Goal: Task Accomplishment & Management: Complete application form

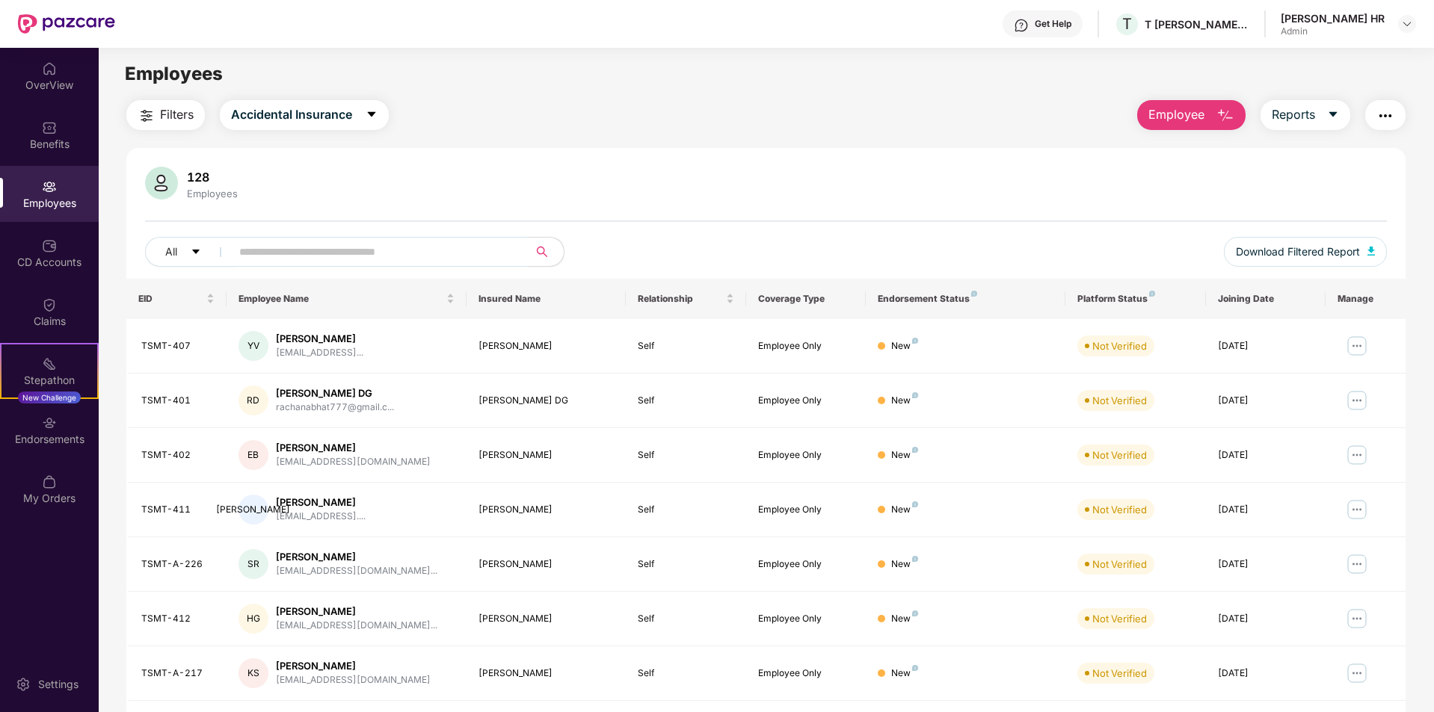
click at [208, 269] on div "All Download Filtered Report" at bounding box center [766, 258] width 1242 height 42
click at [351, 119] on span "Accidental Insurance" at bounding box center [291, 114] width 121 height 19
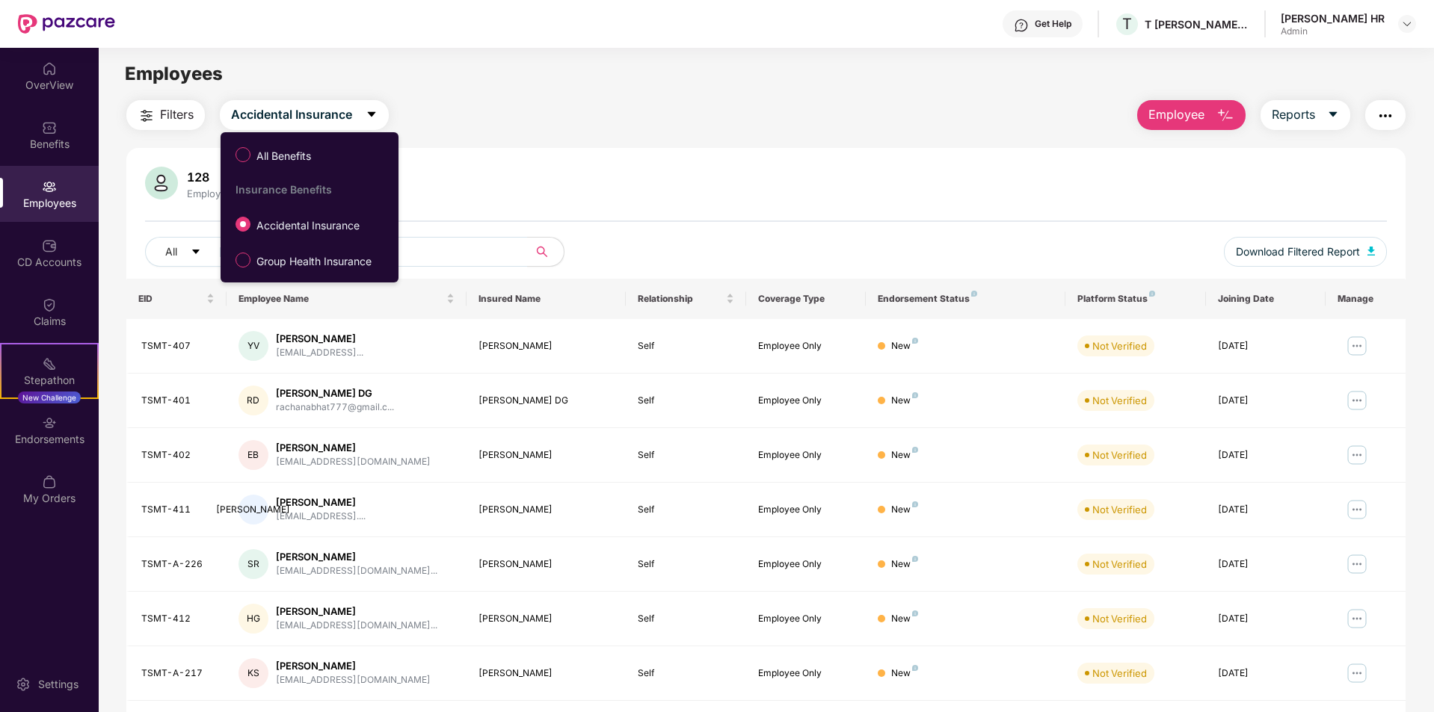
click at [645, 161] on div "128 Employees All Download Filtered Report EID Employee Name Insured Name Relat…" at bounding box center [765, 533] width 1279 height 771
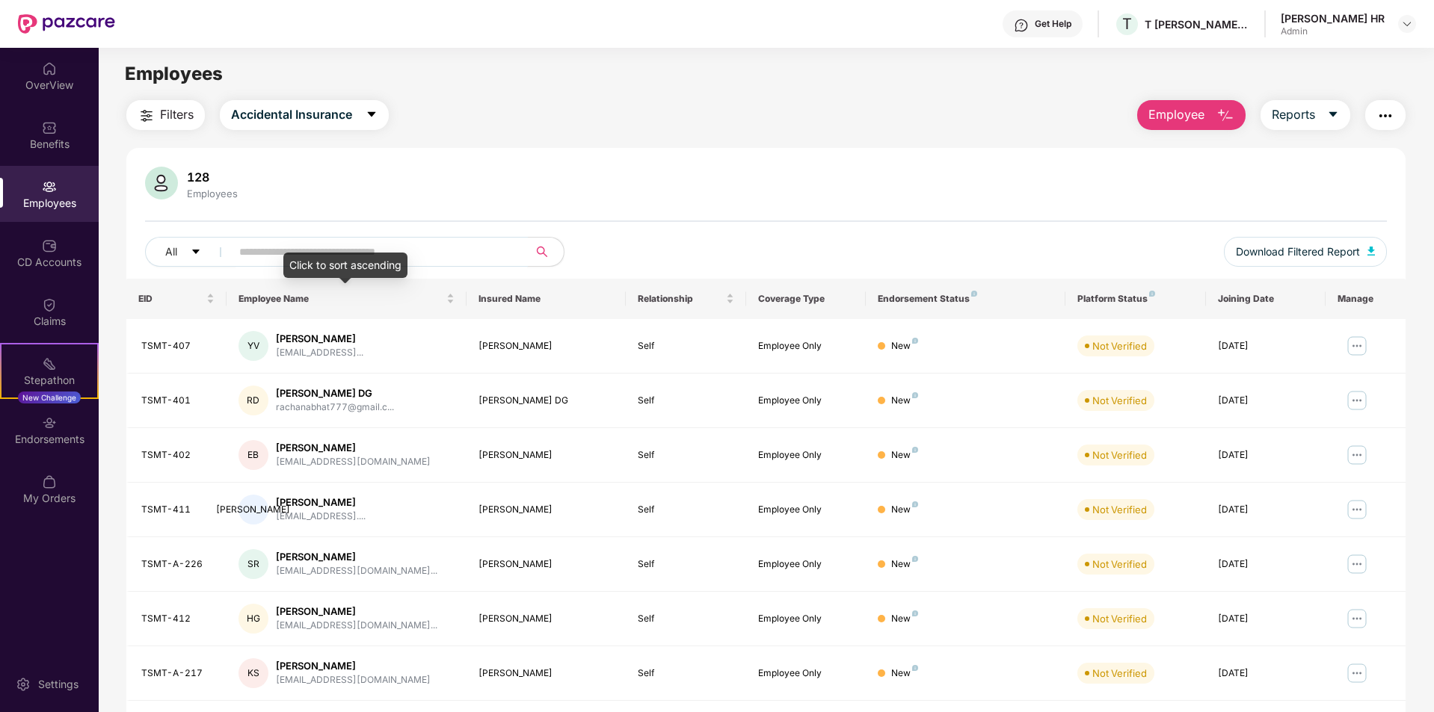
click at [347, 258] on div "Click to sort ascending" at bounding box center [345, 265] width 124 height 25
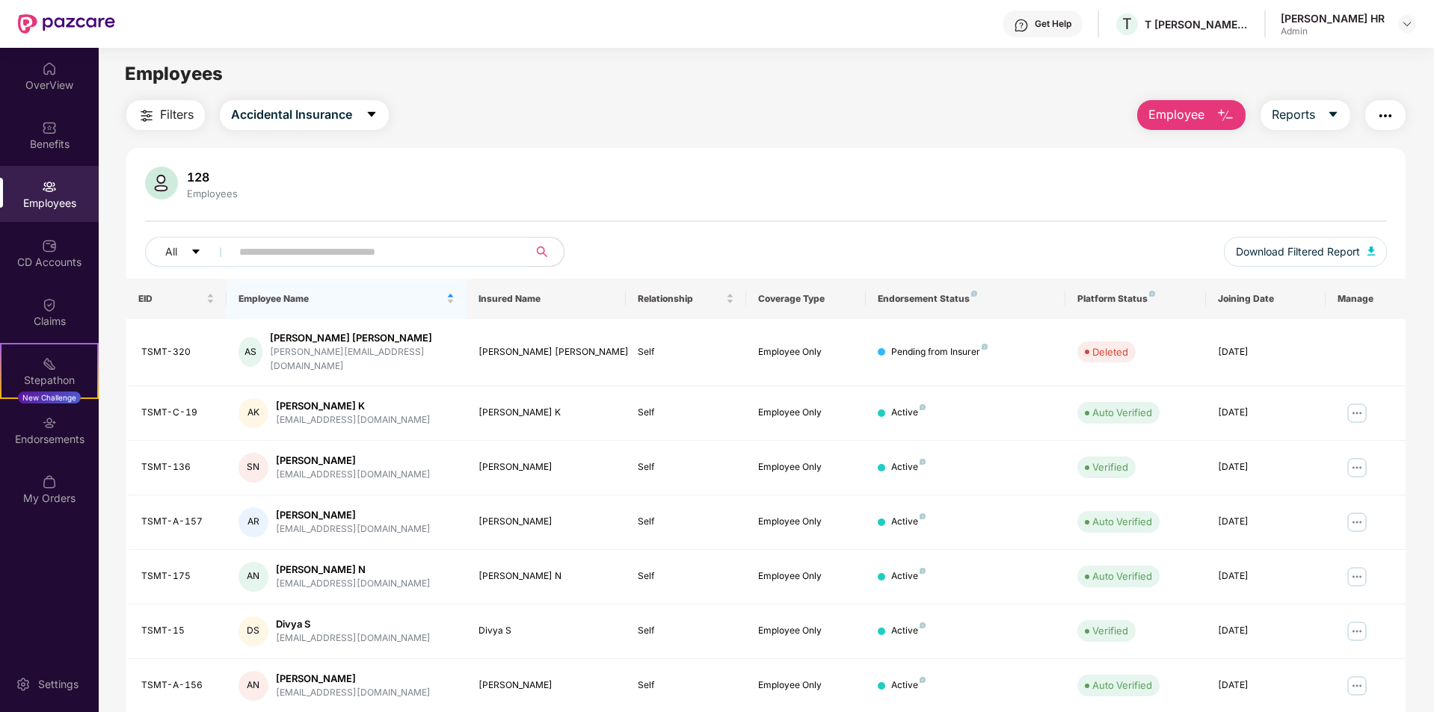
click at [339, 257] on input "text" at bounding box center [373, 252] width 268 height 22
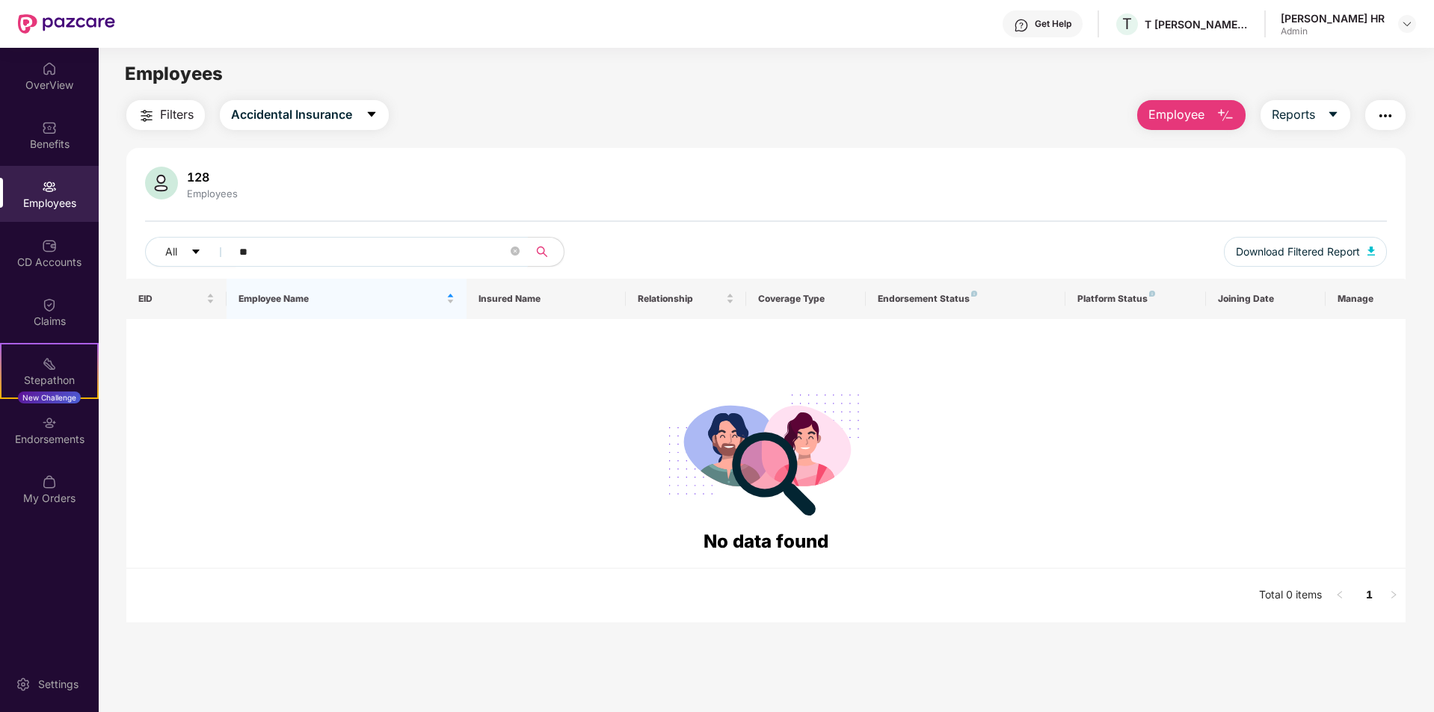
type input "*"
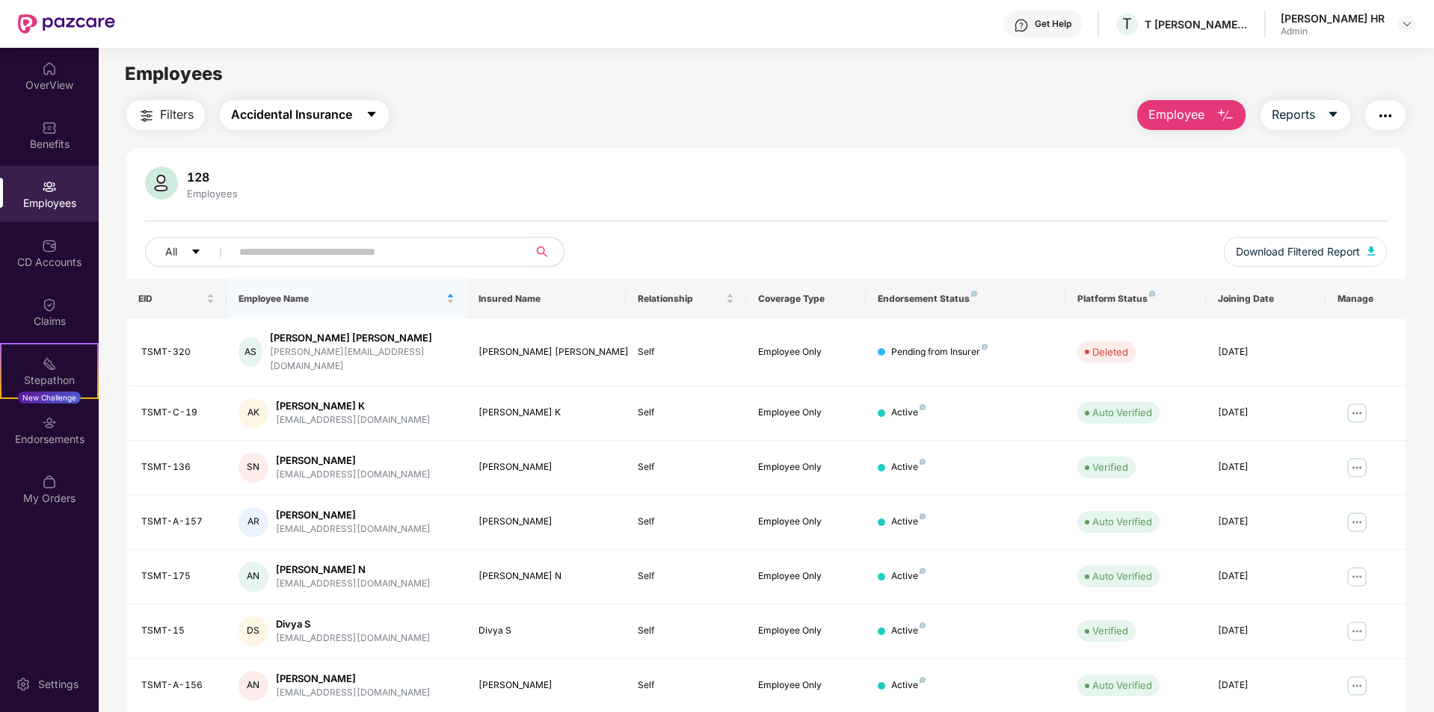
click at [337, 121] on span "Accidental Insurance" at bounding box center [291, 114] width 121 height 19
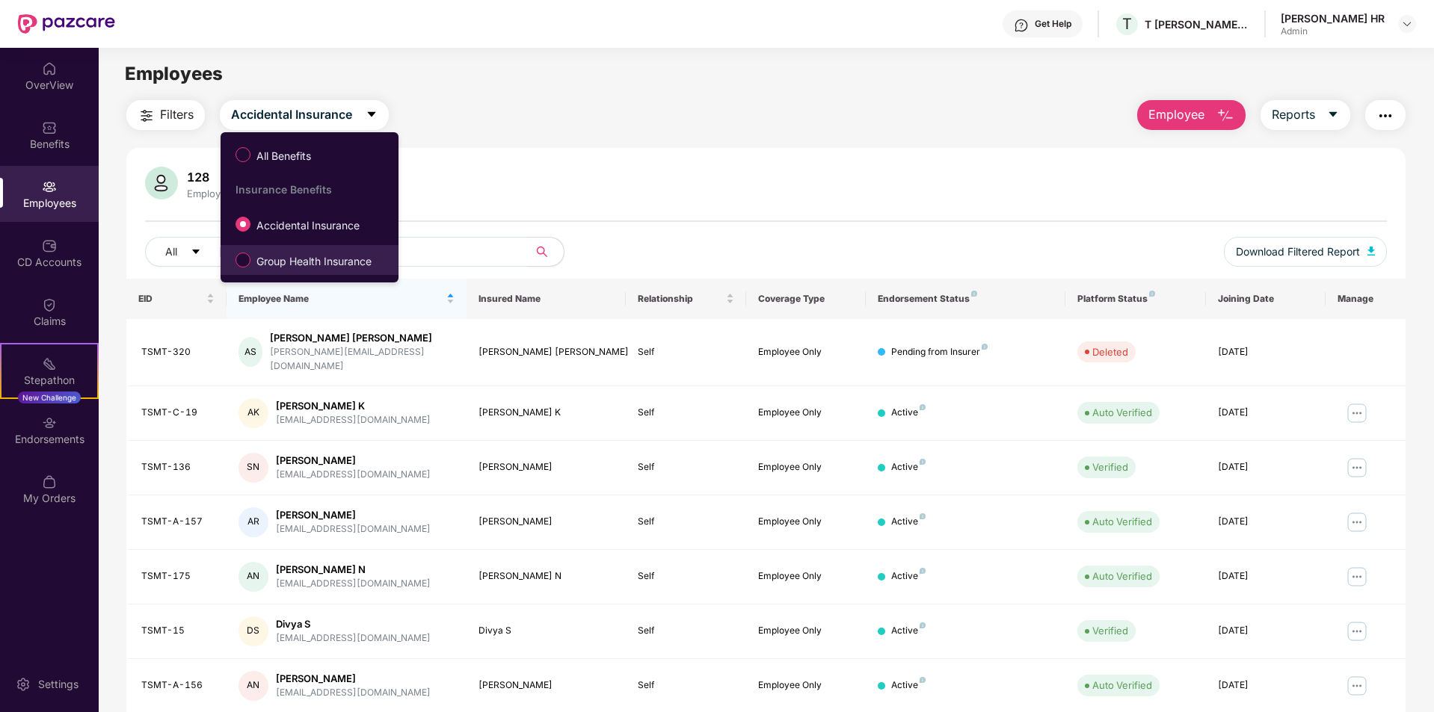
click at [306, 256] on span "Group Health Insurance" at bounding box center [313, 261] width 127 height 16
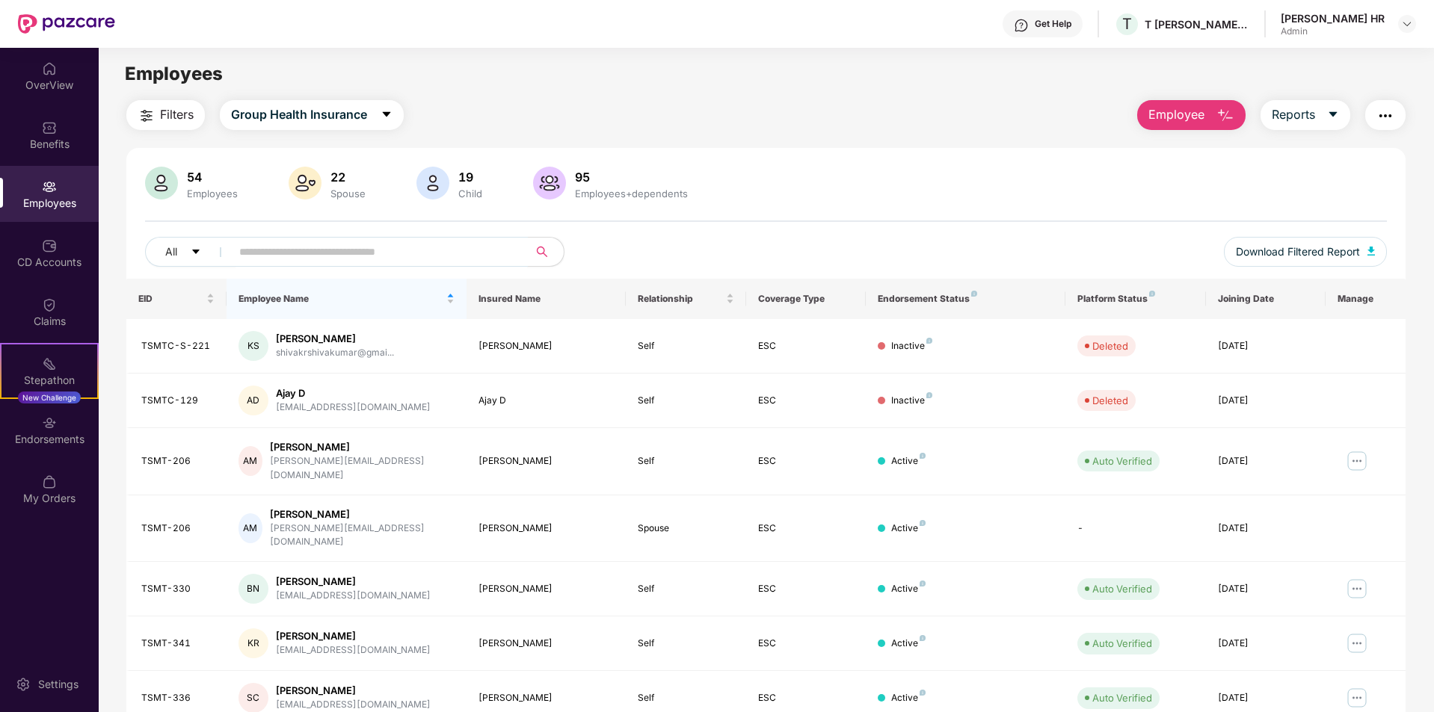
click at [329, 257] on input "text" at bounding box center [373, 252] width 268 height 22
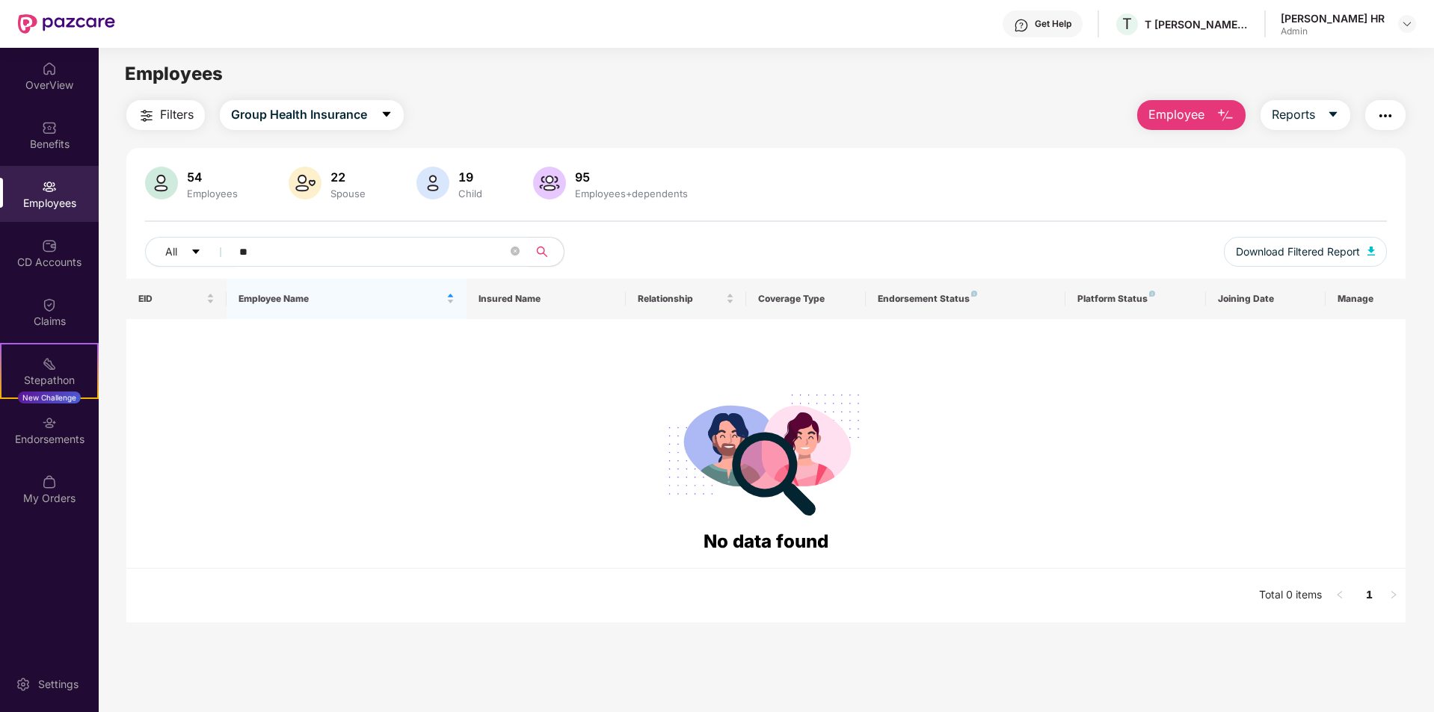
type input "*"
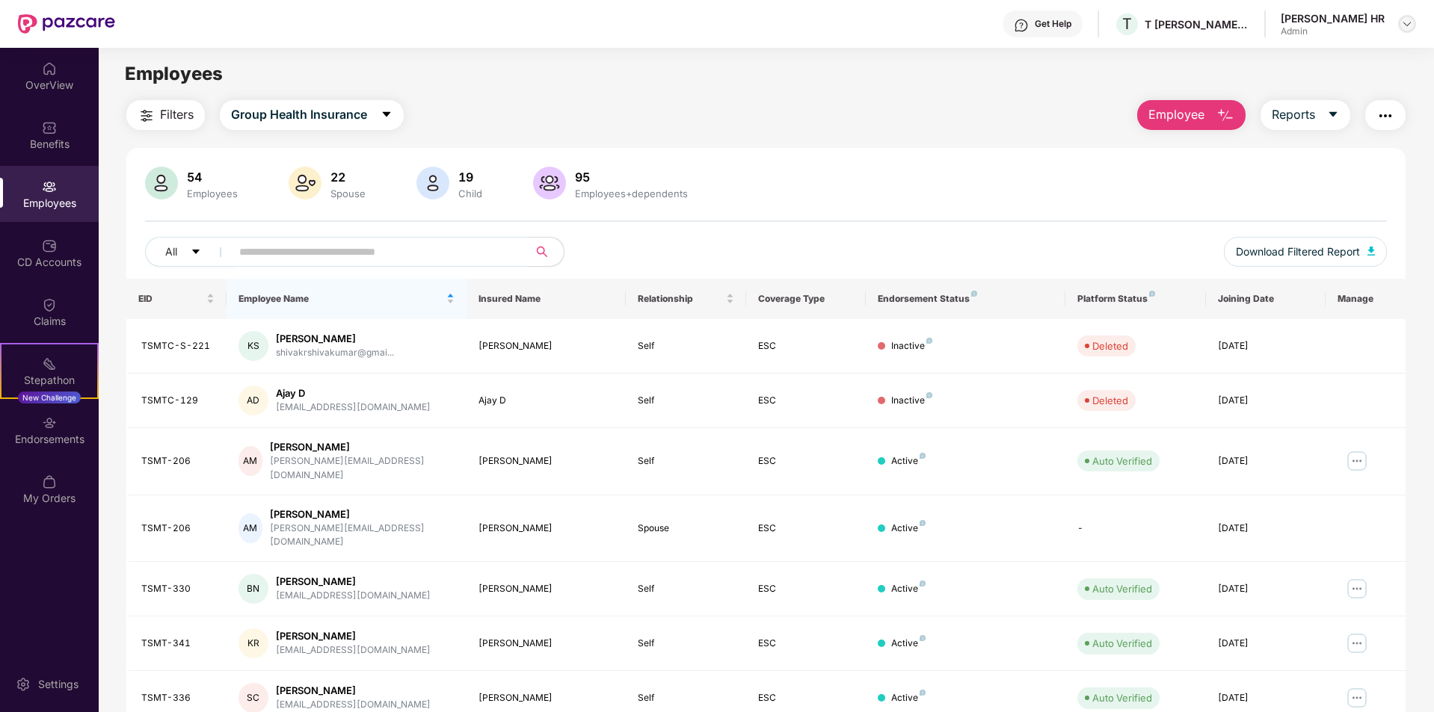
click at [1407, 26] on img at bounding box center [1407, 24] width 12 height 12
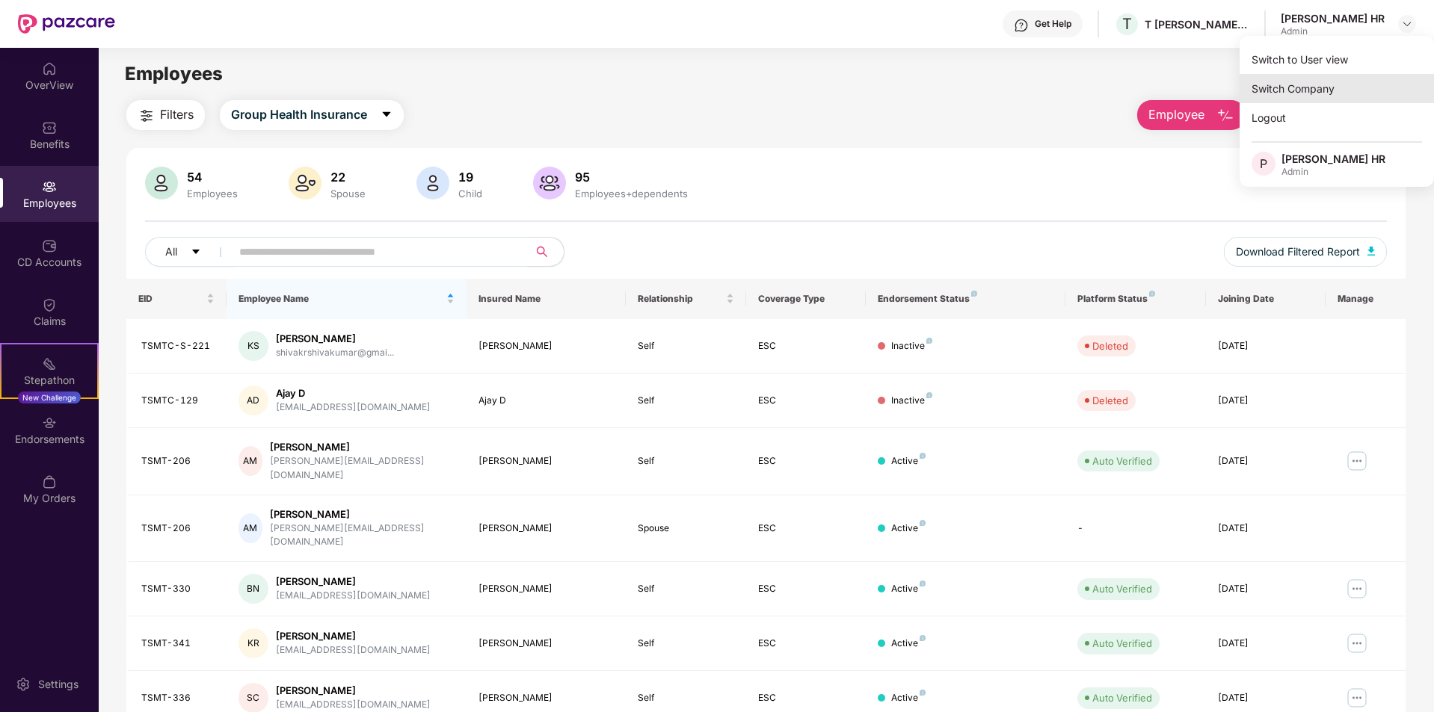
click at [1319, 93] on div "Switch Company" at bounding box center [1336, 88] width 194 height 29
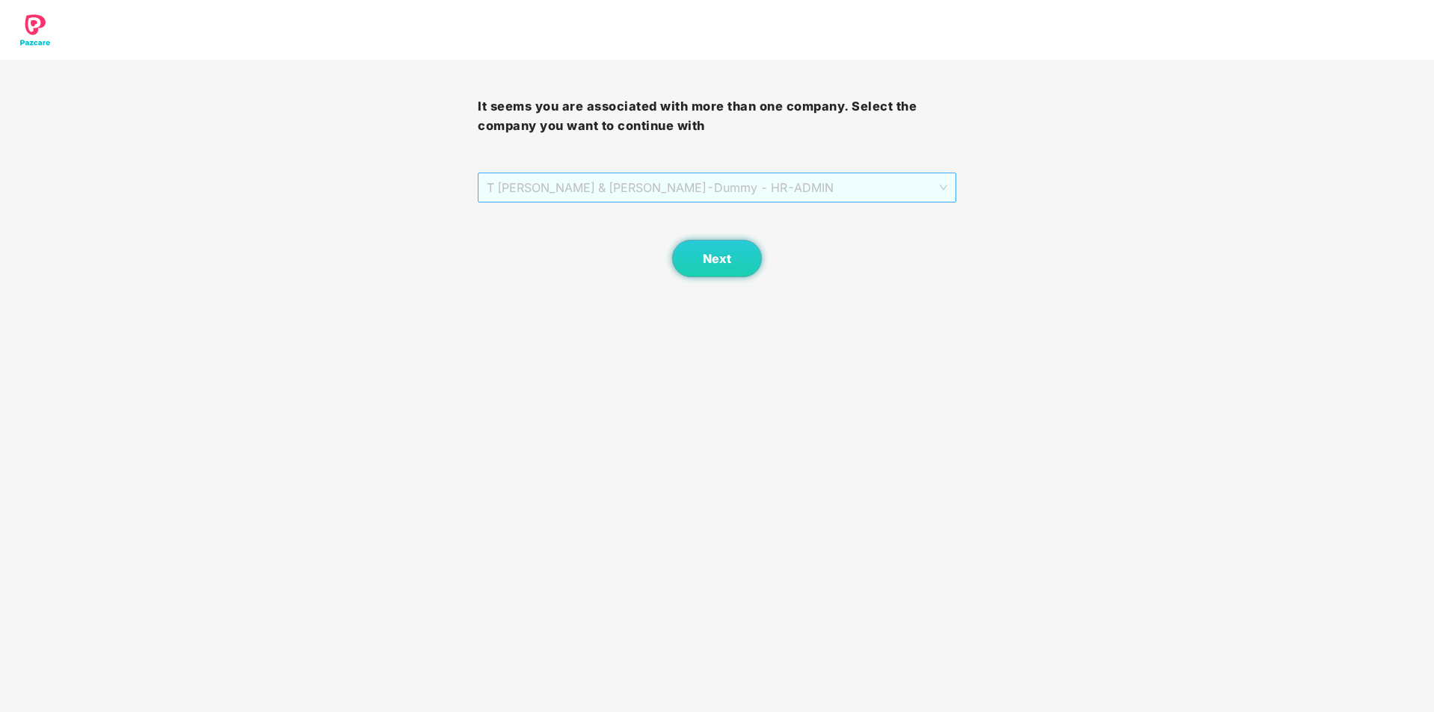
click at [842, 188] on span "T [PERSON_NAME] & TADIMALLA - Dummy - HR - ADMIN" at bounding box center [717, 187] width 460 height 28
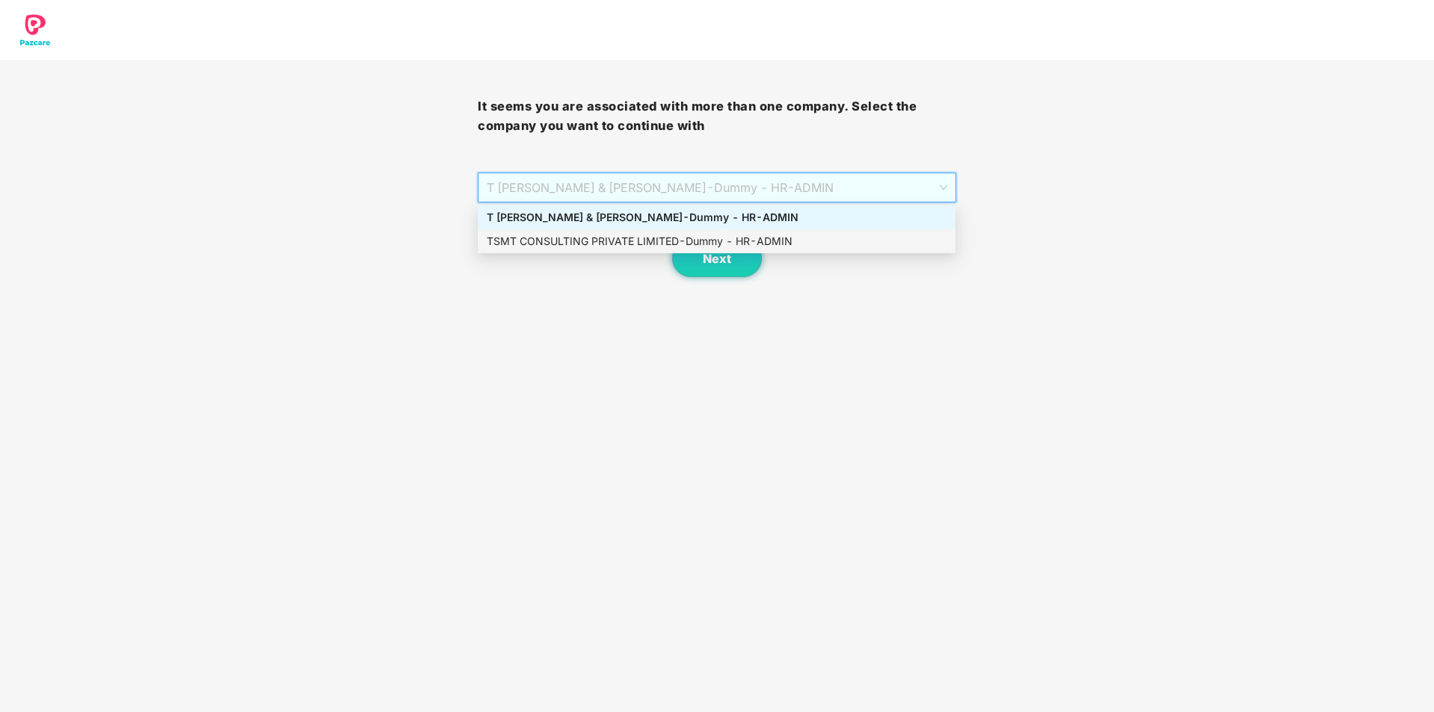
click at [727, 242] on div "TSMT CONSULTING PRIVATE LIMITED - Dummy - HR - ADMIN" at bounding box center [717, 241] width 460 height 16
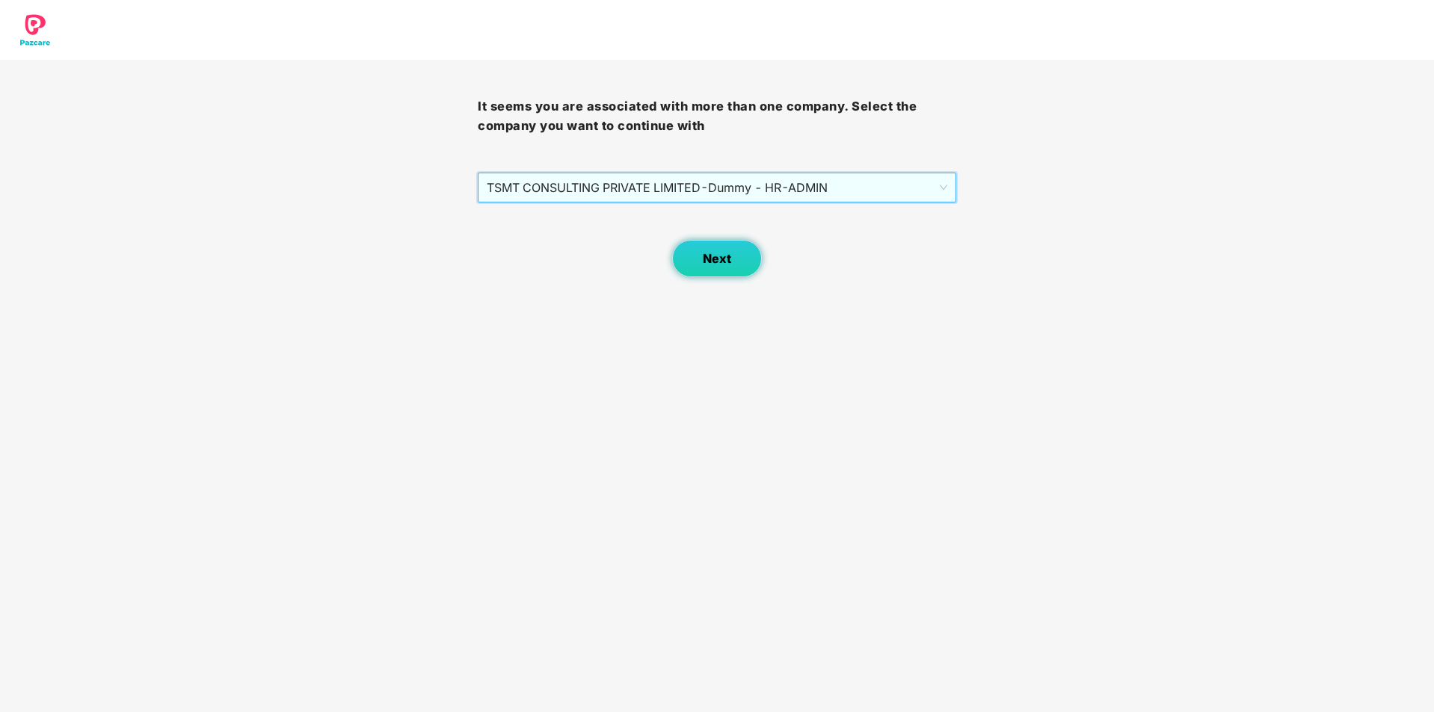
click at [727, 256] on span "Next" at bounding box center [717, 259] width 28 height 14
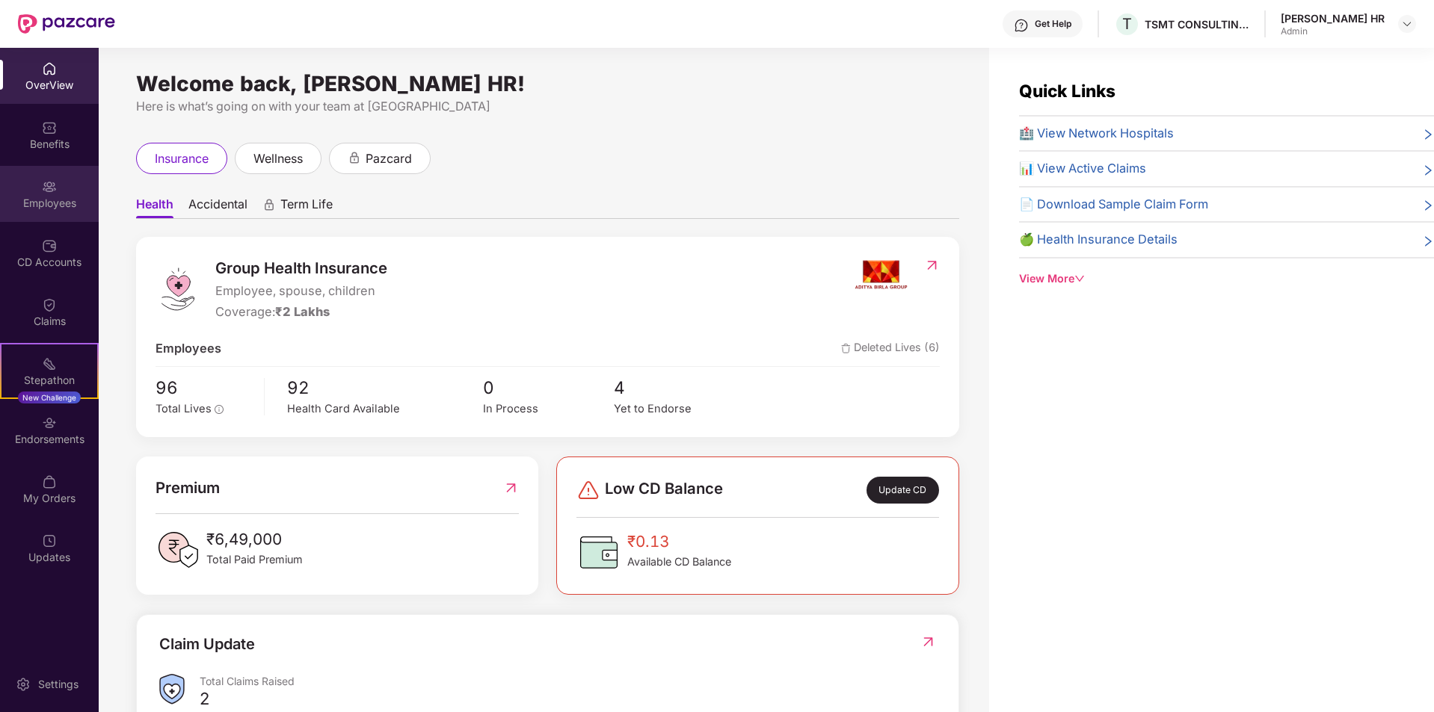
click at [54, 201] on div "Employees" at bounding box center [49, 203] width 99 height 15
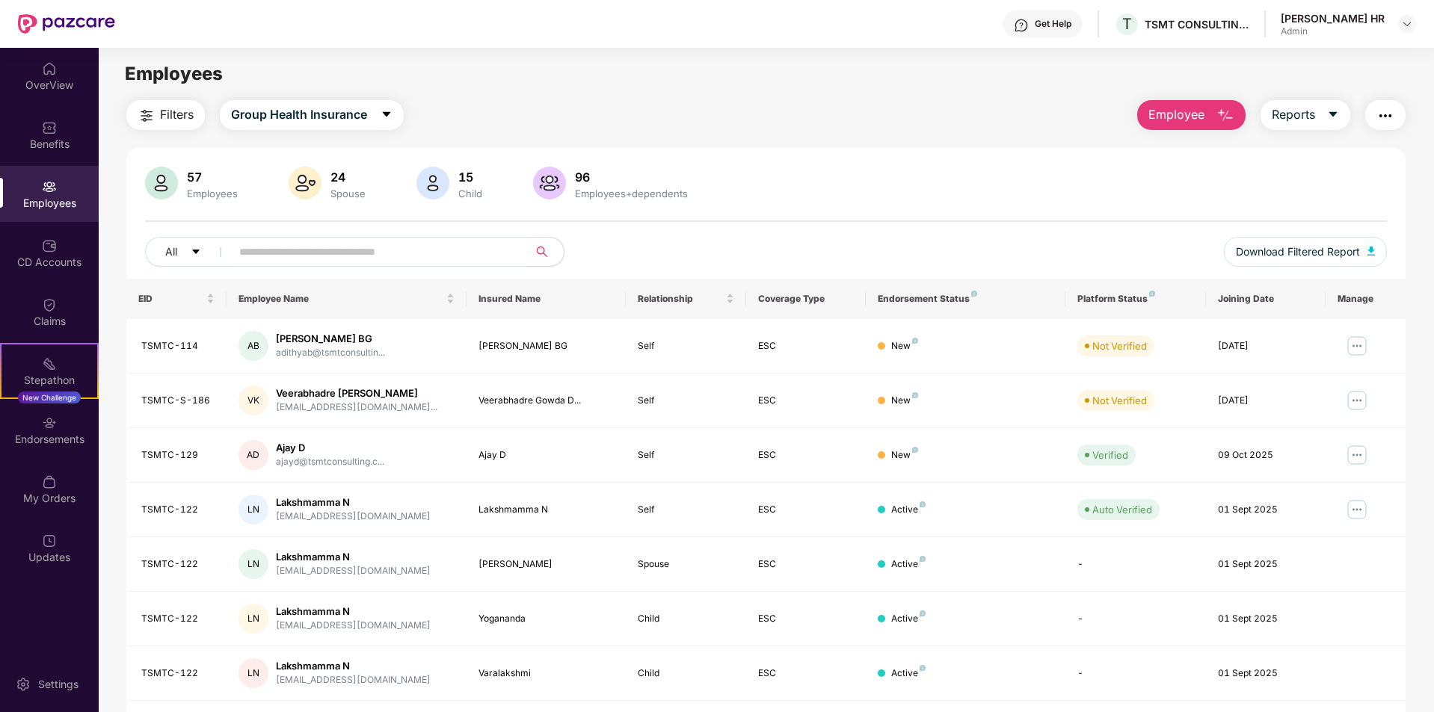
click at [287, 245] on input "text" at bounding box center [373, 252] width 268 height 22
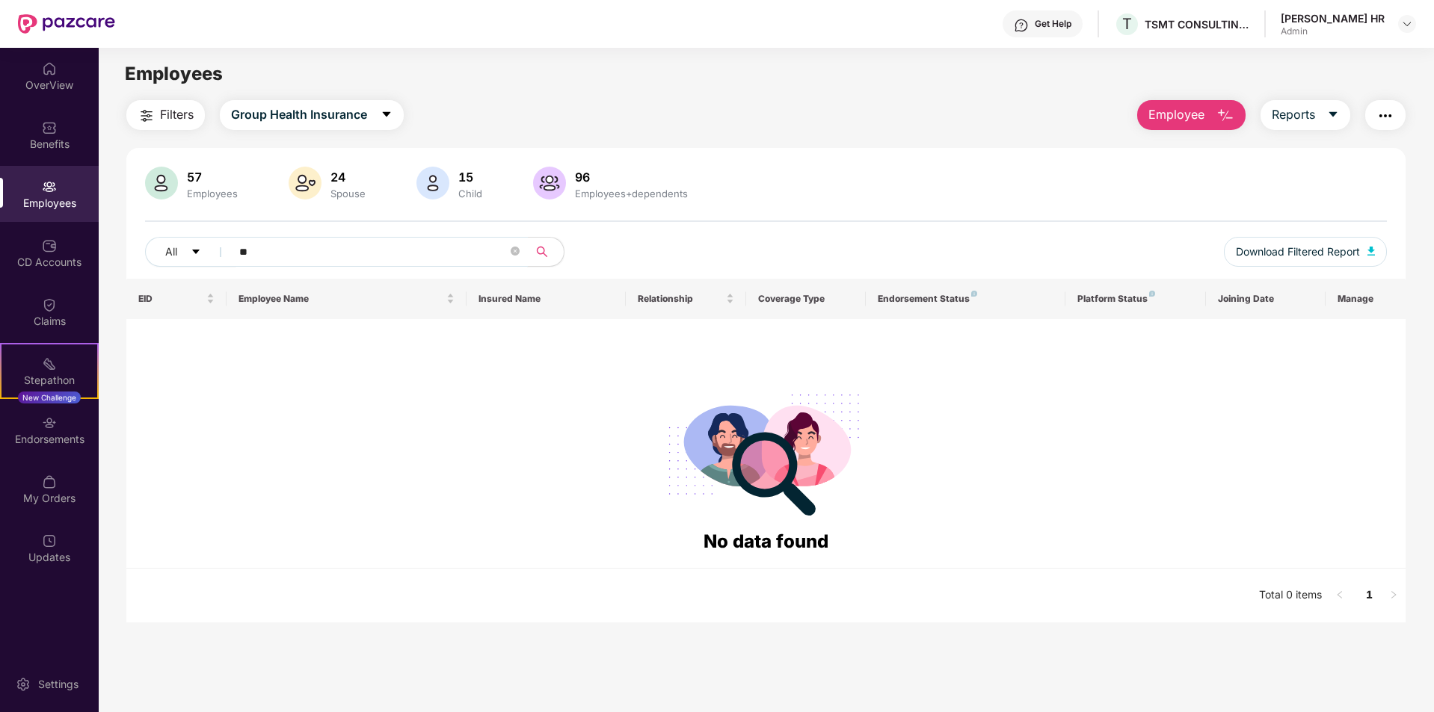
type input "*"
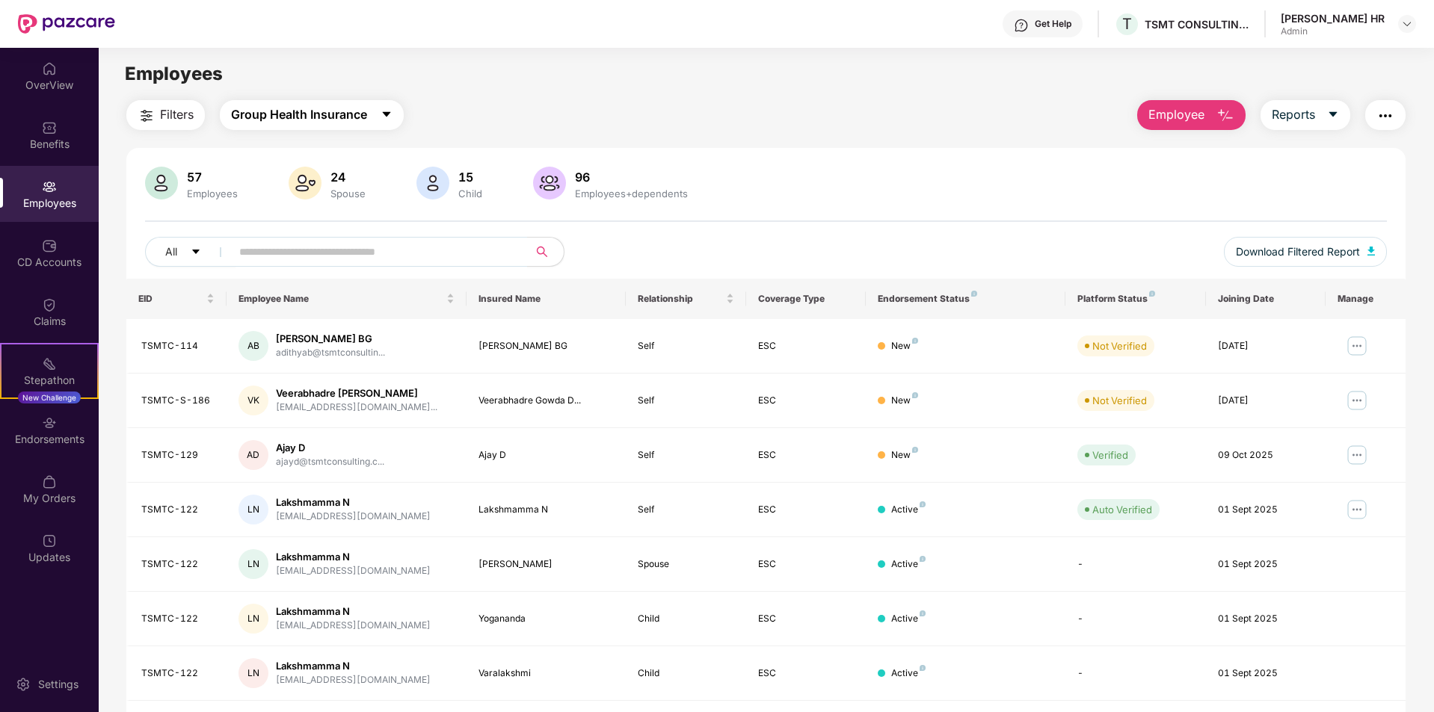
click at [366, 123] on span "Group Health Insurance" at bounding box center [299, 114] width 136 height 19
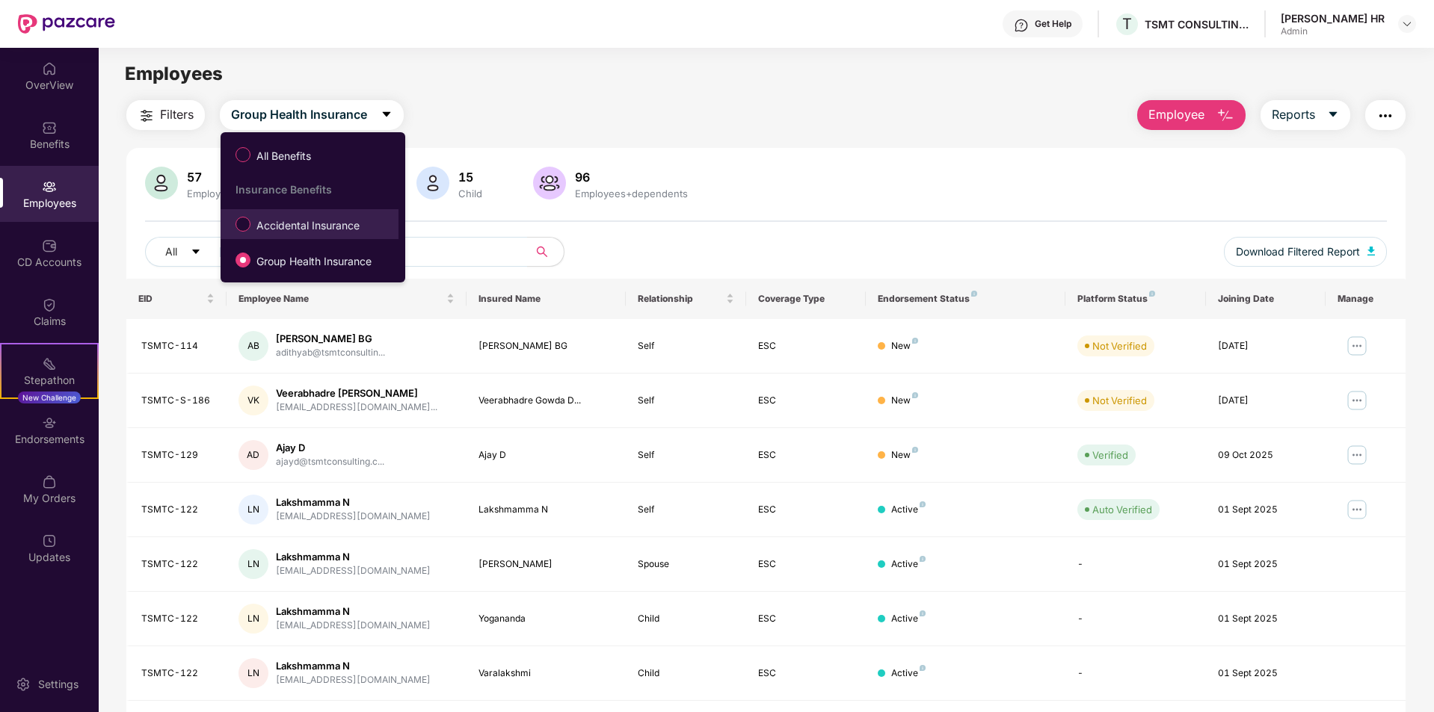
click at [342, 227] on span "Accidental Insurance" at bounding box center [307, 226] width 115 height 16
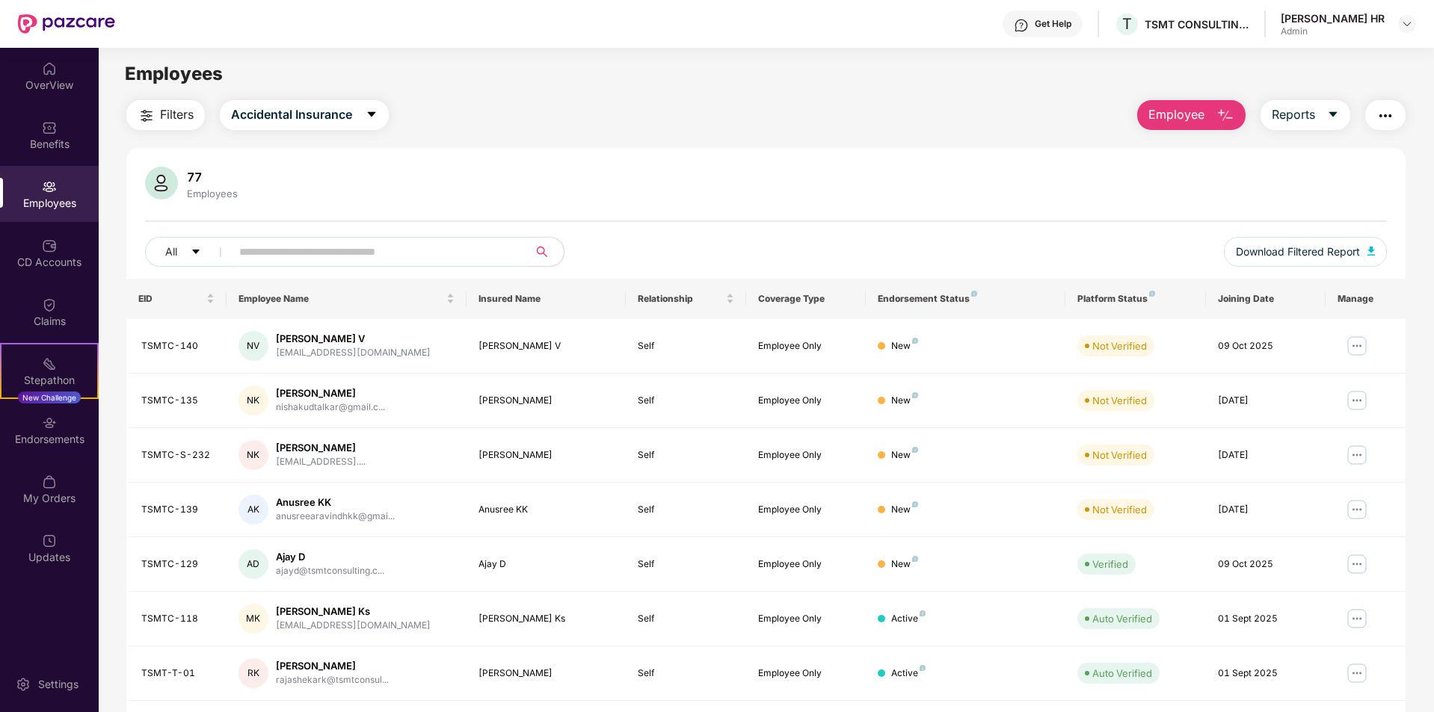
click at [362, 261] on input "text" at bounding box center [373, 252] width 268 height 22
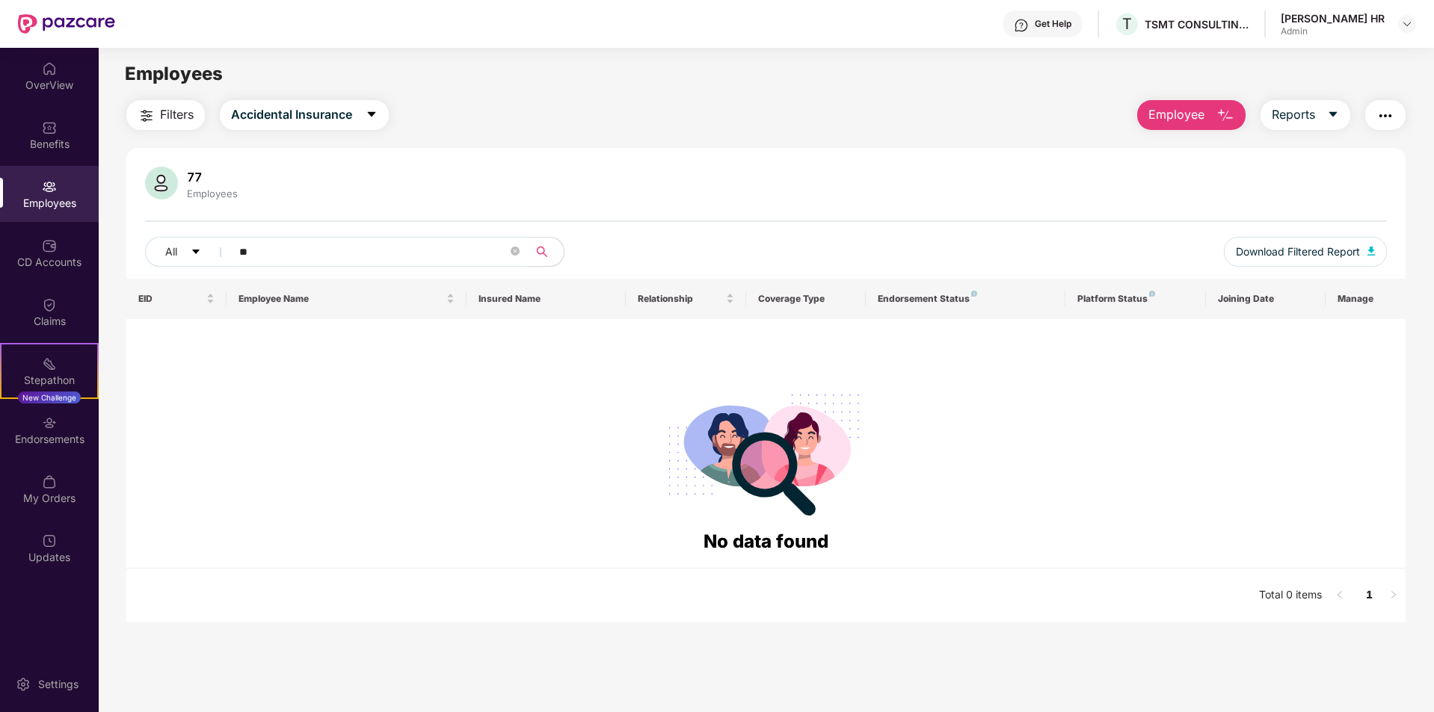
type input "*"
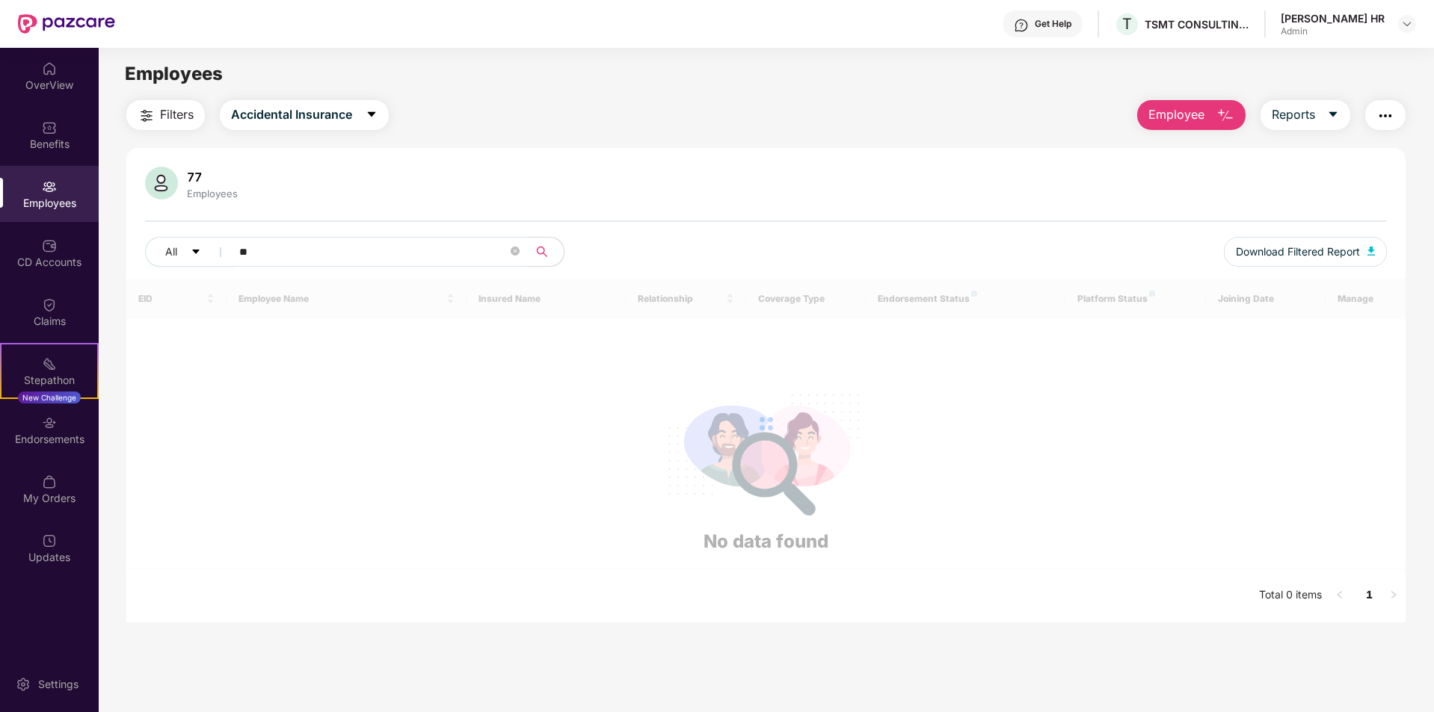
type input "*"
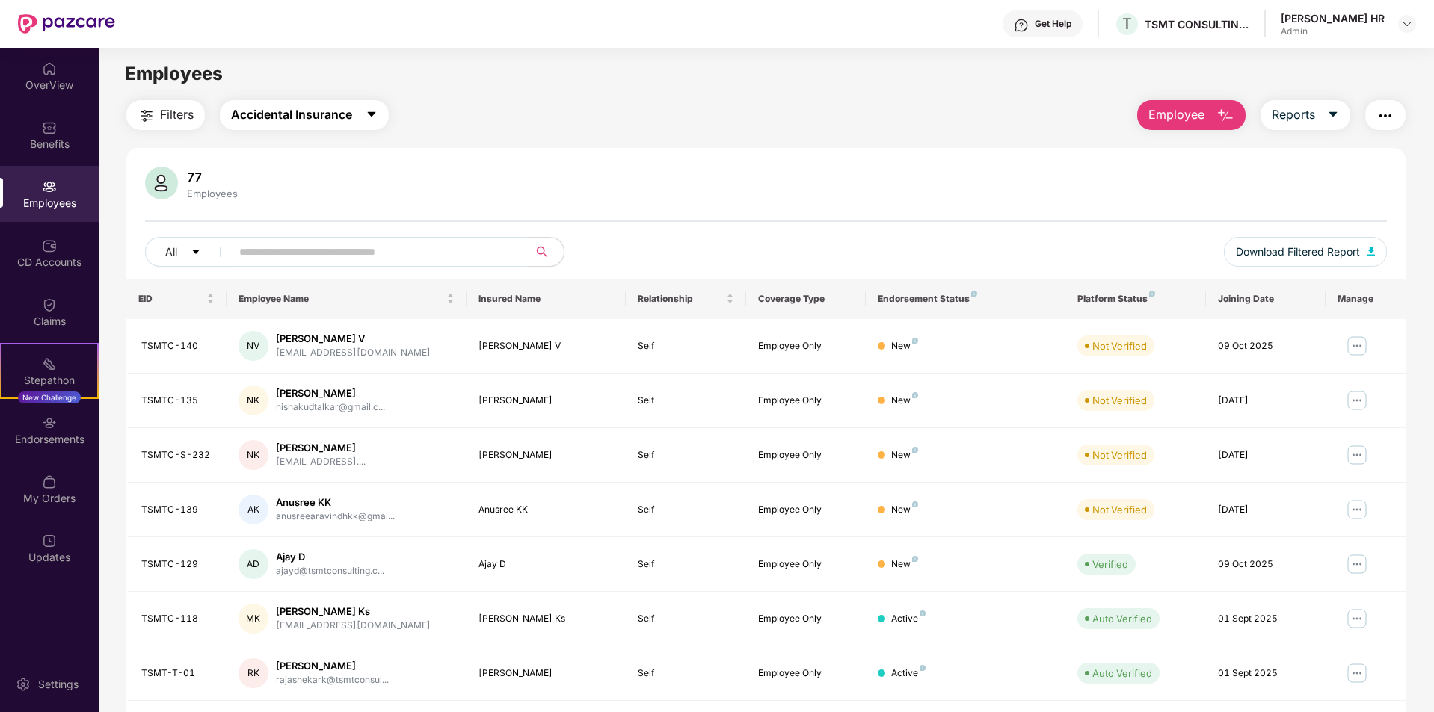
click at [329, 102] on button "Accidental Insurance" at bounding box center [304, 115] width 169 height 30
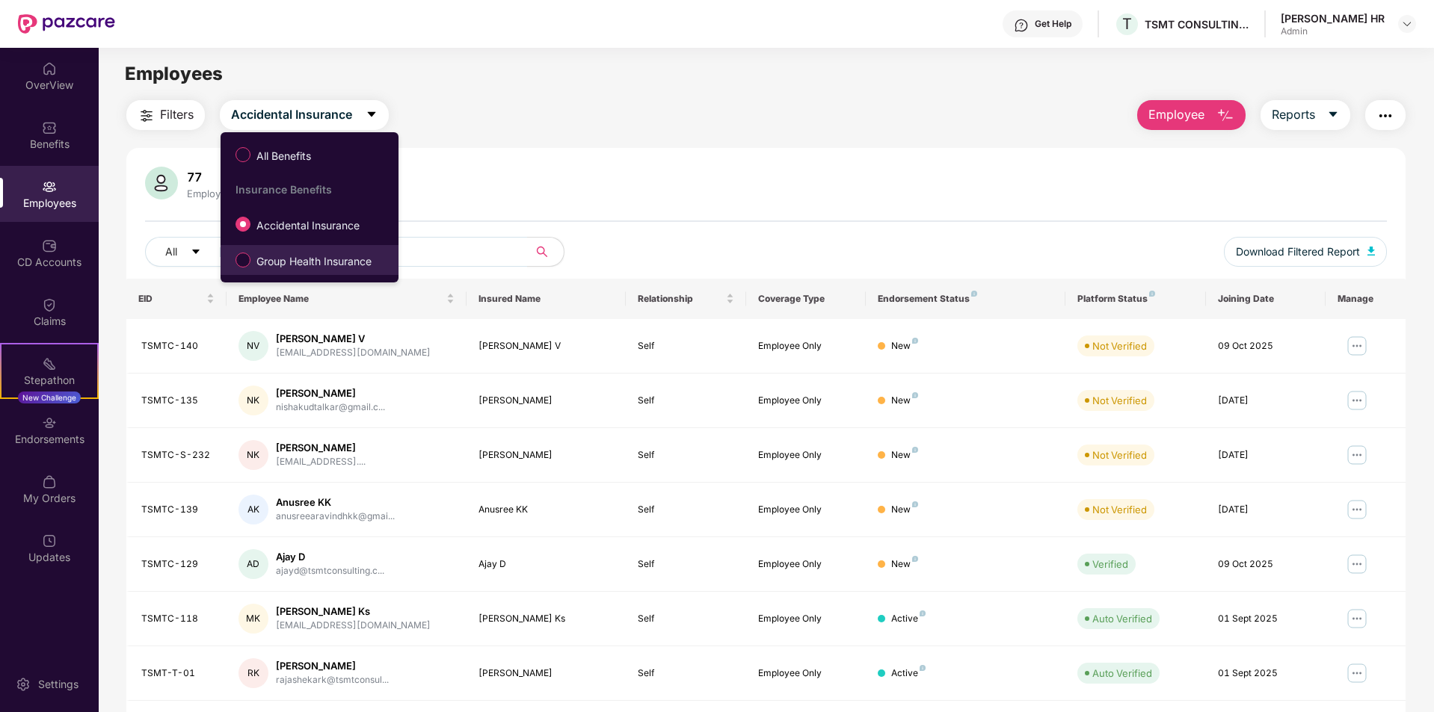
click at [301, 271] on label "Group Health Insurance" at bounding box center [306, 259] width 157 height 25
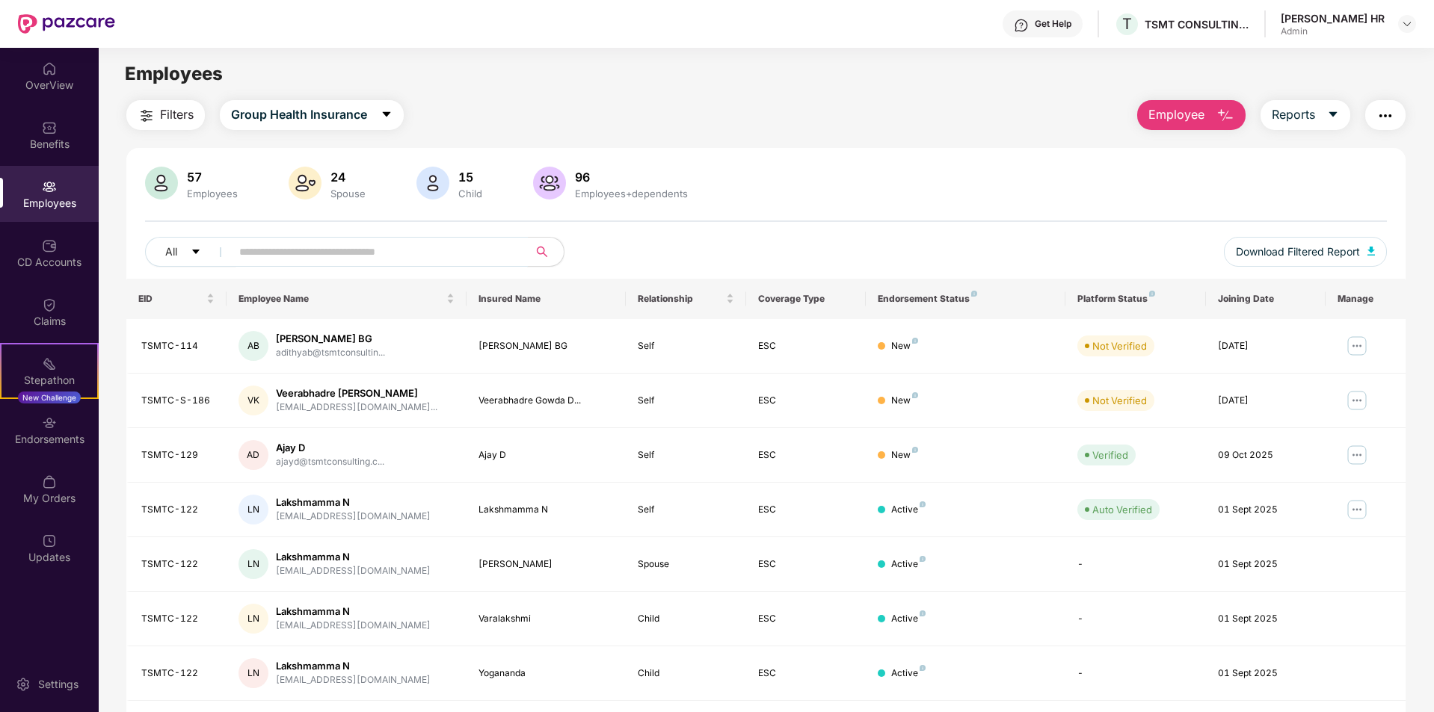
click at [298, 249] on input "text" at bounding box center [373, 252] width 268 height 22
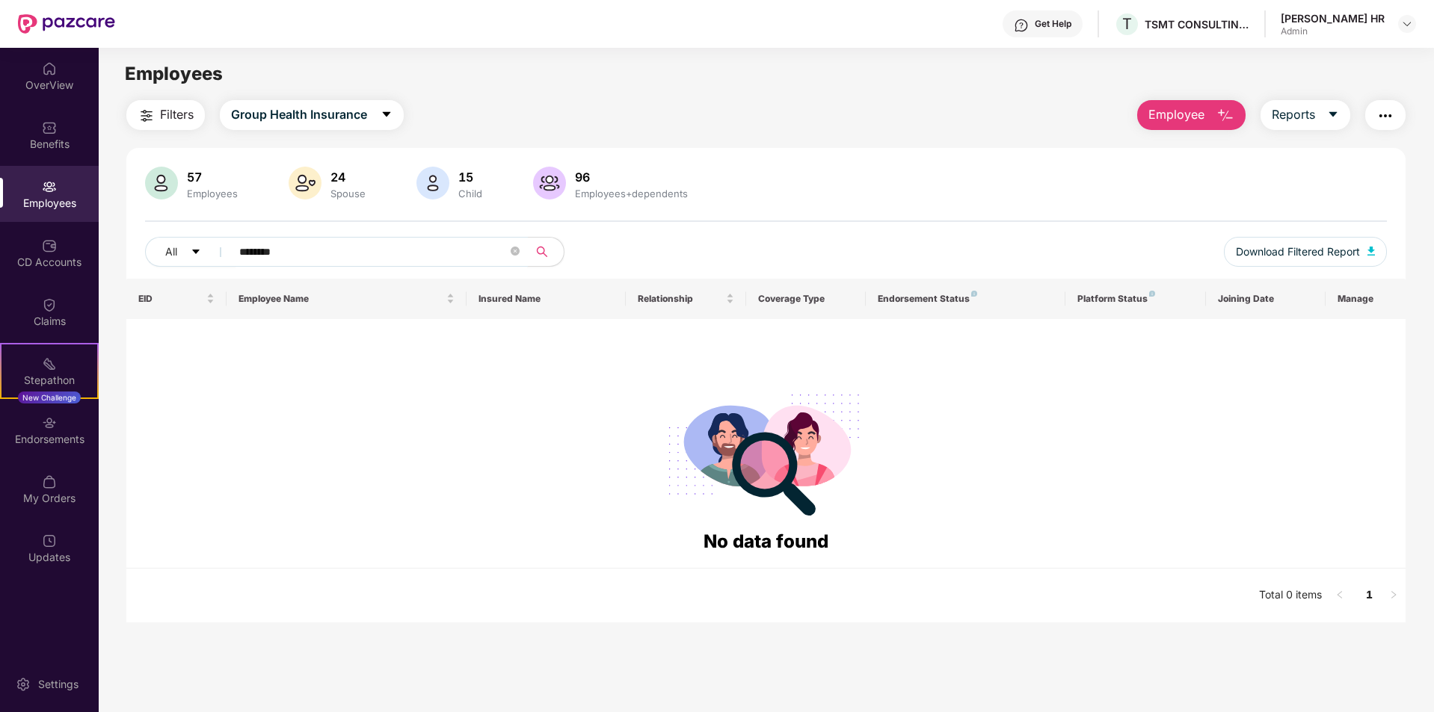
drag, startPoint x: 302, startPoint y: 259, endPoint x: 101, endPoint y: 253, distance: 201.2
click at [101, 253] on div "Filters Group Health Insurance Employee Reports 57 Employees 24 Spouse 15 Child…" at bounding box center [766, 361] width 1334 height 523
paste input "*"
type input "*********"
click at [344, 115] on span "Group Health Insurance" at bounding box center [299, 114] width 136 height 19
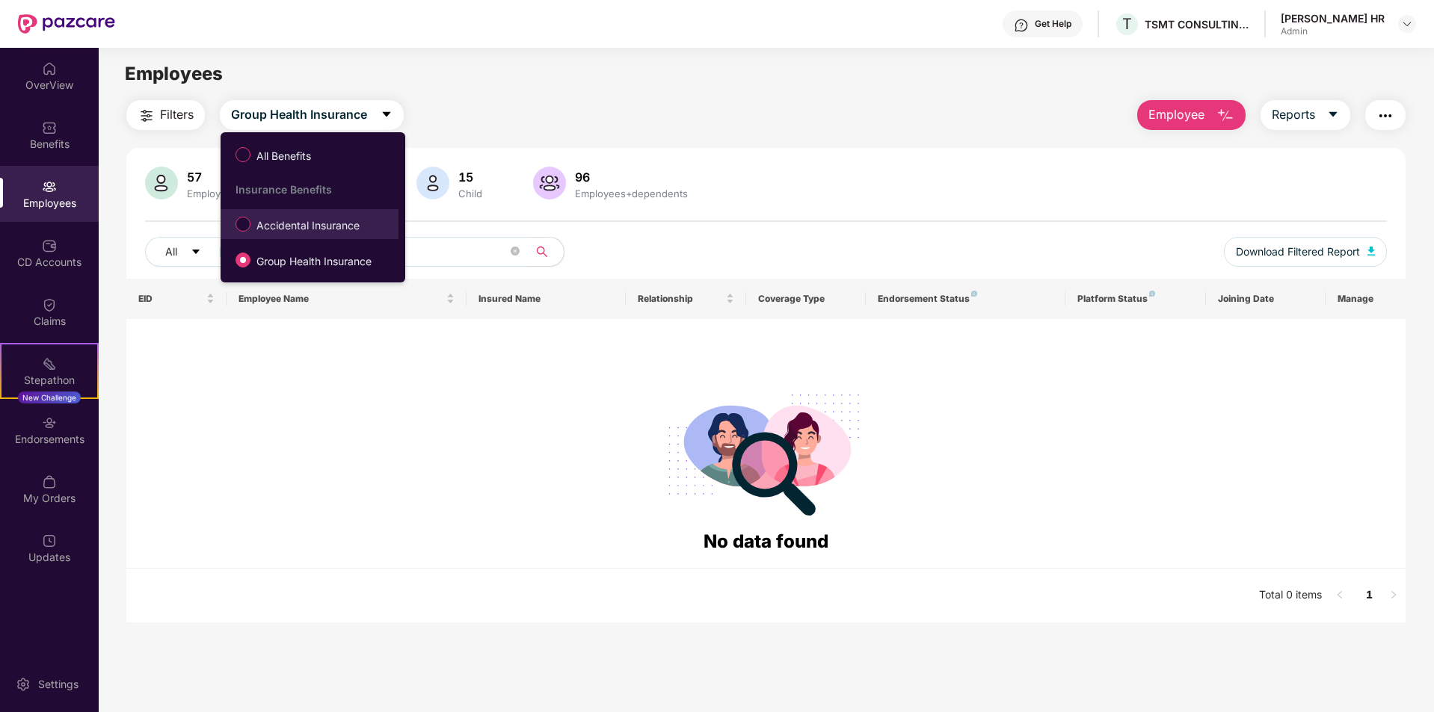
click at [306, 233] on span "Accidental Insurance" at bounding box center [307, 226] width 115 height 16
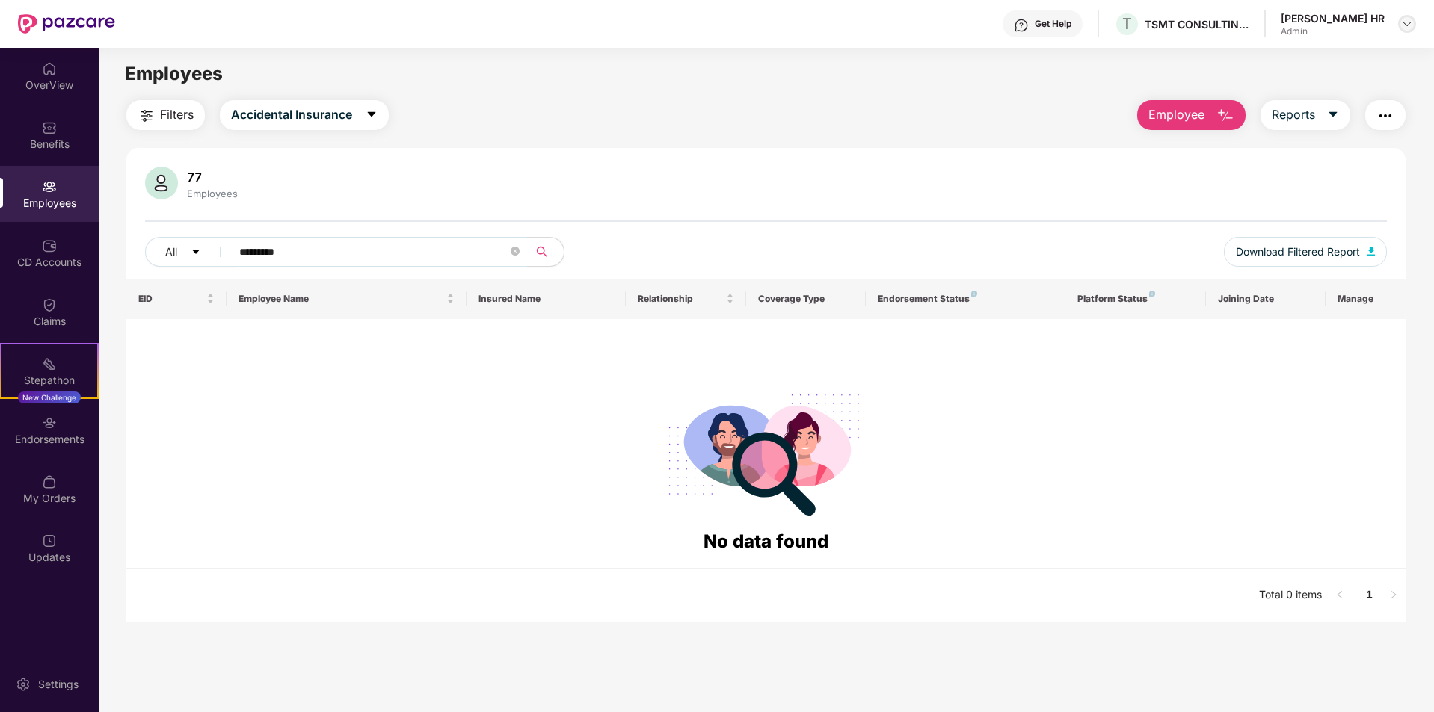
click at [1413, 30] on div at bounding box center [1407, 24] width 18 height 18
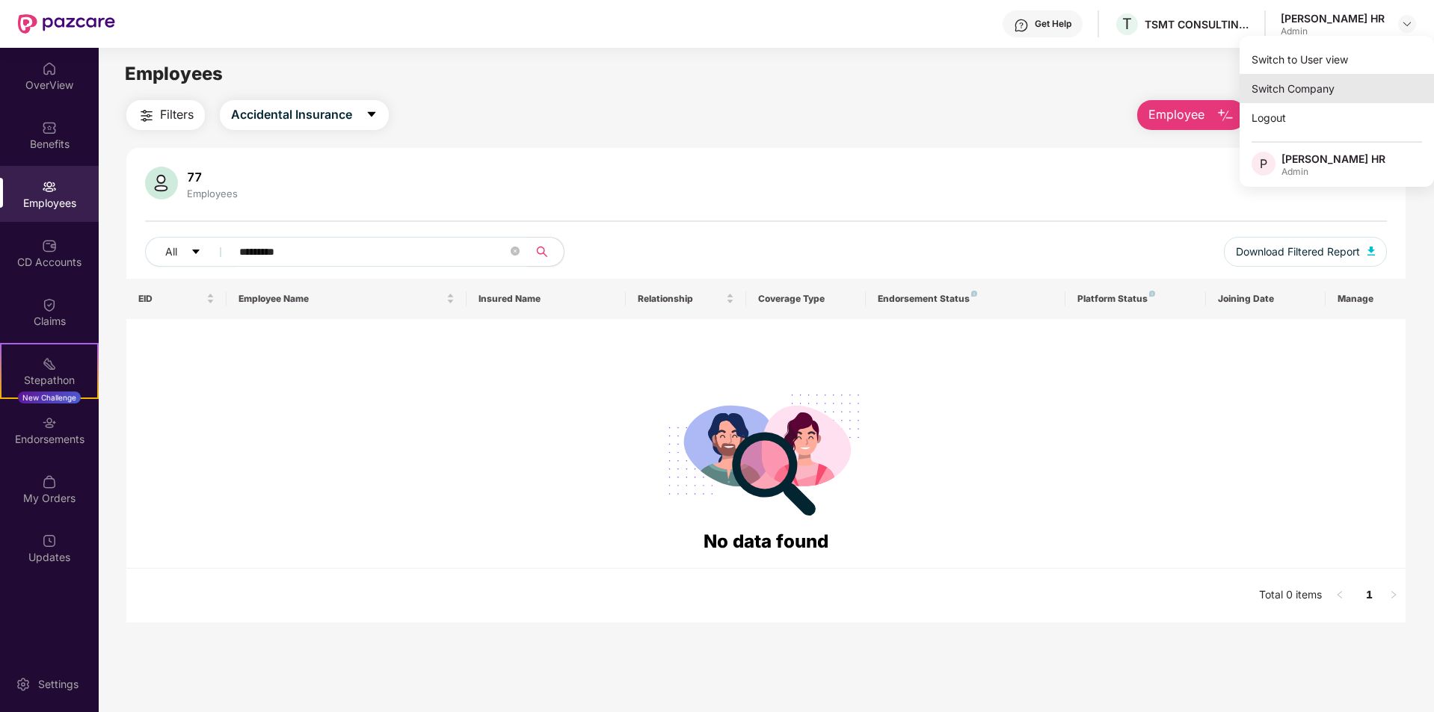
click at [1327, 97] on div "Switch Company" at bounding box center [1336, 88] width 194 height 29
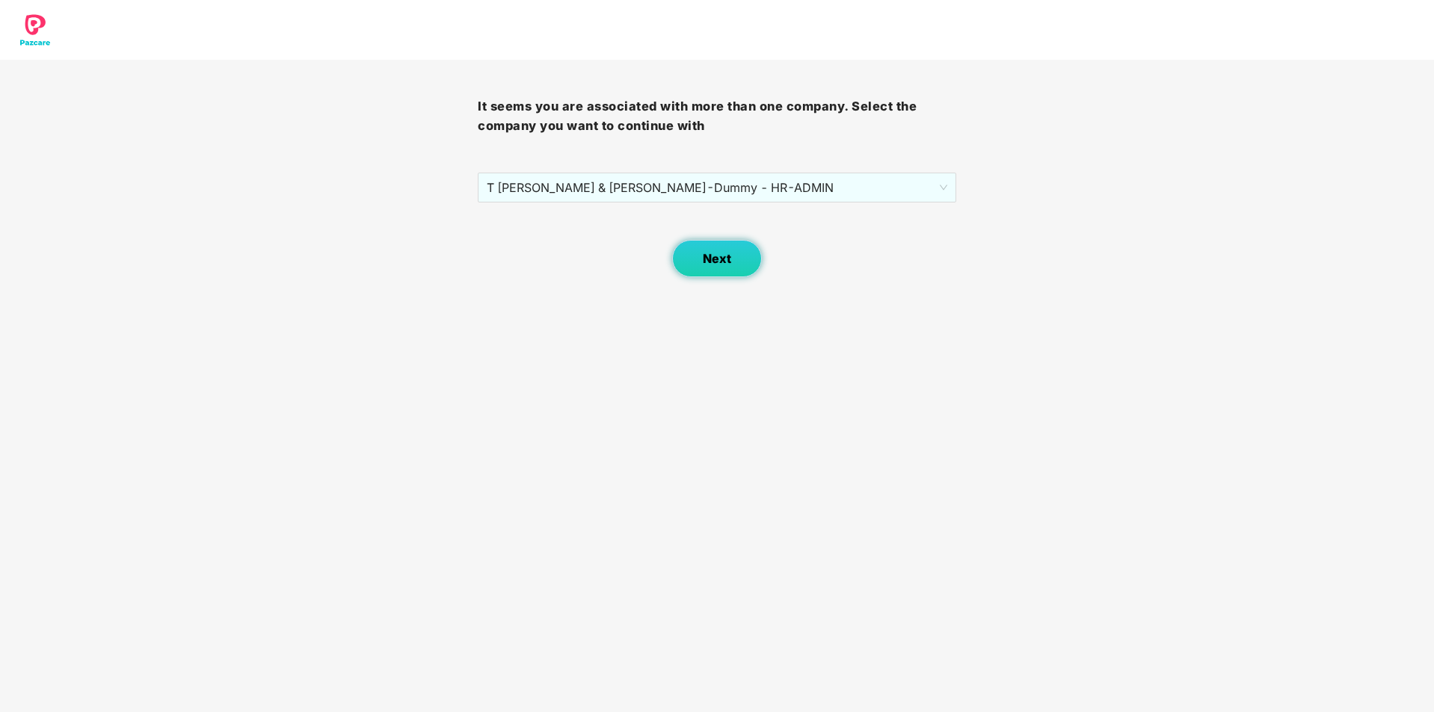
click at [718, 267] on button "Next" at bounding box center [717, 258] width 90 height 37
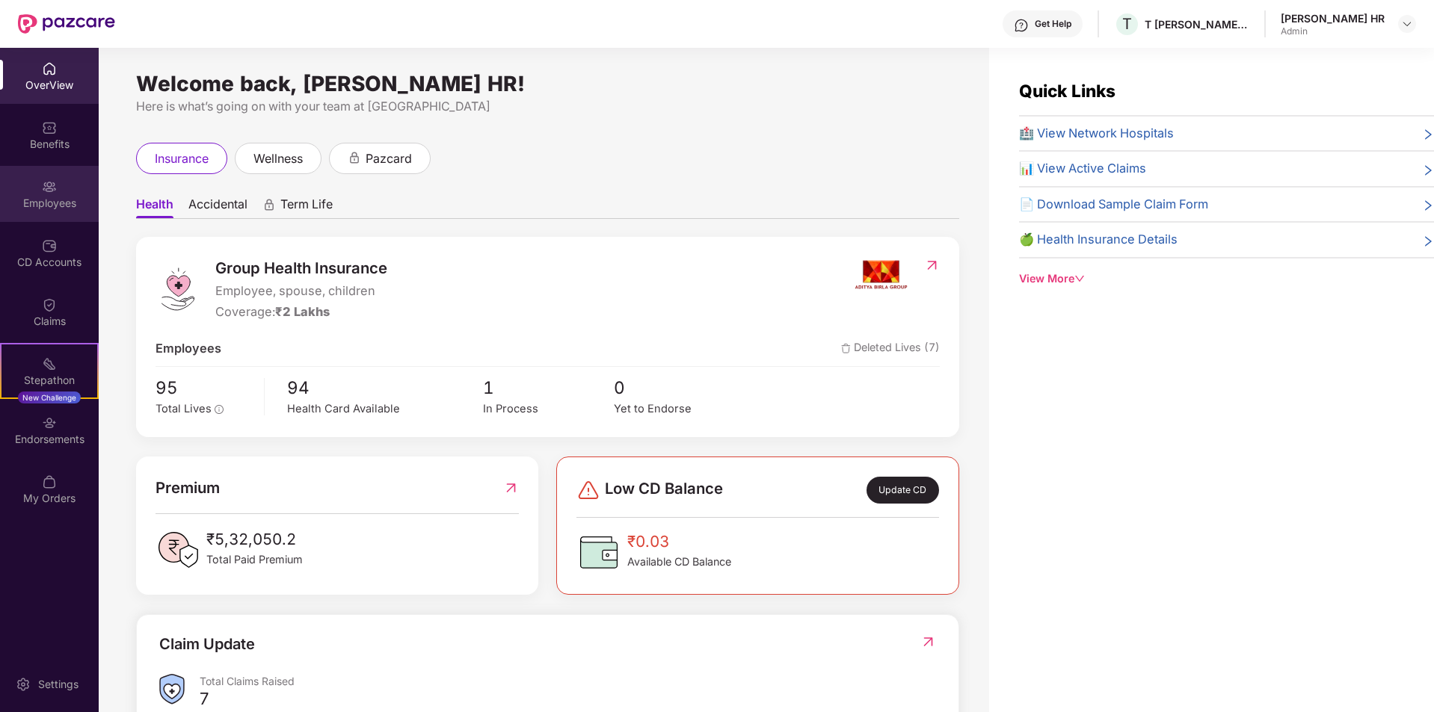
click at [57, 212] on div "Employees" at bounding box center [49, 194] width 99 height 56
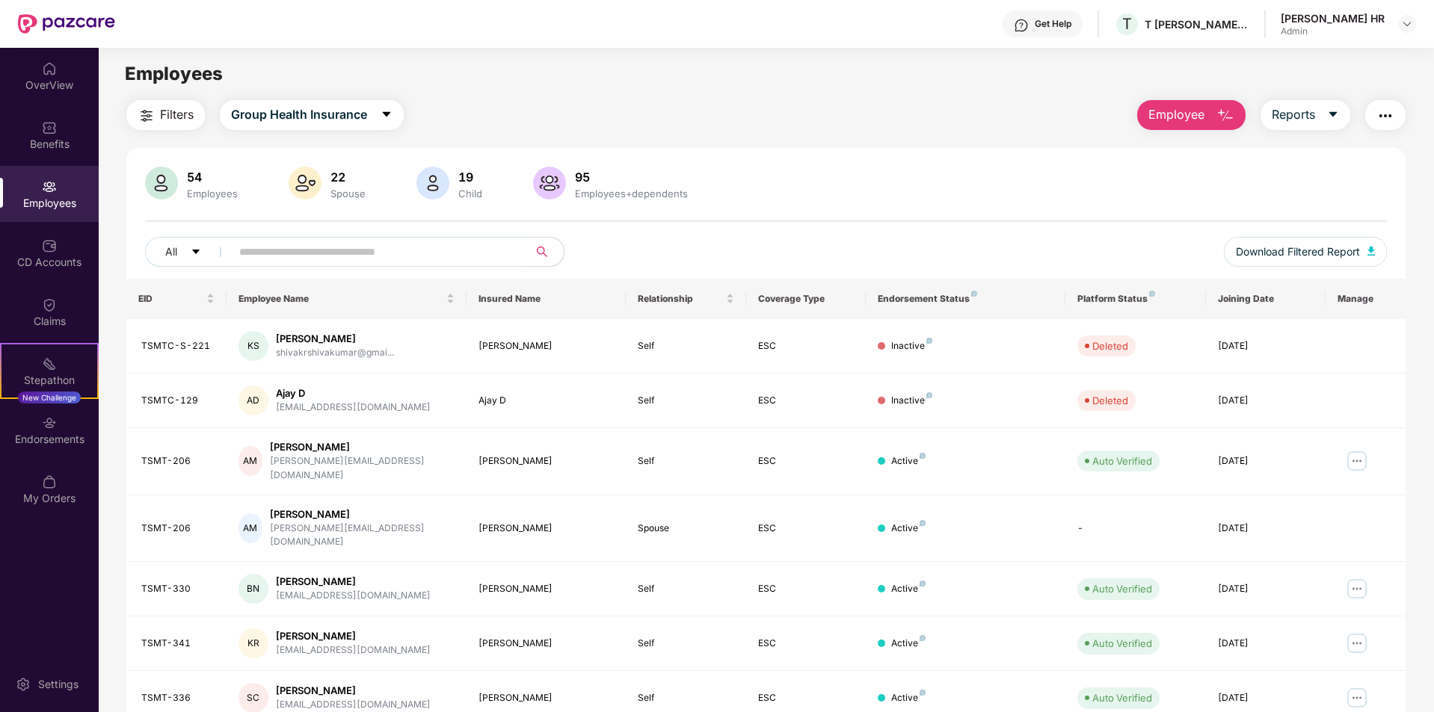
click at [303, 258] on input "text" at bounding box center [373, 252] width 268 height 22
paste input "*********"
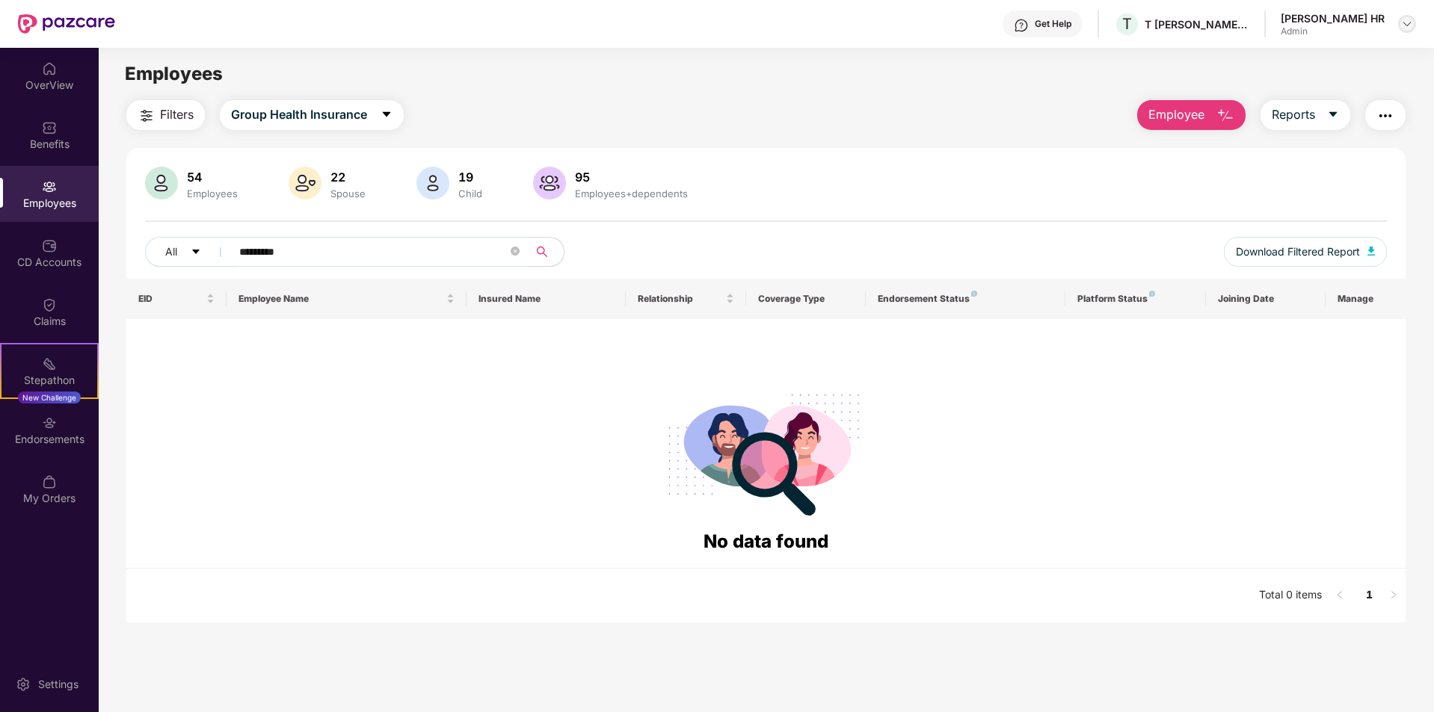
type input "*********"
click at [1407, 24] on img at bounding box center [1407, 24] width 12 height 12
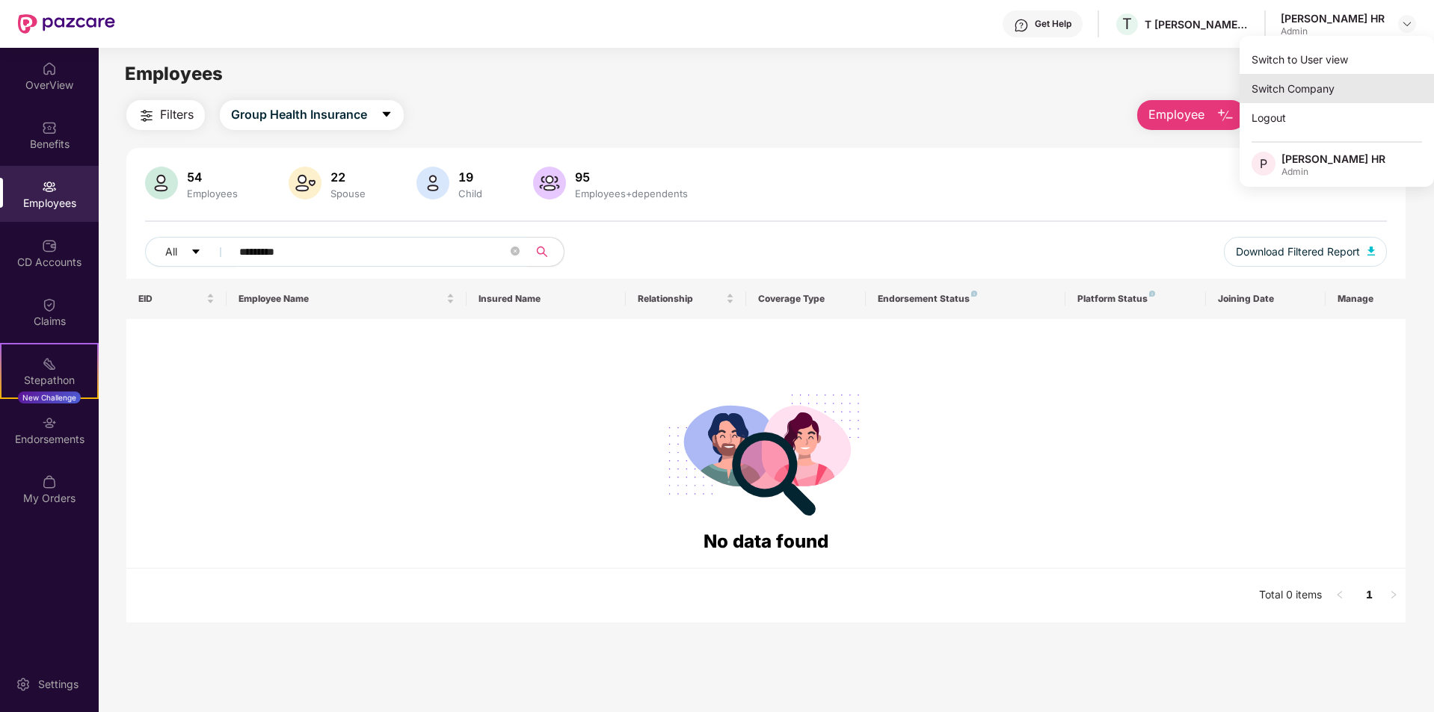
click at [1300, 90] on div "Switch Company" at bounding box center [1336, 88] width 194 height 29
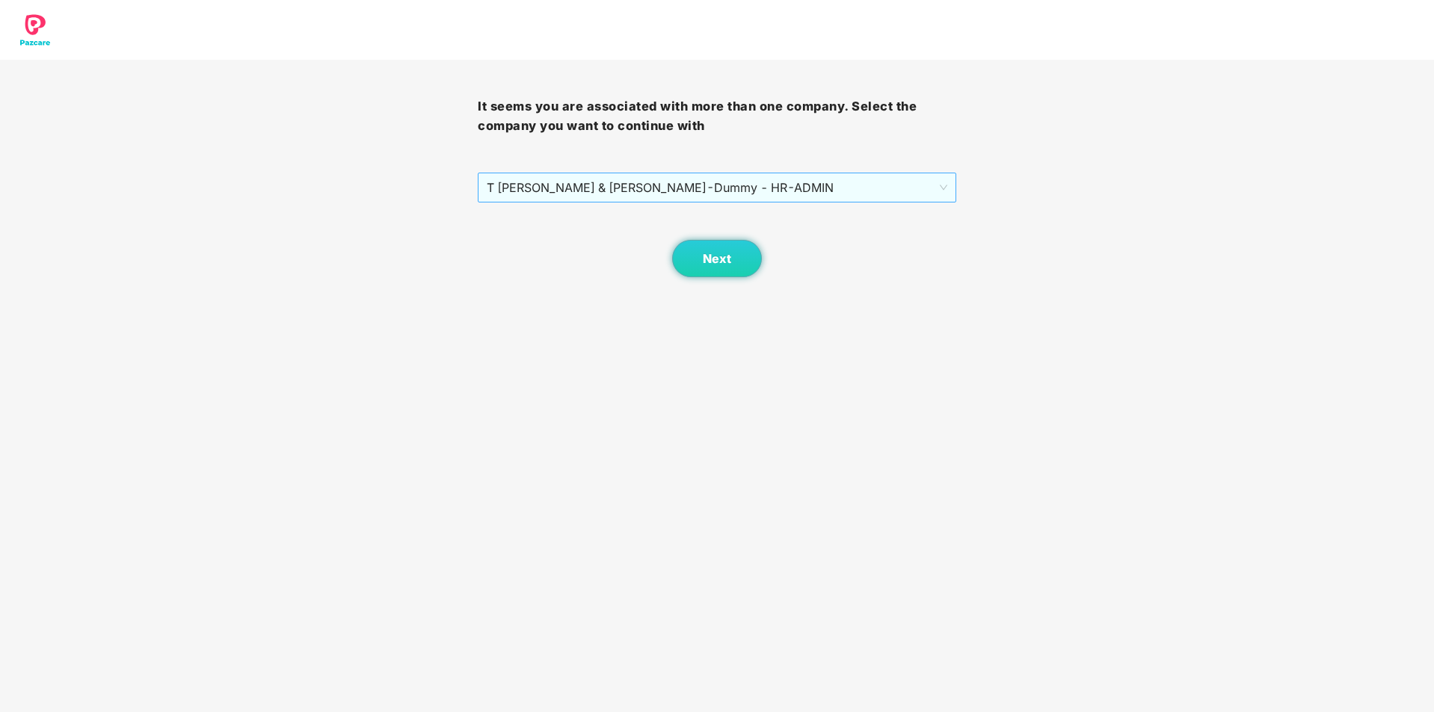
click at [608, 193] on span "T [PERSON_NAME] & TADIMALLA - Dummy - HR - ADMIN" at bounding box center [717, 187] width 460 height 28
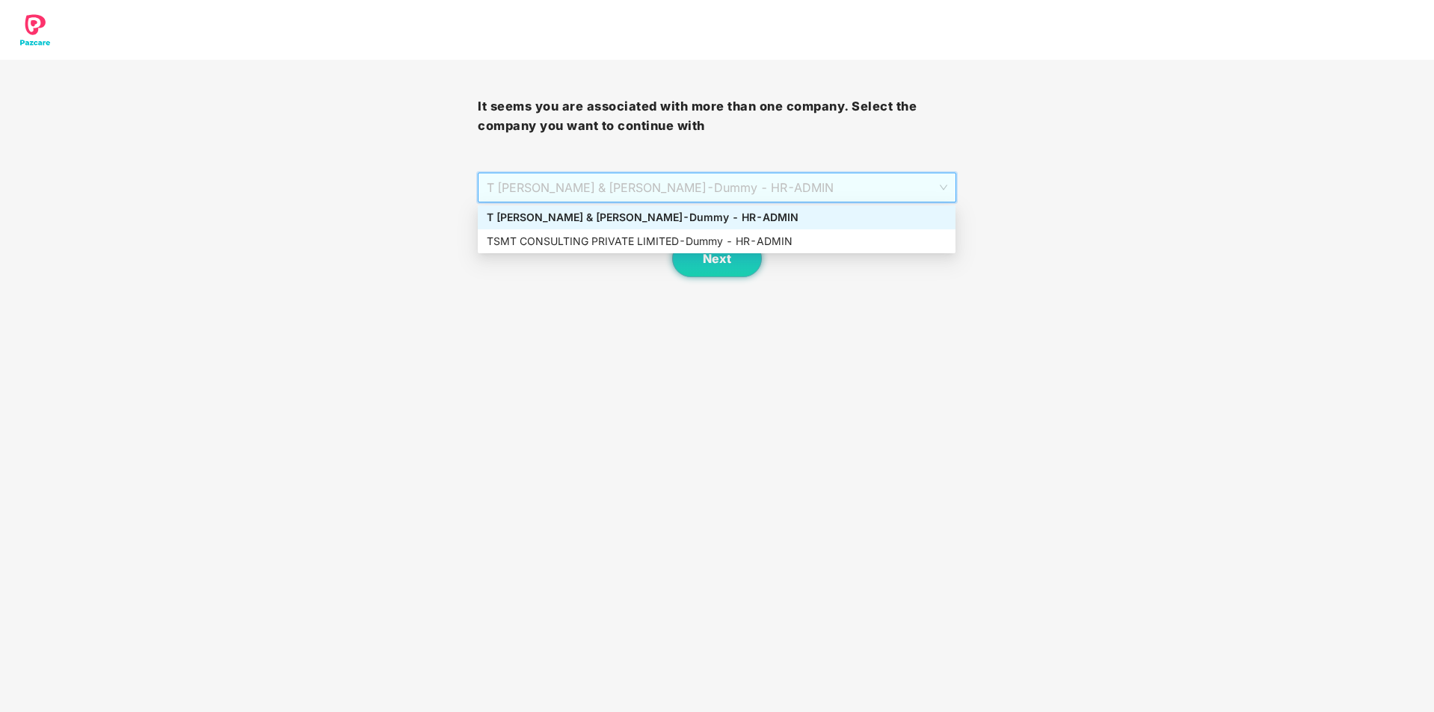
click at [605, 225] on div "T [PERSON_NAME] & TADIMALLA - Dummy - HR - ADMIN" at bounding box center [717, 217] width 460 height 16
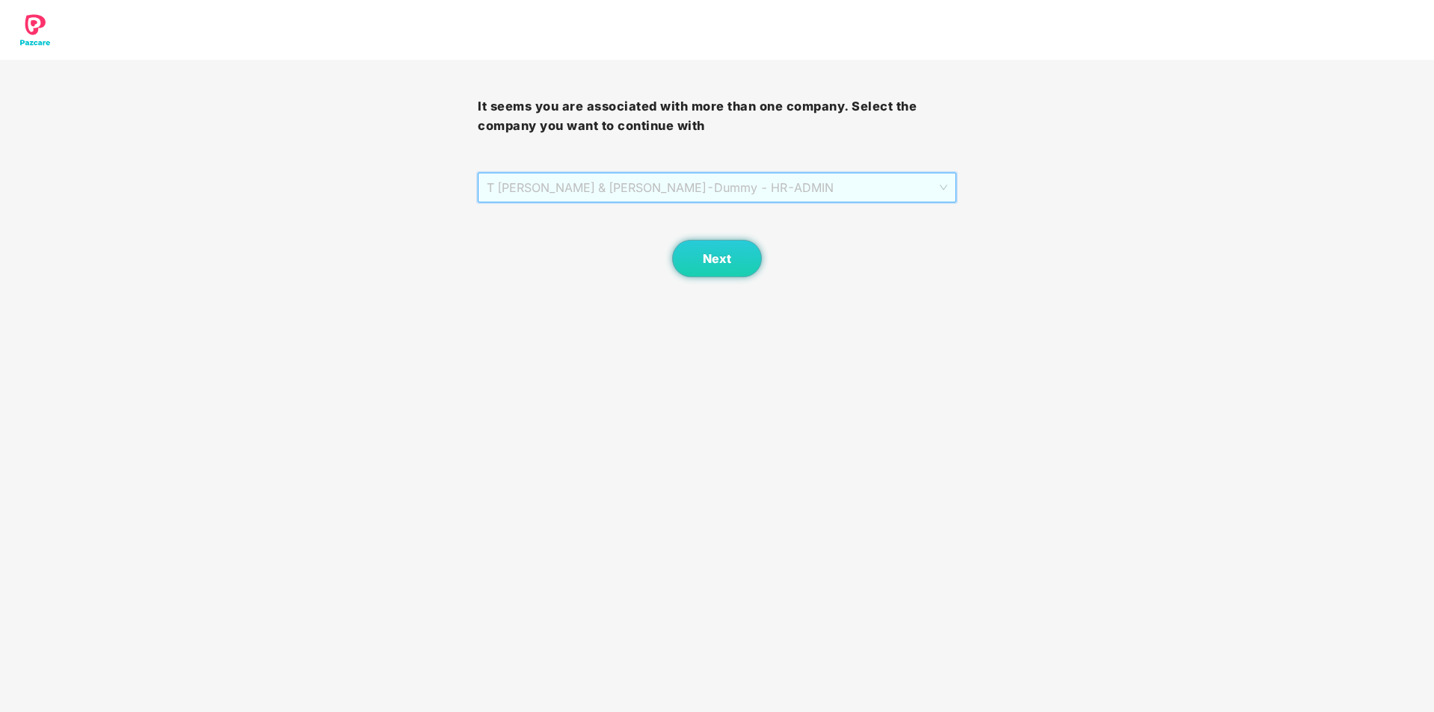
click at [617, 195] on span "T [PERSON_NAME] & TADIMALLA - Dummy - HR - ADMIN" at bounding box center [717, 187] width 460 height 28
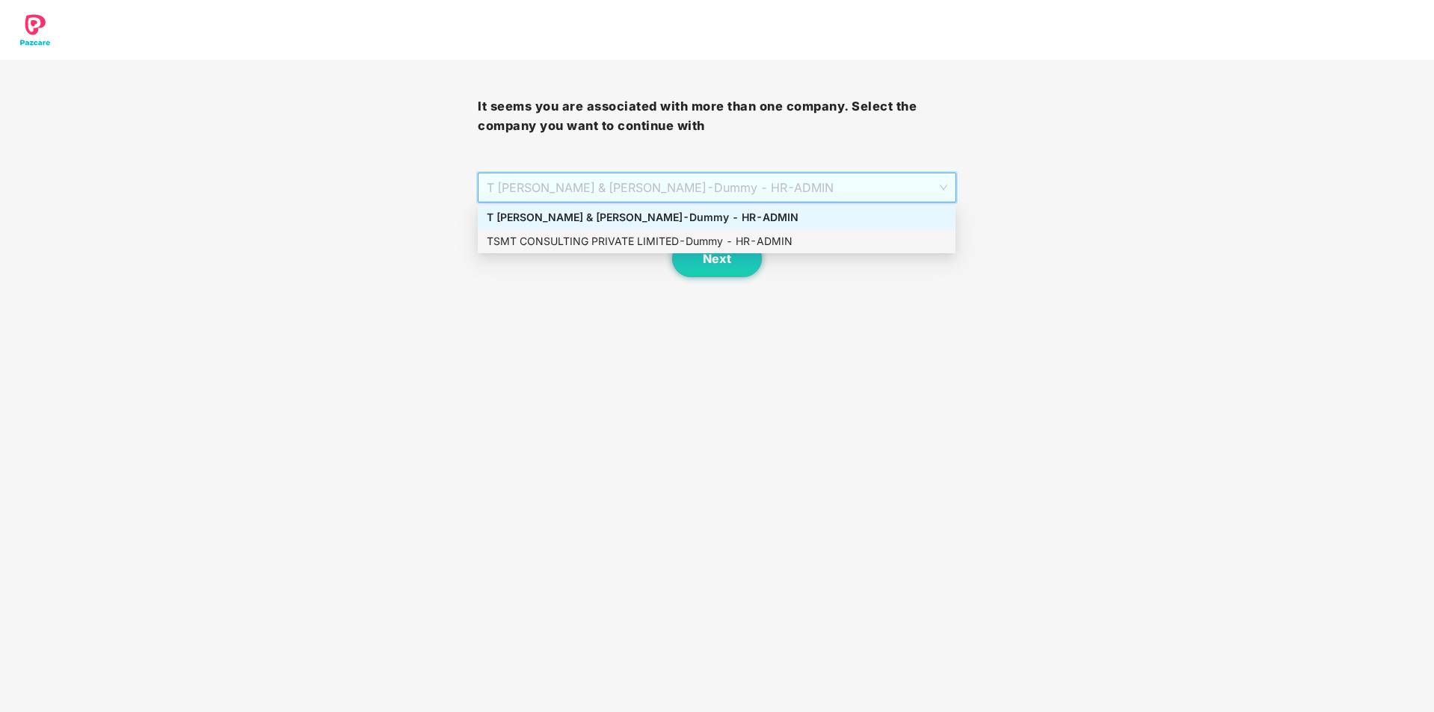
click at [616, 249] on div "TSMT CONSULTING PRIVATE LIMITED - Dummy - HR - ADMIN" at bounding box center [717, 241] width 460 height 16
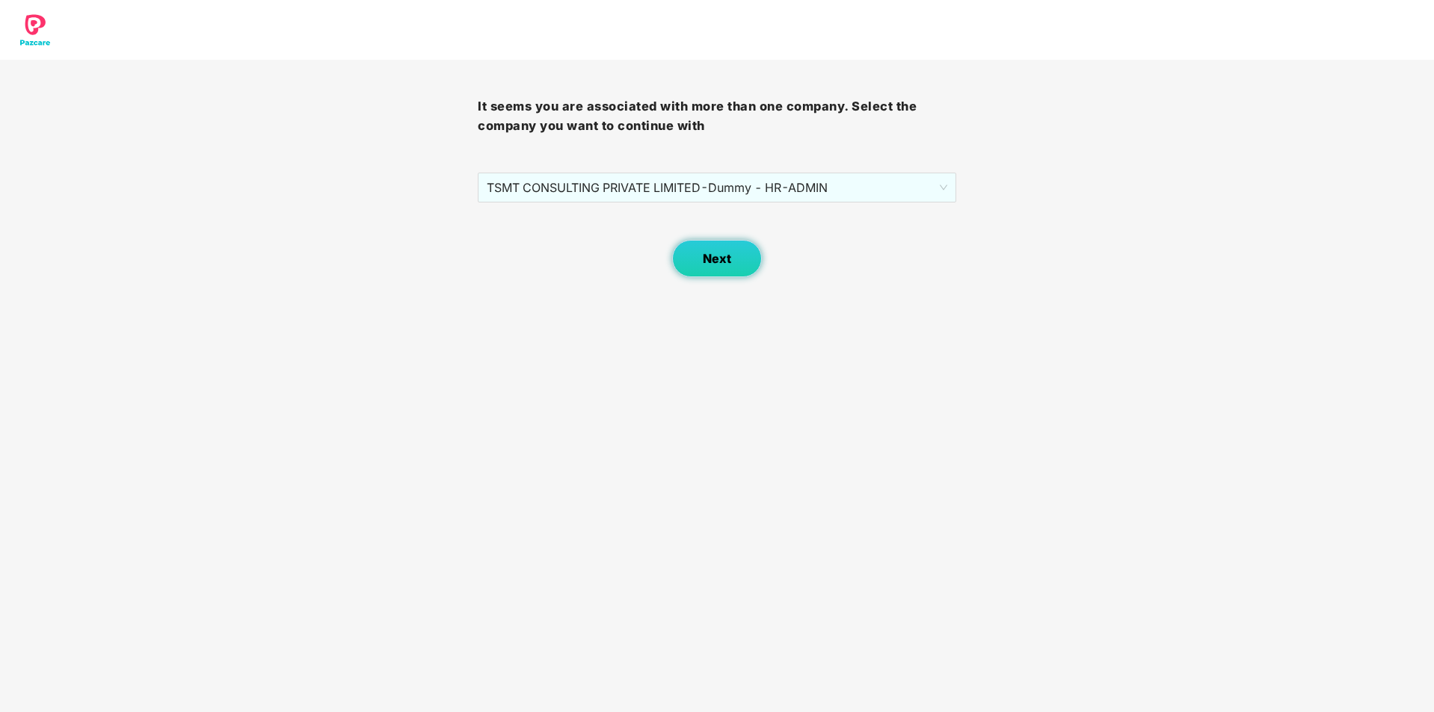
click at [696, 256] on button "Next" at bounding box center [717, 258] width 90 height 37
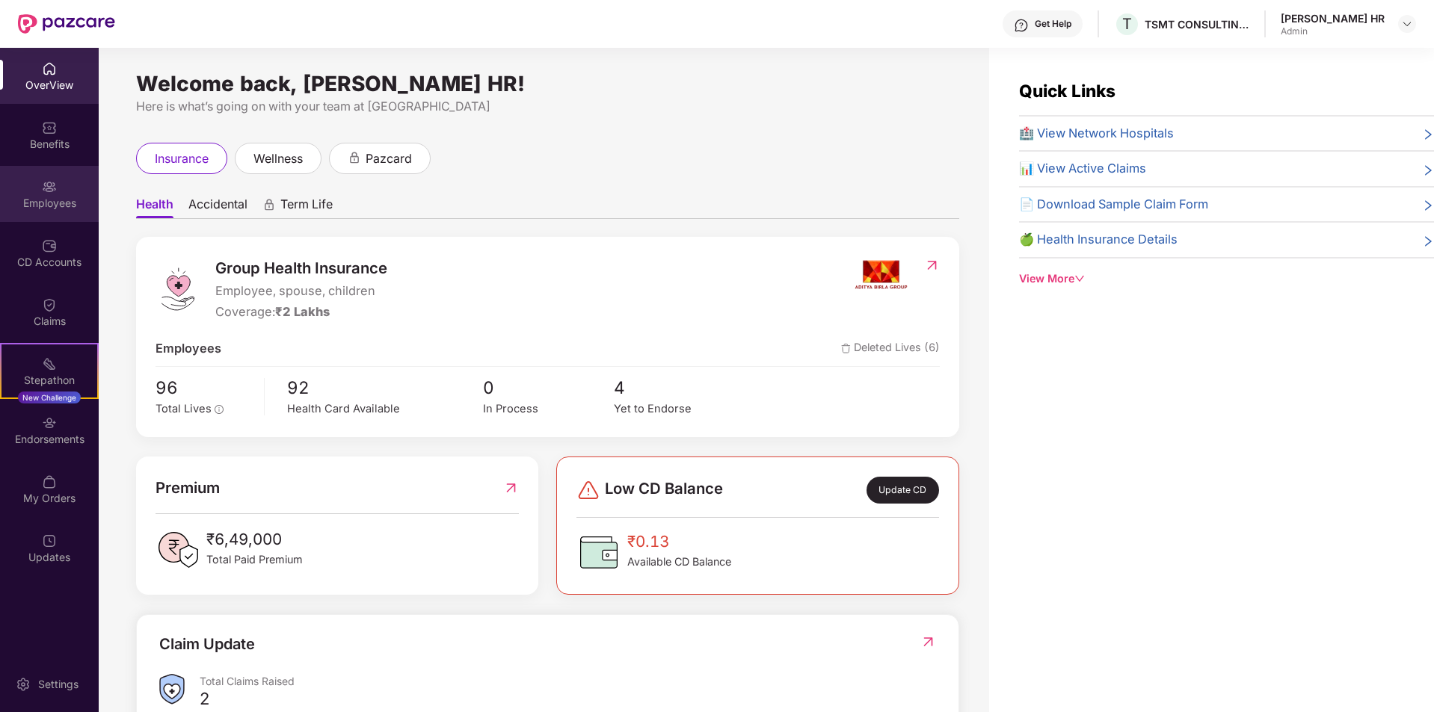
click at [56, 197] on div "Employees" at bounding box center [49, 203] width 99 height 15
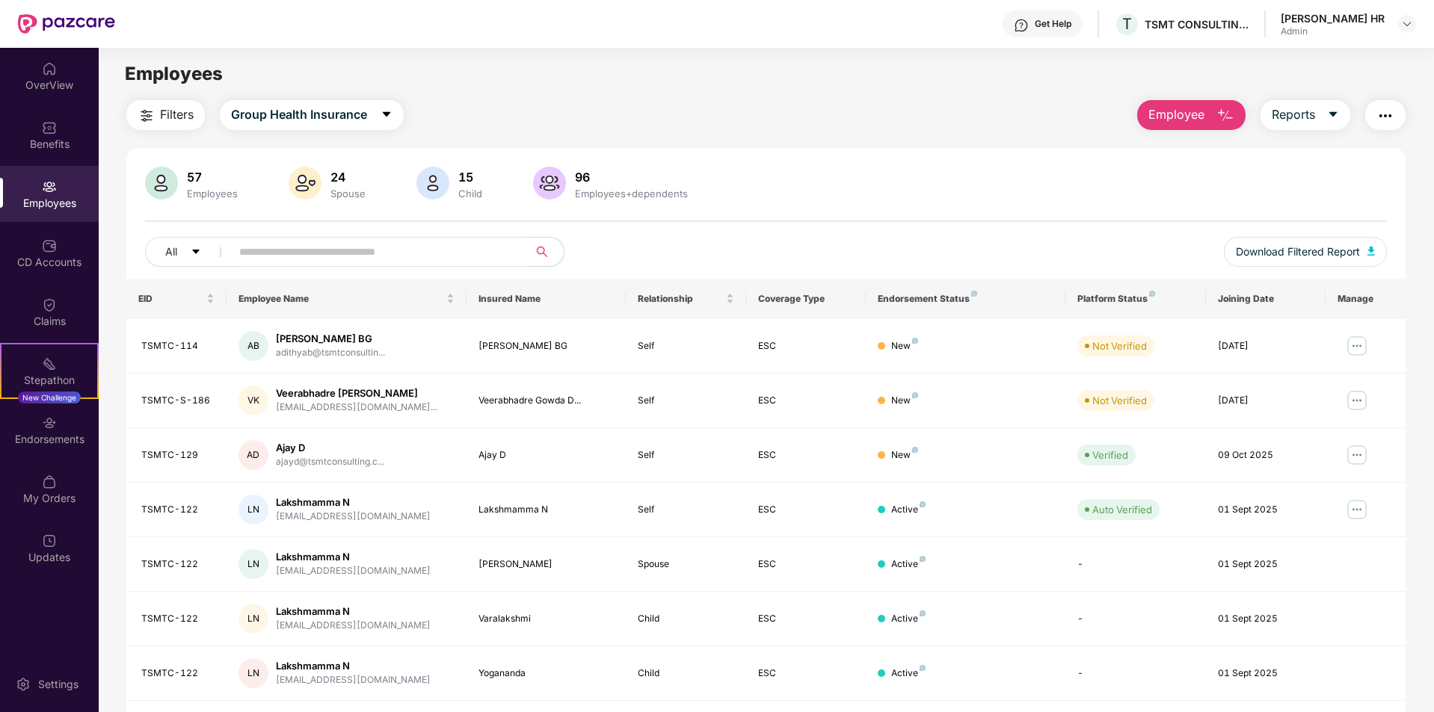
click at [312, 253] on input "text" at bounding box center [373, 252] width 268 height 22
paste input "*********"
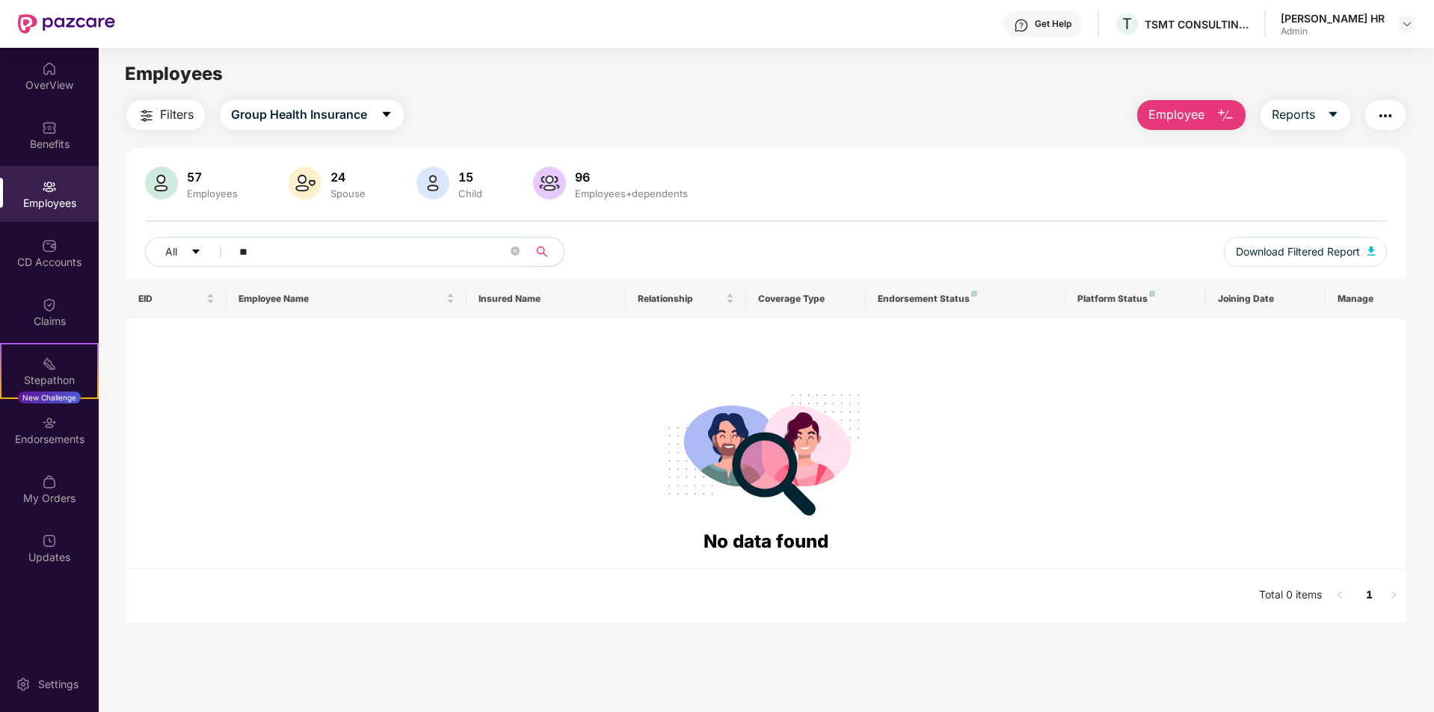
type input "*"
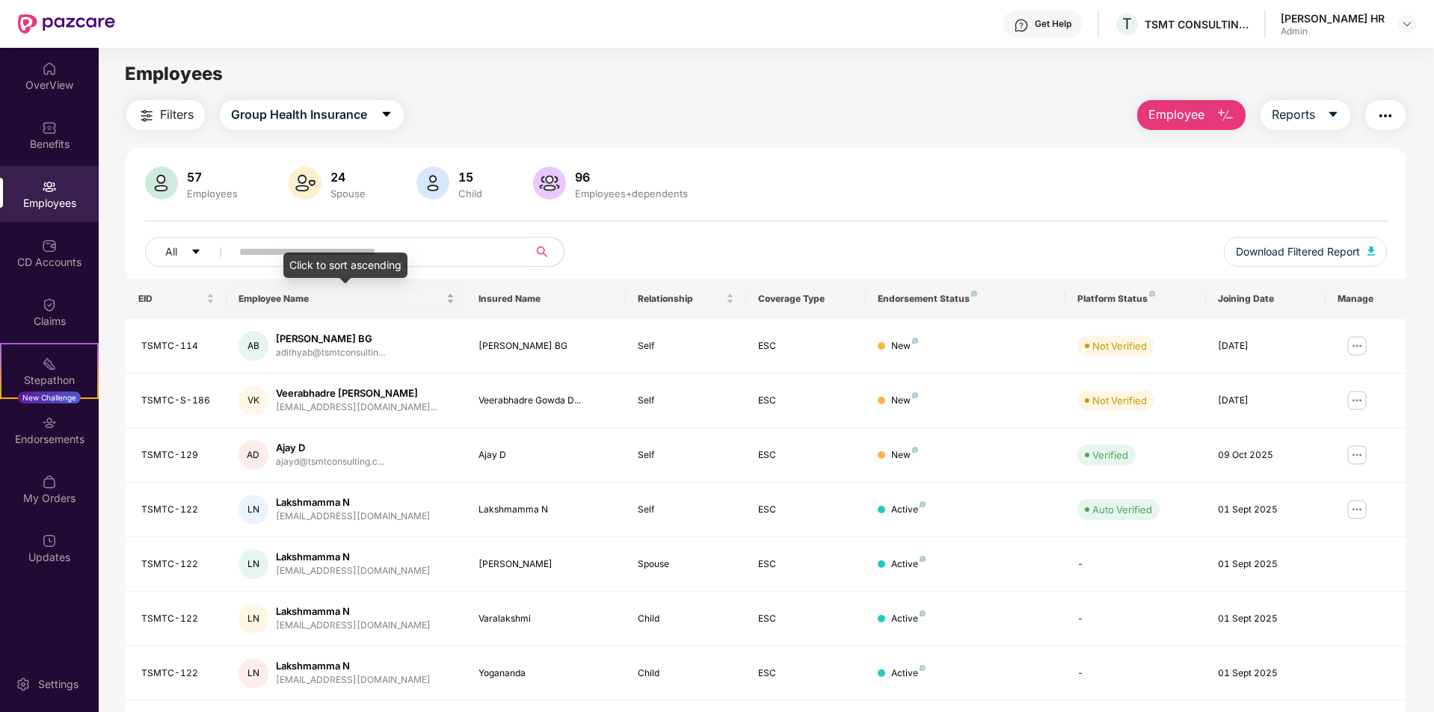
paste input "*********"
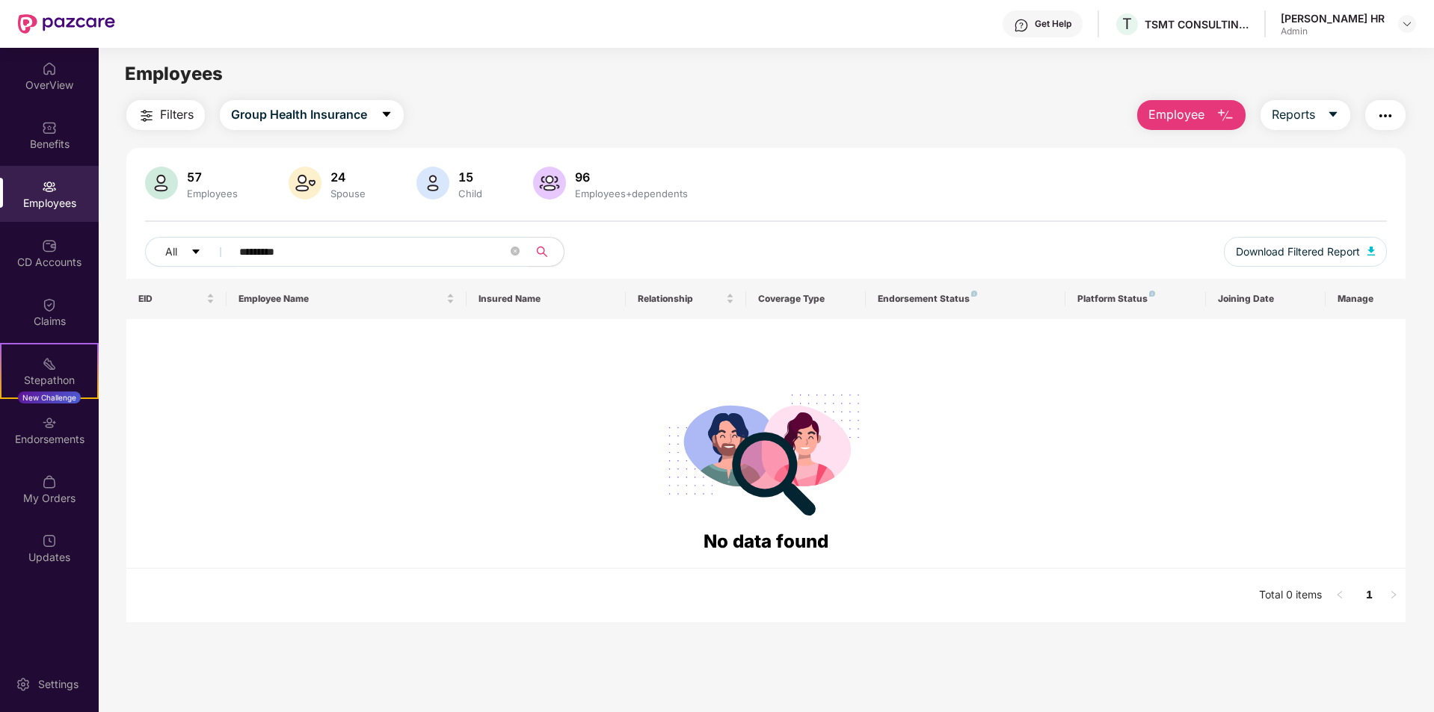
type input "*********"
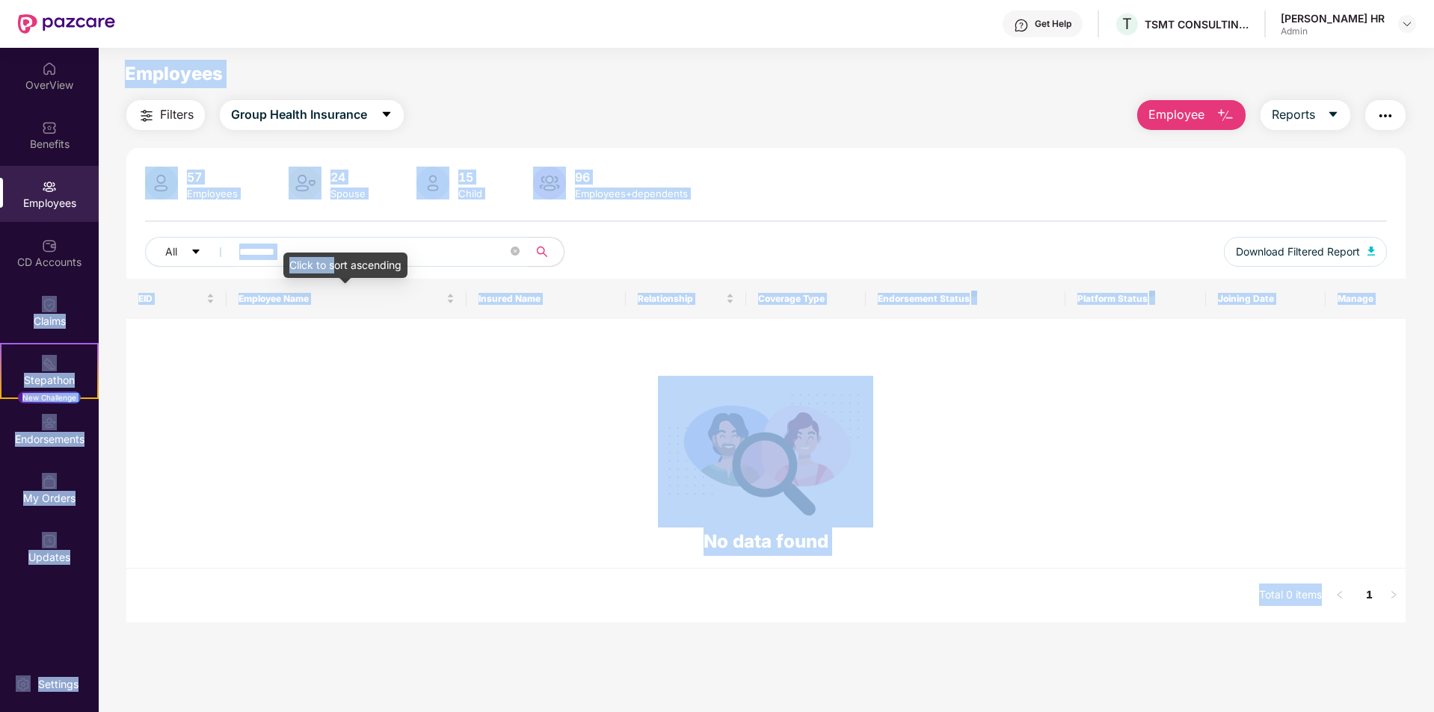
drag, startPoint x: 333, startPoint y: 257, endPoint x: 107, endPoint y: 256, distance: 226.5
click at [106, 257] on body "Get Help T TSMT CONSULTING PRIVATE LIMITED [PERSON_NAME] HR Admin OverView Bene…" at bounding box center [717, 356] width 1434 height 712
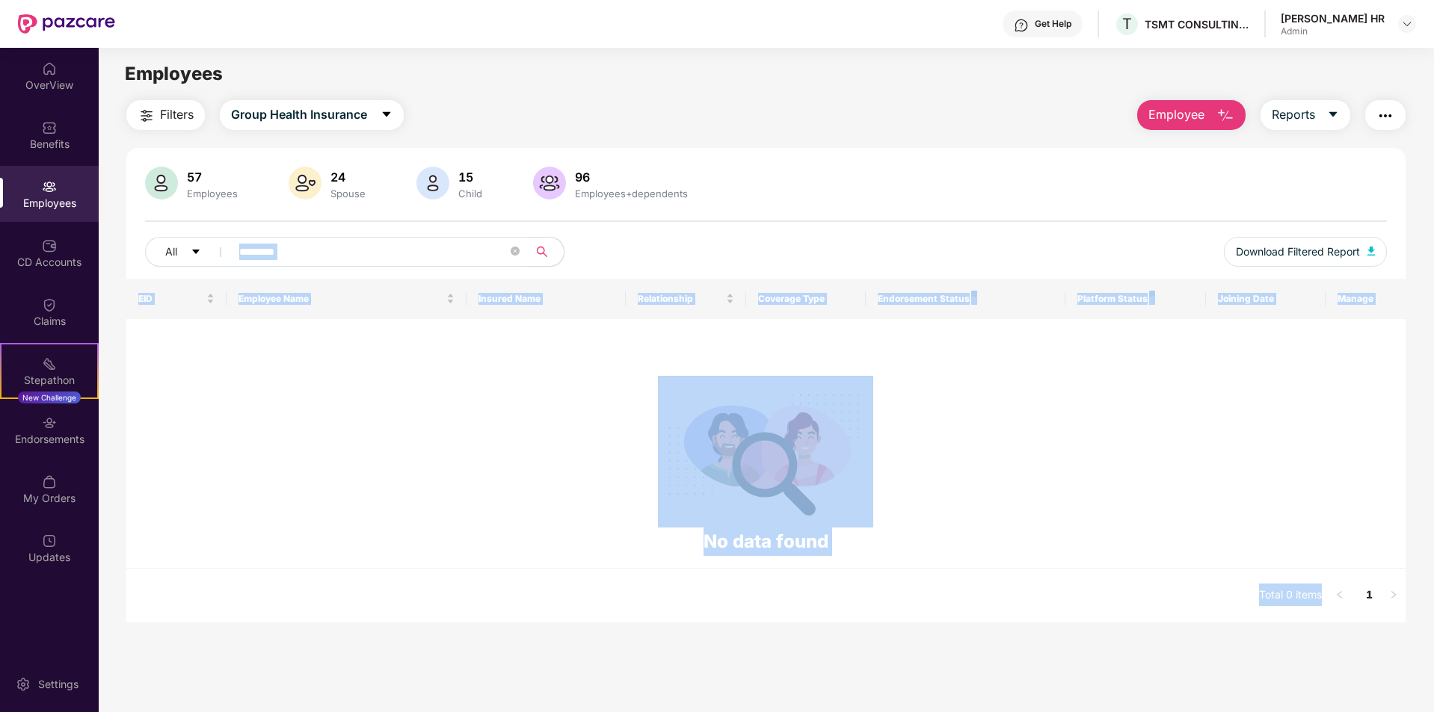
click at [318, 418] on div at bounding box center [765, 452] width 1254 height 152
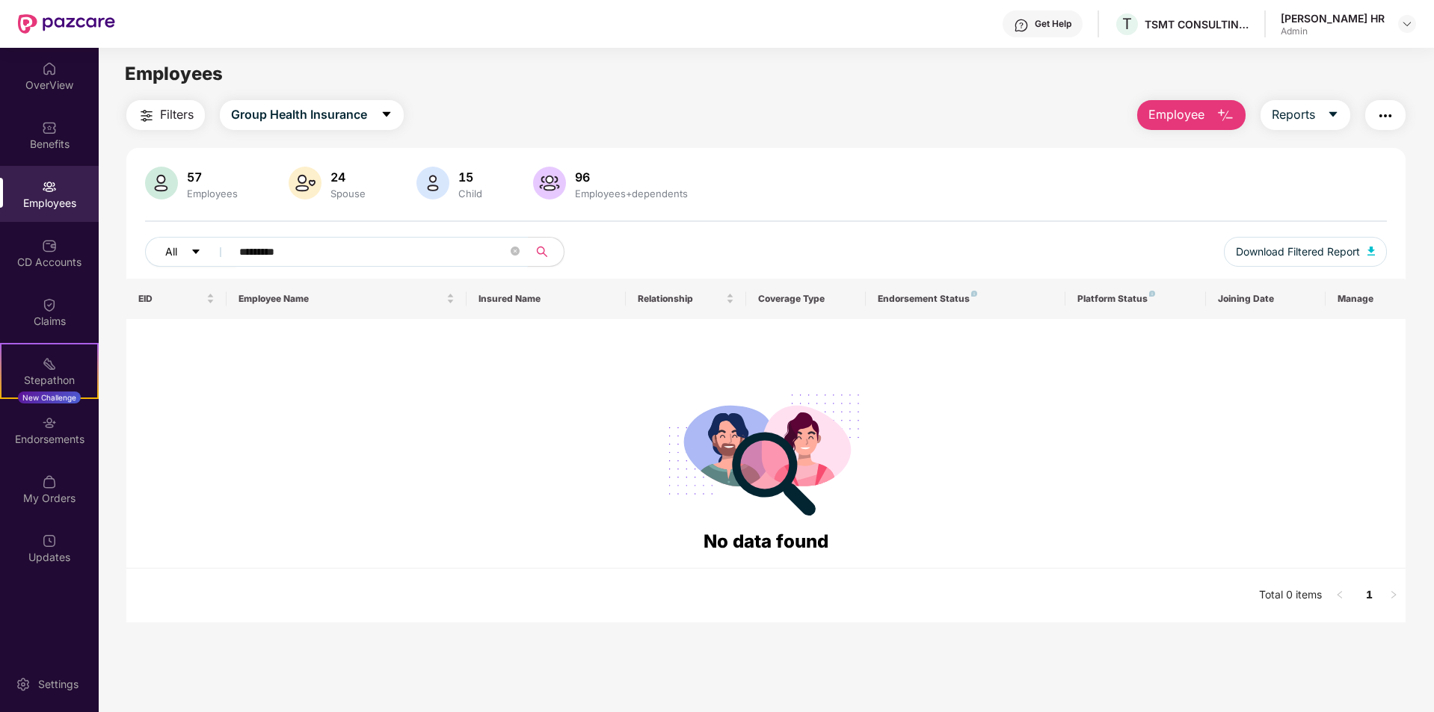
drag, startPoint x: 323, startPoint y: 246, endPoint x: 189, endPoint y: 259, distance: 134.4
click at [190, 259] on div "All *********" at bounding box center [507, 252] width 724 height 30
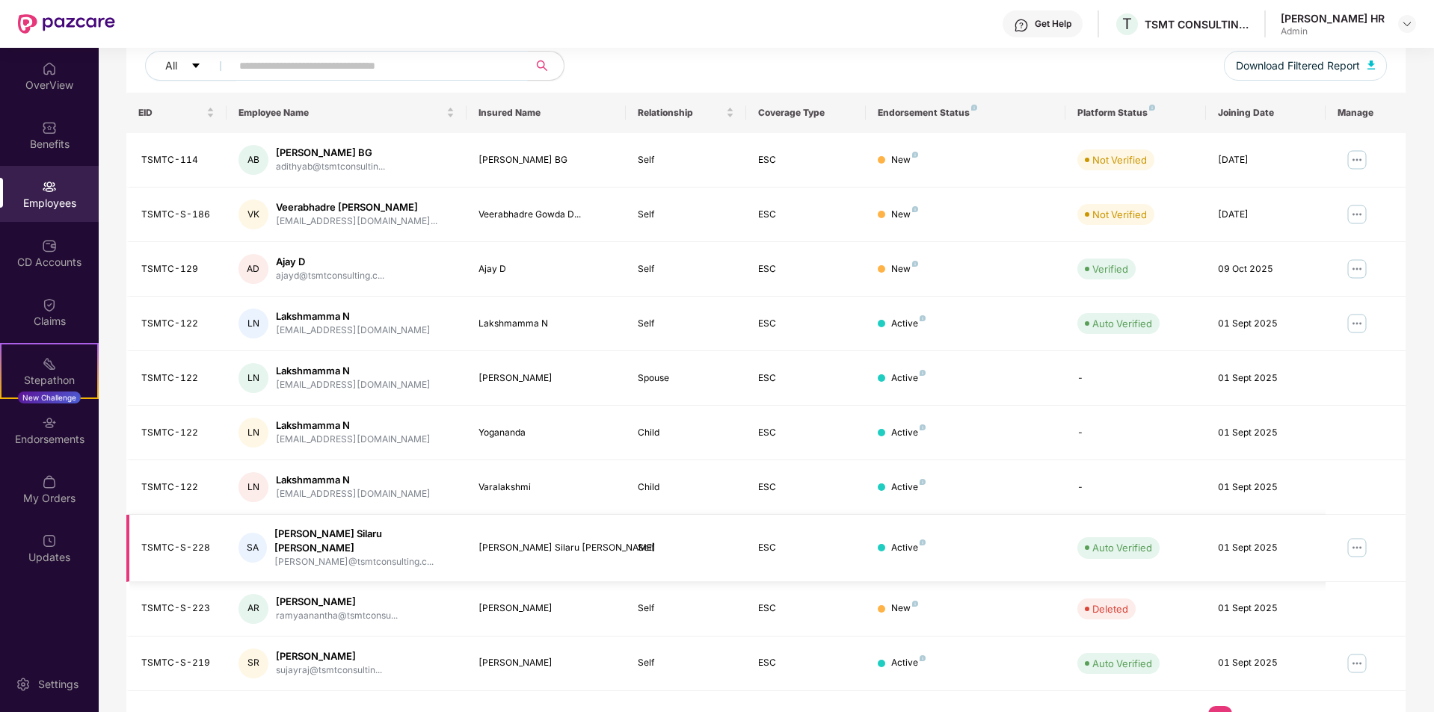
scroll to position [206, 0]
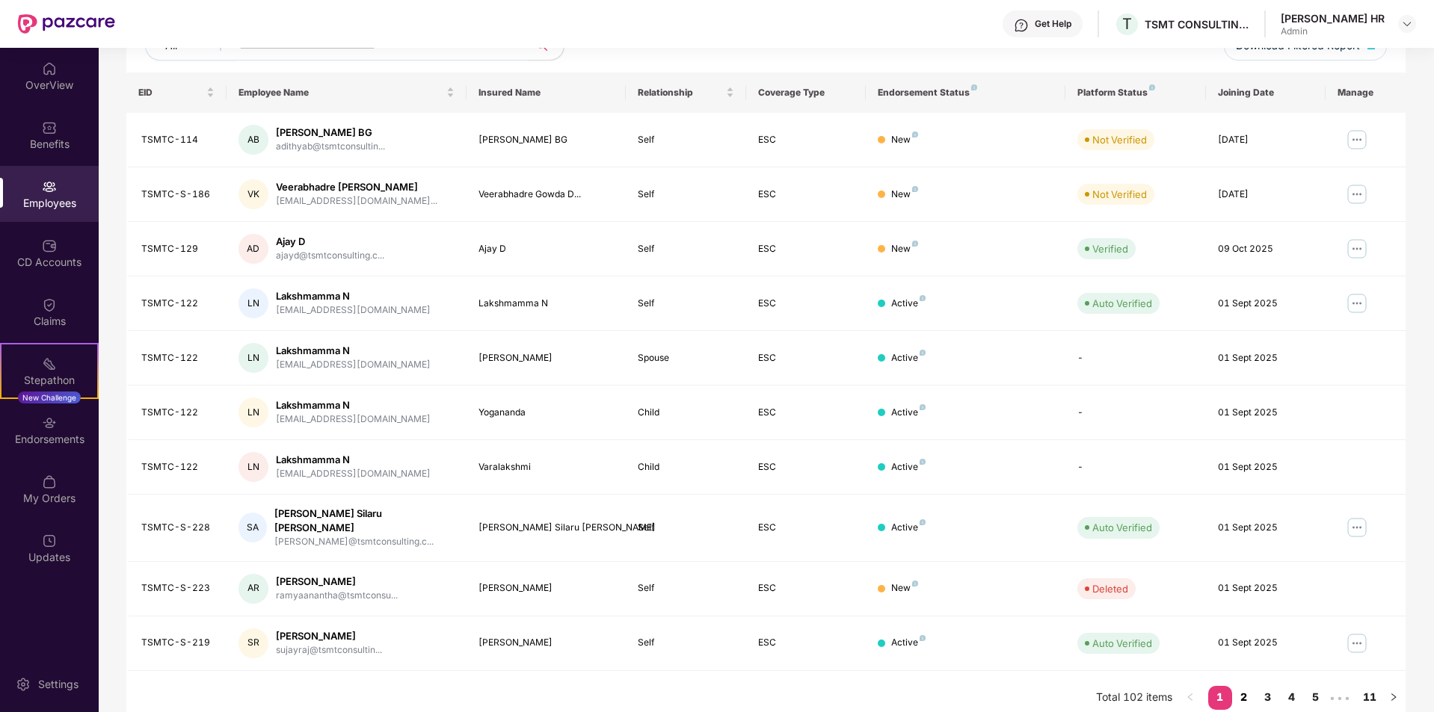
click at [1245, 686] on link "2" at bounding box center [1244, 697] width 24 height 22
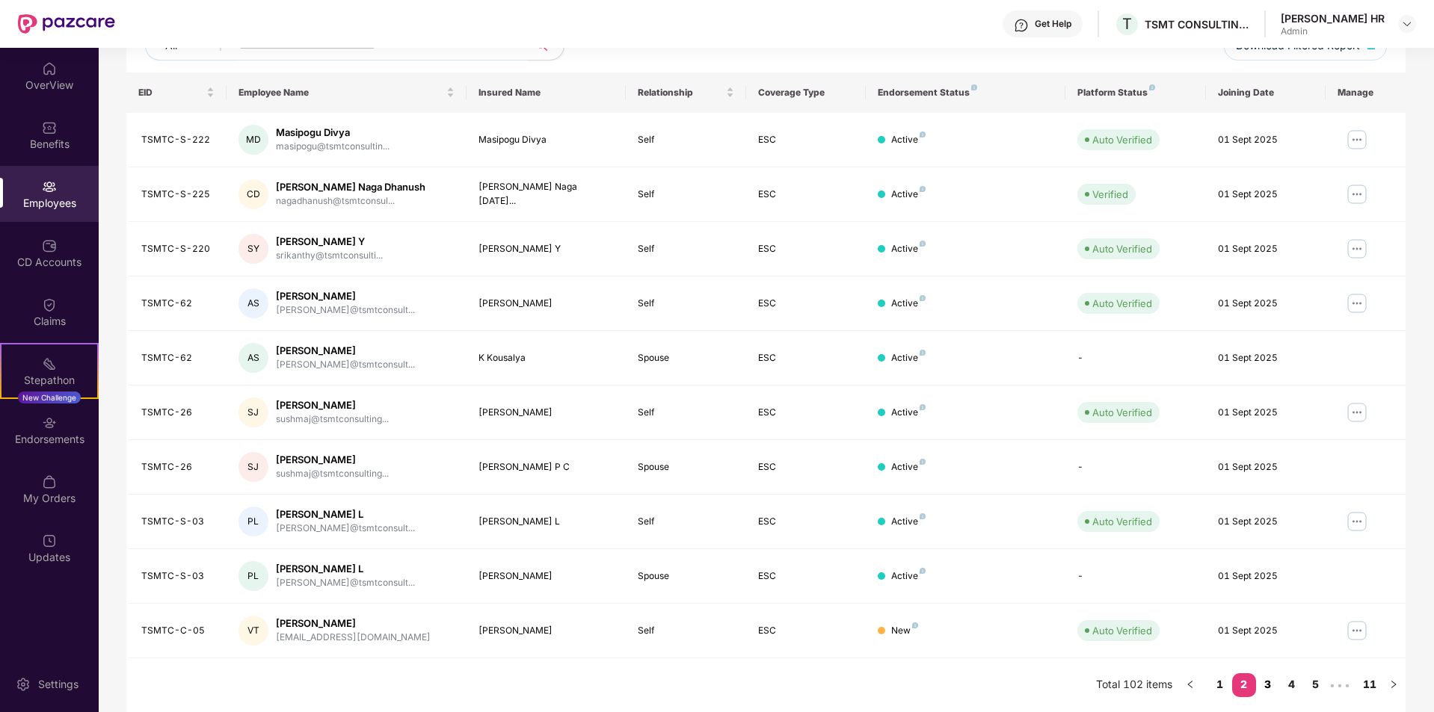
click at [1268, 681] on link "3" at bounding box center [1268, 685] width 24 height 22
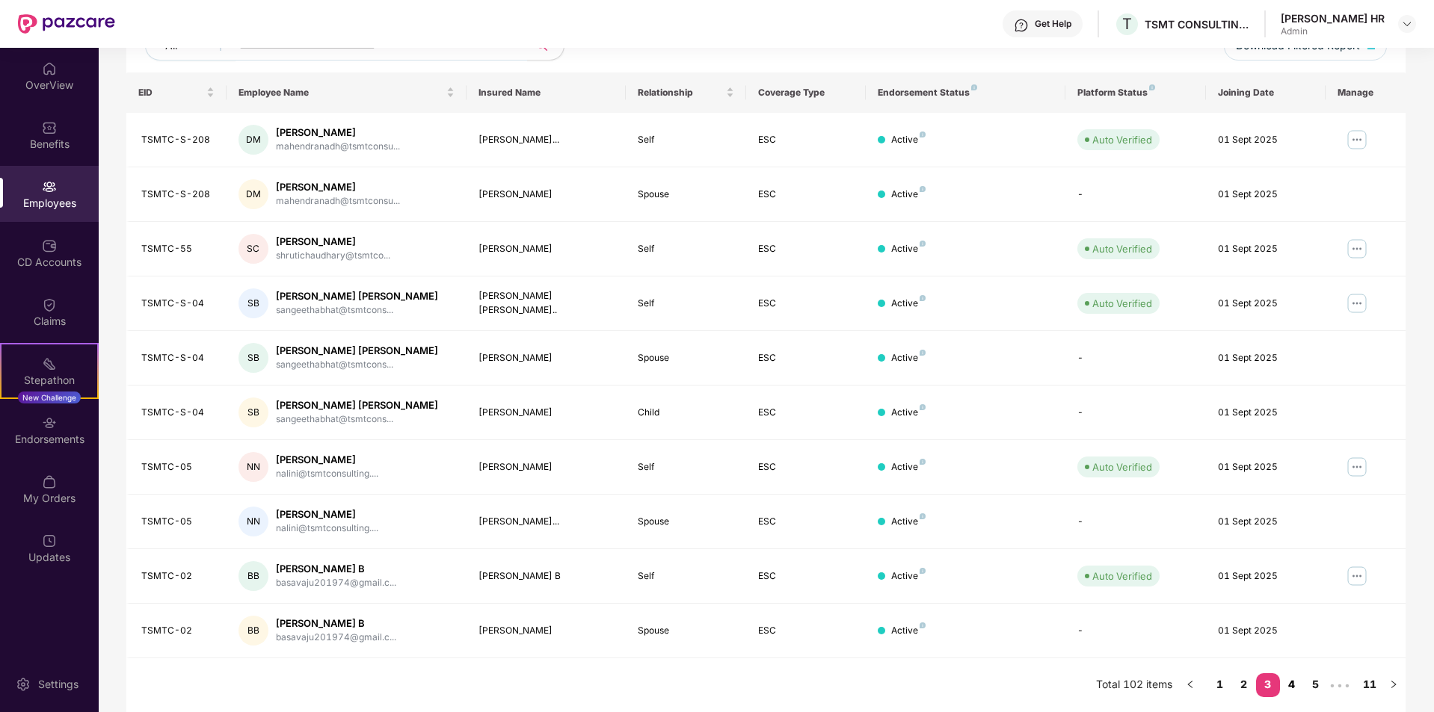
click at [1289, 689] on link "4" at bounding box center [1292, 685] width 24 height 22
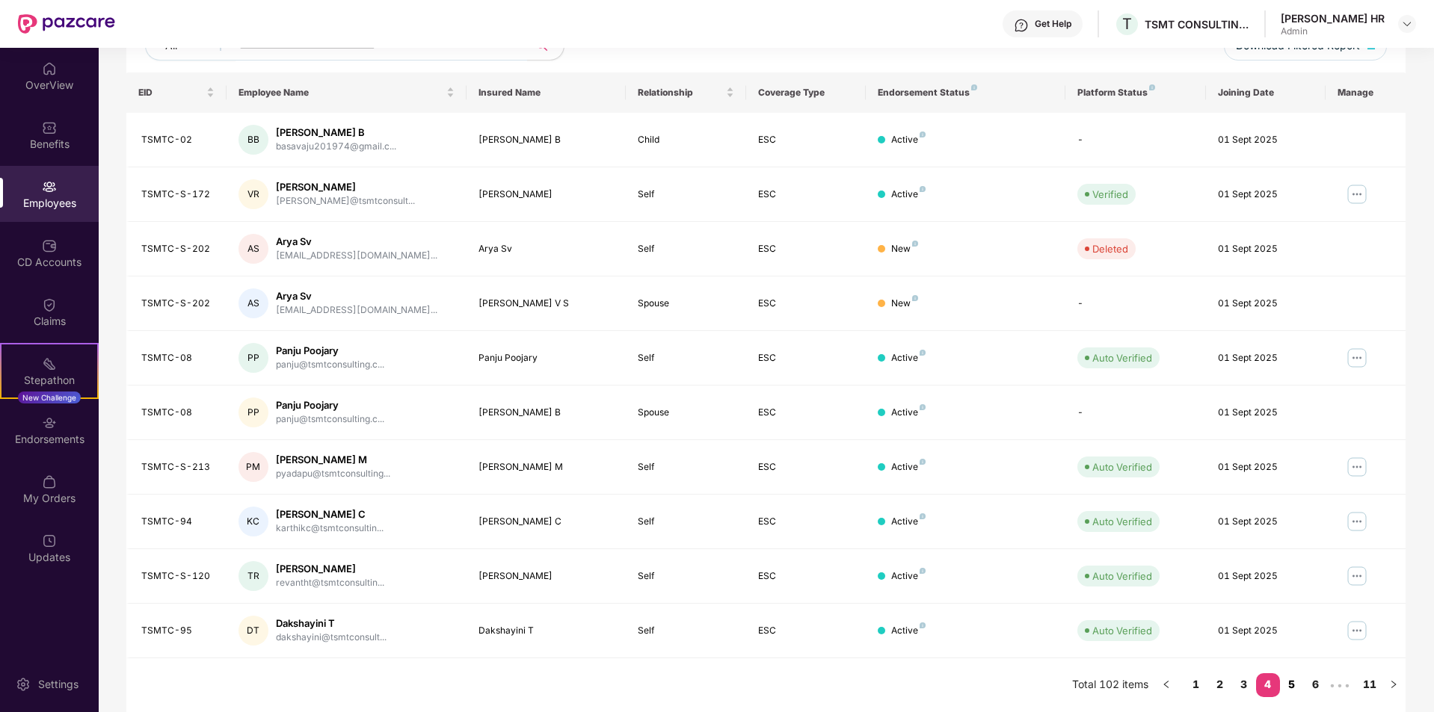
click at [1287, 687] on link "5" at bounding box center [1292, 685] width 24 height 22
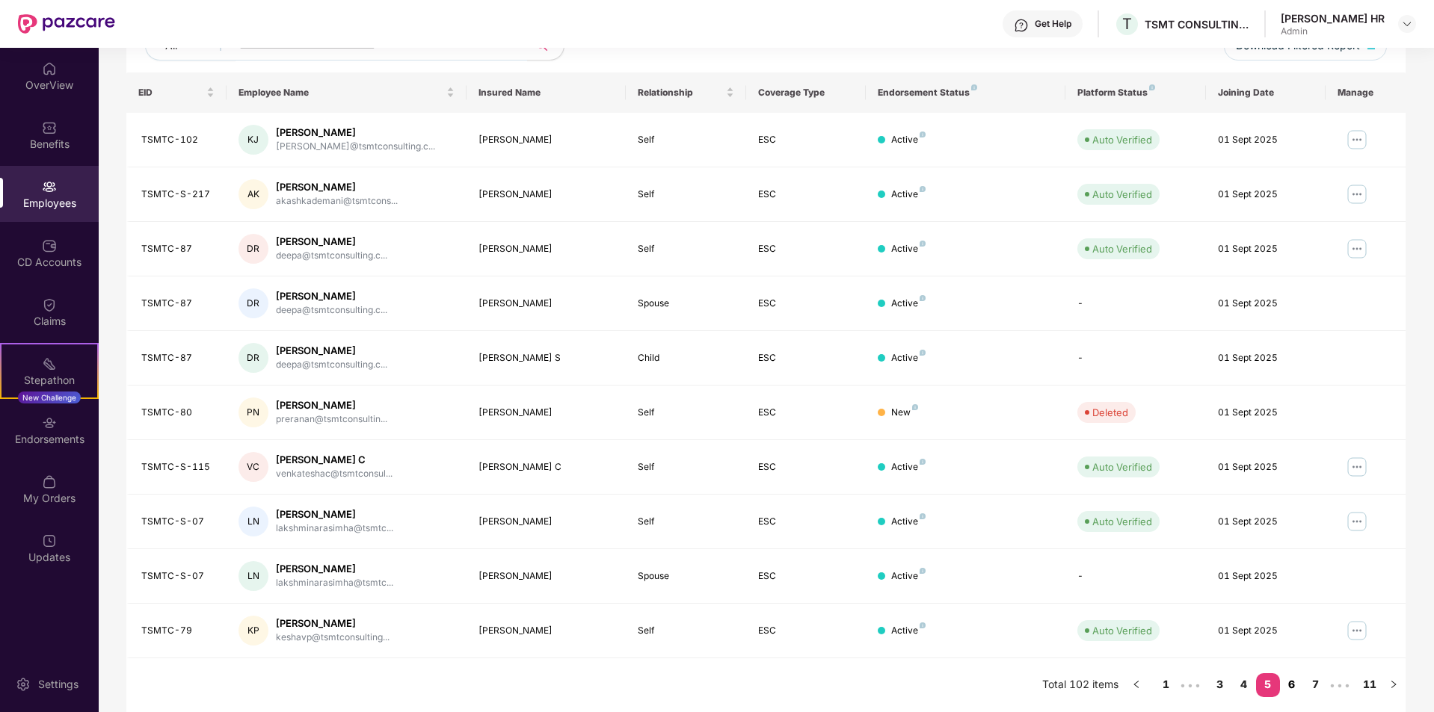
click at [1287, 682] on link "6" at bounding box center [1292, 685] width 24 height 22
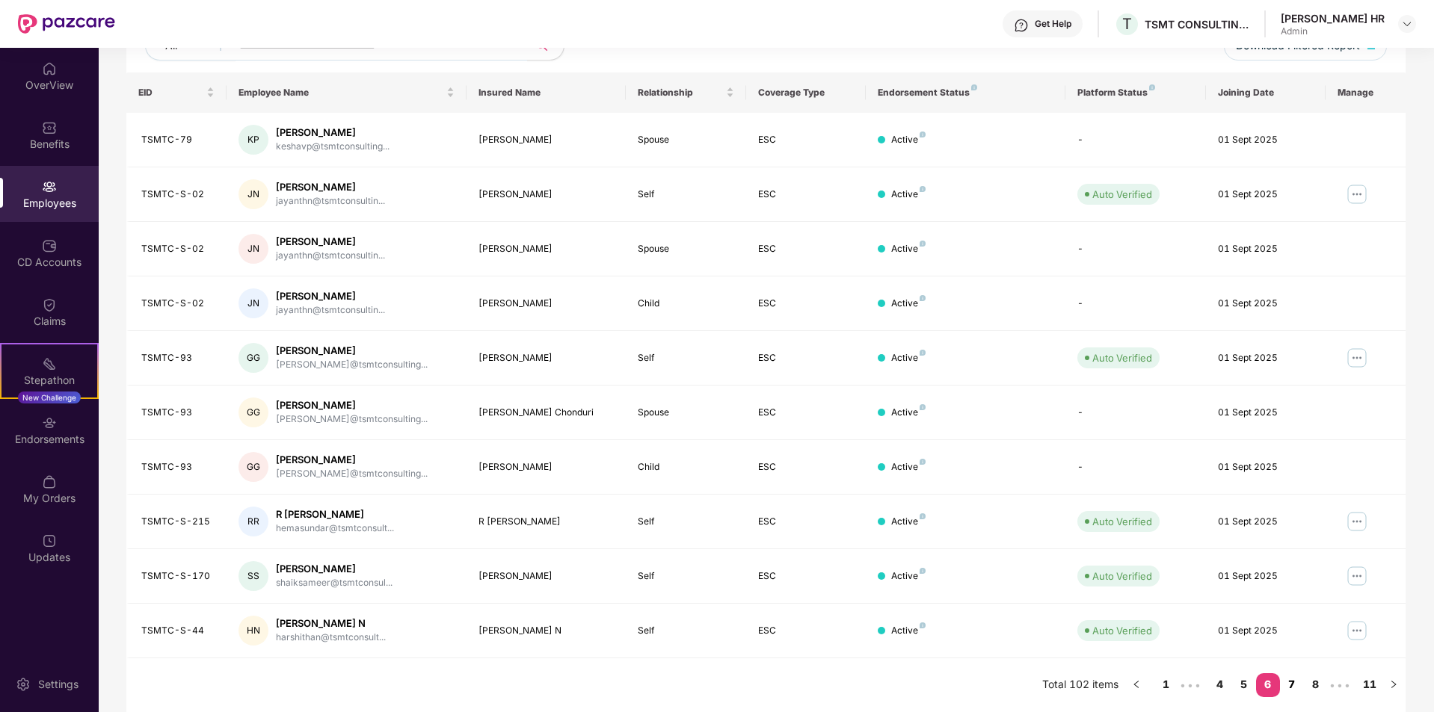
click at [1295, 682] on link "7" at bounding box center [1292, 685] width 24 height 22
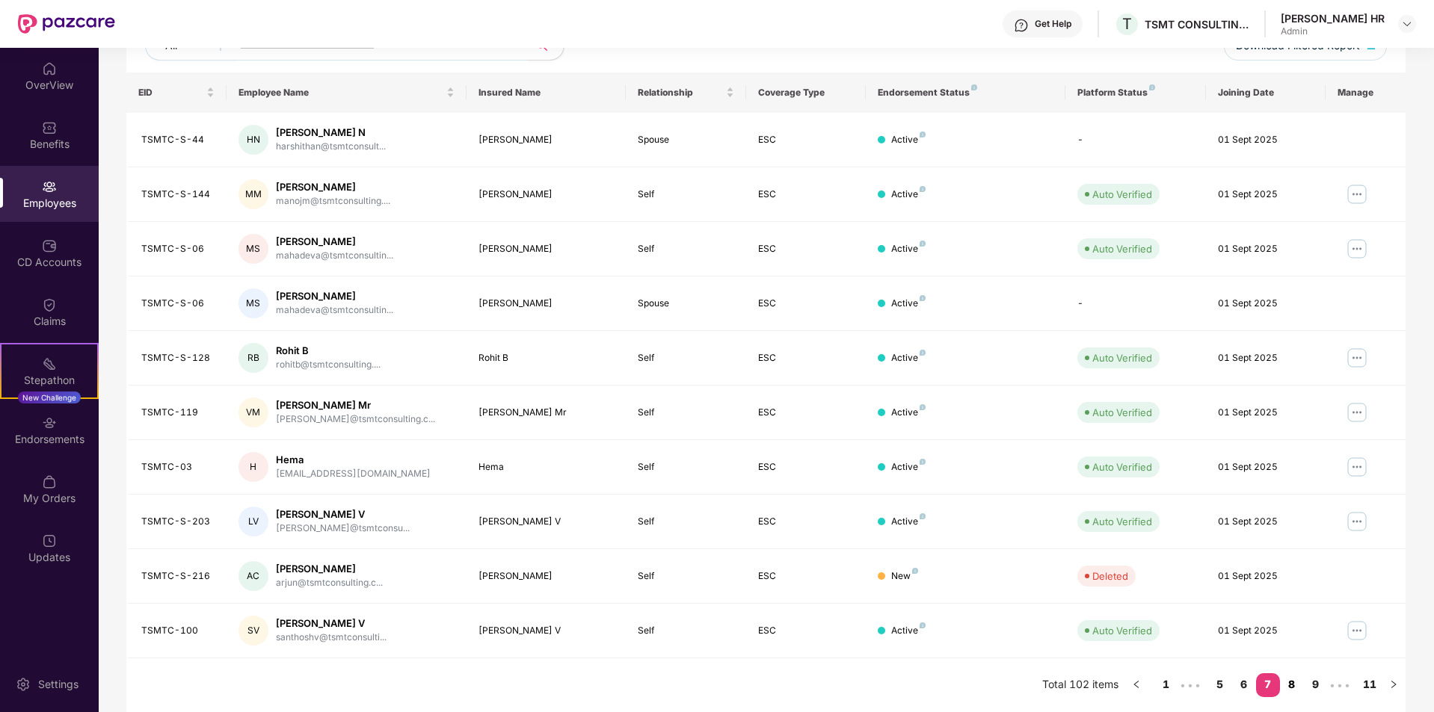
click at [1293, 689] on link "8" at bounding box center [1292, 685] width 24 height 22
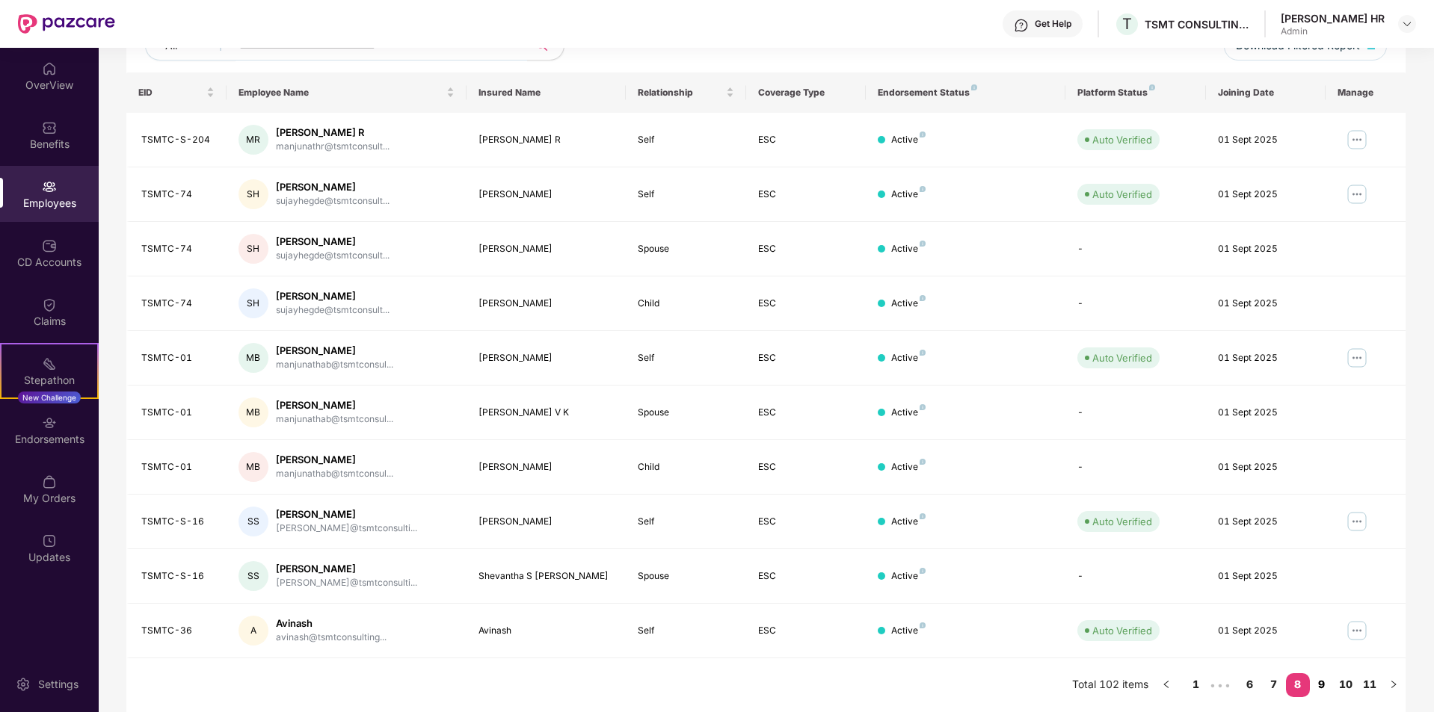
click at [1327, 687] on link "9" at bounding box center [1322, 685] width 24 height 22
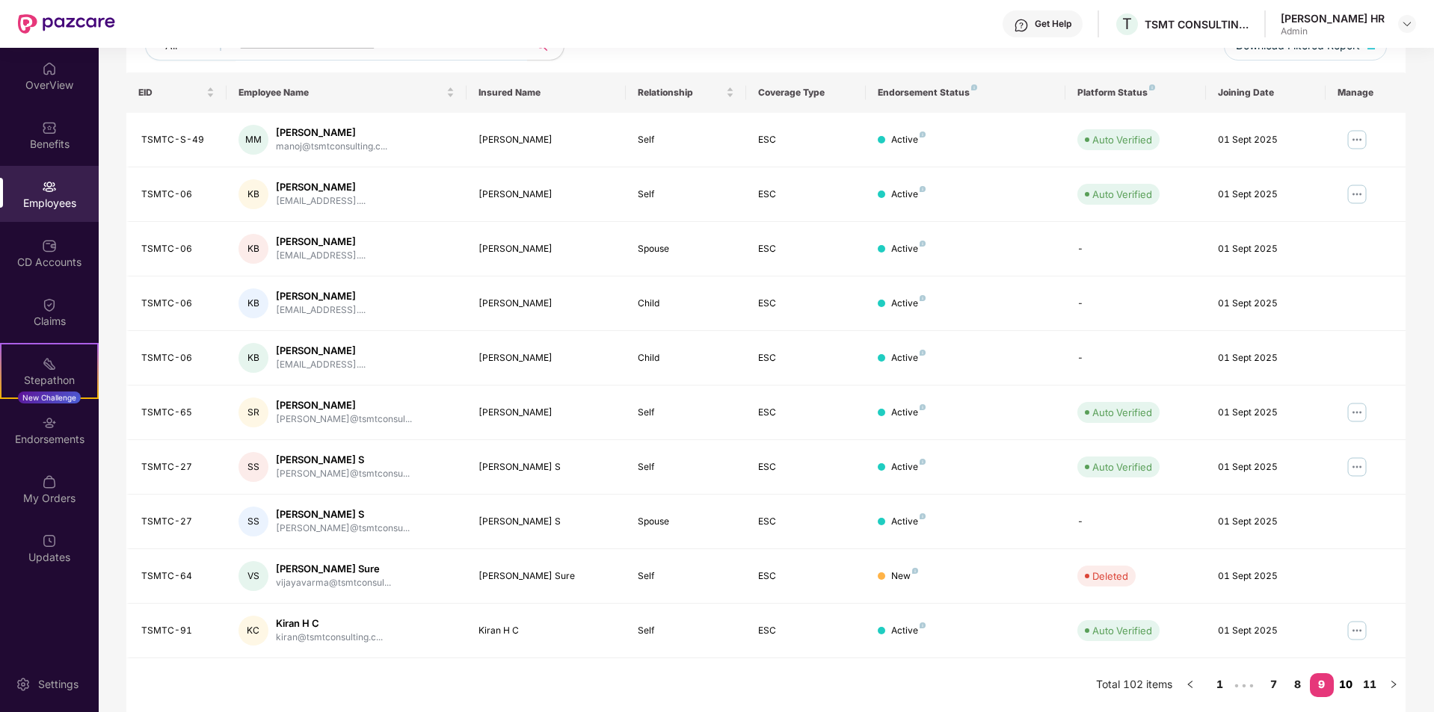
click at [1344, 685] on link "10" at bounding box center [1346, 685] width 24 height 22
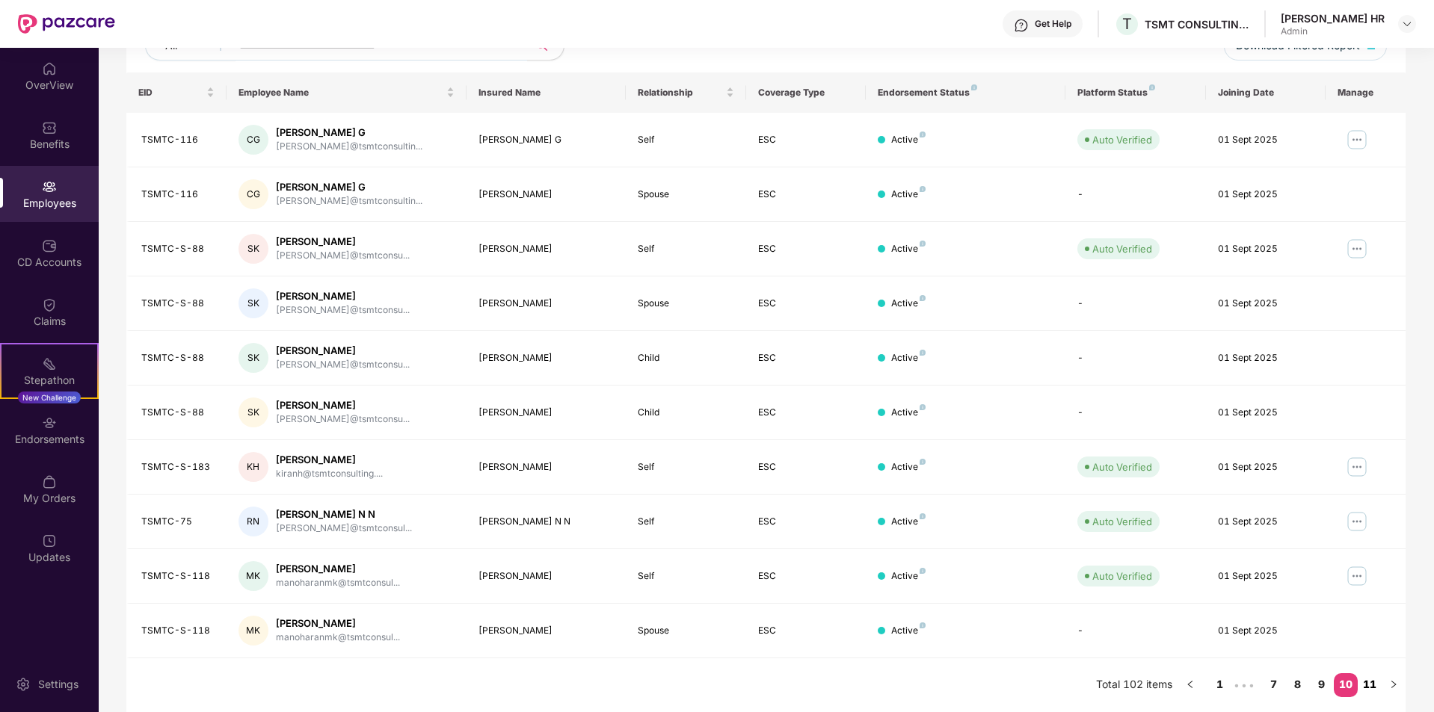
click at [1364, 683] on link "11" at bounding box center [1370, 685] width 24 height 22
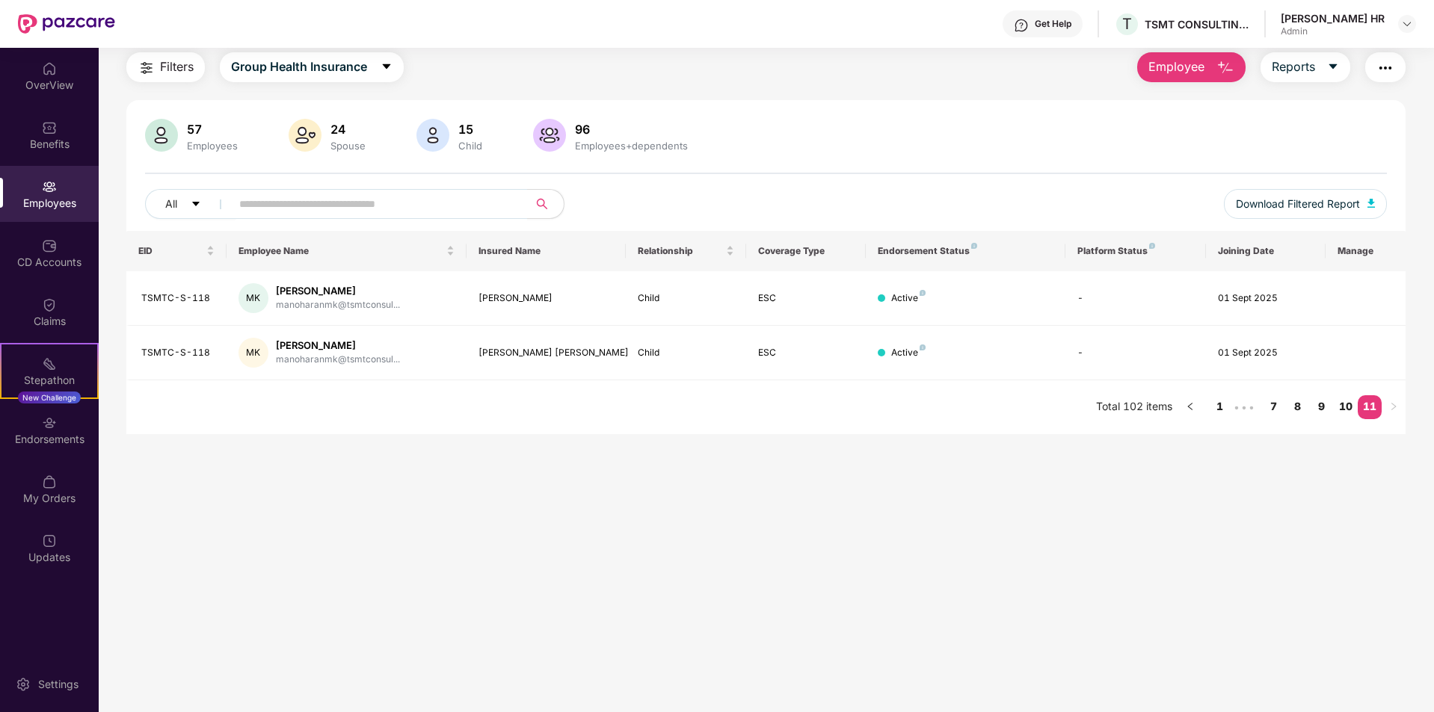
scroll to position [48, 0]
click at [321, 67] on span "Group Health Insurance" at bounding box center [299, 67] width 136 height 19
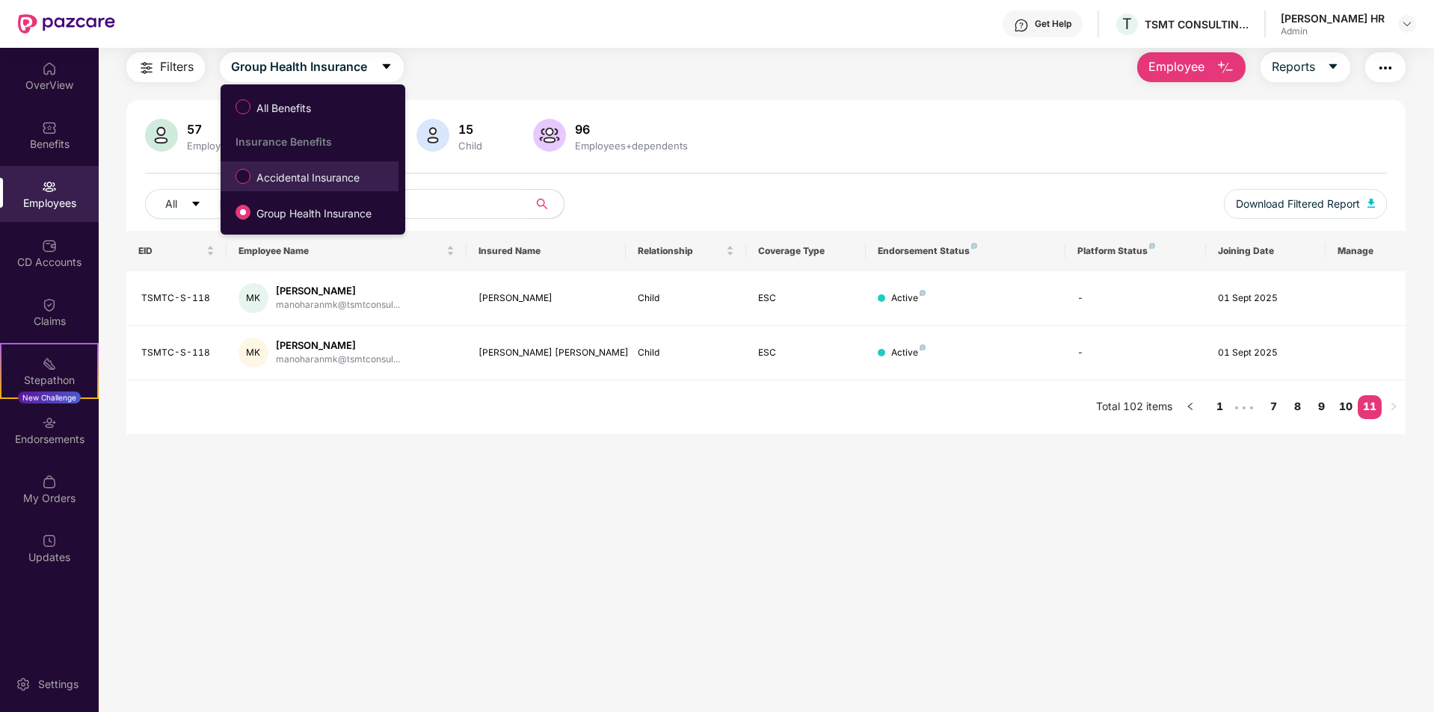
click at [298, 177] on span "Accidental Insurance" at bounding box center [307, 178] width 115 height 16
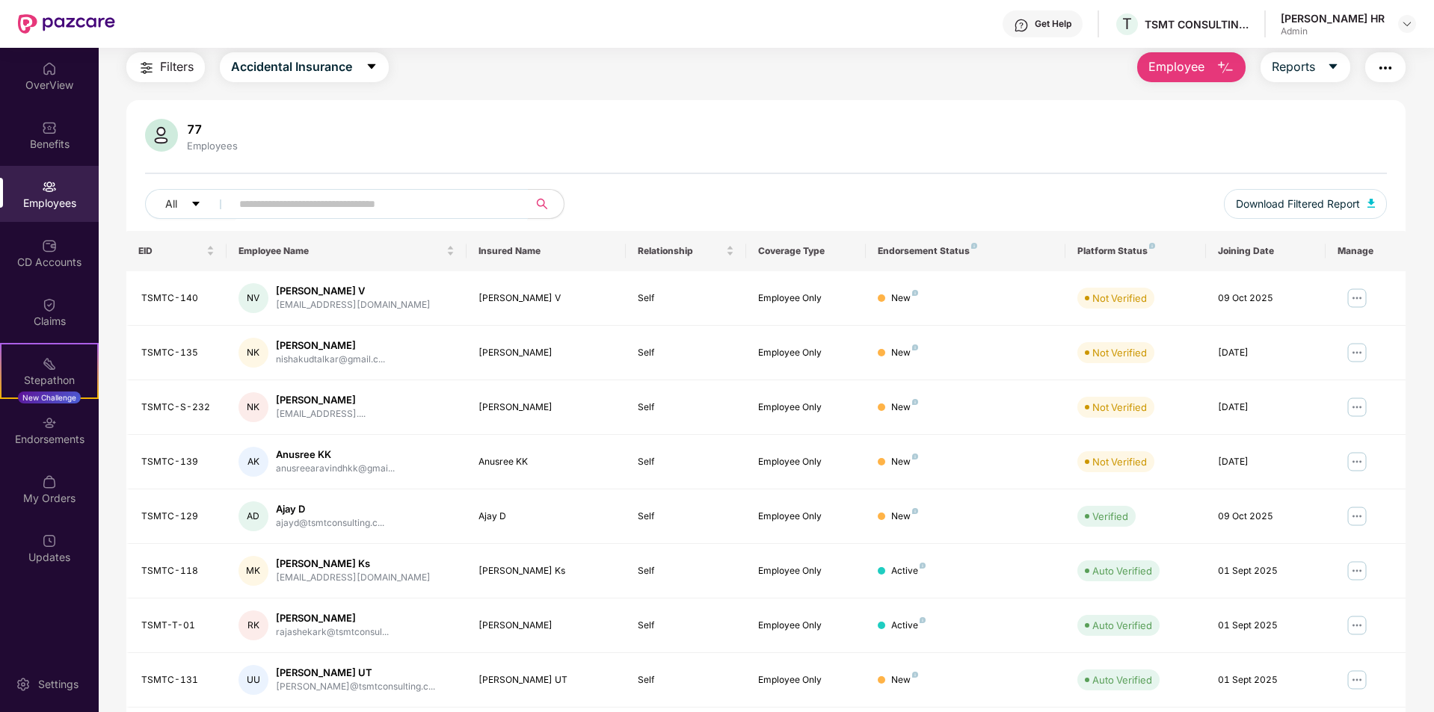
click at [298, 216] on span at bounding box center [374, 204] width 306 height 30
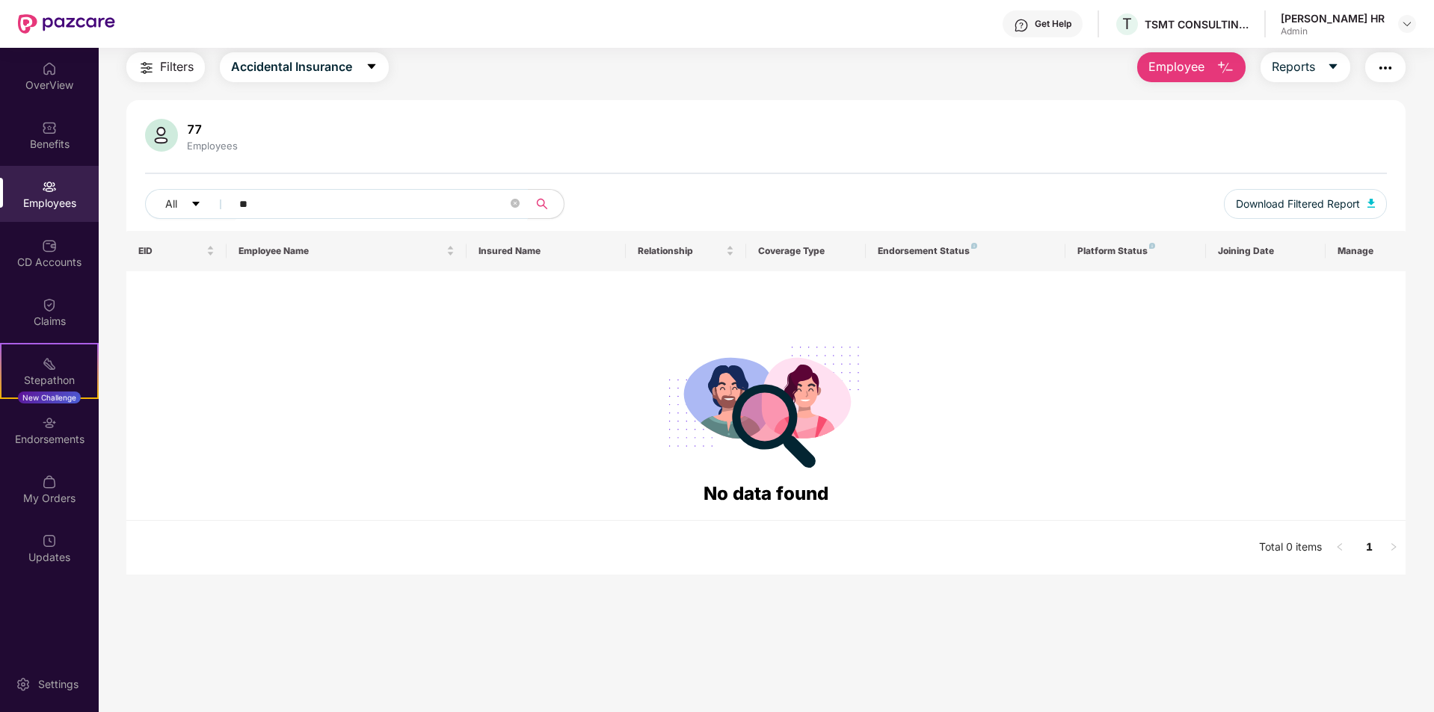
type input "*"
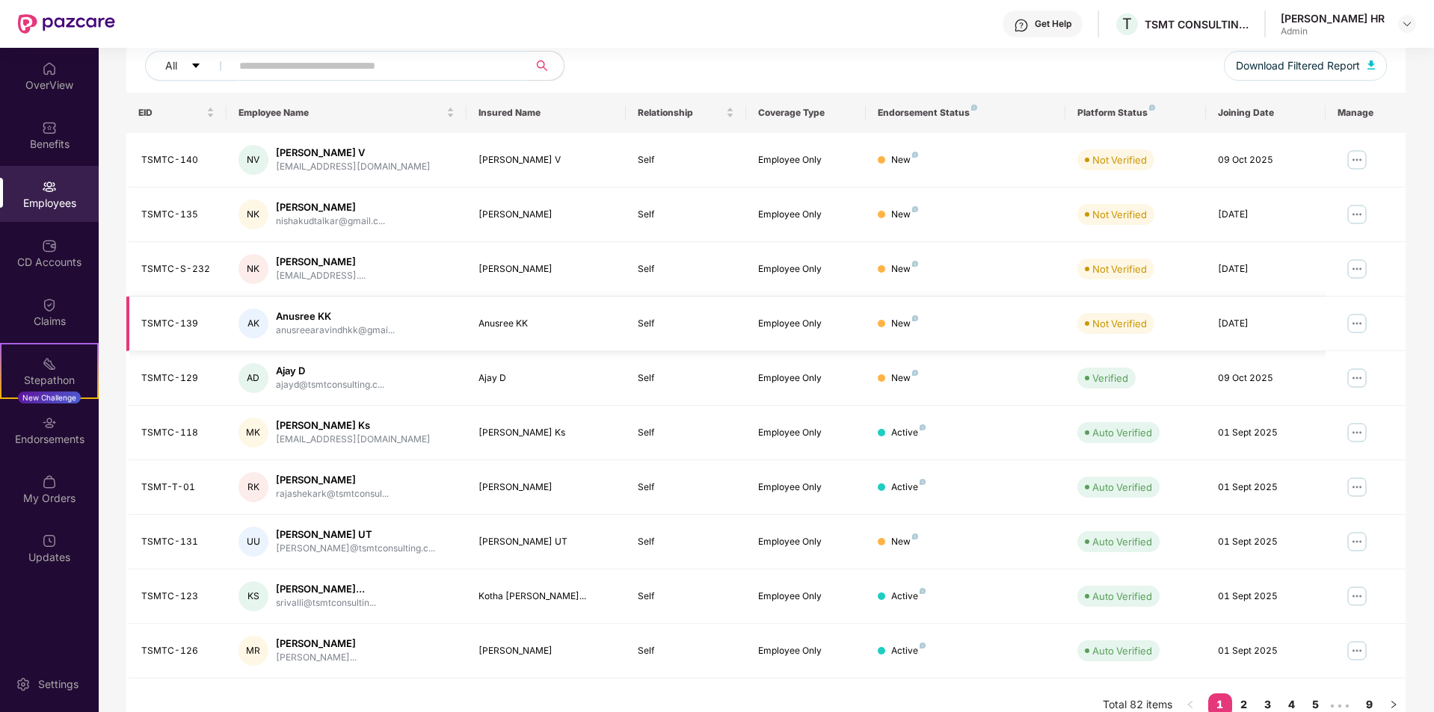
scroll to position [206, 0]
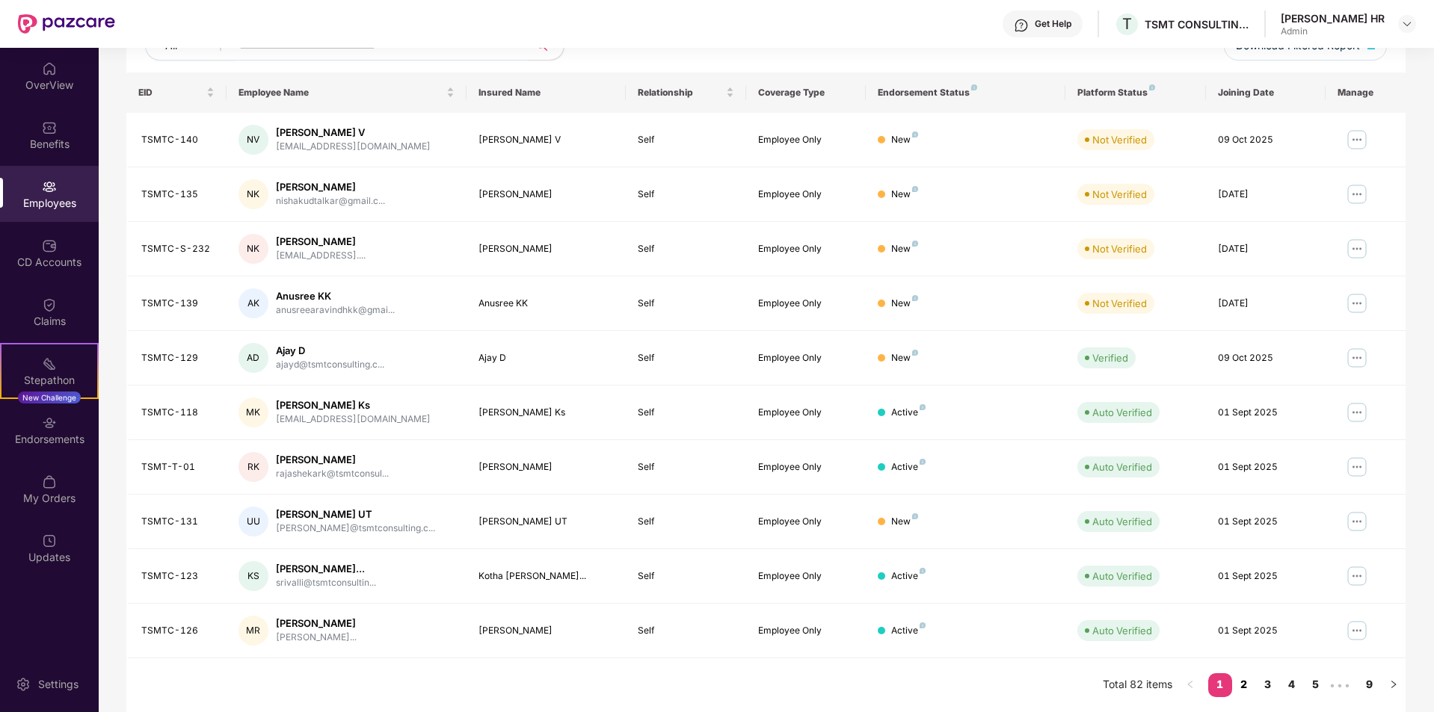
click at [1241, 689] on link "2" at bounding box center [1244, 685] width 24 height 22
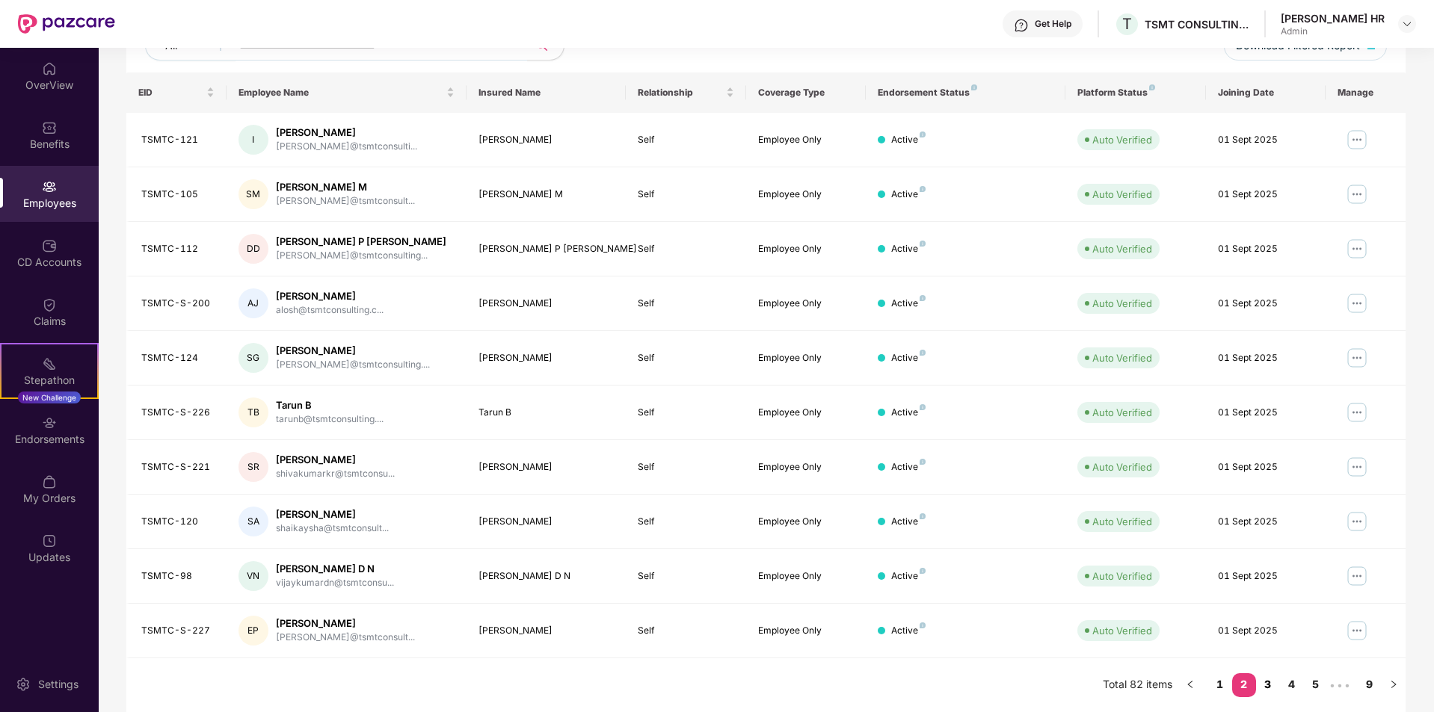
click at [1269, 687] on link "3" at bounding box center [1268, 685] width 24 height 22
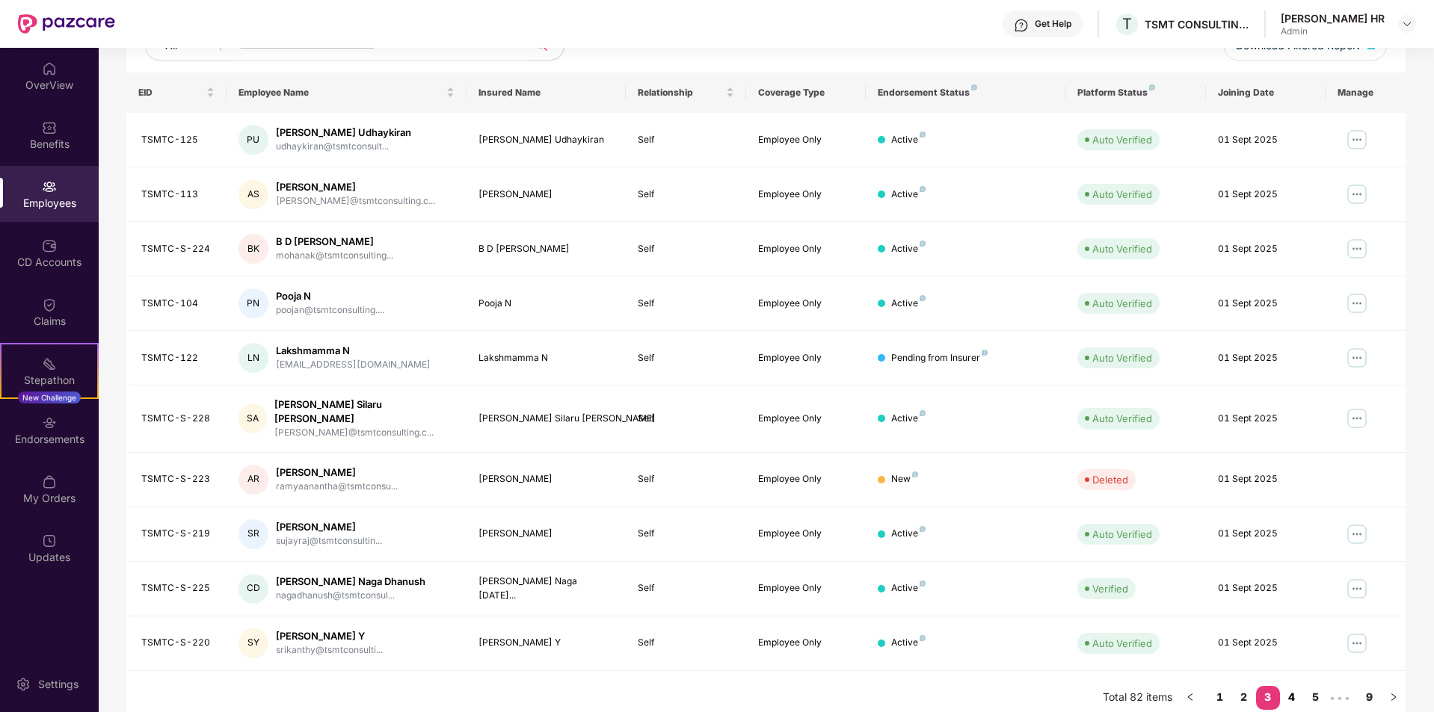
click at [1298, 686] on link "4" at bounding box center [1292, 697] width 24 height 22
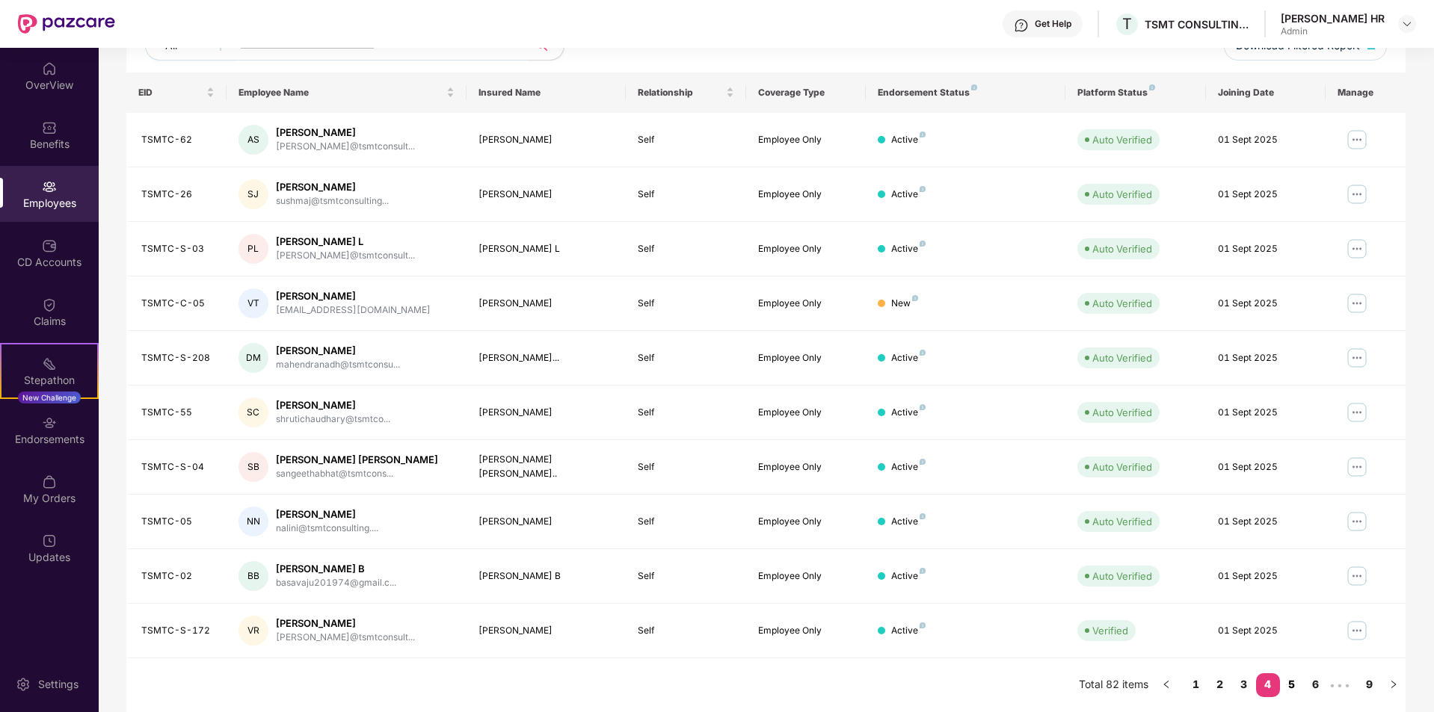
click at [1292, 689] on link "5" at bounding box center [1292, 685] width 24 height 22
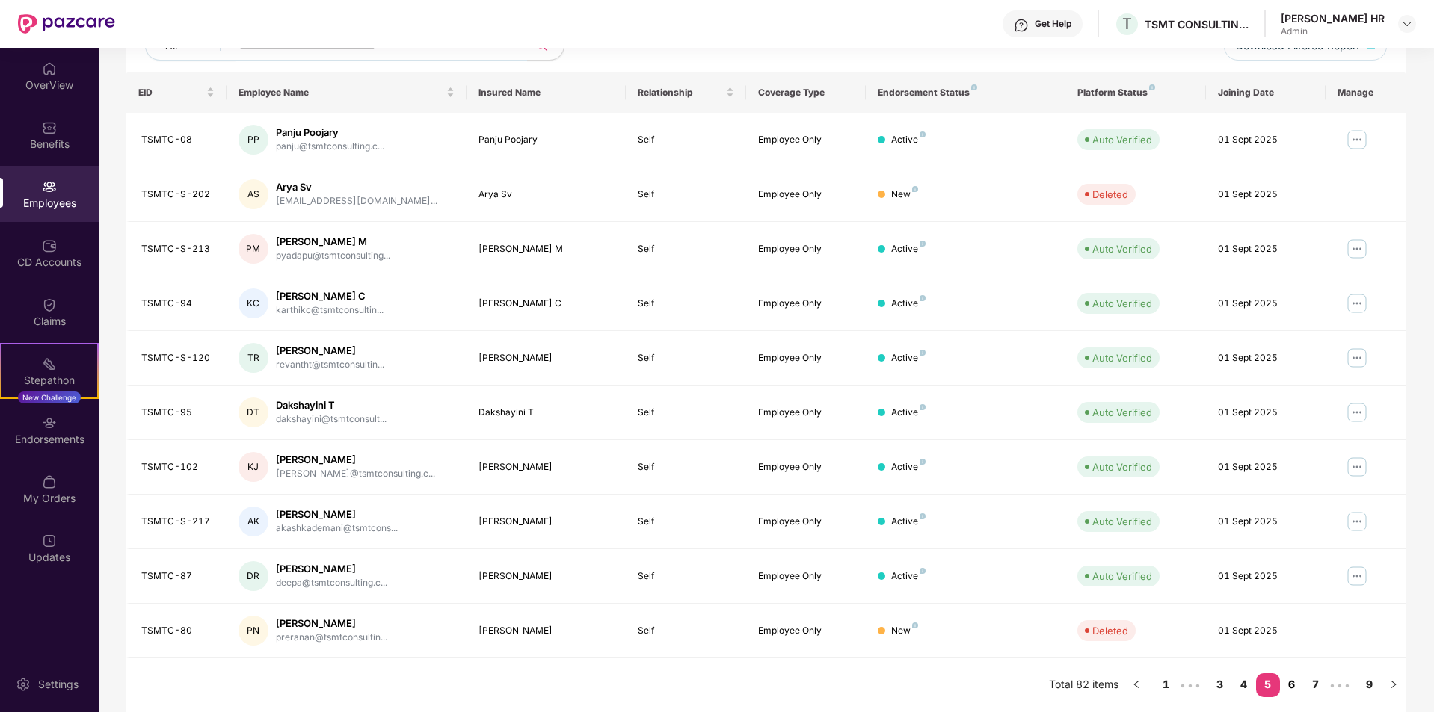
click at [1293, 683] on link "6" at bounding box center [1292, 685] width 24 height 22
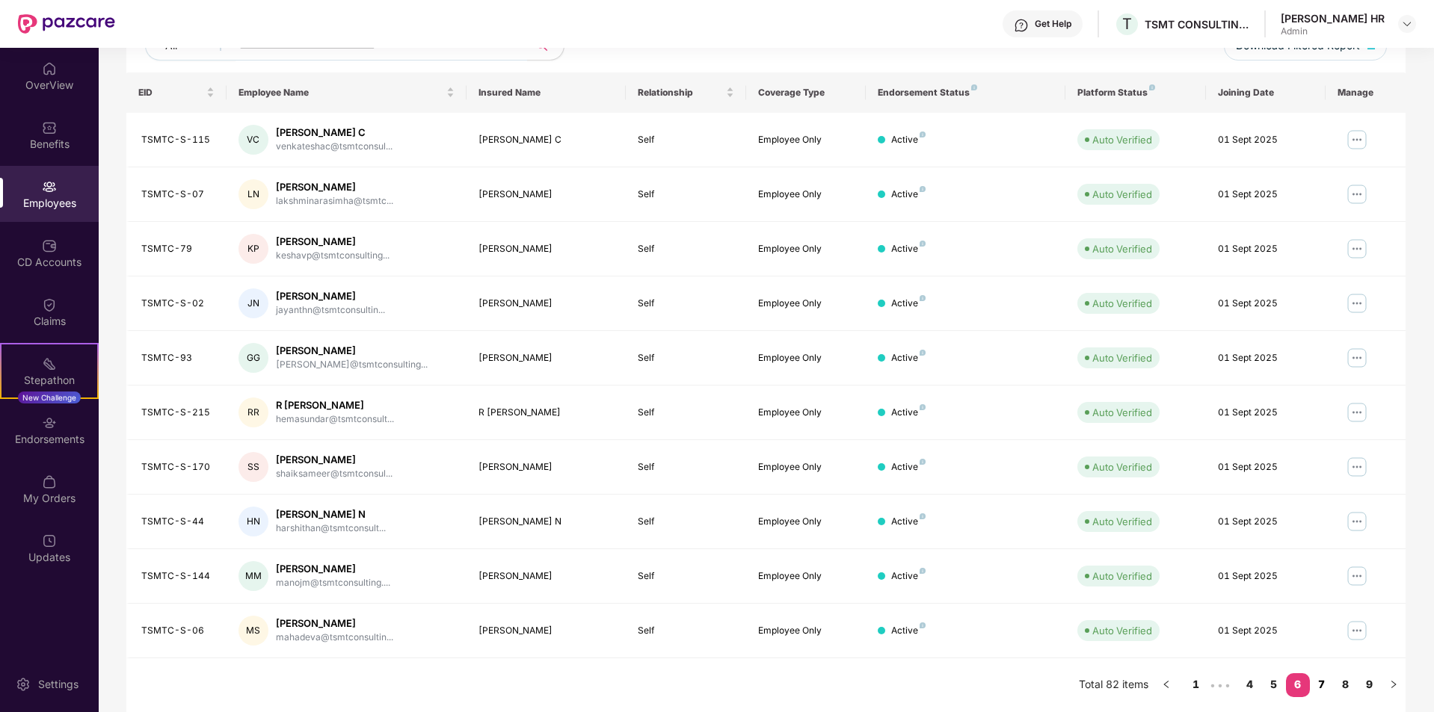
click at [1317, 688] on link "7" at bounding box center [1322, 685] width 24 height 22
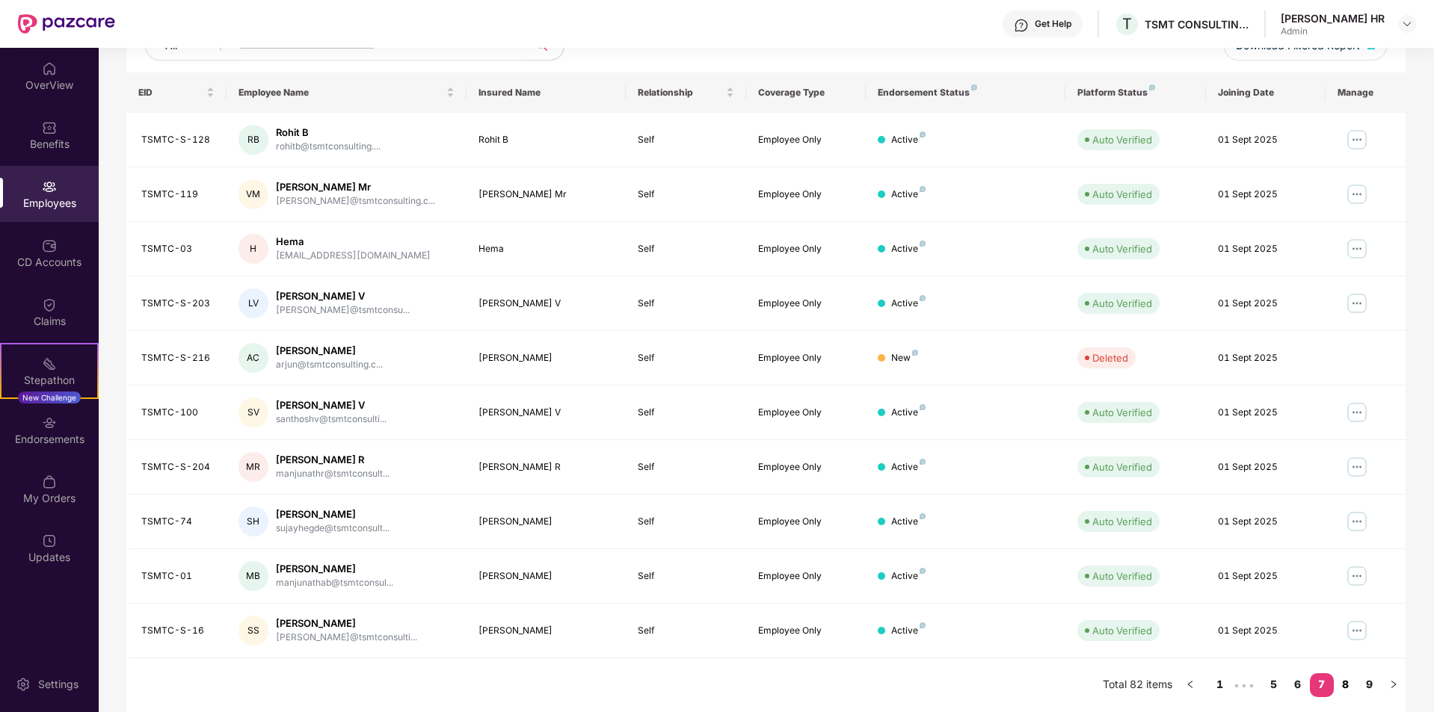
click at [1346, 688] on link "8" at bounding box center [1346, 685] width 24 height 22
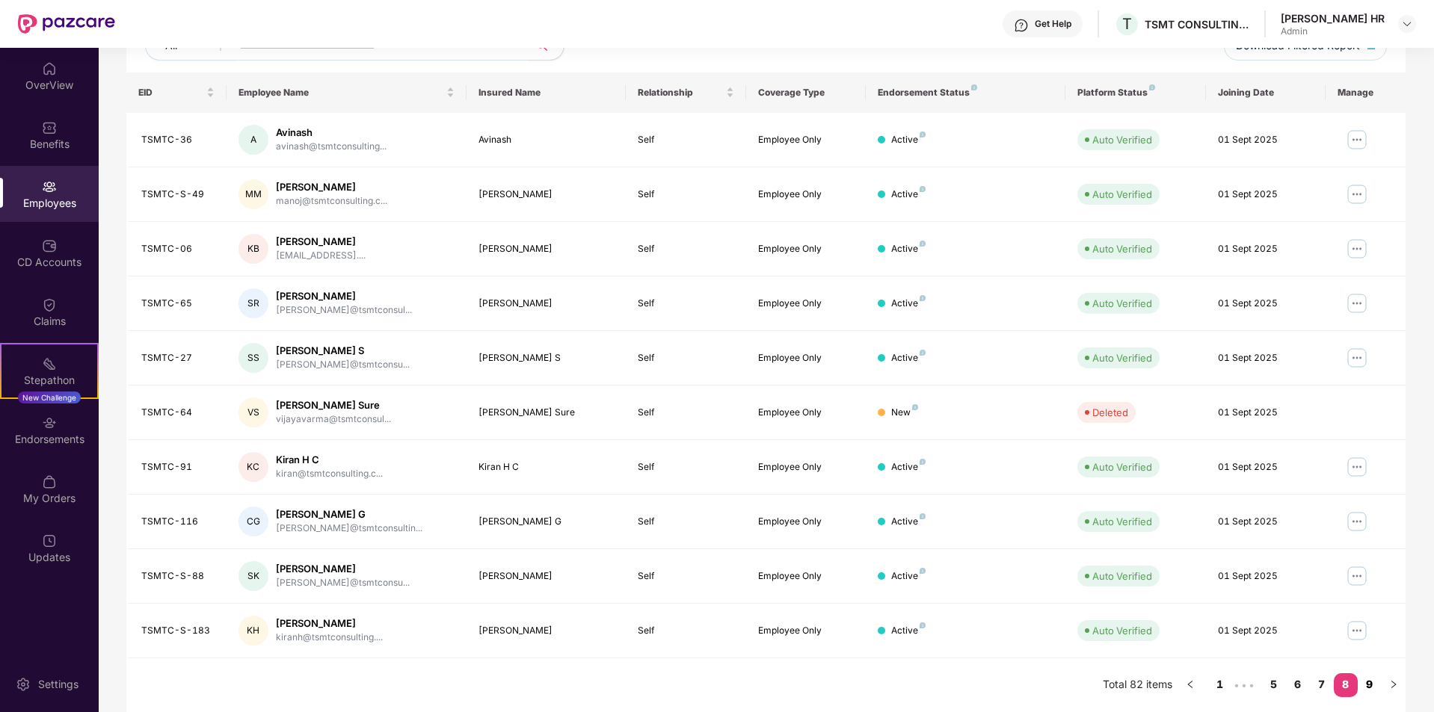
click at [1370, 691] on link "9" at bounding box center [1370, 685] width 24 height 22
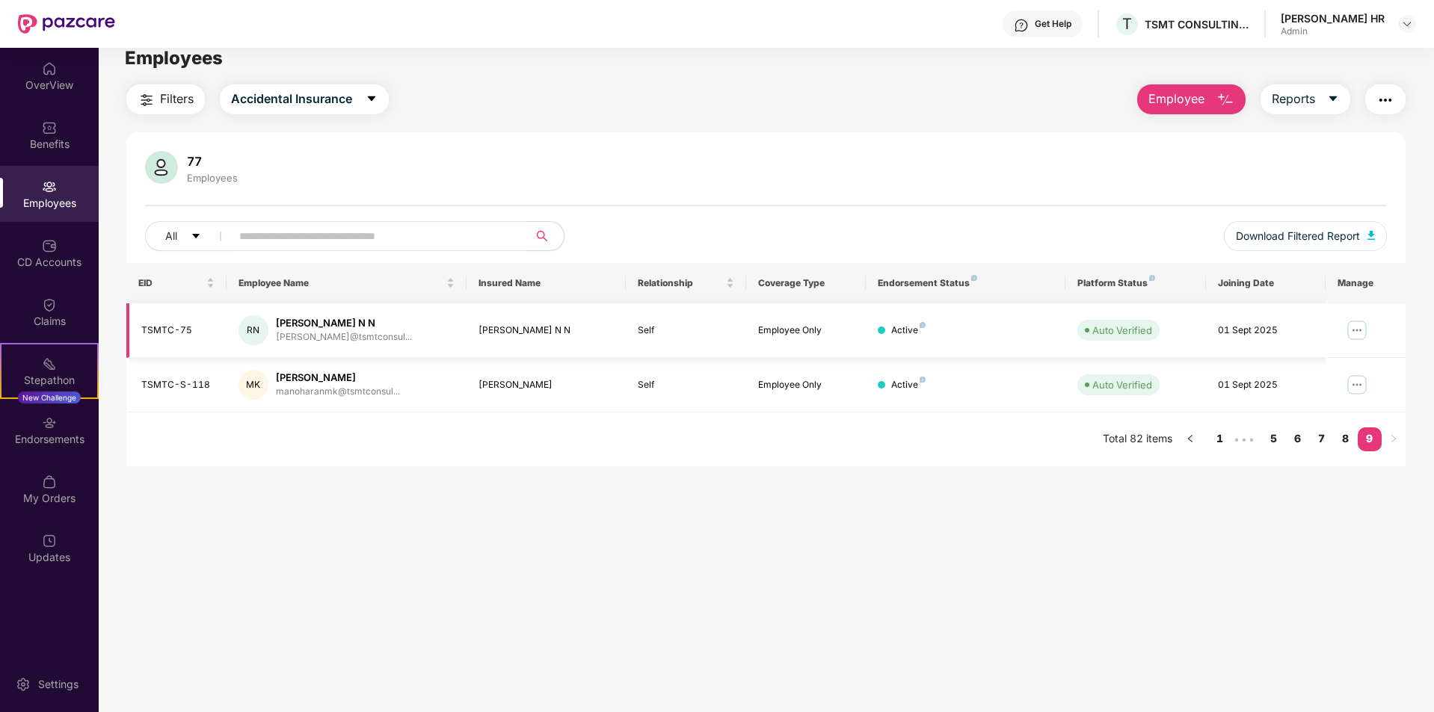
scroll to position [0, 0]
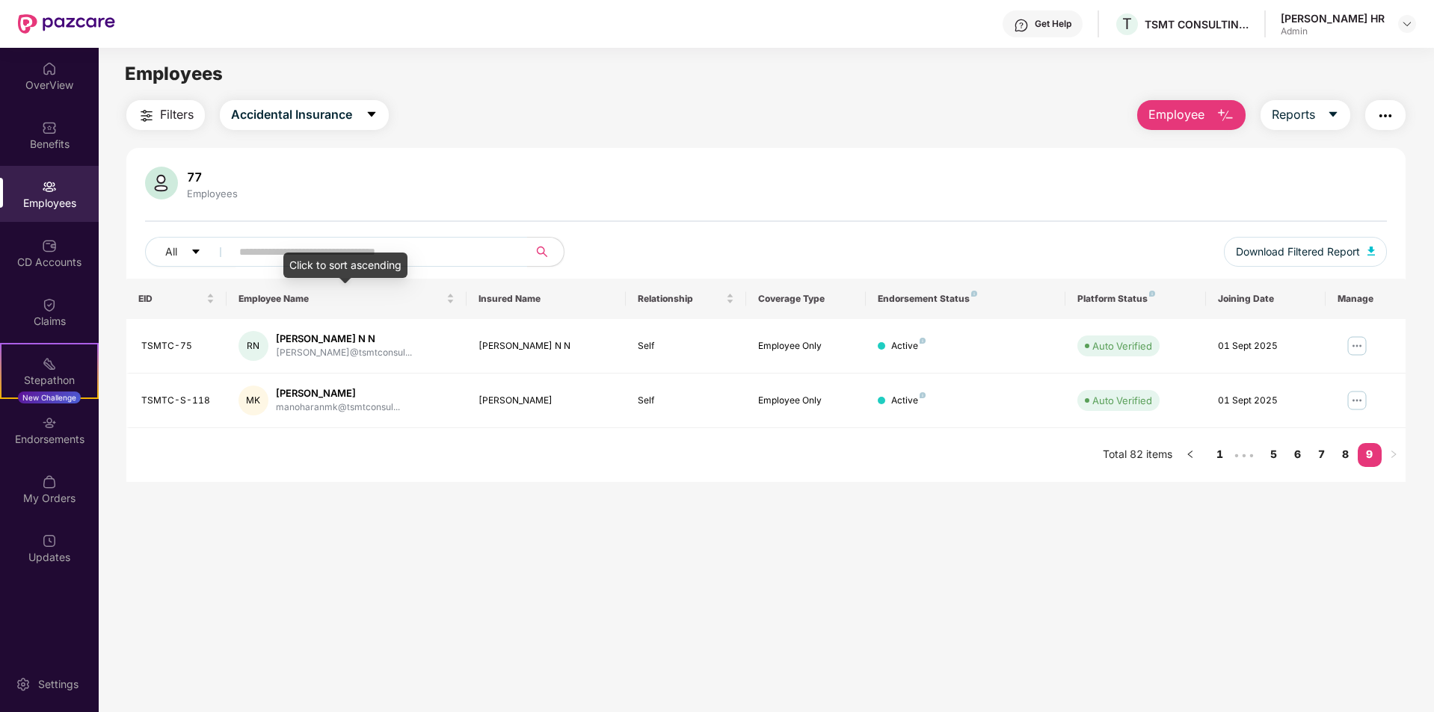
click at [364, 256] on div "Click to sort ascending" at bounding box center [345, 265] width 124 height 25
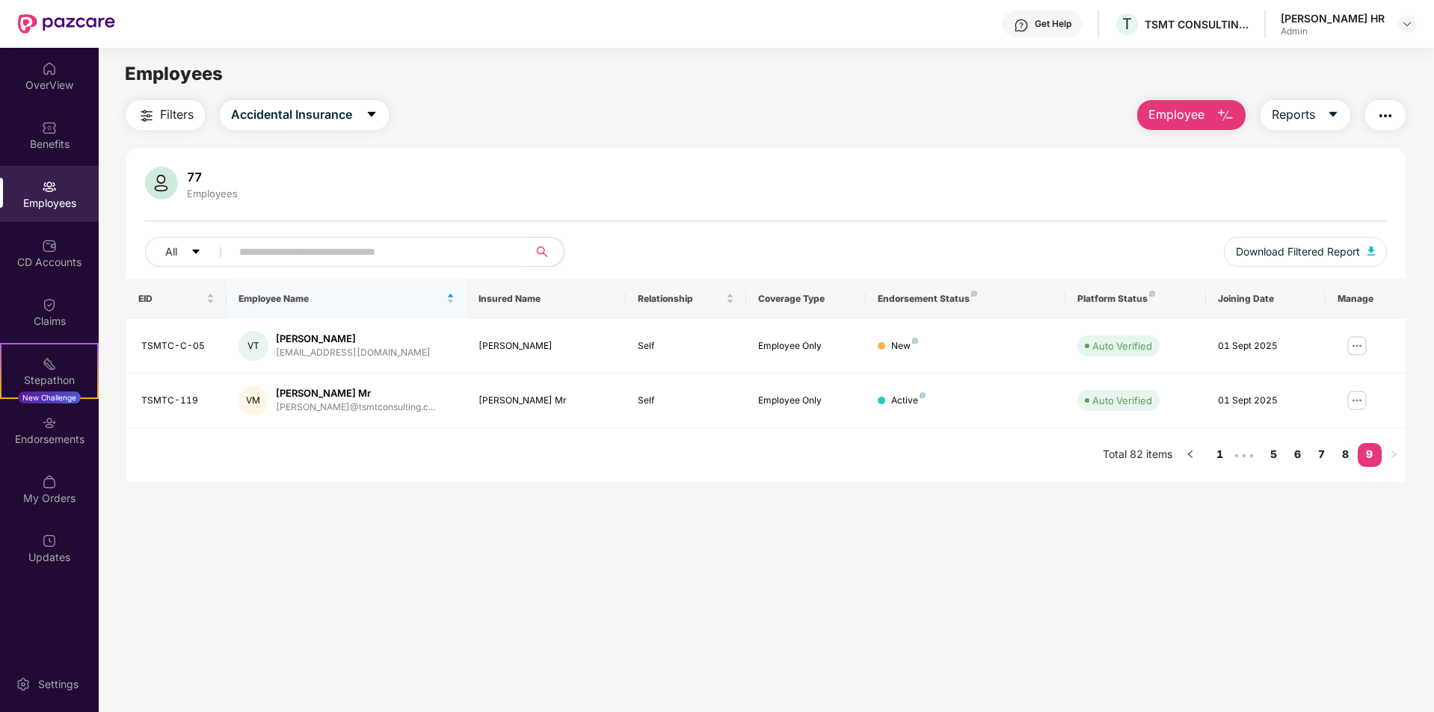
click at [43, 185] on img at bounding box center [49, 186] width 15 height 15
click at [351, 120] on span "Accidental Insurance" at bounding box center [291, 114] width 121 height 19
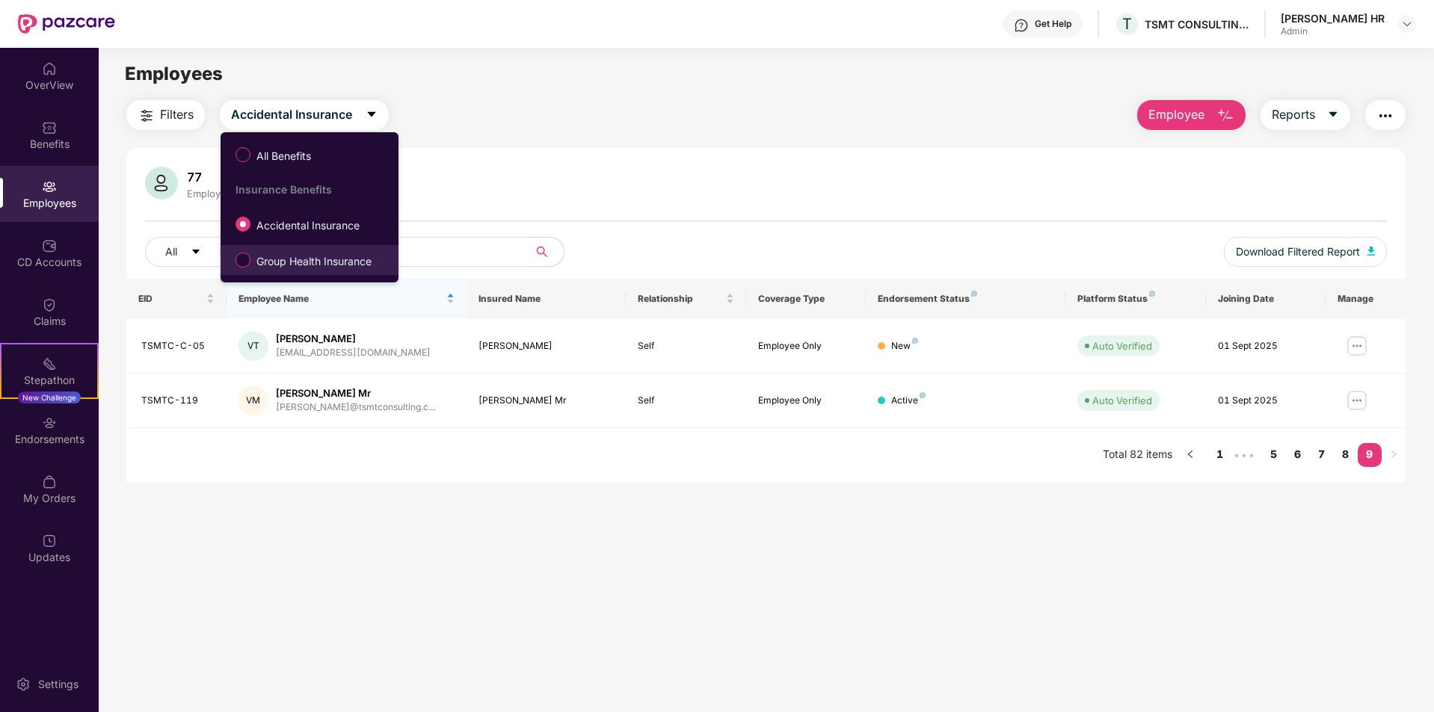
click at [330, 258] on span "Group Health Insurance" at bounding box center [313, 261] width 127 height 16
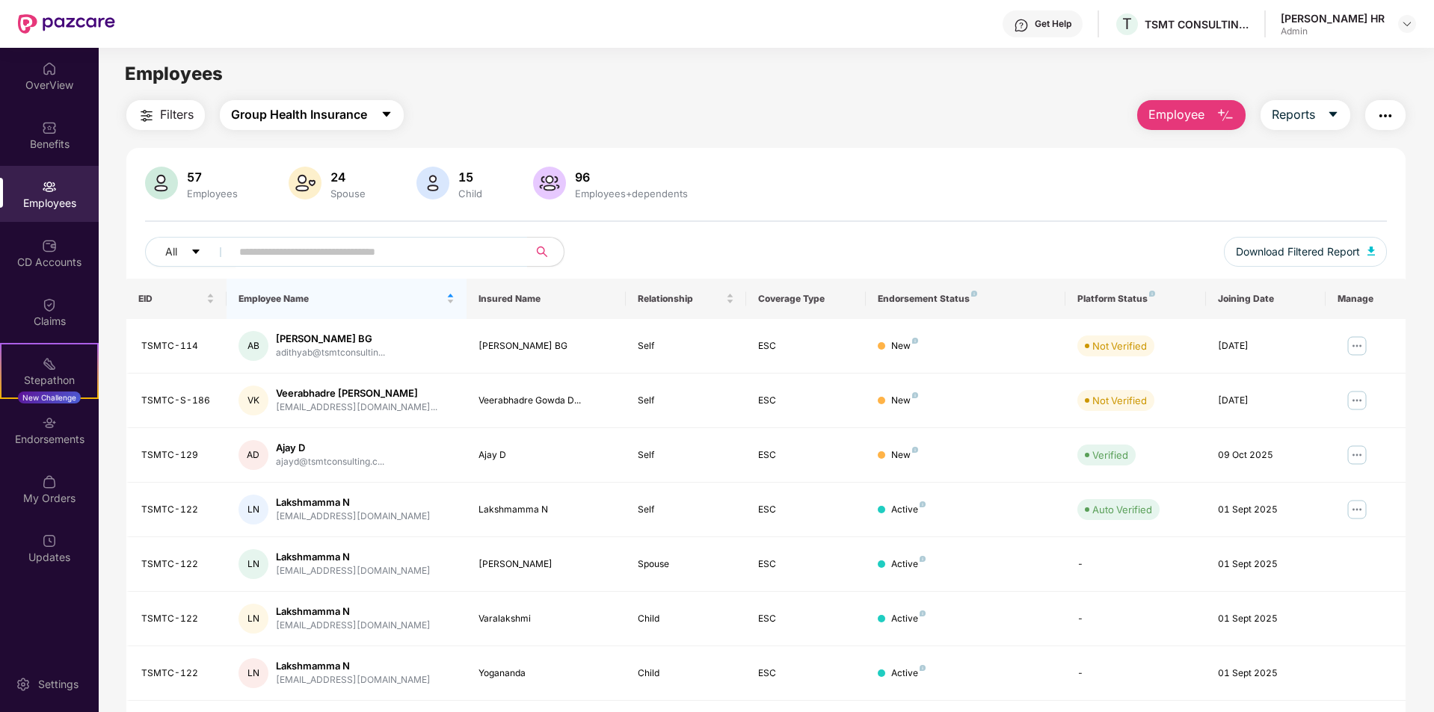
click at [345, 113] on span "Group Health Insurance" at bounding box center [299, 114] width 136 height 19
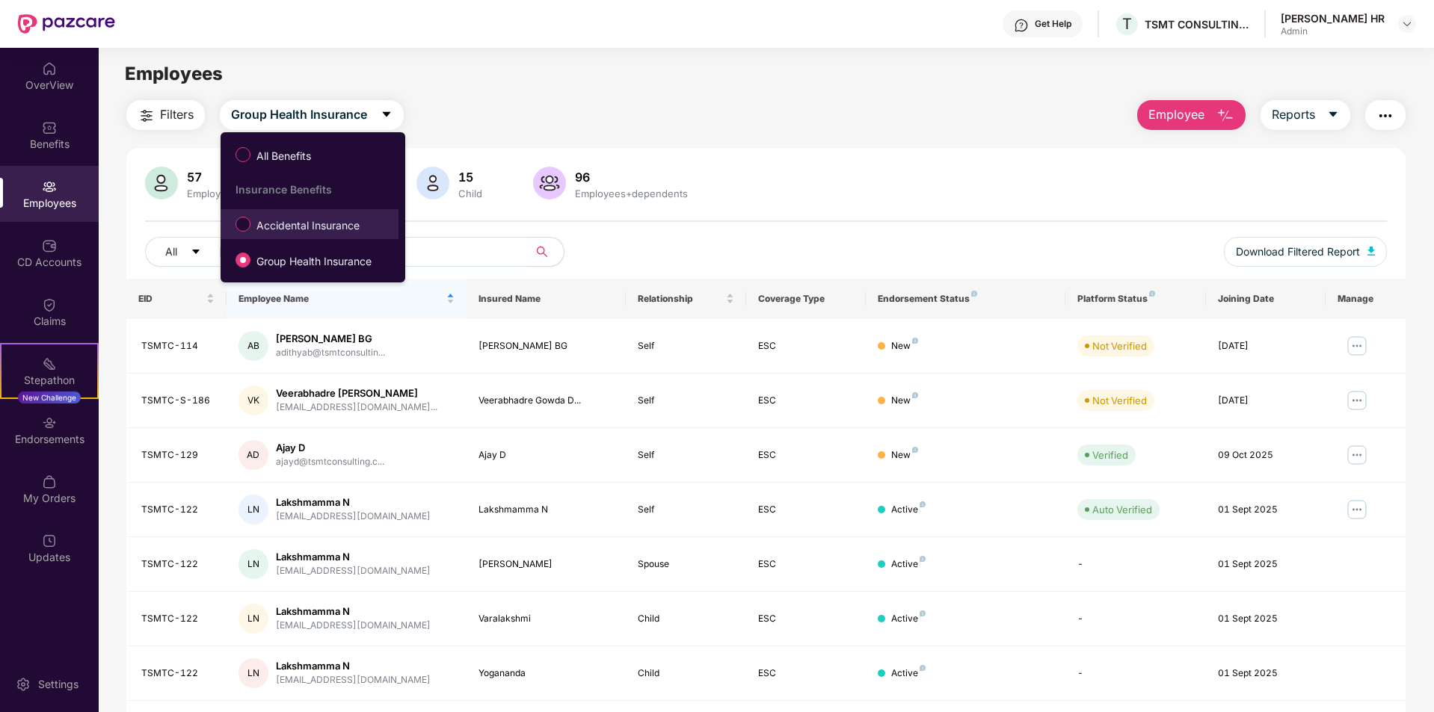
click at [326, 221] on span "Accidental Insurance" at bounding box center [307, 226] width 115 height 16
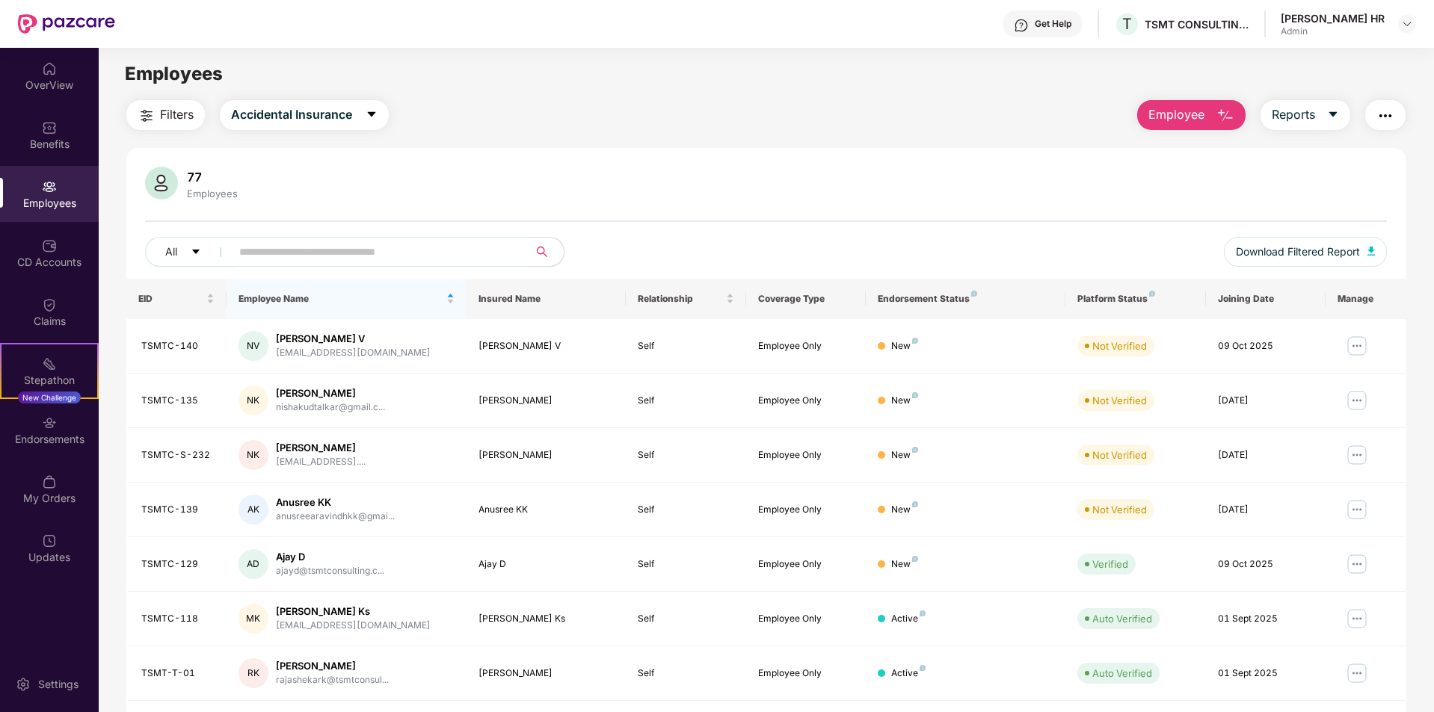
click at [377, 261] on input "text" at bounding box center [373, 252] width 268 height 22
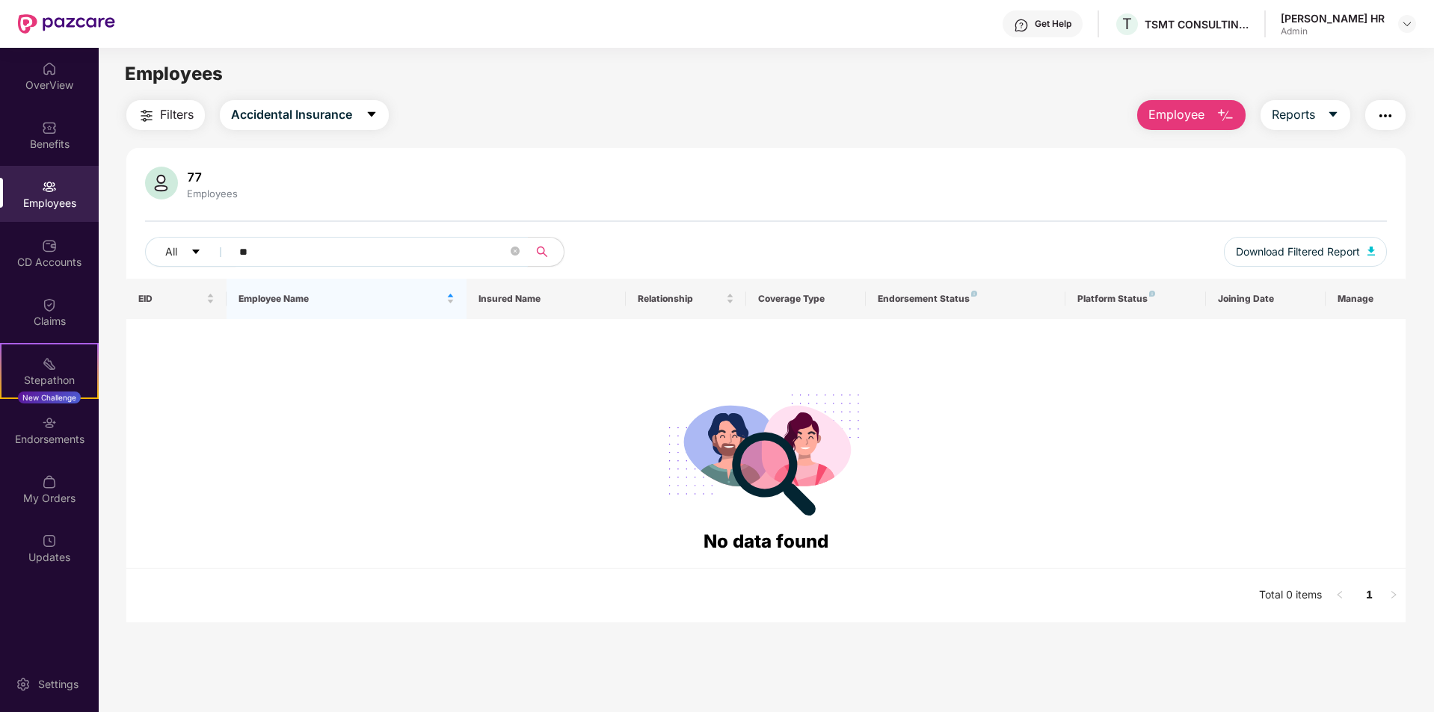
type input "*"
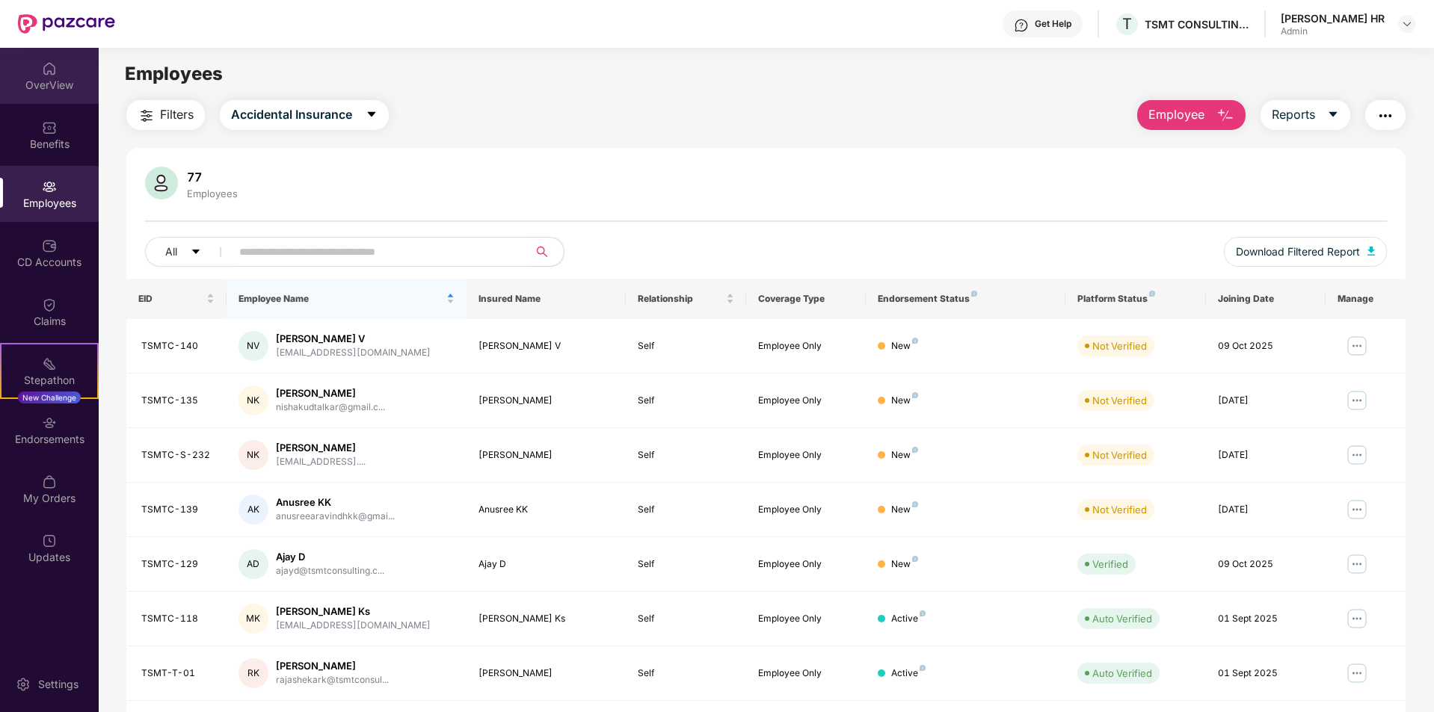
click at [38, 83] on div "OverView" at bounding box center [49, 85] width 99 height 15
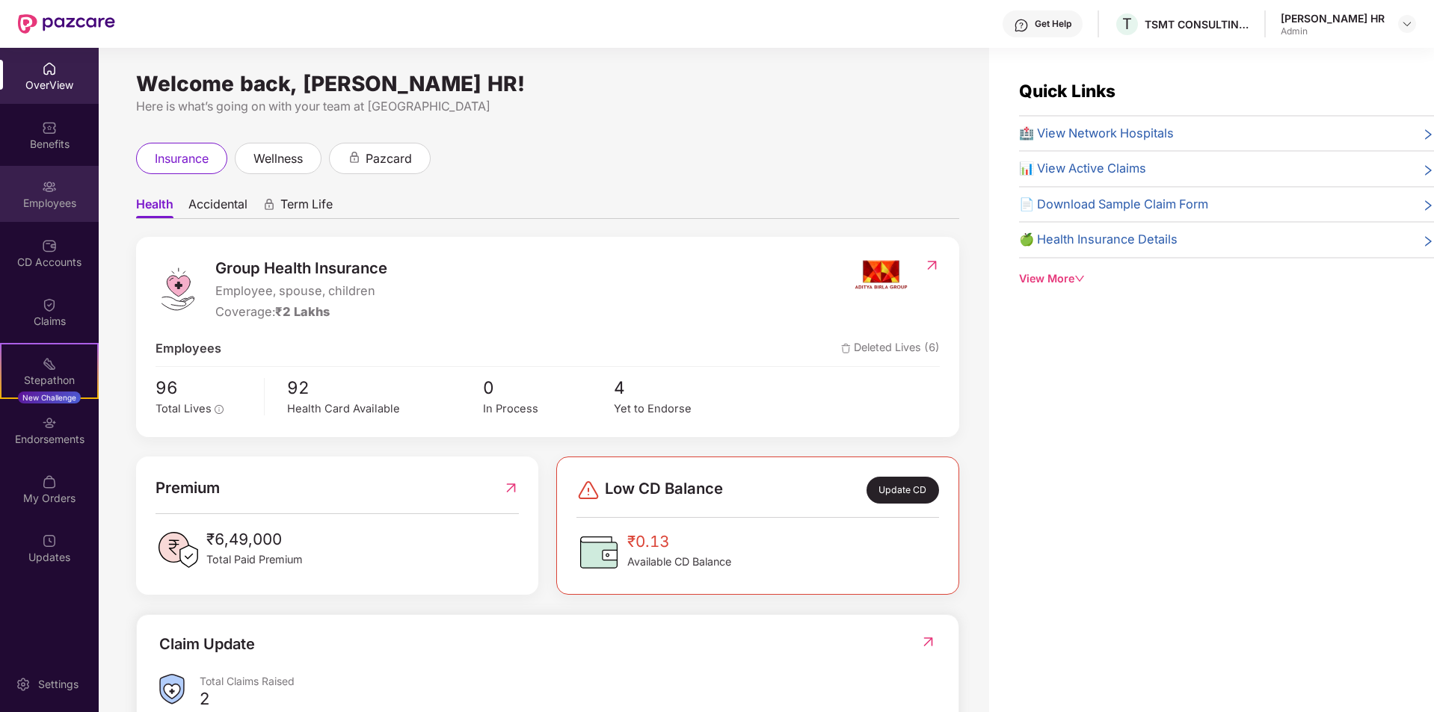
click at [55, 200] on div "Employees" at bounding box center [49, 203] width 99 height 15
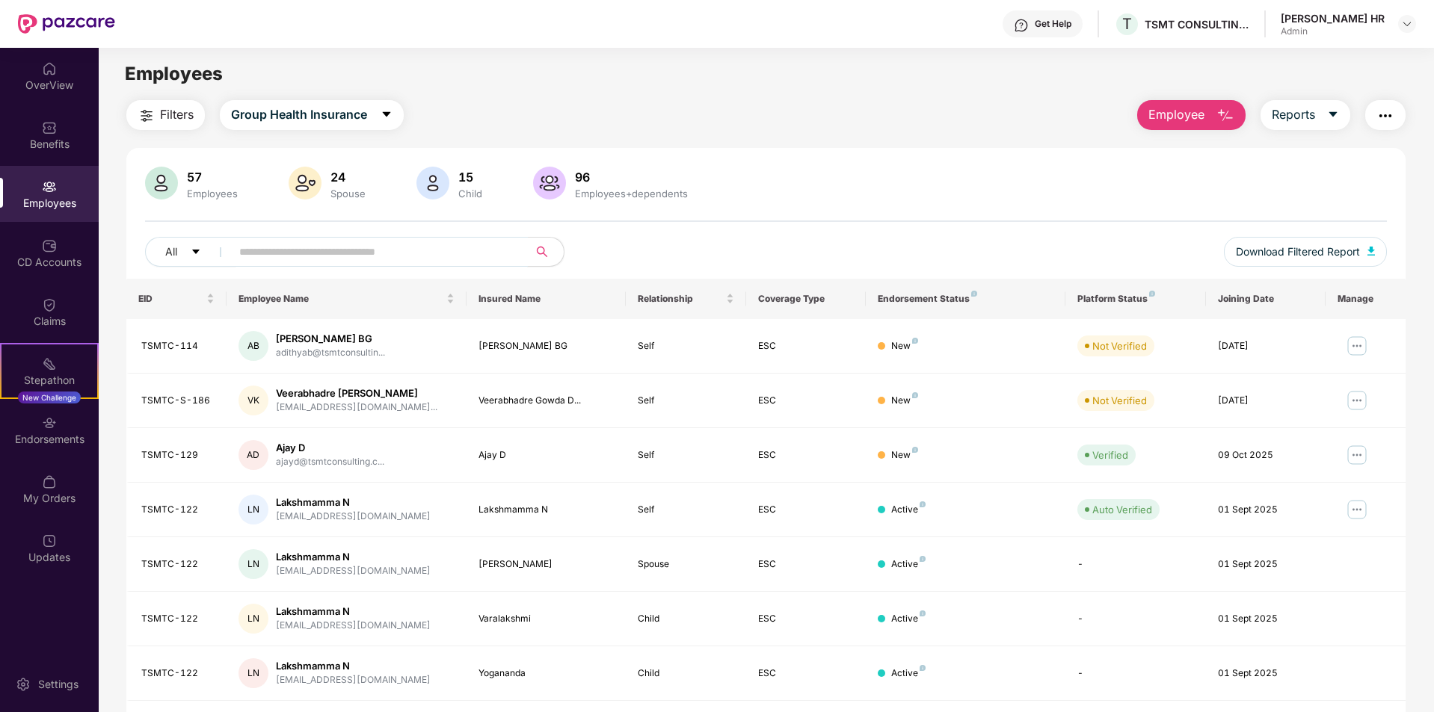
click at [328, 260] on input "text" at bounding box center [373, 252] width 268 height 22
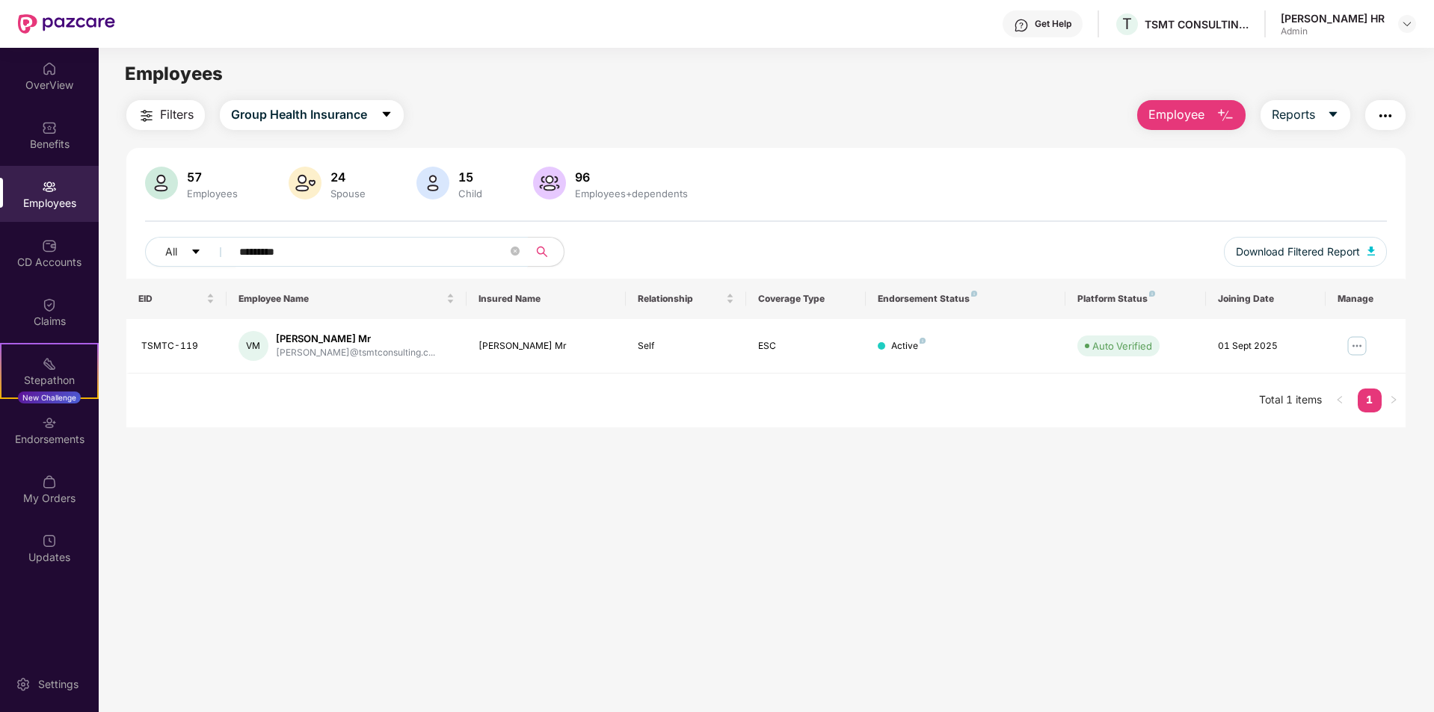
click at [319, 256] on input "*********" at bounding box center [373, 252] width 268 height 22
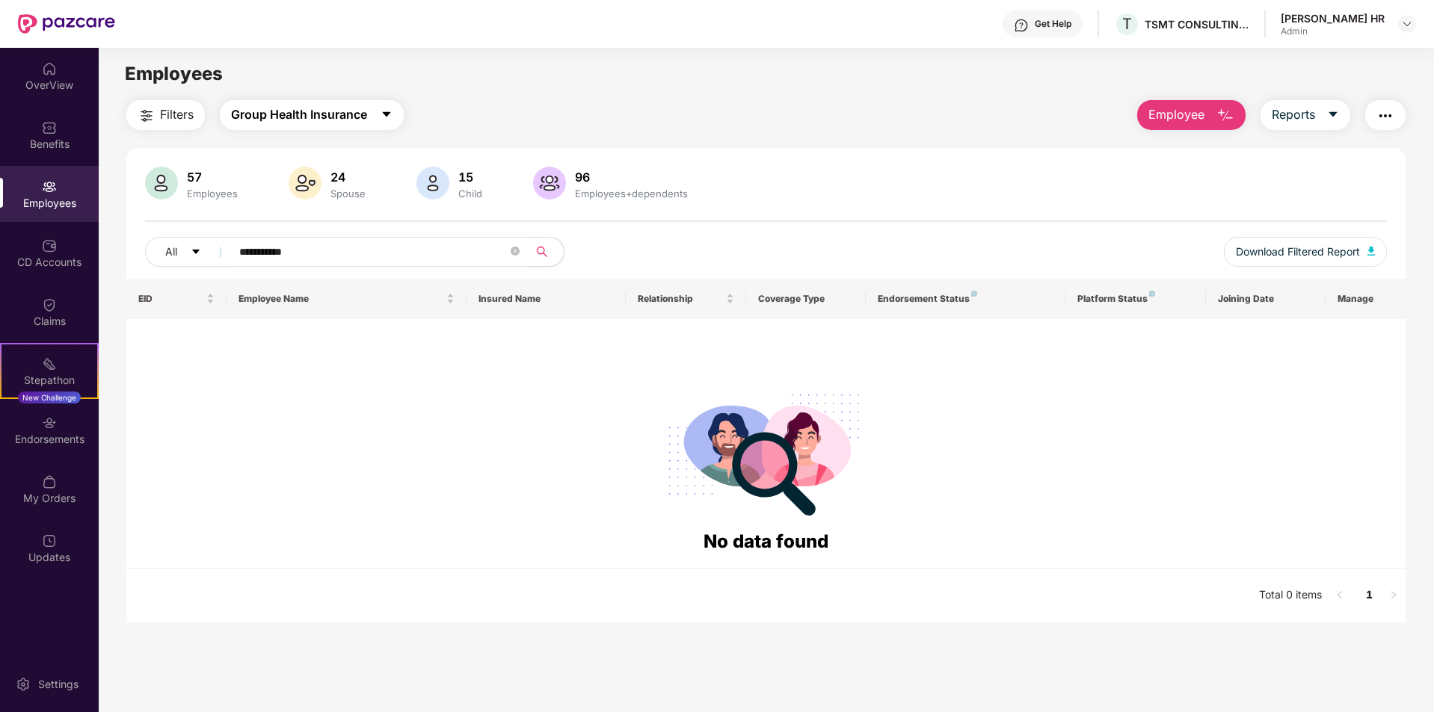
click at [372, 124] on button "Group Health Insurance" at bounding box center [312, 115] width 184 height 30
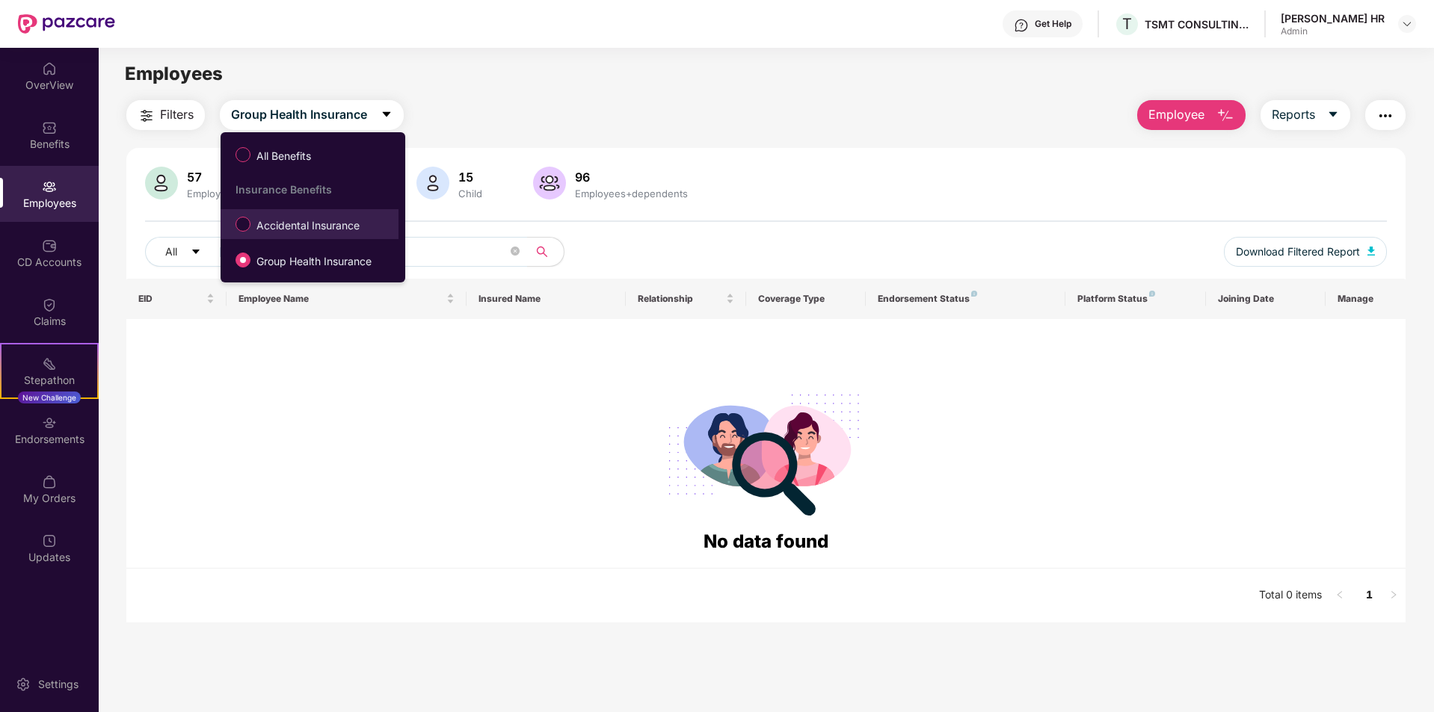
click at [313, 229] on span "Accidental Insurance" at bounding box center [307, 226] width 115 height 16
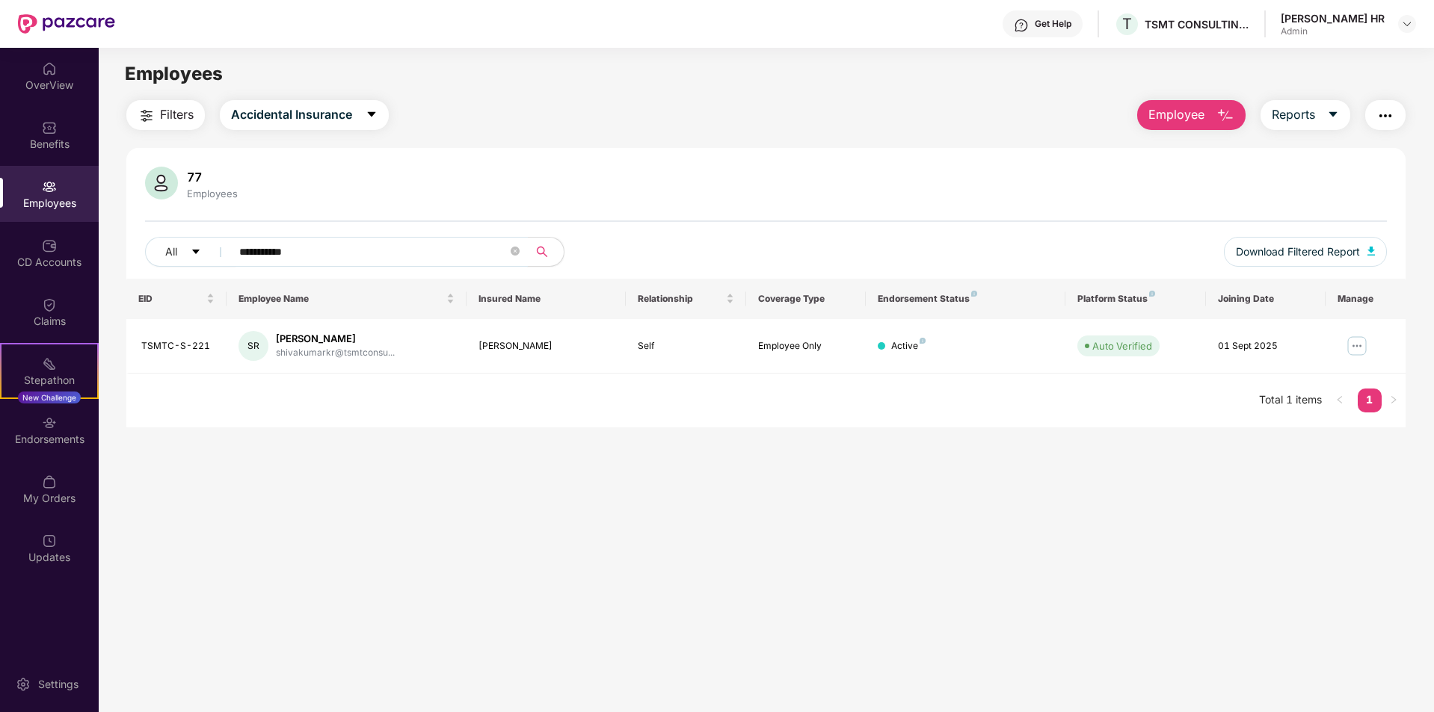
click at [340, 247] on input "**********" at bounding box center [373, 252] width 268 height 22
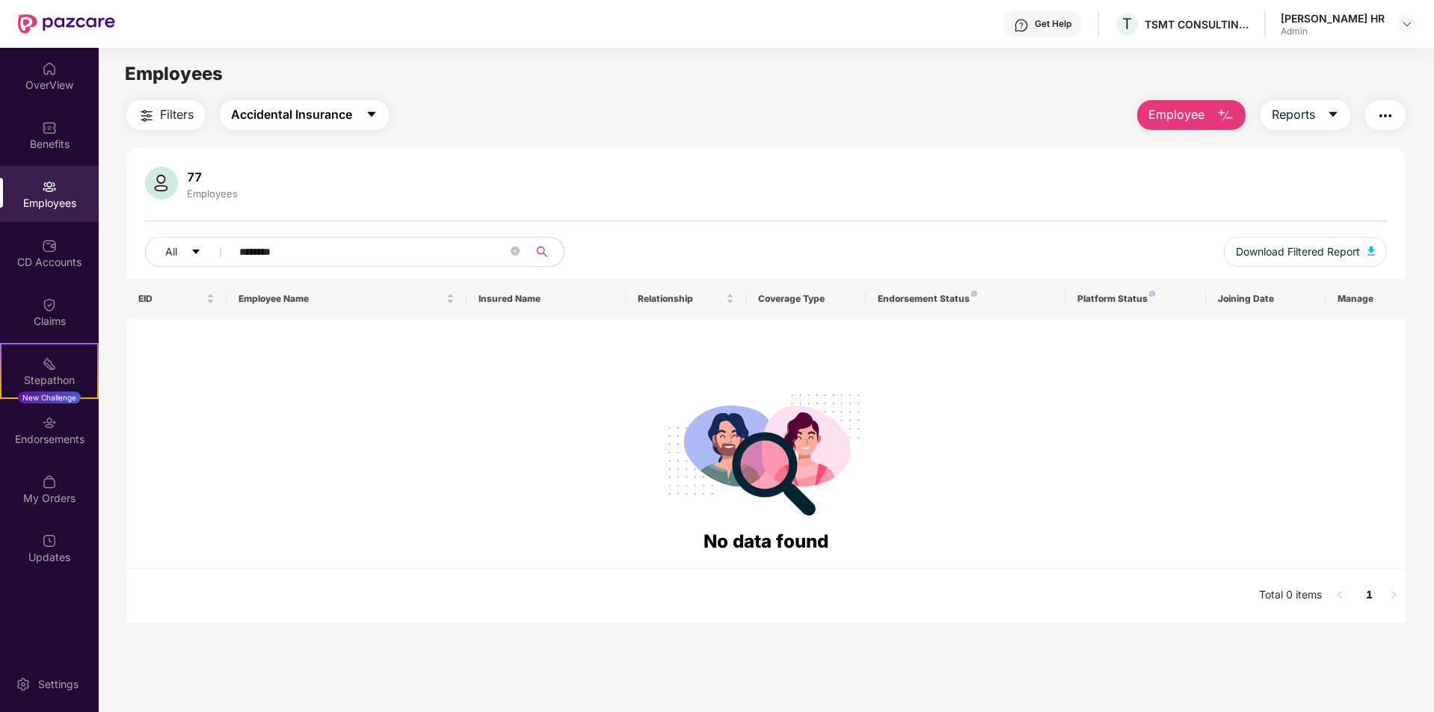
click at [357, 110] on button "Accidental Insurance" at bounding box center [304, 115] width 169 height 30
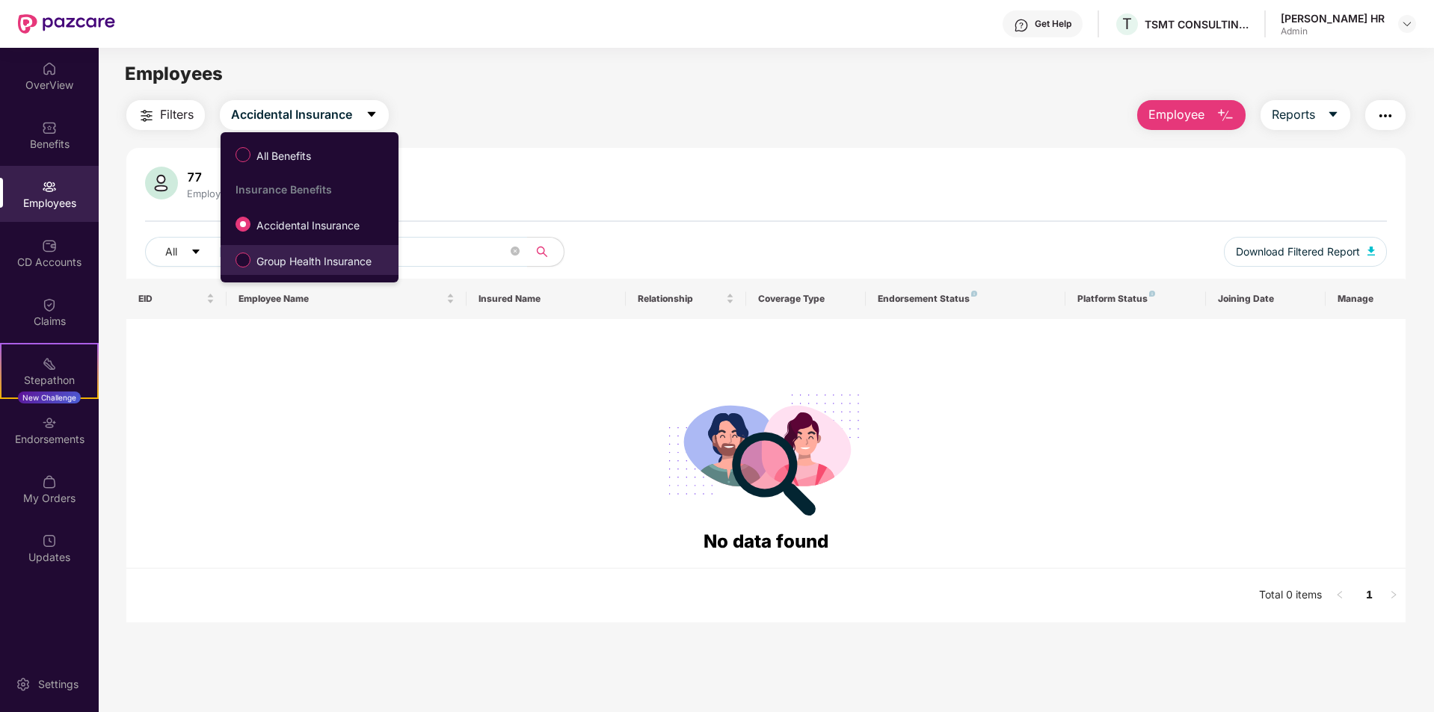
click at [282, 262] on span "Group Health Insurance" at bounding box center [313, 261] width 127 height 16
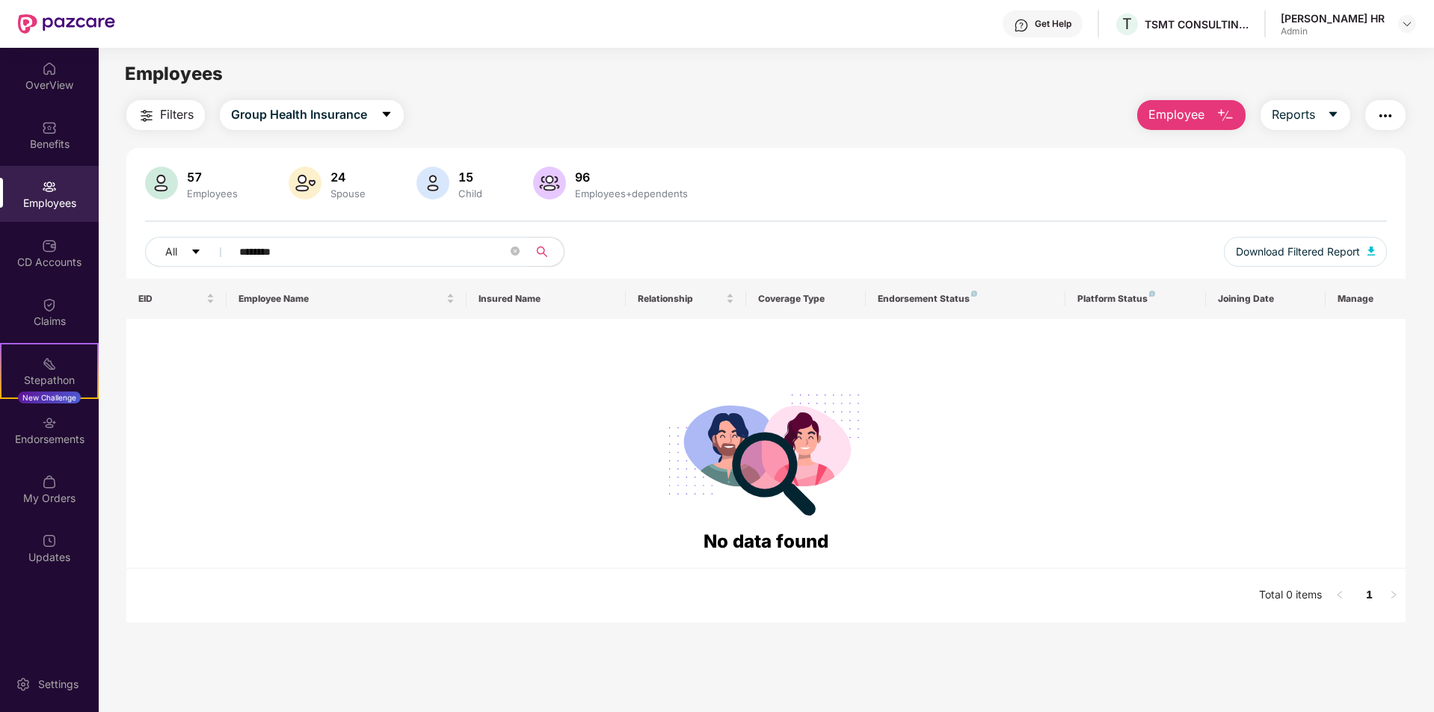
click at [309, 251] on input "********" at bounding box center [373, 252] width 268 height 22
type input "*********"
click at [359, 120] on span "Group Health Insurance" at bounding box center [299, 114] width 136 height 19
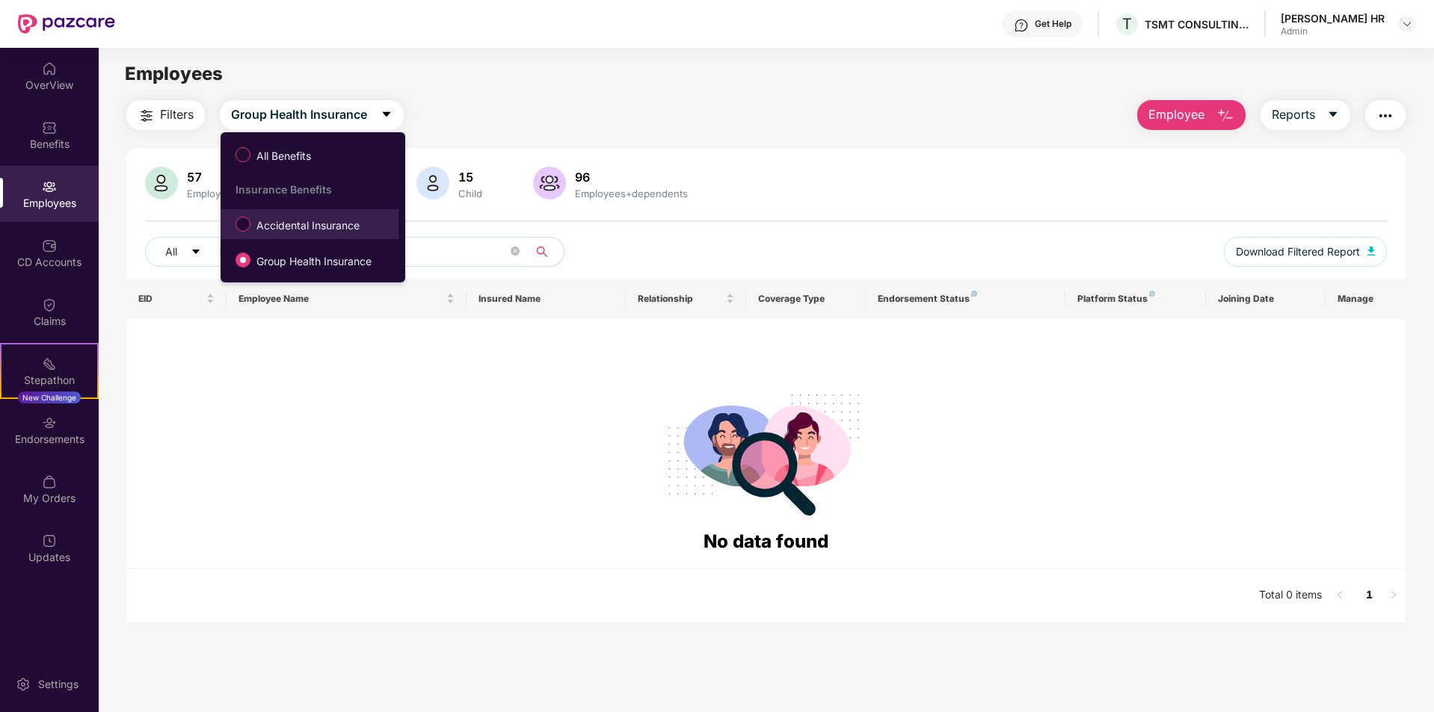
click at [270, 224] on span "Accidental Insurance" at bounding box center [307, 226] width 115 height 16
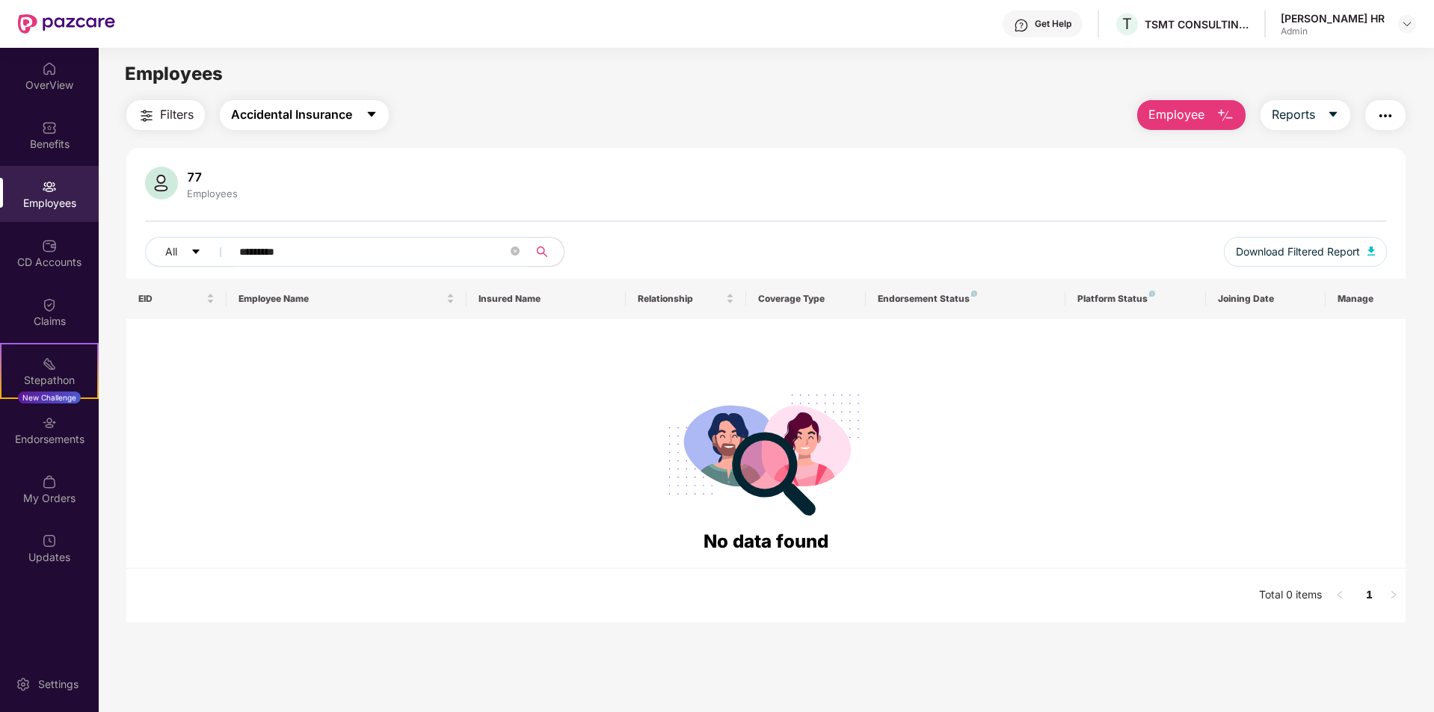
click at [321, 123] on span "Accidental Insurance" at bounding box center [291, 114] width 121 height 19
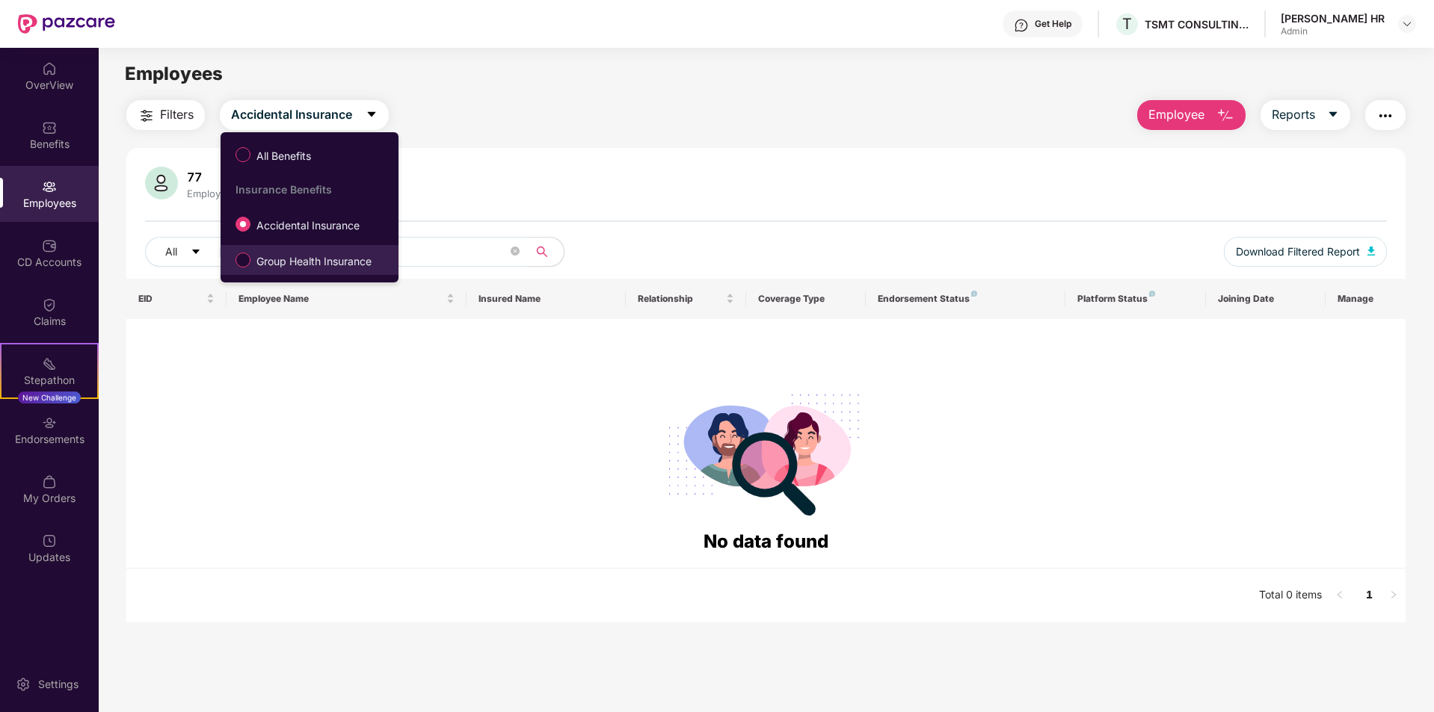
click at [298, 265] on span "Group Health Insurance" at bounding box center [313, 261] width 127 height 16
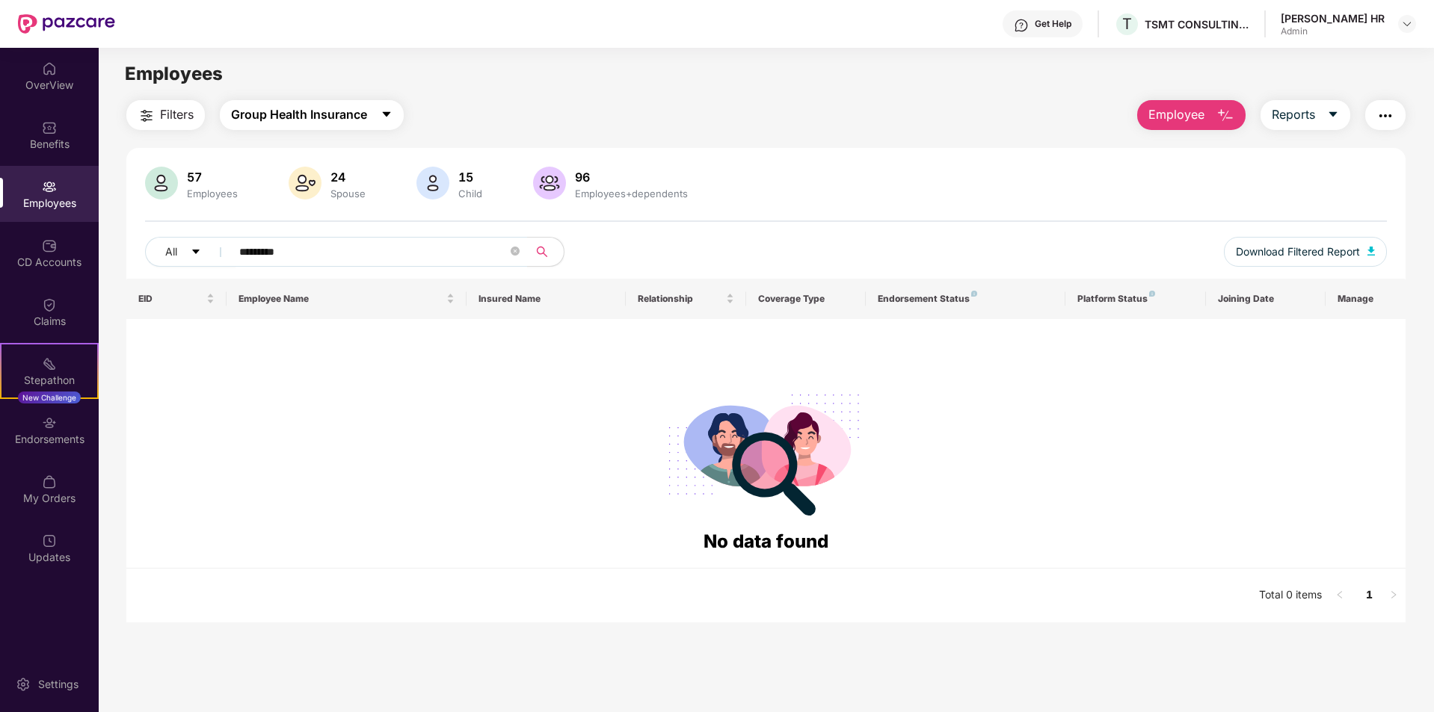
click at [366, 117] on span "Group Health Insurance" at bounding box center [299, 114] width 136 height 19
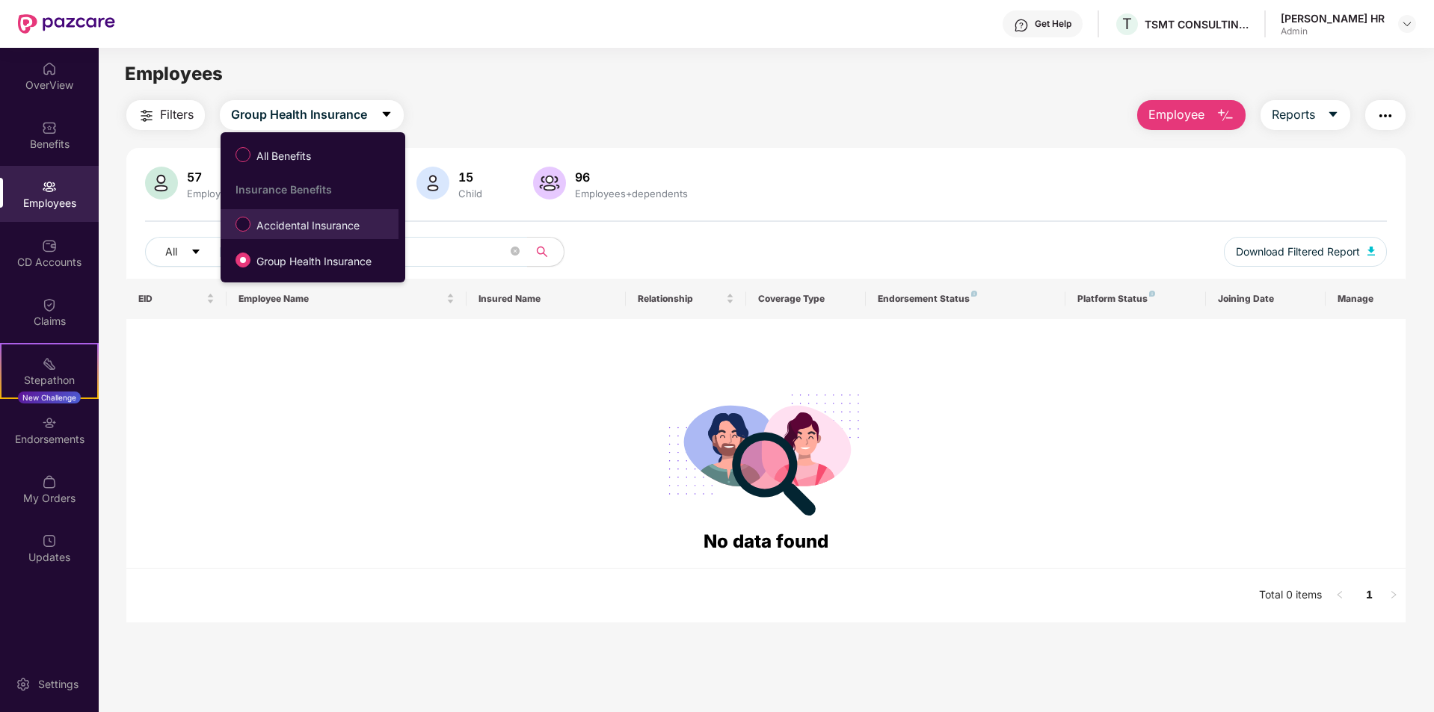
click at [277, 230] on span "Accidental Insurance" at bounding box center [307, 226] width 115 height 16
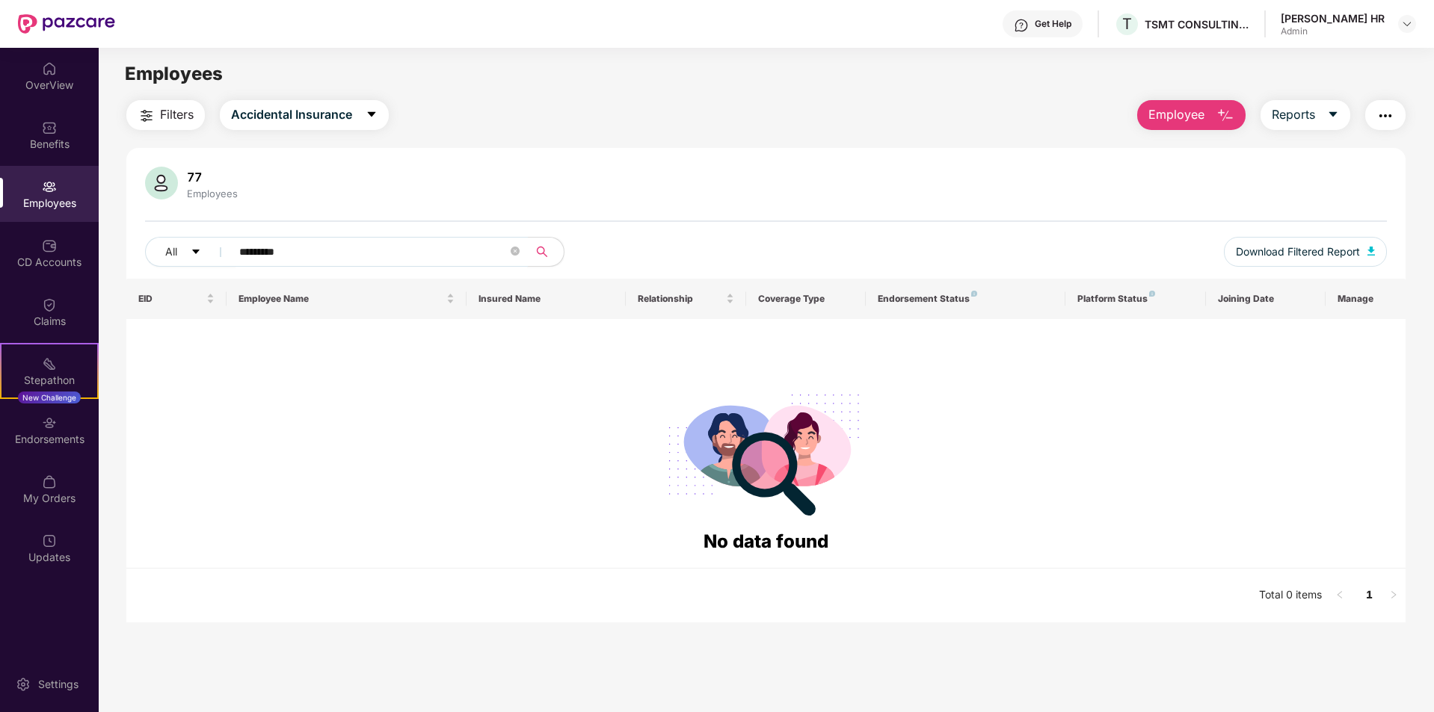
click at [339, 253] on input "*********" at bounding box center [373, 252] width 268 height 22
click at [243, 255] on input "*********" at bounding box center [373, 252] width 268 height 22
click at [1177, 111] on span "Employee" at bounding box center [1176, 114] width 56 height 19
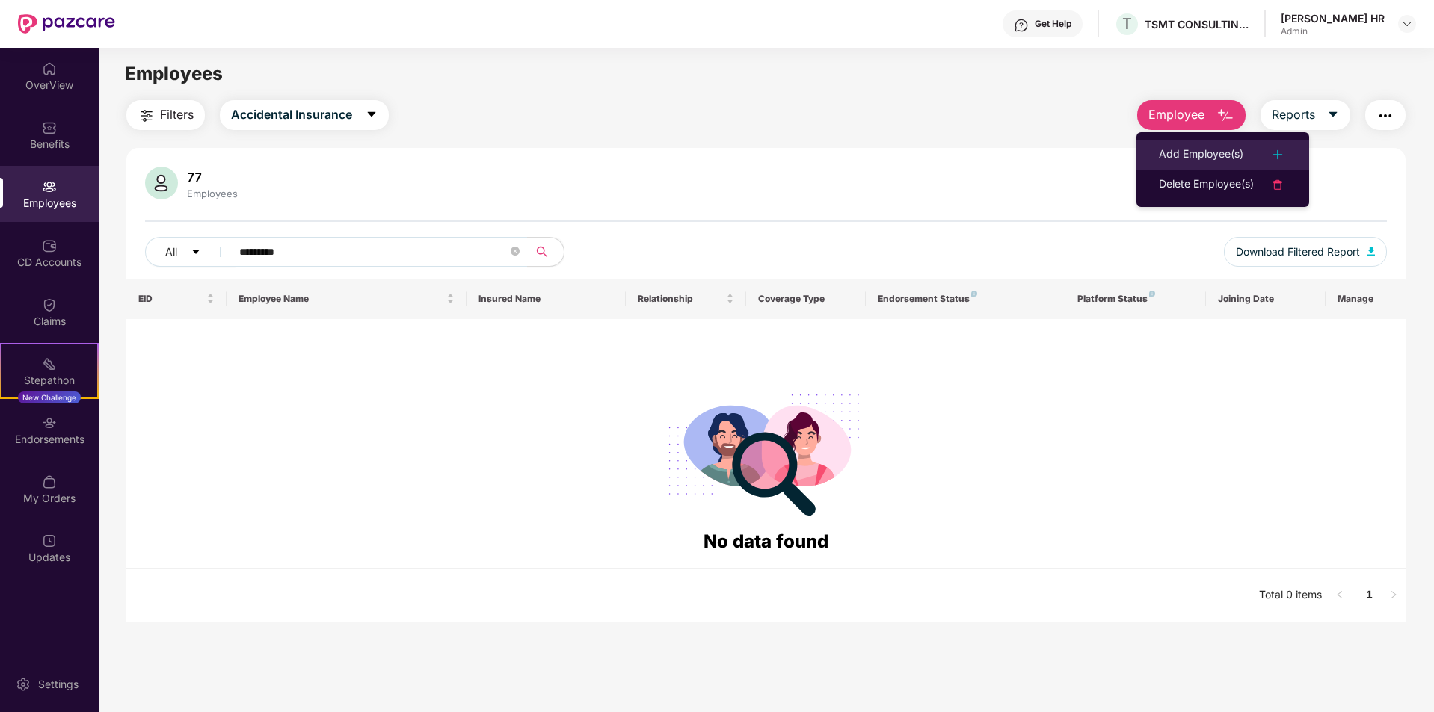
click at [1180, 155] on div "Add Employee(s)" at bounding box center [1201, 155] width 84 height 18
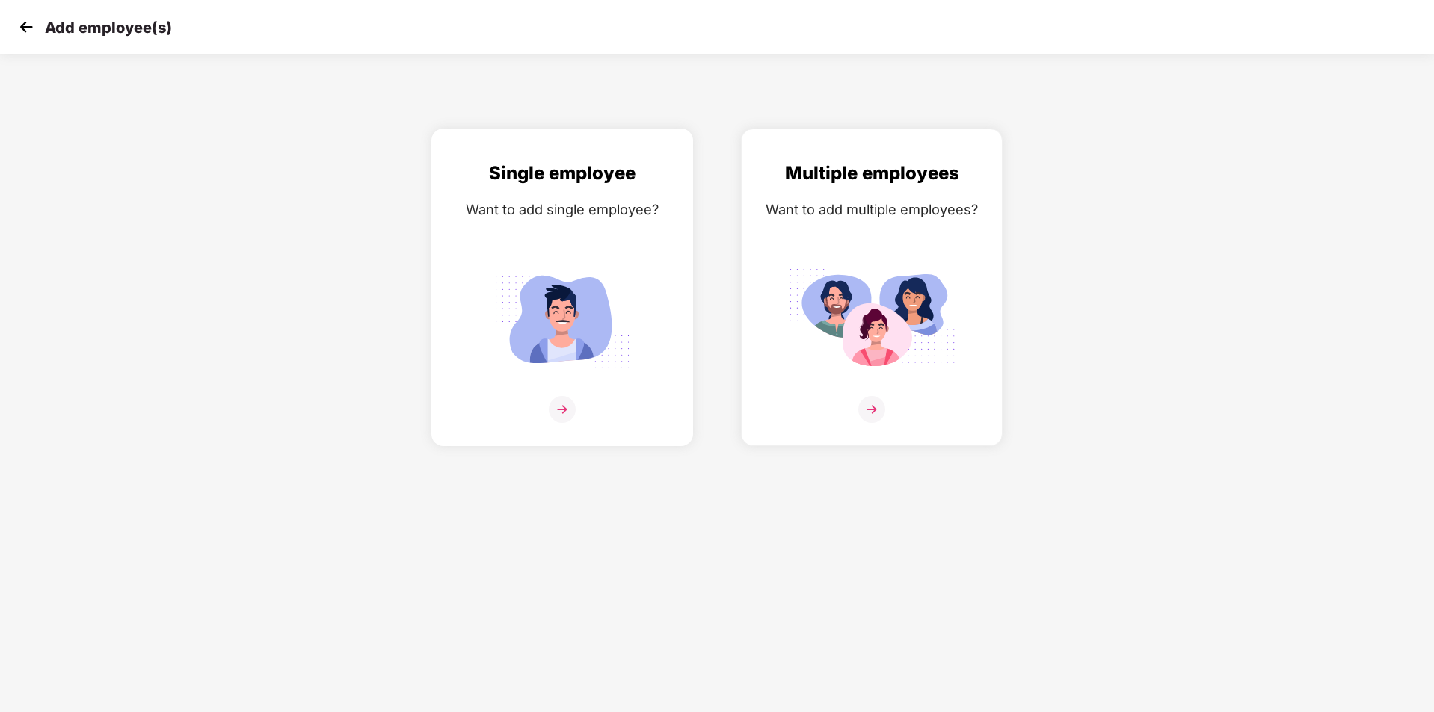
click at [589, 399] on div at bounding box center [562, 419] width 230 height 46
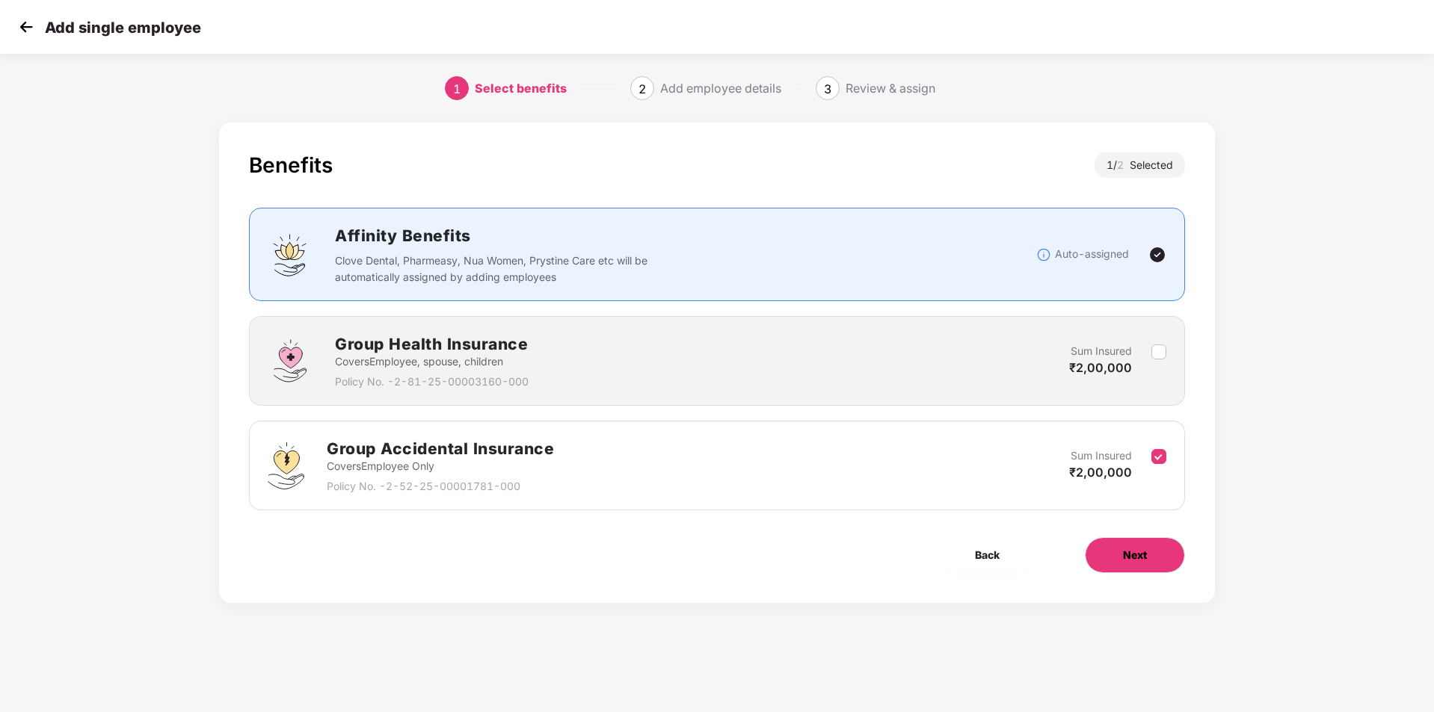
click at [1162, 562] on button "Next" at bounding box center [1135, 555] width 100 height 36
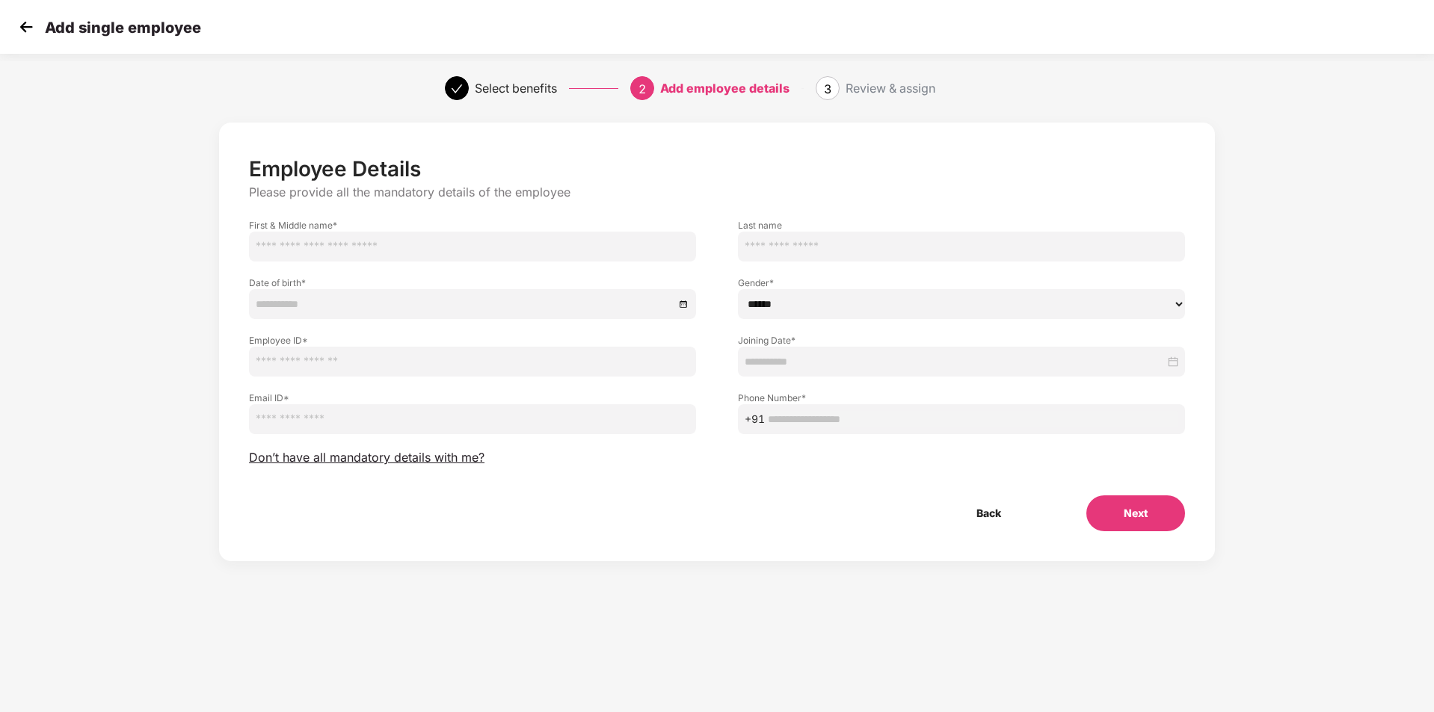
click at [366, 257] on input "text" at bounding box center [472, 247] width 447 height 30
type input "********"
click at [921, 238] on input "text" at bounding box center [961, 247] width 447 height 30
type input "*"
click at [357, 289] on div at bounding box center [472, 304] width 447 height 30
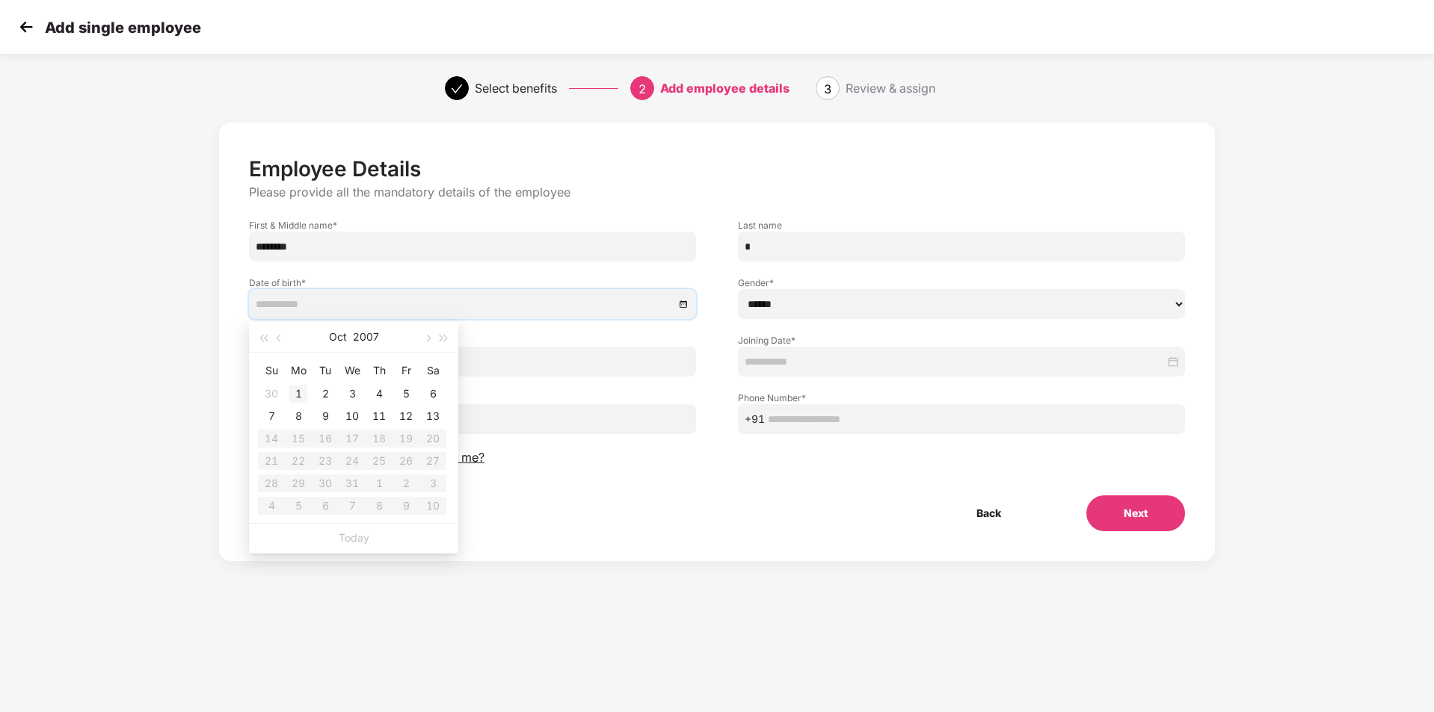
type input "**********"
click at [267, 336] on span "button" at bounding box center [262, 338] width 7 height 7
click at [284, 341] on button "button" at bounding box center [279, 337] width 16 height 30
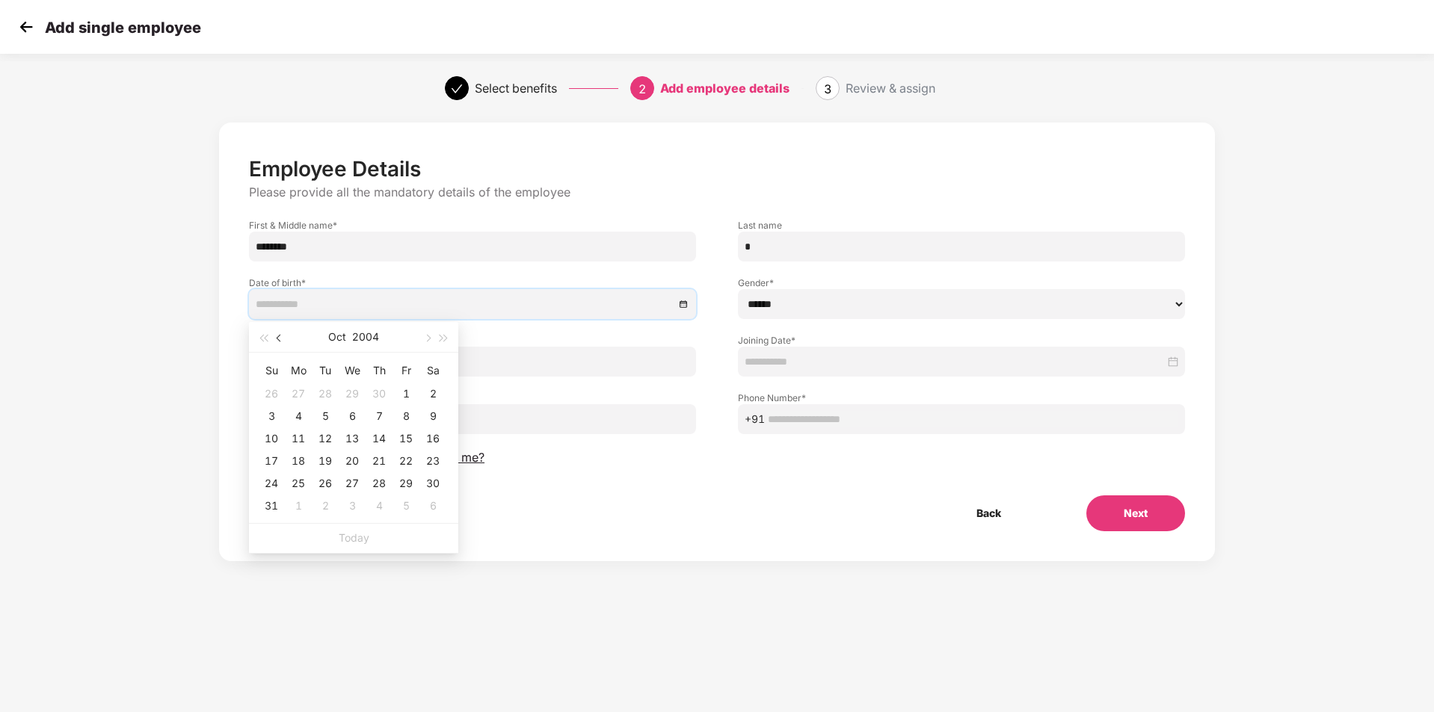
click at [284, 341] on button "button" at bounding box center [279, 337] width 16 height 30
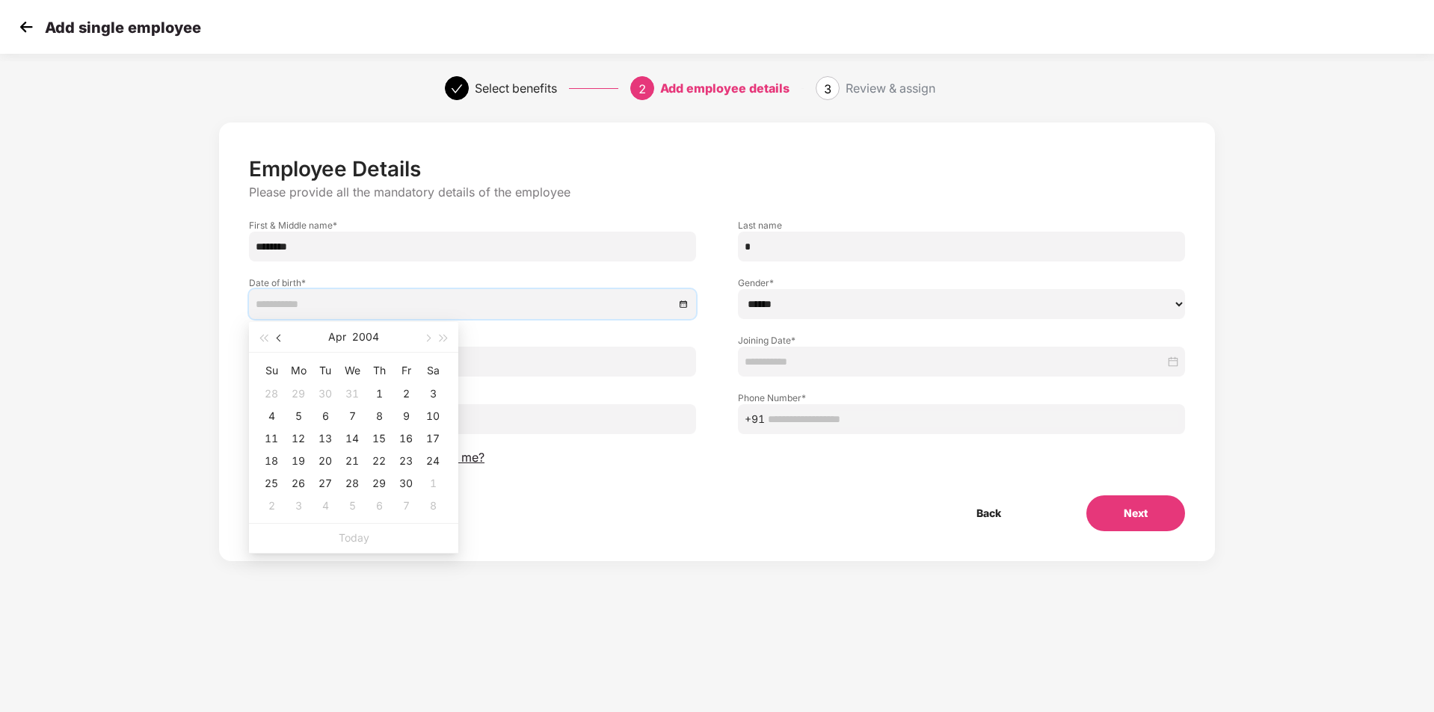
click at [284, 341] on button "button" at bounding box center [279, 337] width 16 height 30
type input "**********"
click at [303, 395] on div "1" at bounding box center [298, 394] width 18 height 18
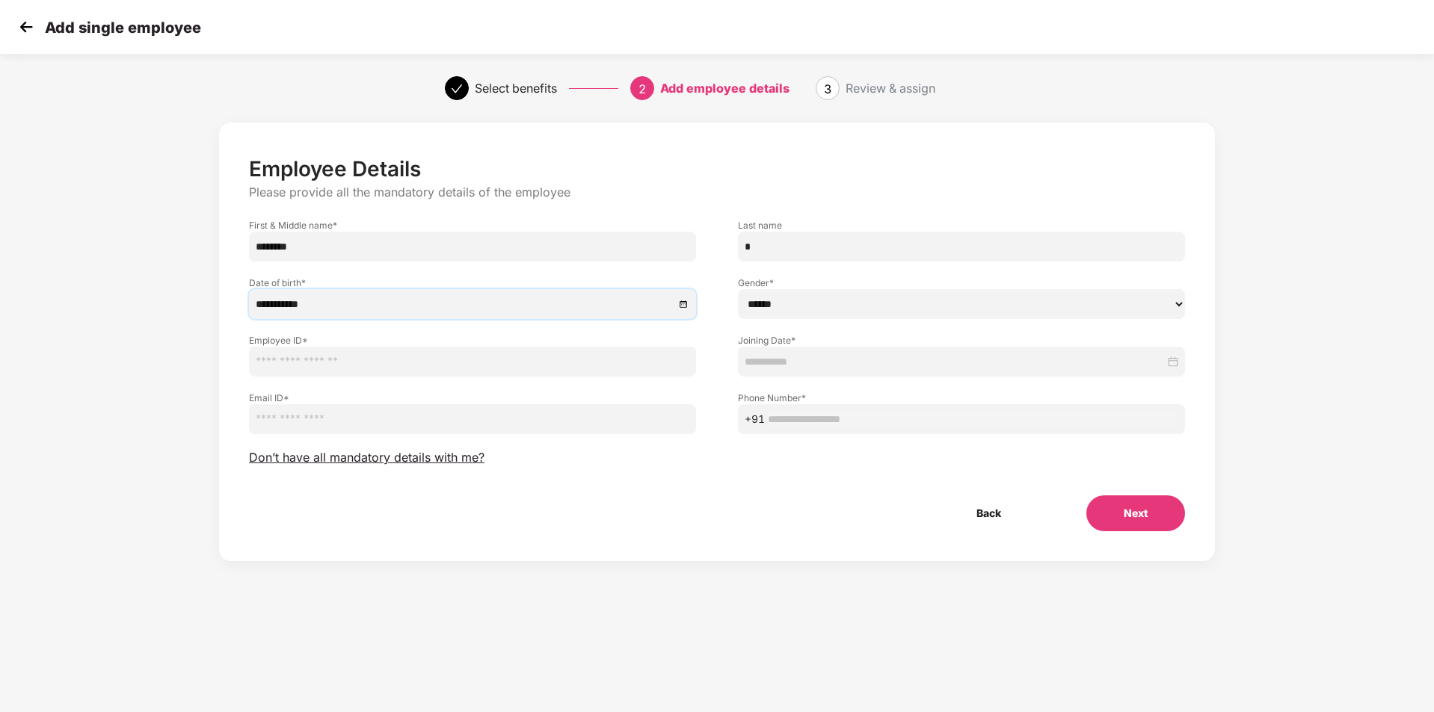
click at [831, 292] on select "****** **** ******" at bounding box center [961, 304] width 447 height 30
select select "******"
click at [738, 289] on select "****** **** ******" at bounding box center [961, 304] width 447 height 30
click at [320, 367] on input "text" at bounding box center [472, 362] width 447 height 30
paste input "*********"
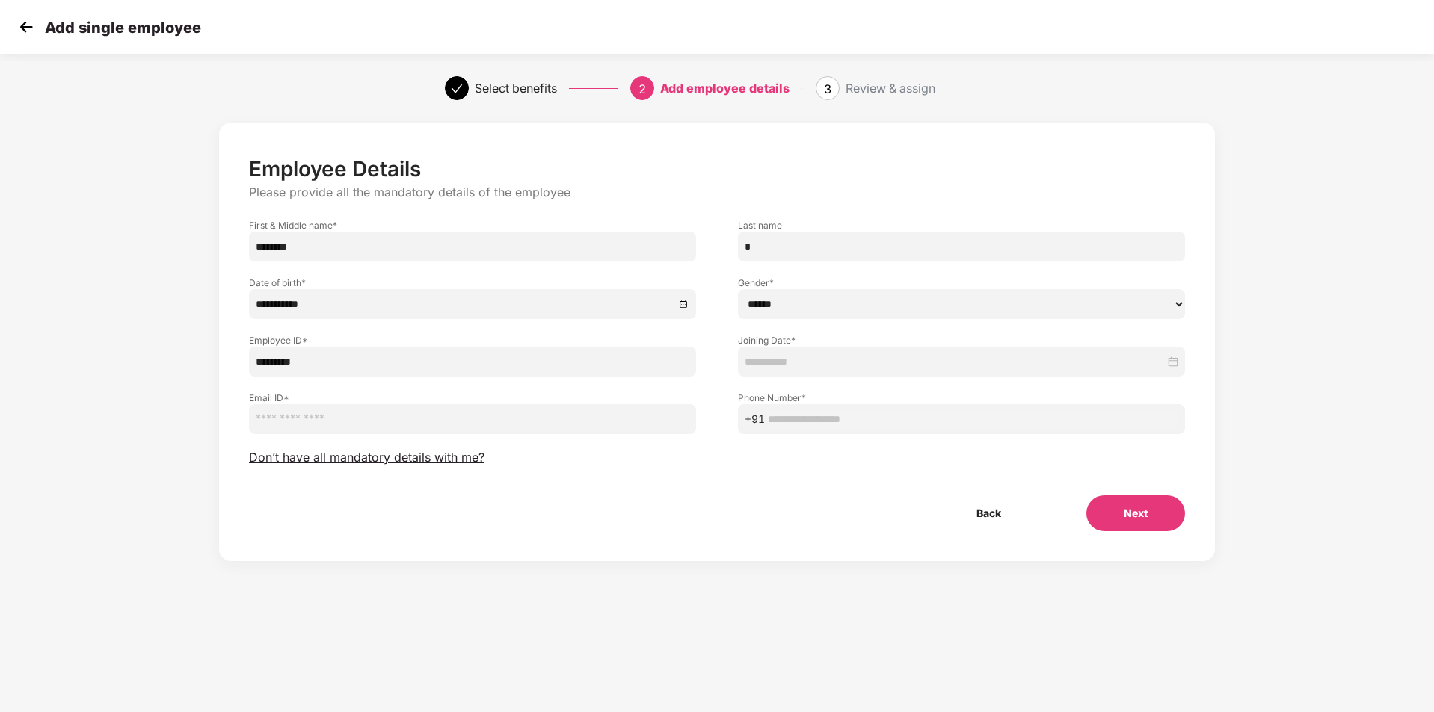
type input "*********"
click at [874, 369] on input at bounding box center [955, 362] width 420 height 16
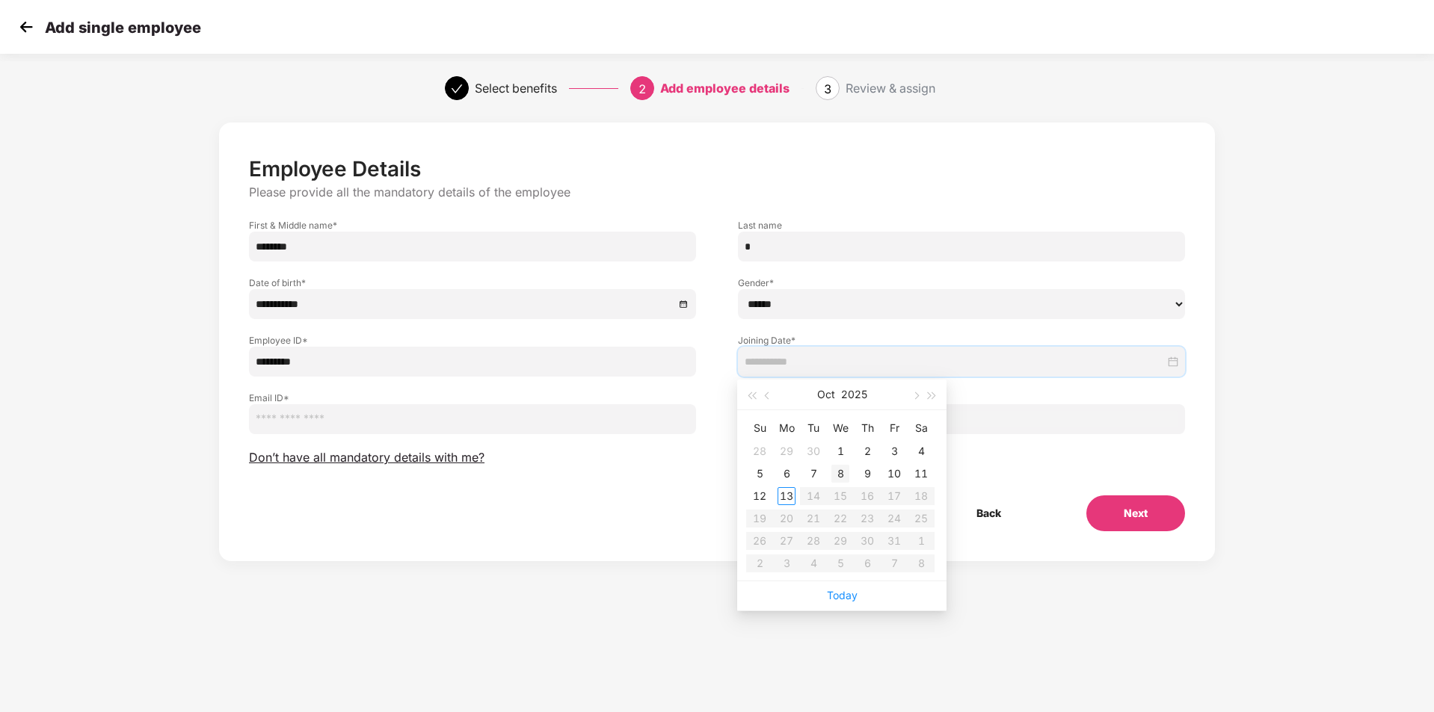
type input "**********"
click at [836, 472] on div "8" at bounding box center [840, 474] width 18 height 18
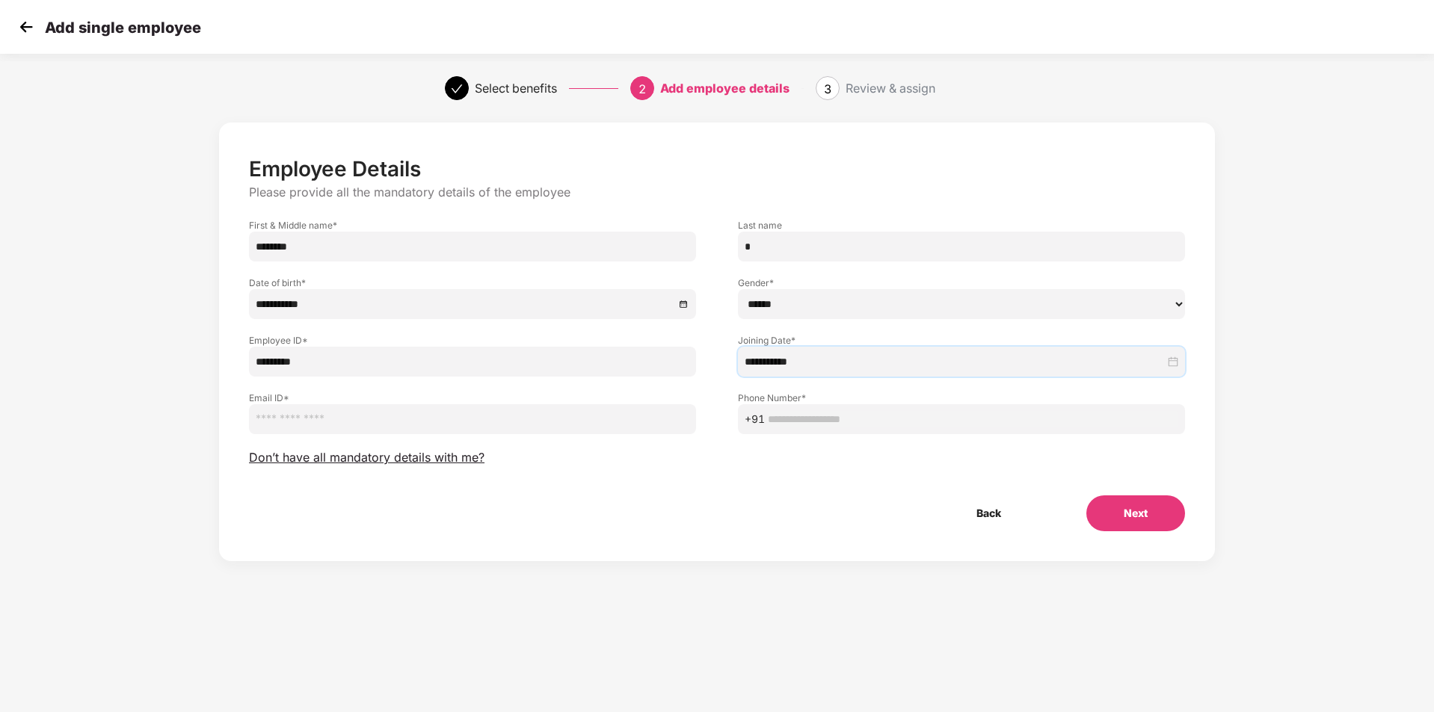
click at [351, 421] on input "email" at bounding box center [472, 419] width 447 height 30
paste input "**********"
type input "**********"
click at [810, 423] on input "text" at bounding box center [973, 419] width 410 height 16
paste input "**********"
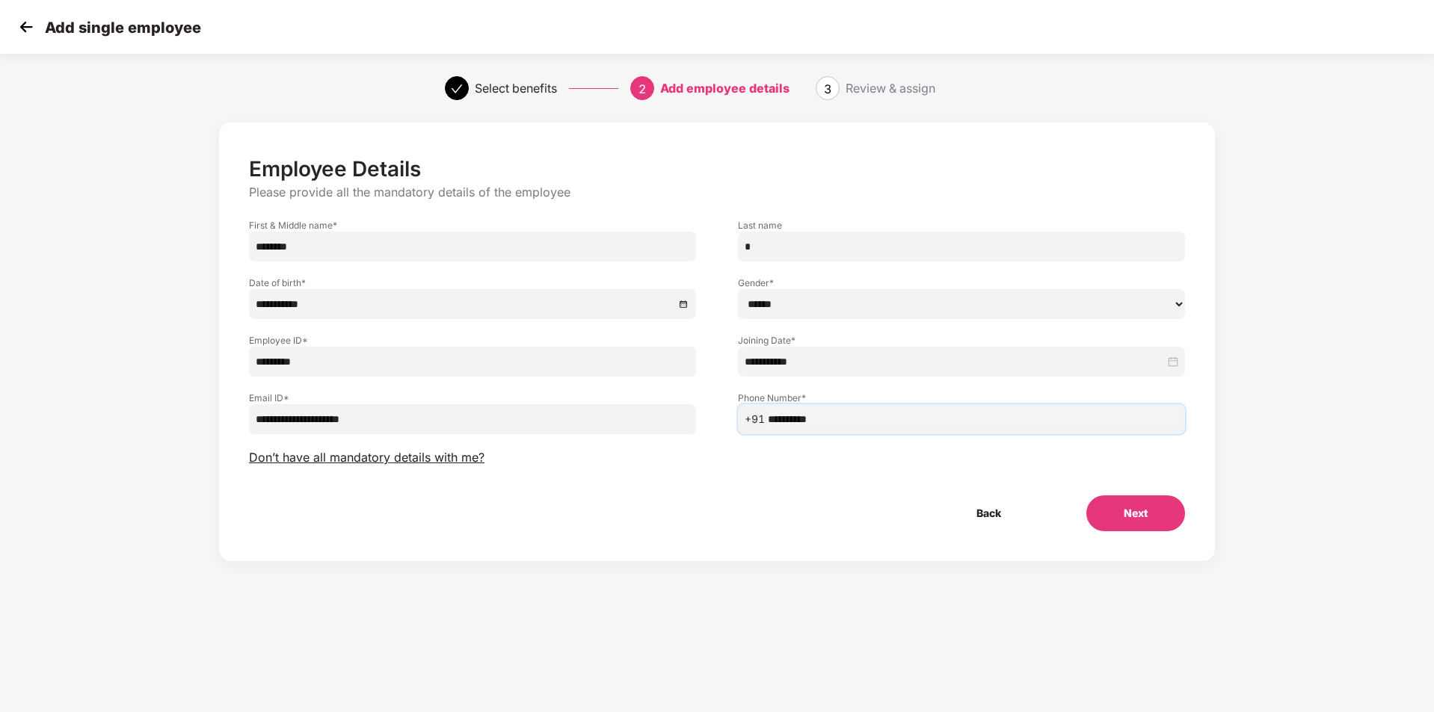
type input "**********"
click at [1113, 514] on button "Next" at bounding box center [1135, 514] width 99 height 36
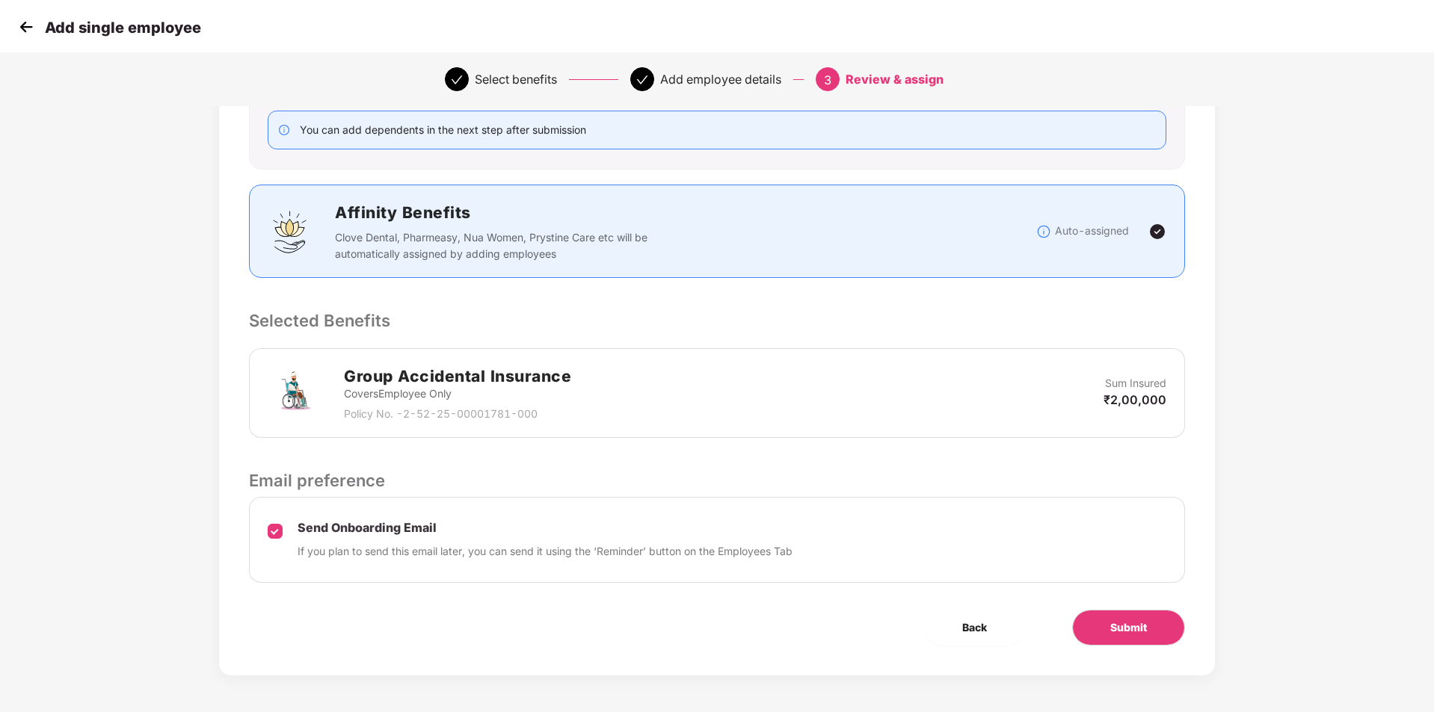
scroll to position [203, 0]
click at [1139, 632] on span "Submit" at bounding box center [1128, 627] width 37 height 16
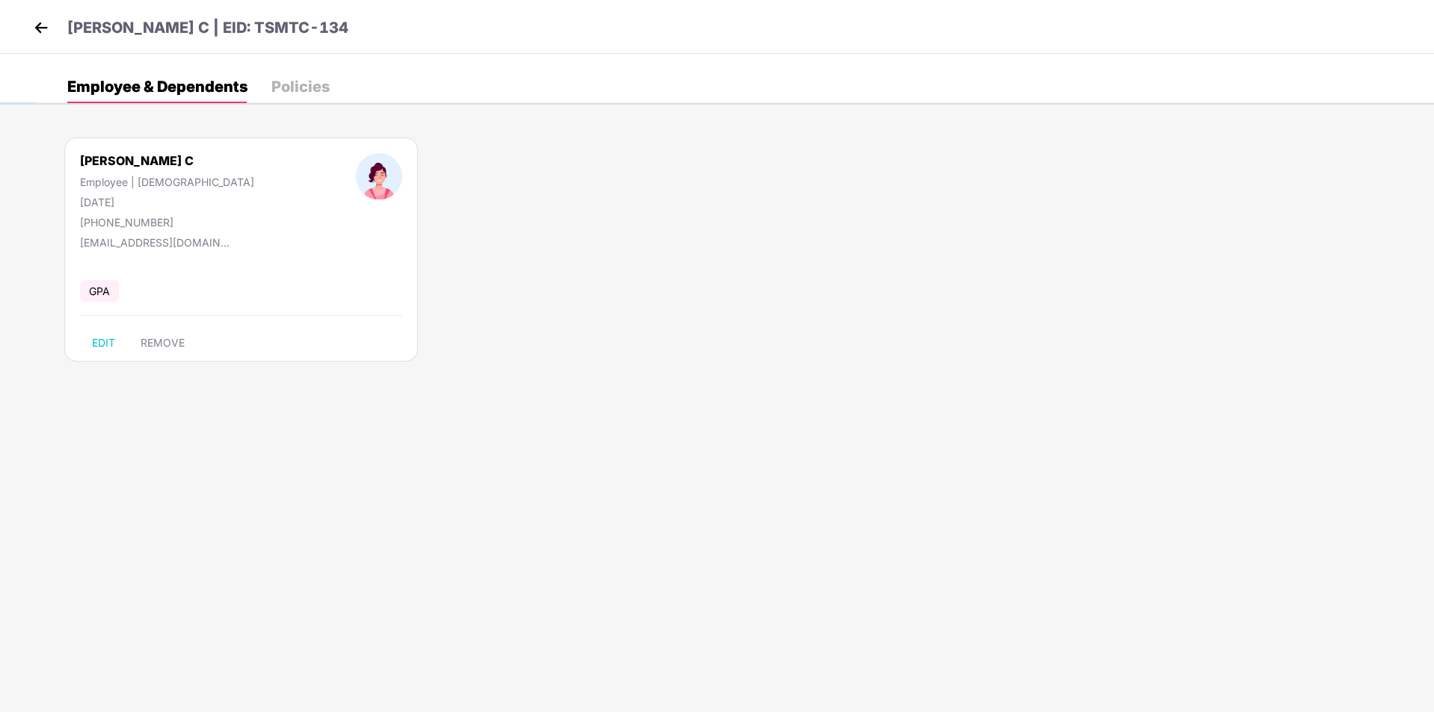
click at [41, 22] on img at bounding box center [41, 27] width 22 height 22
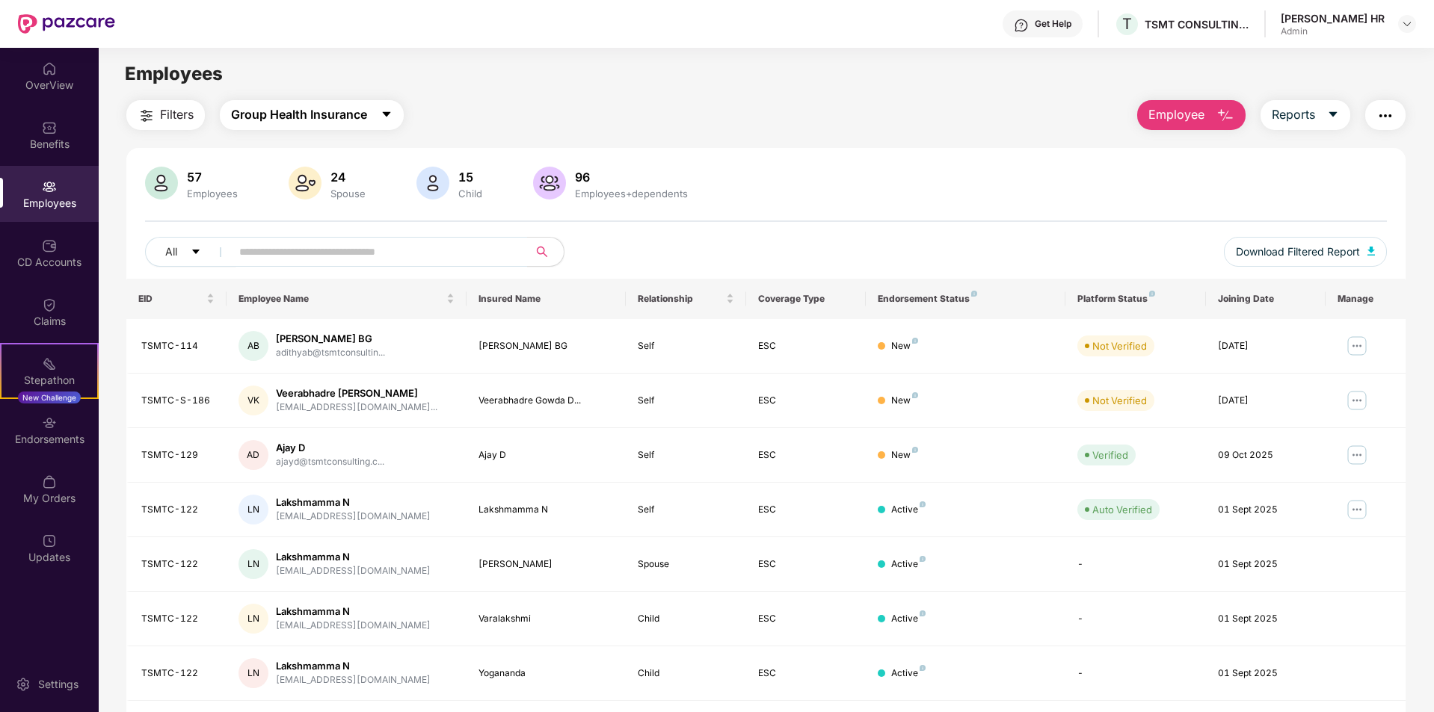
click at [348, 110] on span "Group Health Insurance" at bounding box center [299, 114] width 136 height 19
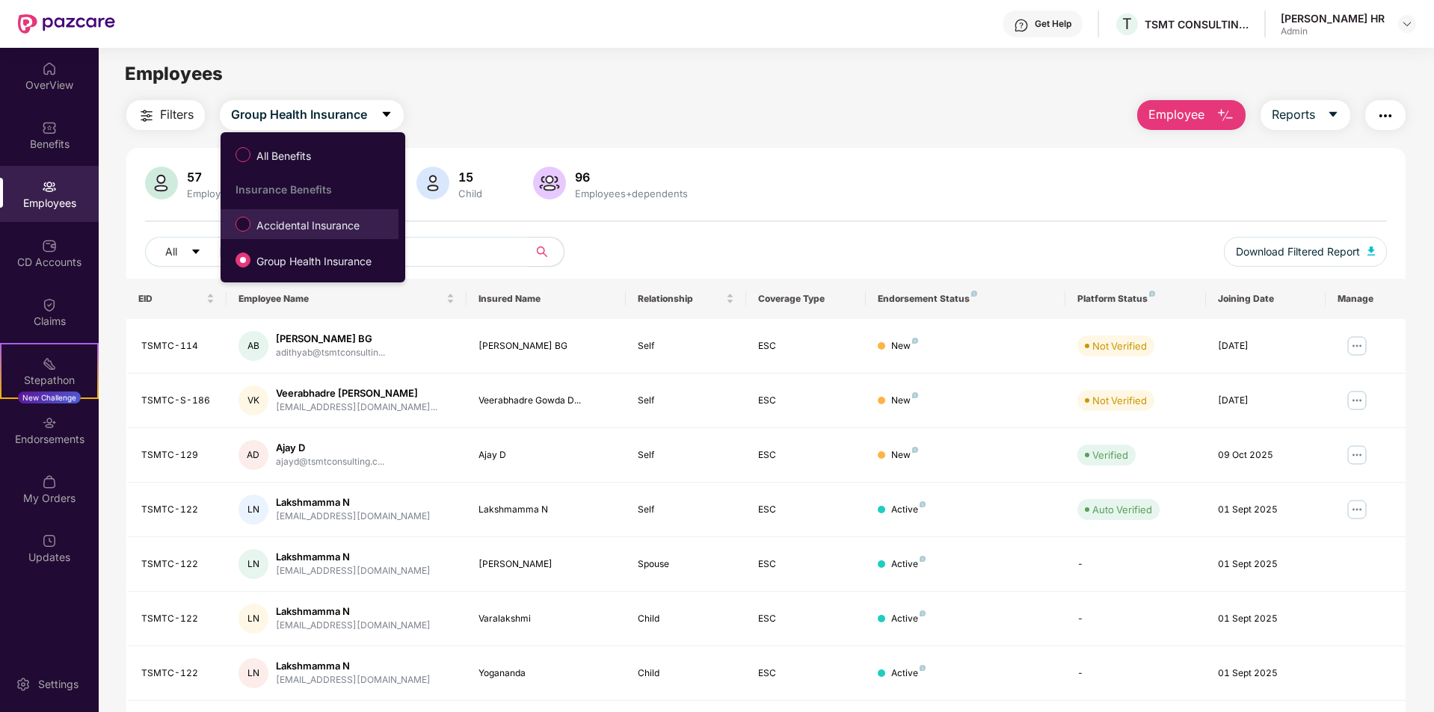
click at [294, 224] on span "Accidental Insurance" at bounding box center [307, 226] width 115 height 16
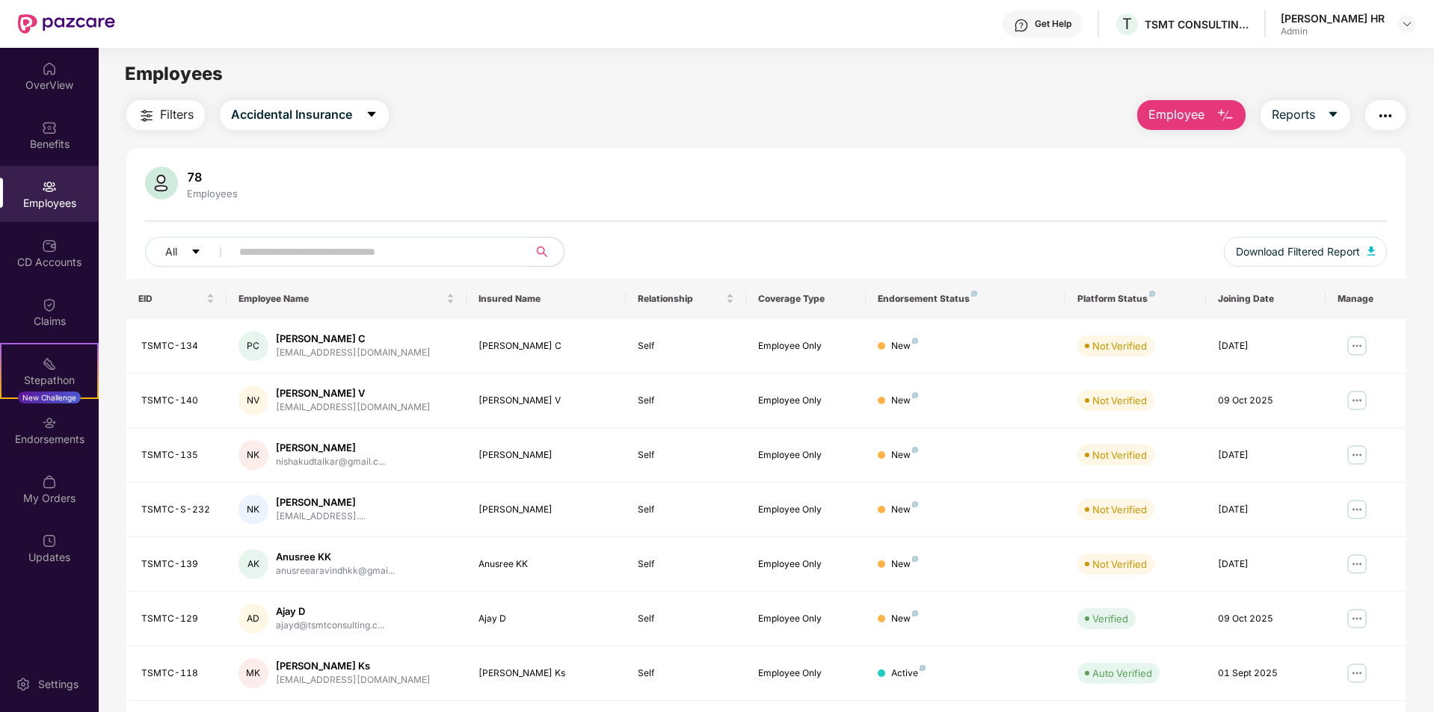
click at [364, 262] on input "text" at bounding box center [373, 252] width 268 height 22
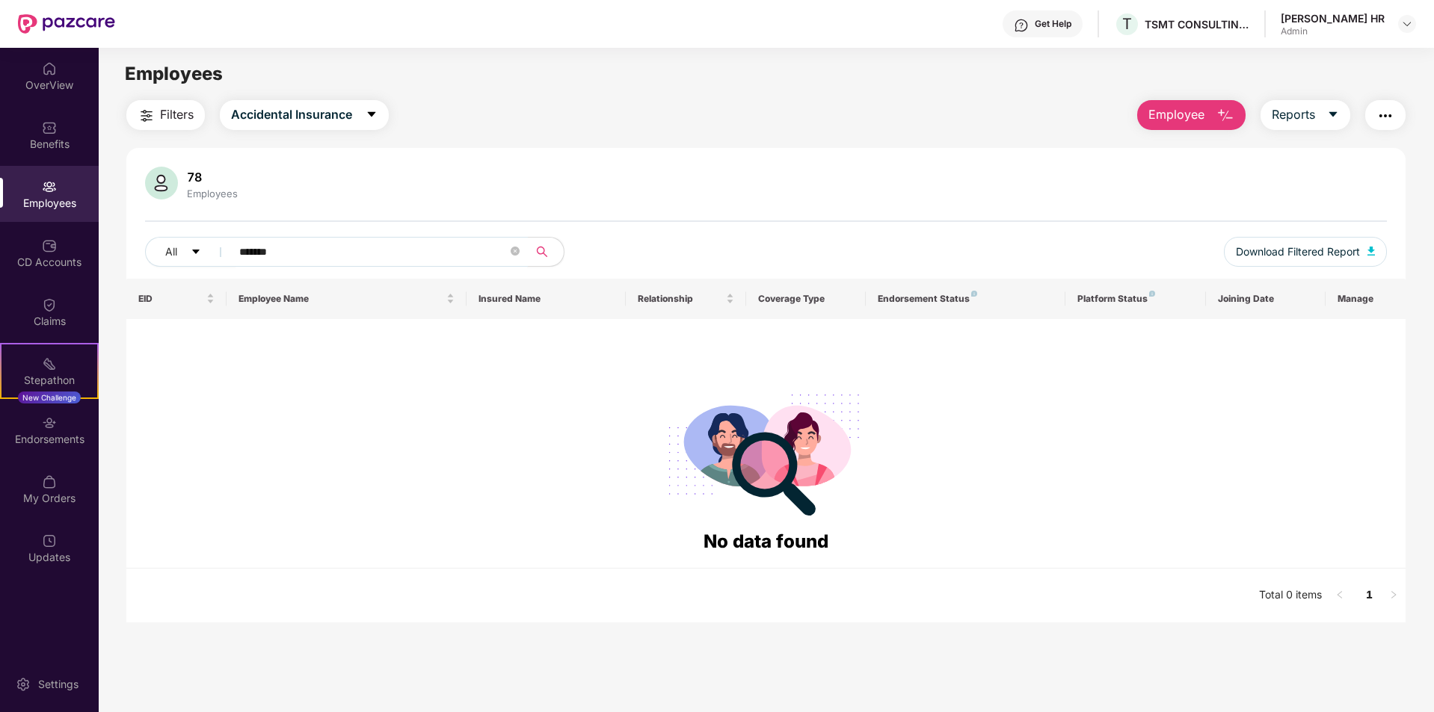
drag, startPoint x: 292, startPoint y: 245, endPoint x: 241, endPoint y: 259, distance: 53.3
click at [241, 259] on input "*******" at bounding box center [373, 252] width 268 height 22
paste input "*******"
type input "**********"
click at [1184, 123] on span "Employee" at bounding box center [1176, 114] width 56 height 19
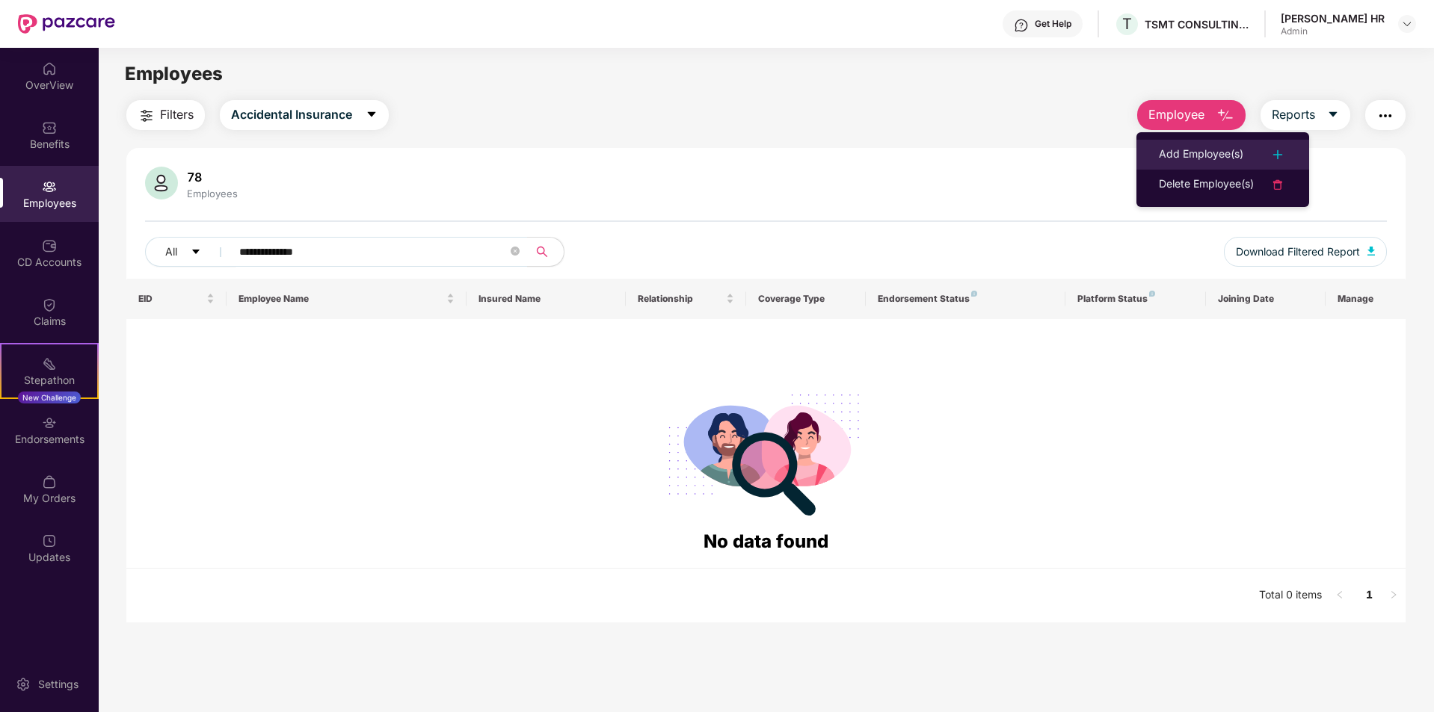
click at [1189, 147] on div "Add Employee(s)" at bounding box center [1201, 155] width 84 height 18
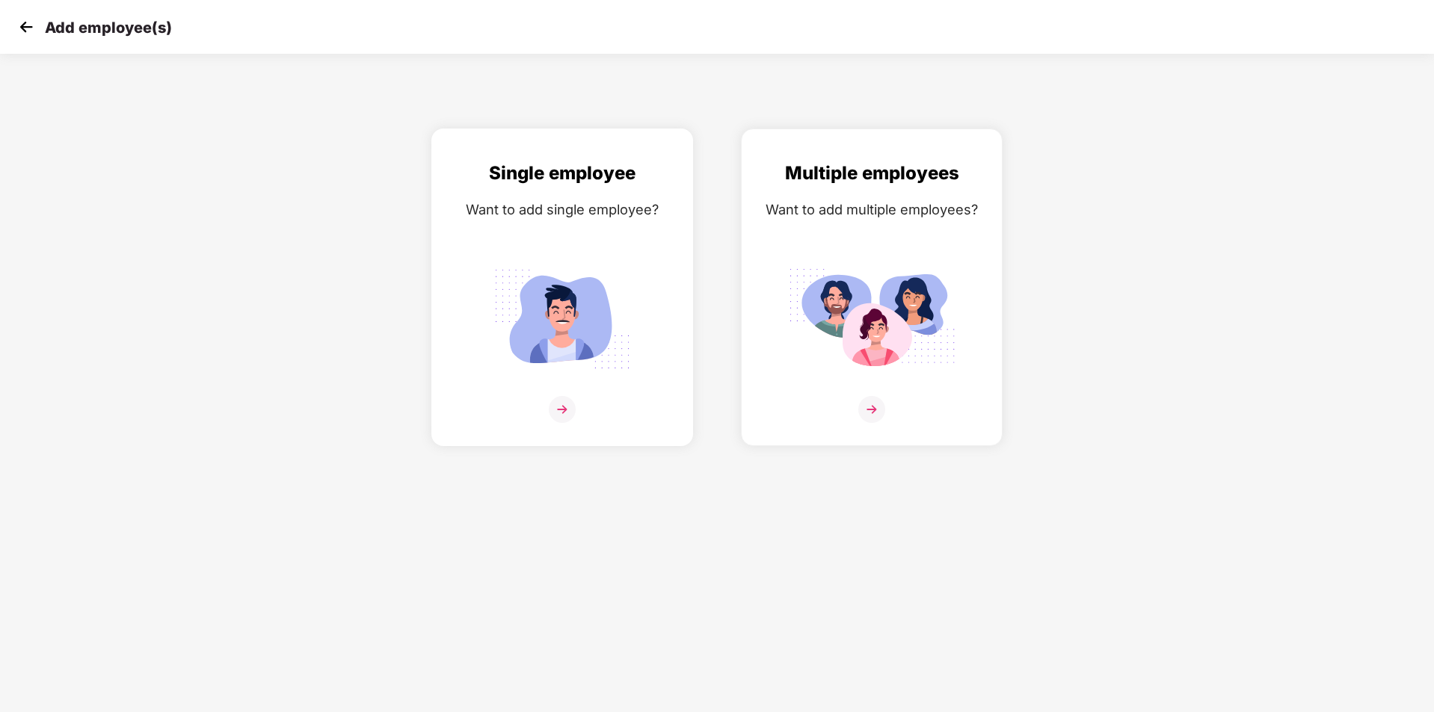
click at [560, 412] on img at bounding box center [562, 409] width 27 height 27
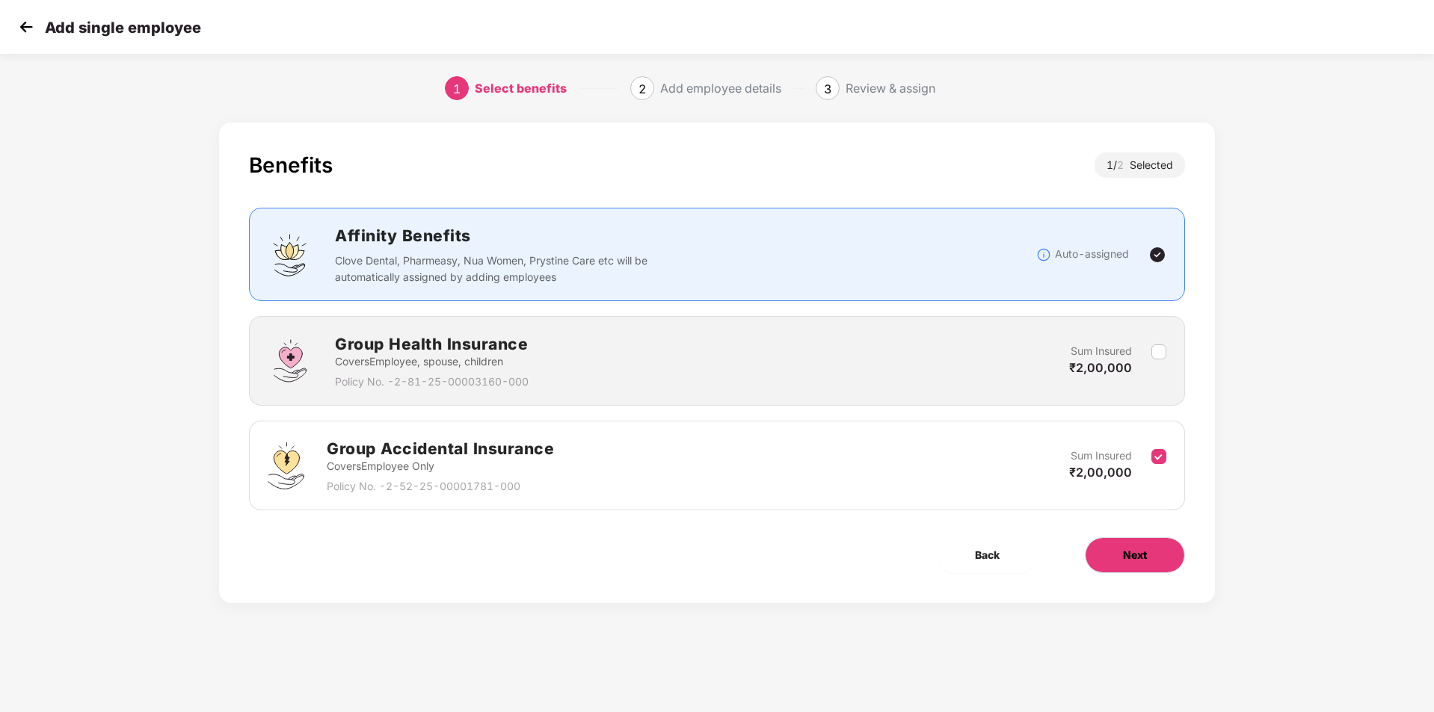
click at [1141, 564] on button "Next" at bounding box center [1135, 555] width 100 height 36
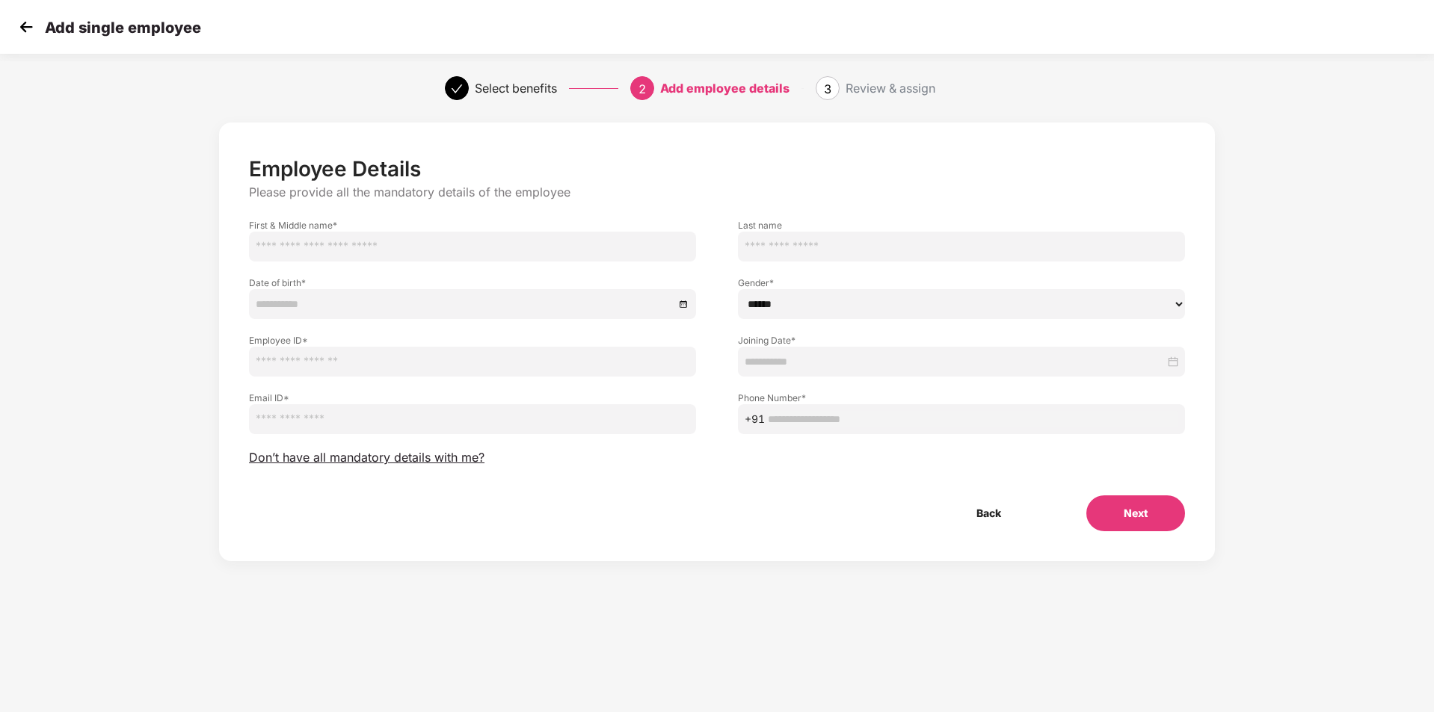
click at [410, 244] on input "text" at bounding box center [472, 247] width 447 height 30
click at [28, 24] on img at bounding box center [26, 27] width 22 height 22
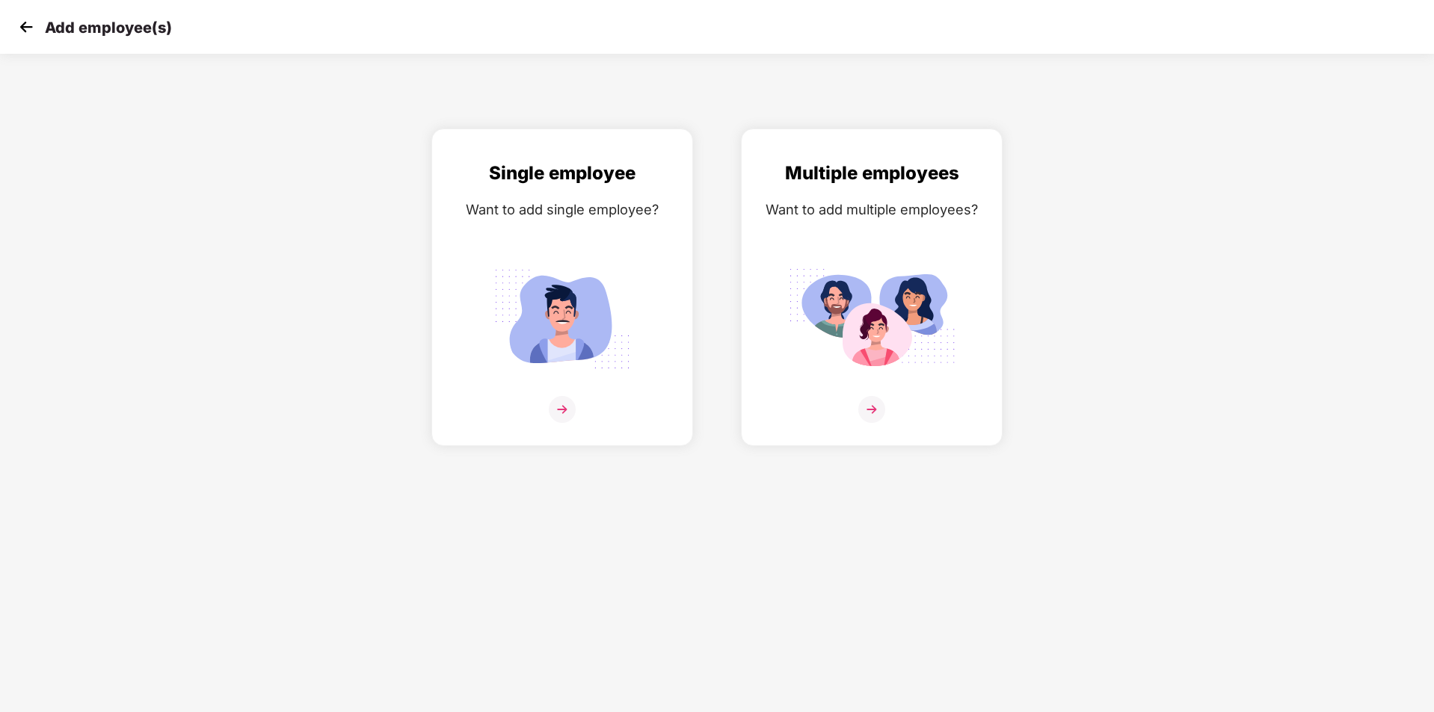
click at [28, 24] on img at bounding box center [26, 27] width 22 height 22
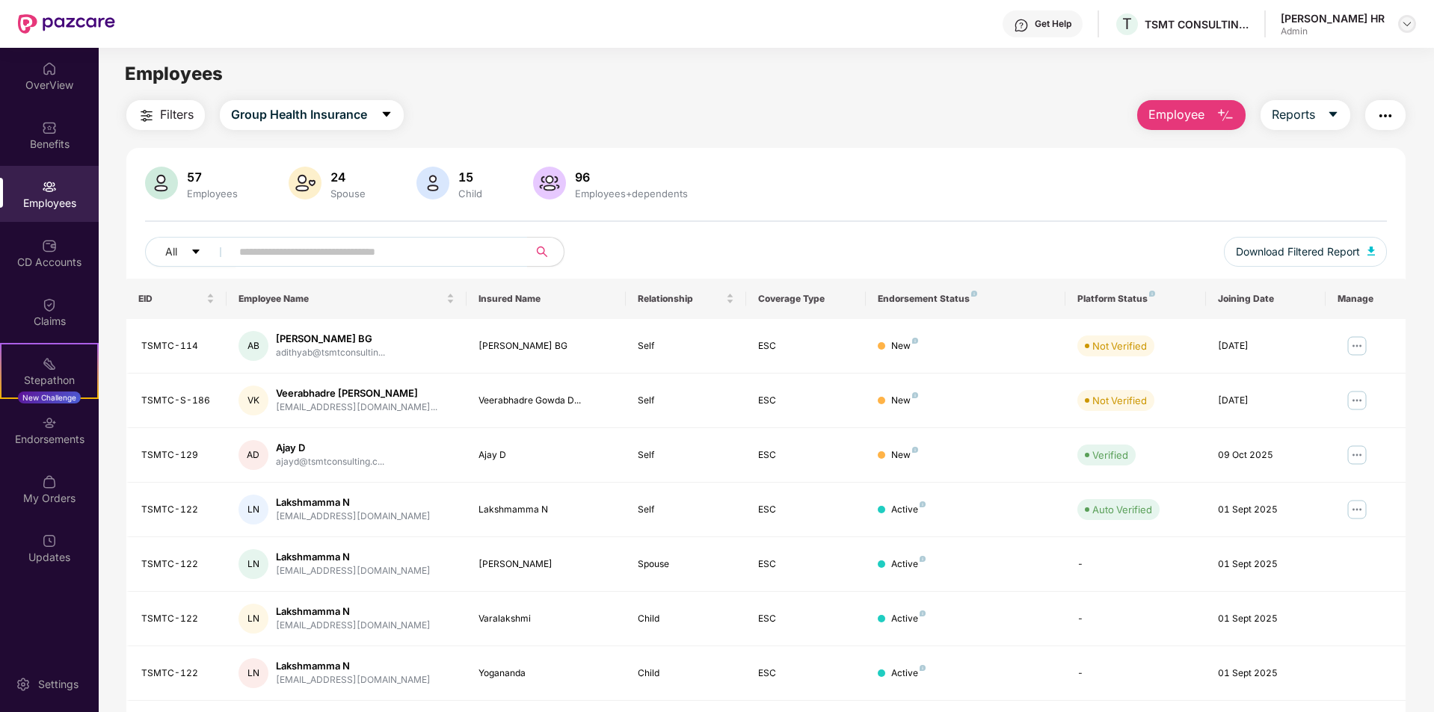
click at [1411, 22] on img at bounding box center [1407, 24] width 12 height 12
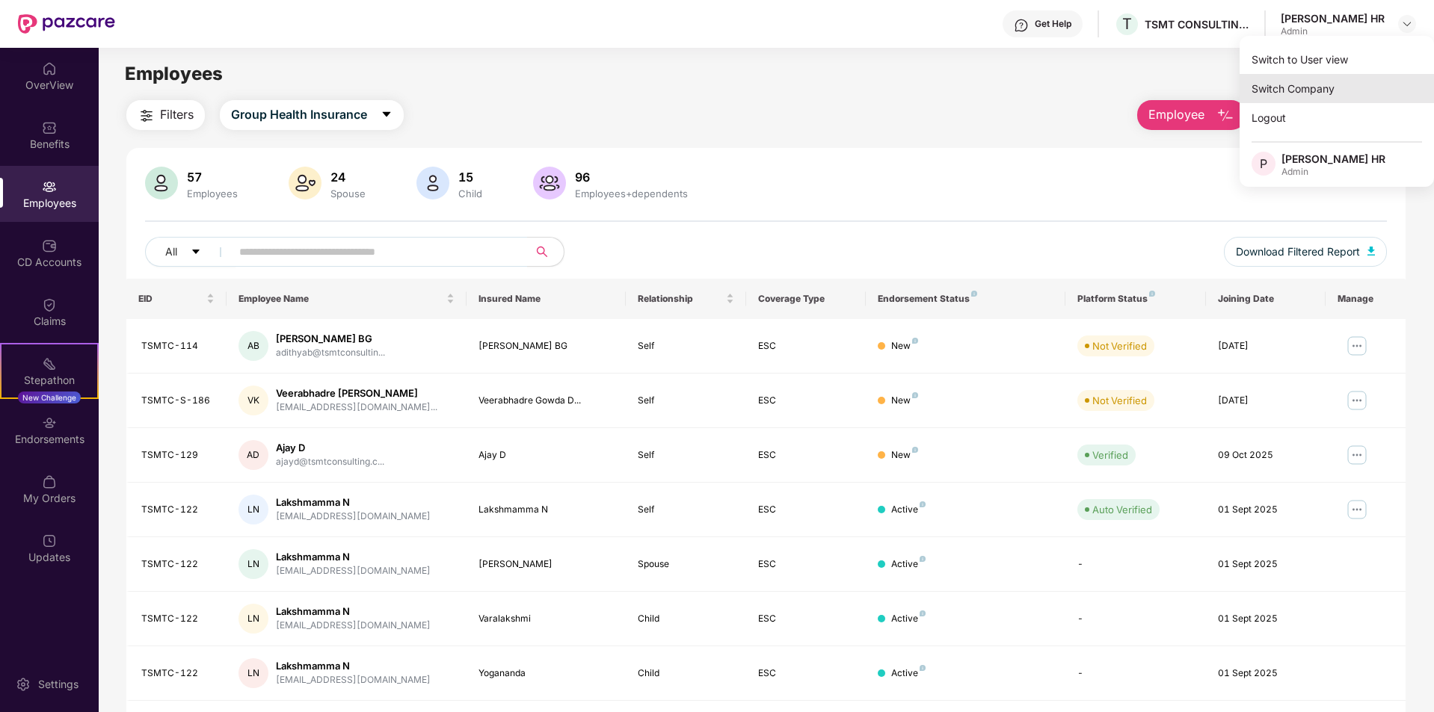
click at [1282, 84] on div "Switch Company" at bounding box center [1336, 88] width 194 height 29
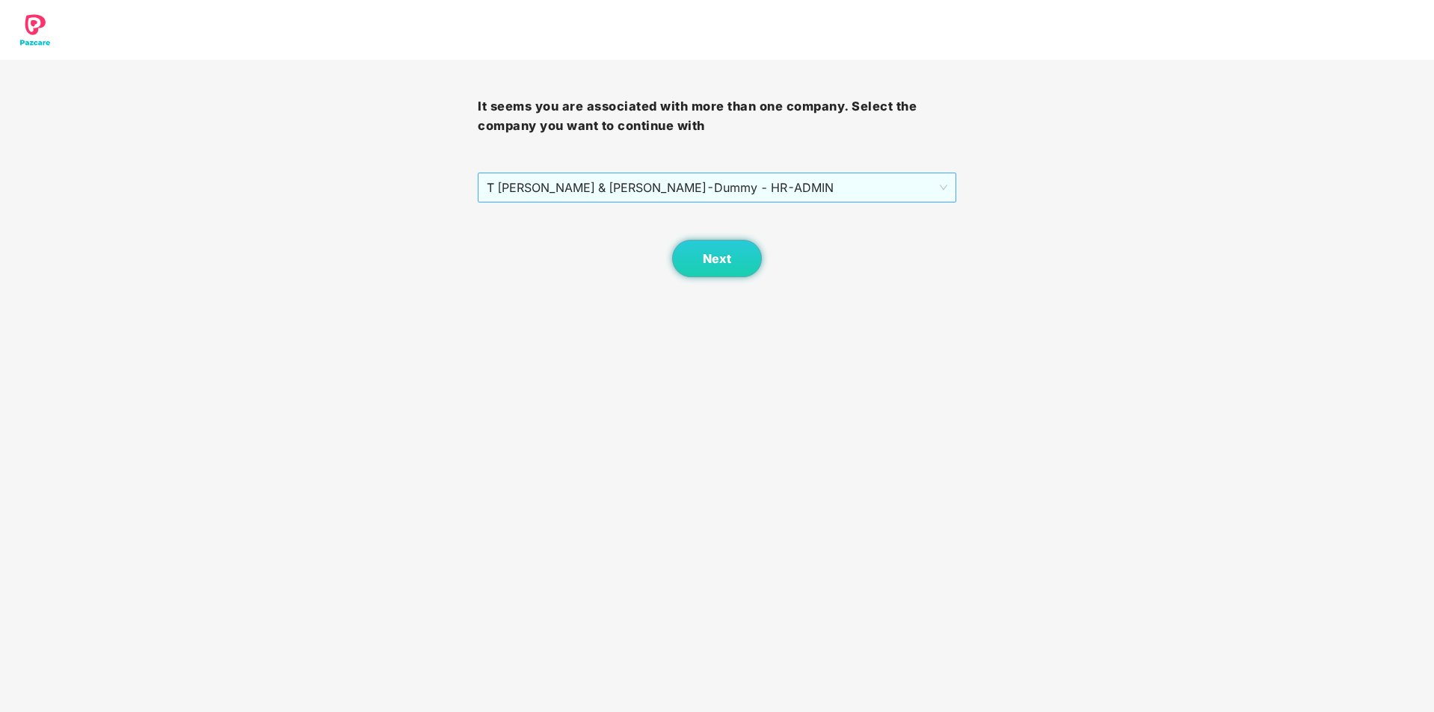
click at [754, 199] on span "T [PERSON_NAME] & TADIMALLA - Dummy - HR - ADMIN" at bounding box center [717, 187] width 460 height 28
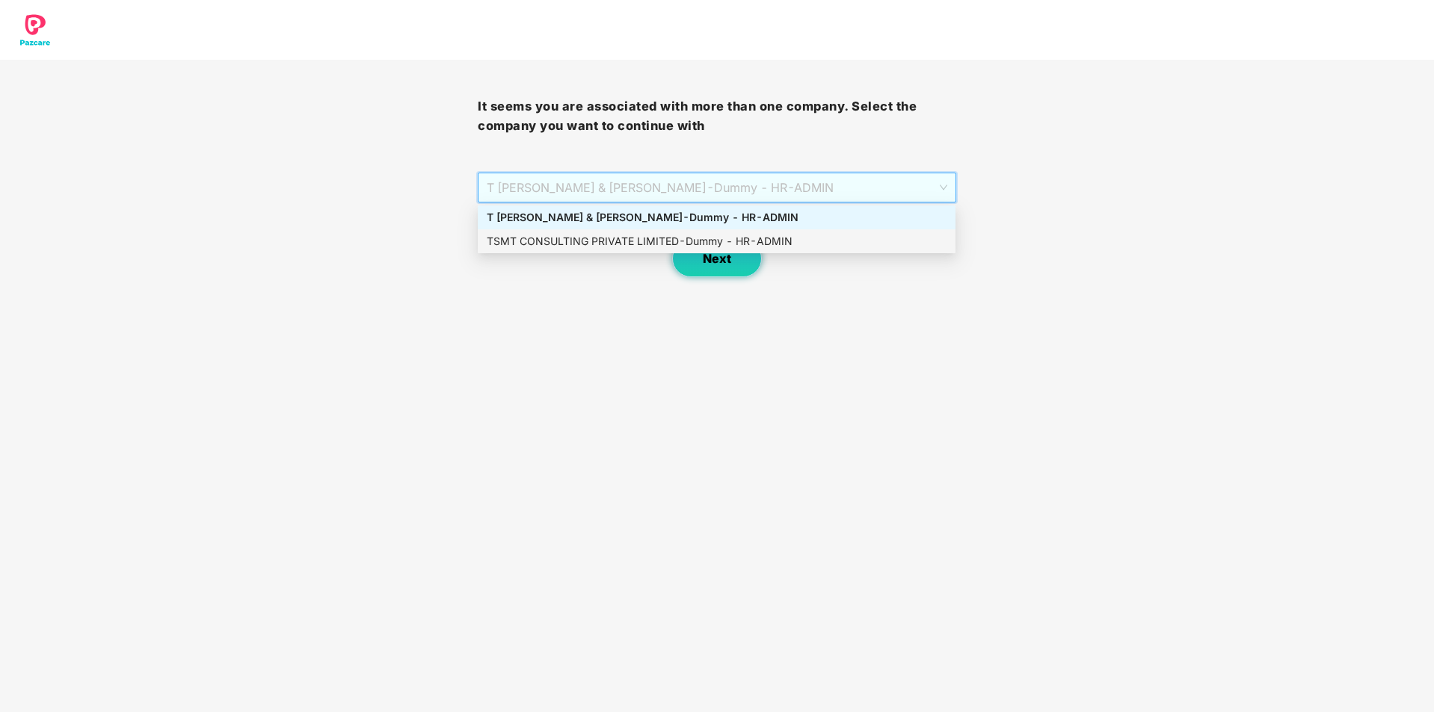
click at [728, 271] on button "Next" at bounding box center [717, 258] width 90 height 37
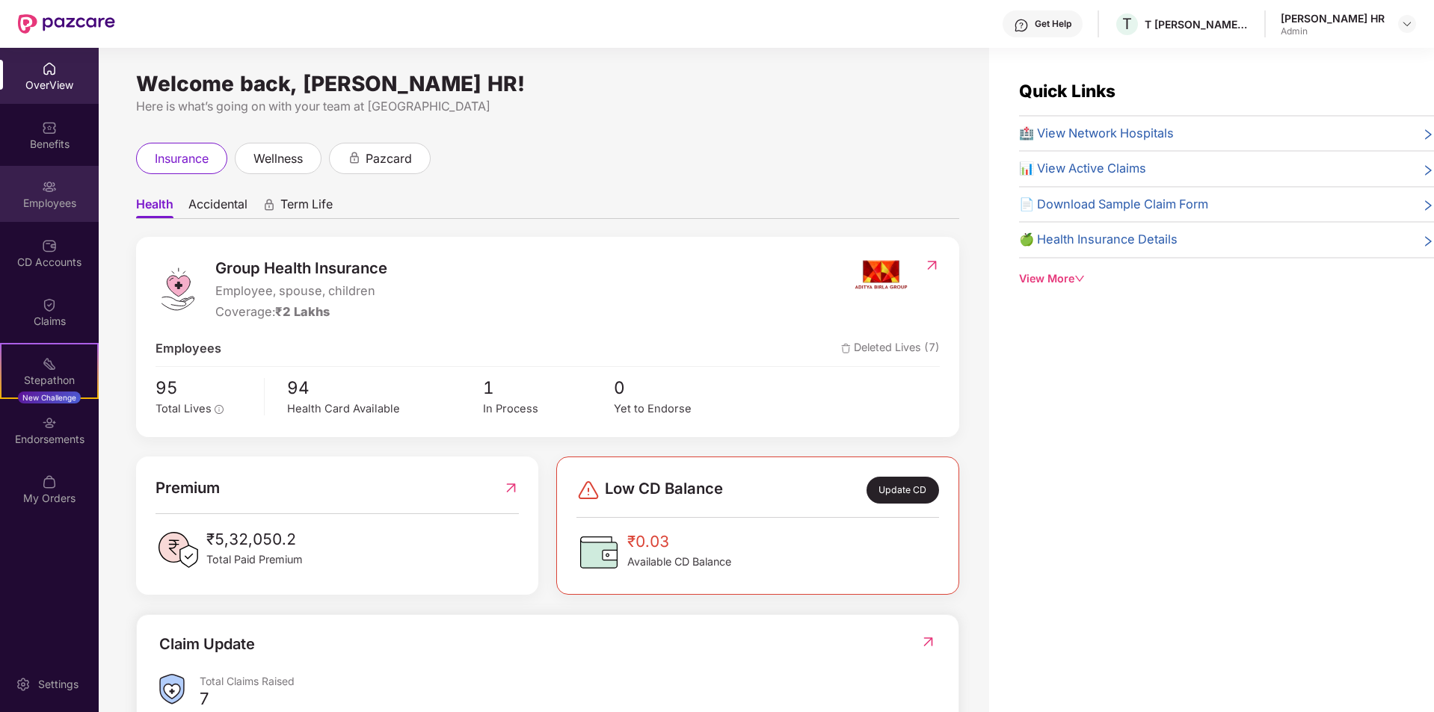
click at [40, 188] on div "Employees" at bounding box center [49, 194] width 99 height 56
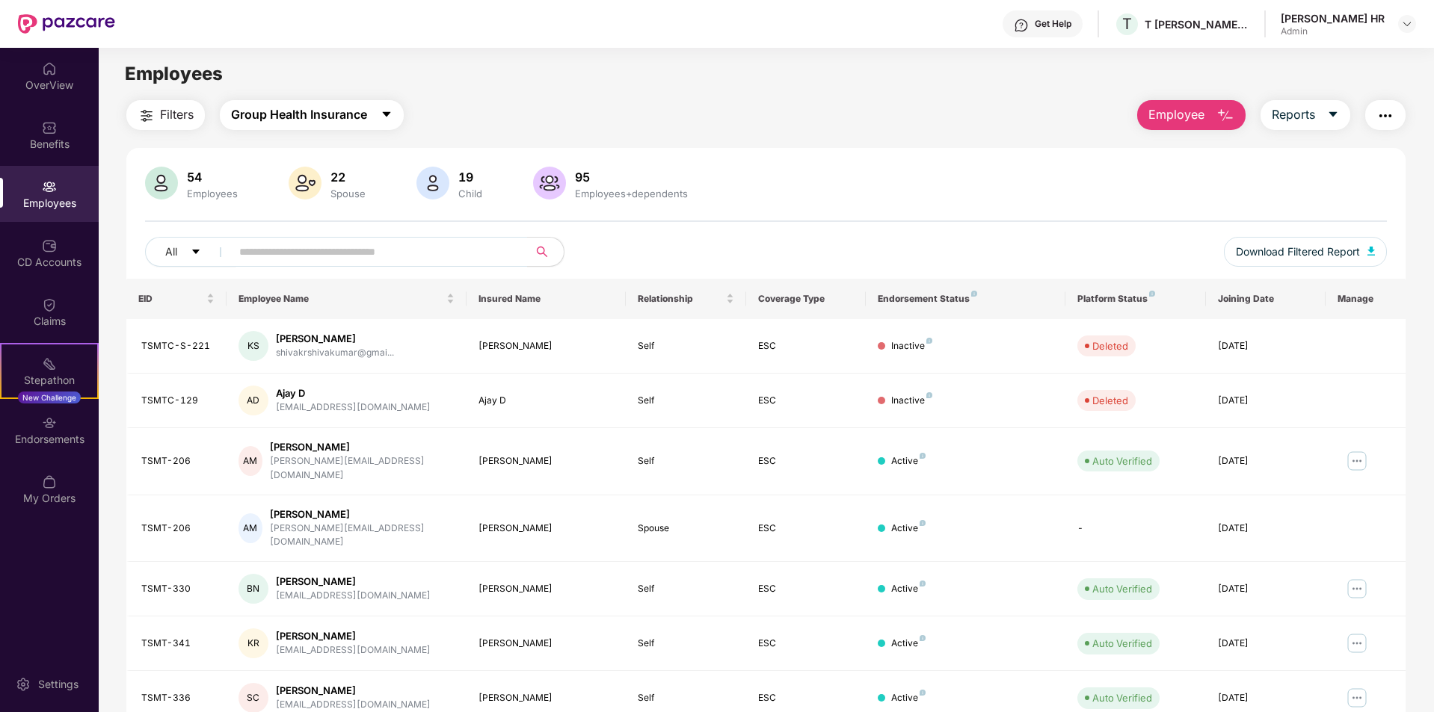
click at [292, 123] on span "Group Health Insurance" at bounding box center [299, 114] width 136 height 19
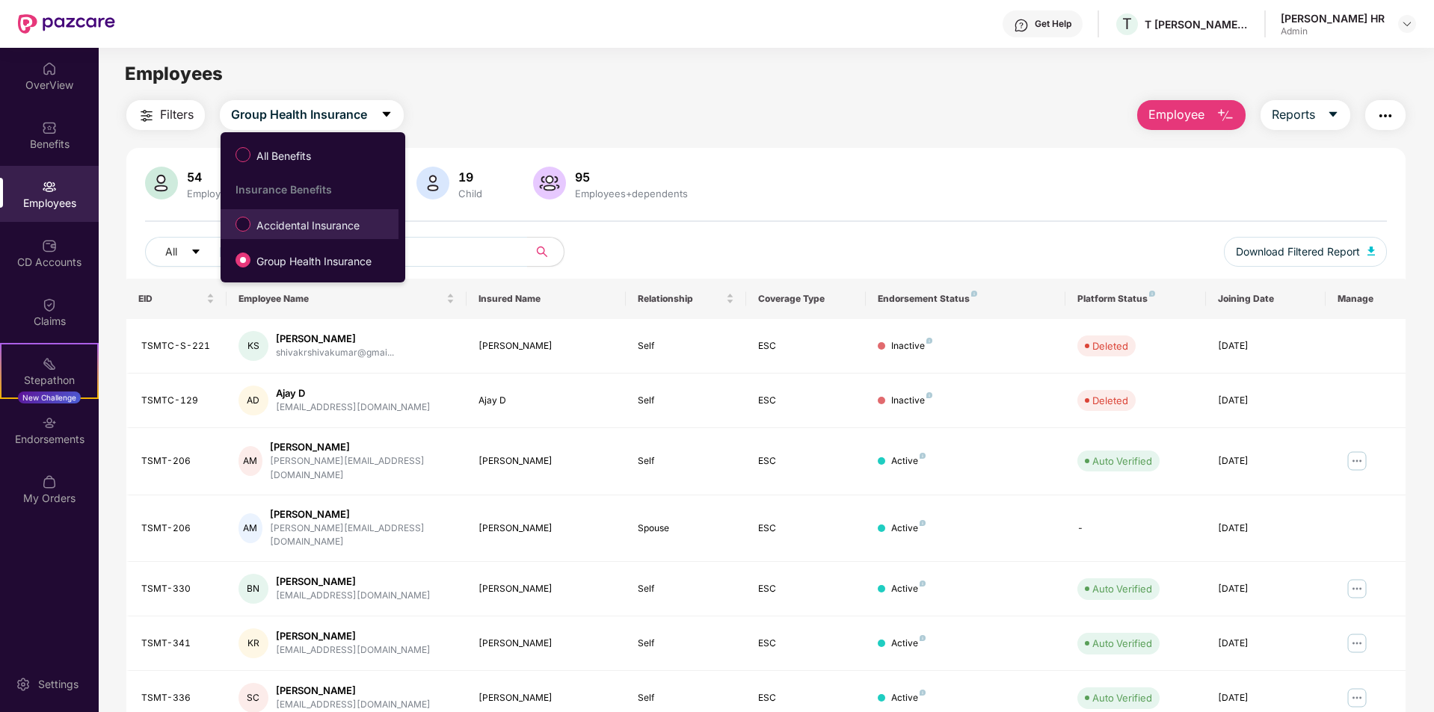
click at [262, 229] on span "Accidental Insurance" at bounding box center [307, 226] width 115 height 16
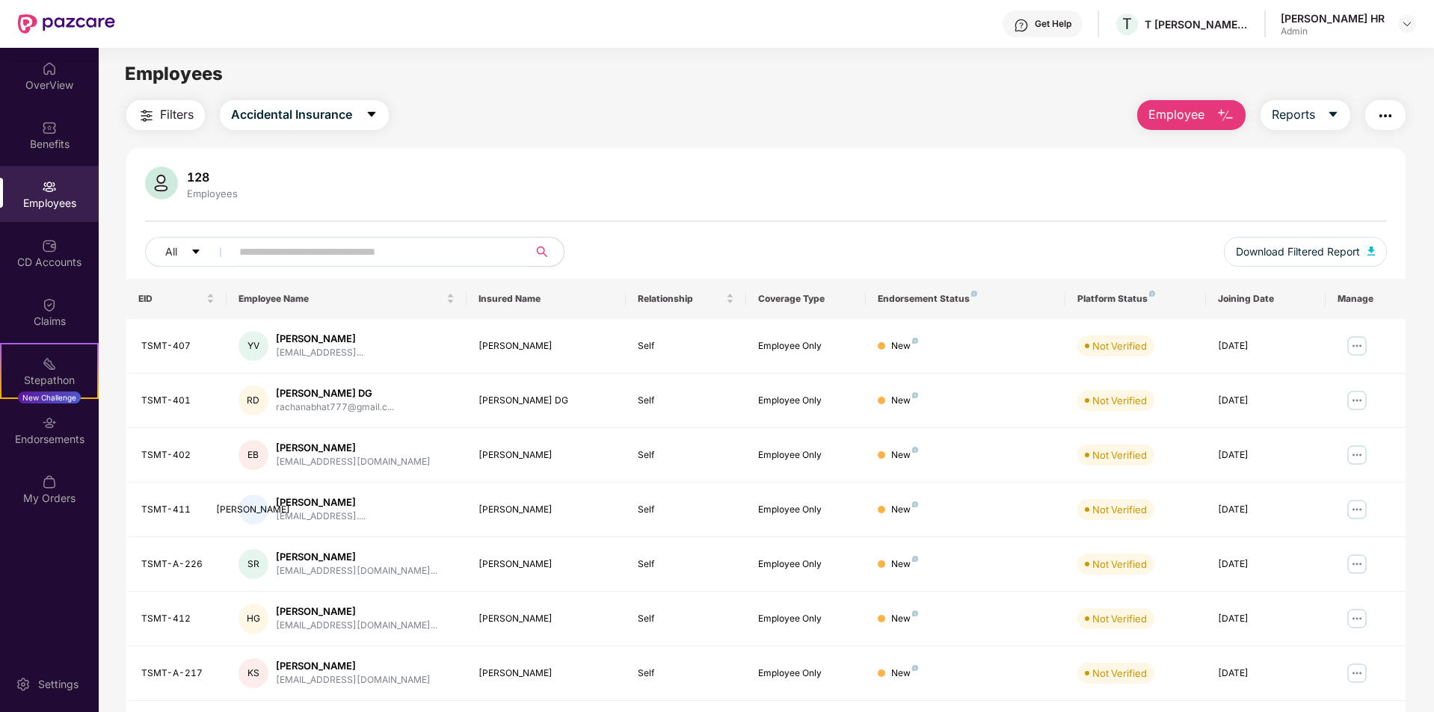
click at [318, 252] on input "text" at bounding box center [373, 252] width 268 height 22
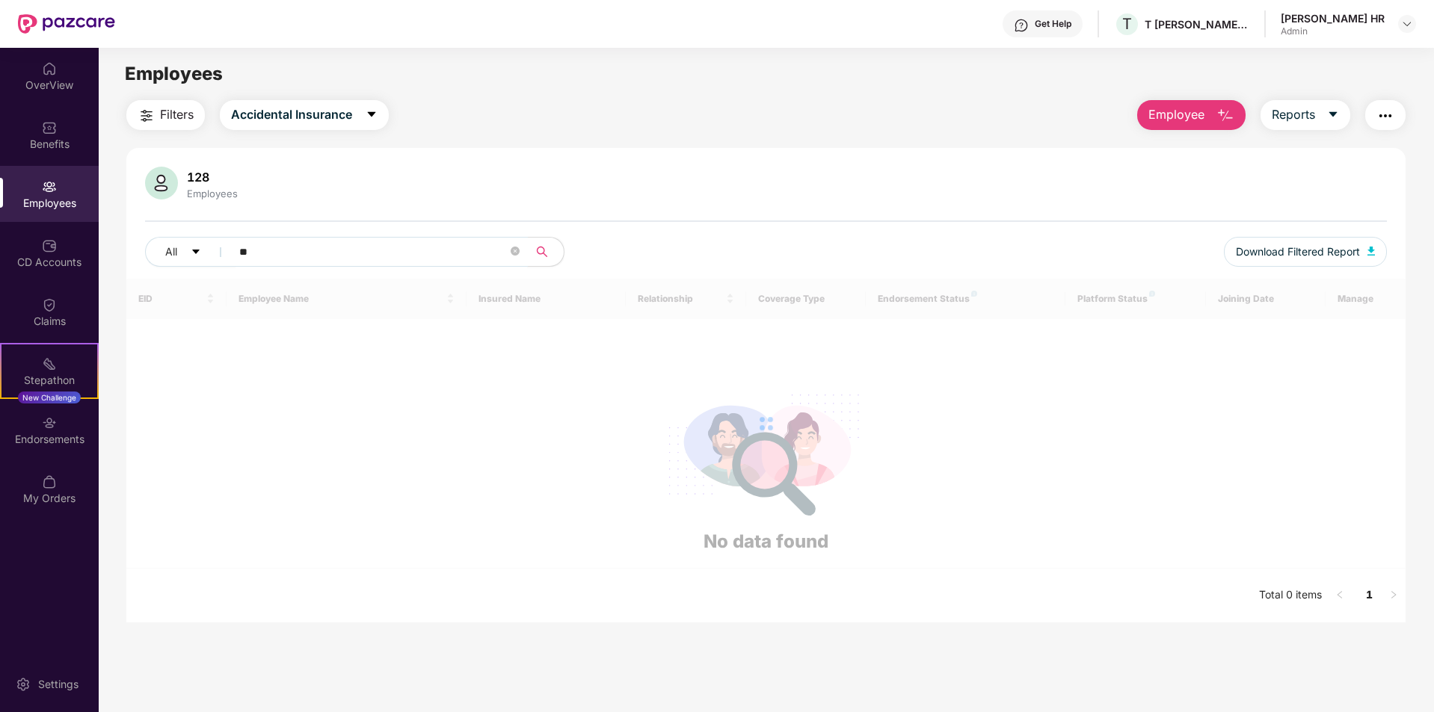
type input "*"
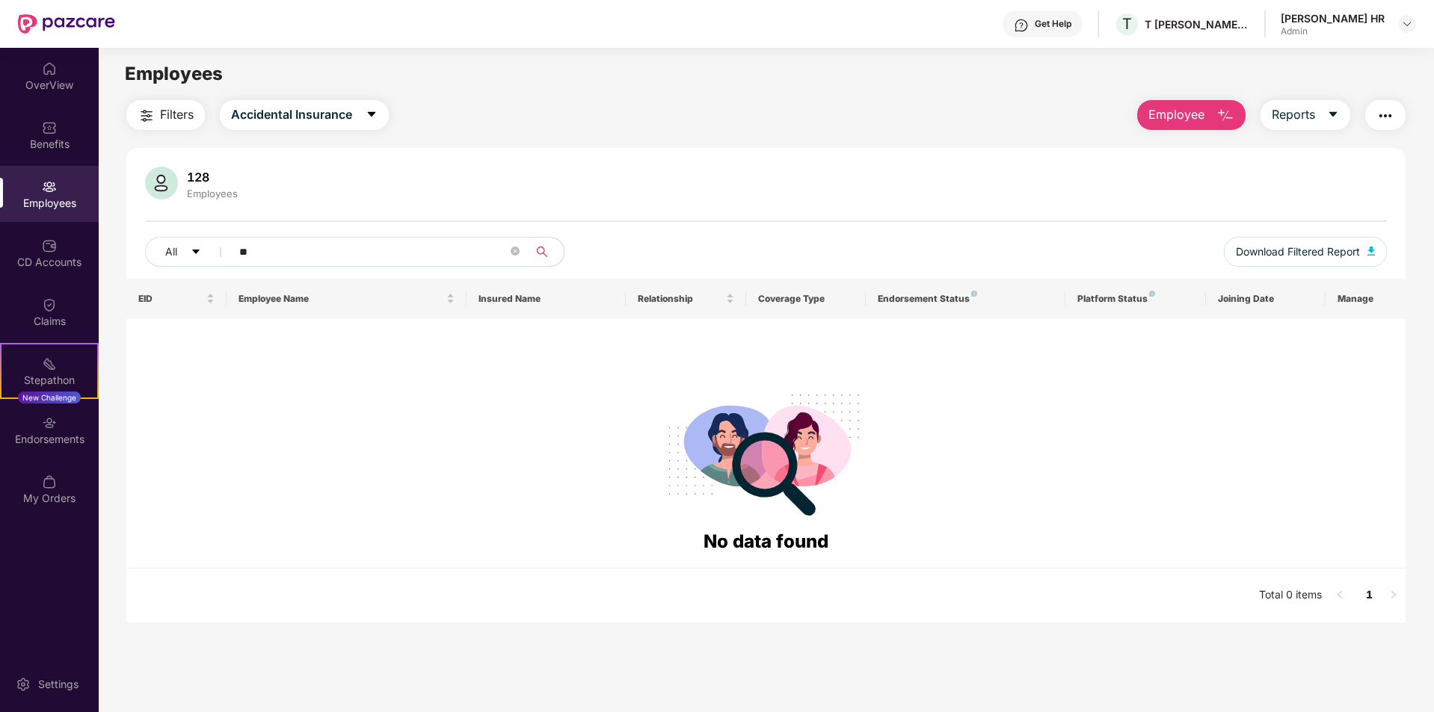
type input "*"
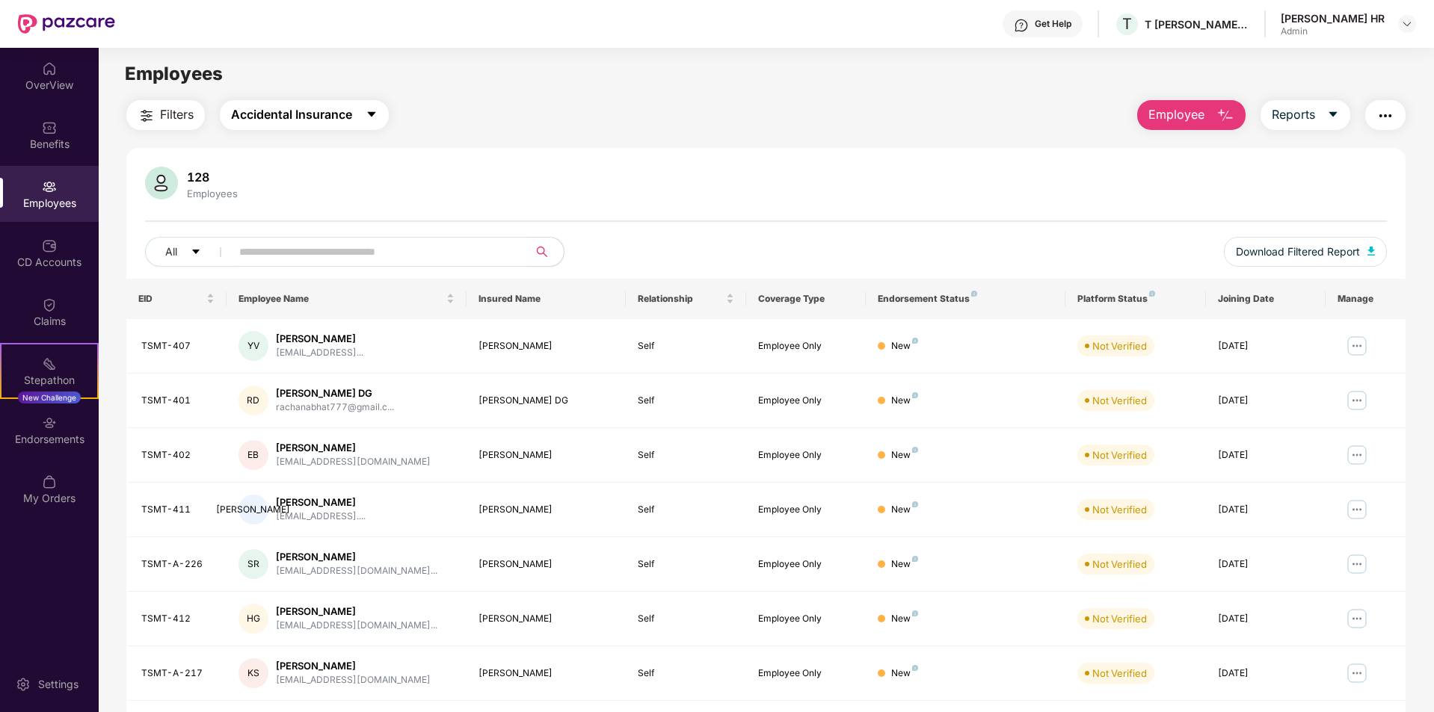
click at [359, 120] on button "Accidental Insurance" at bounding box center [304, 115] width 169 height 30
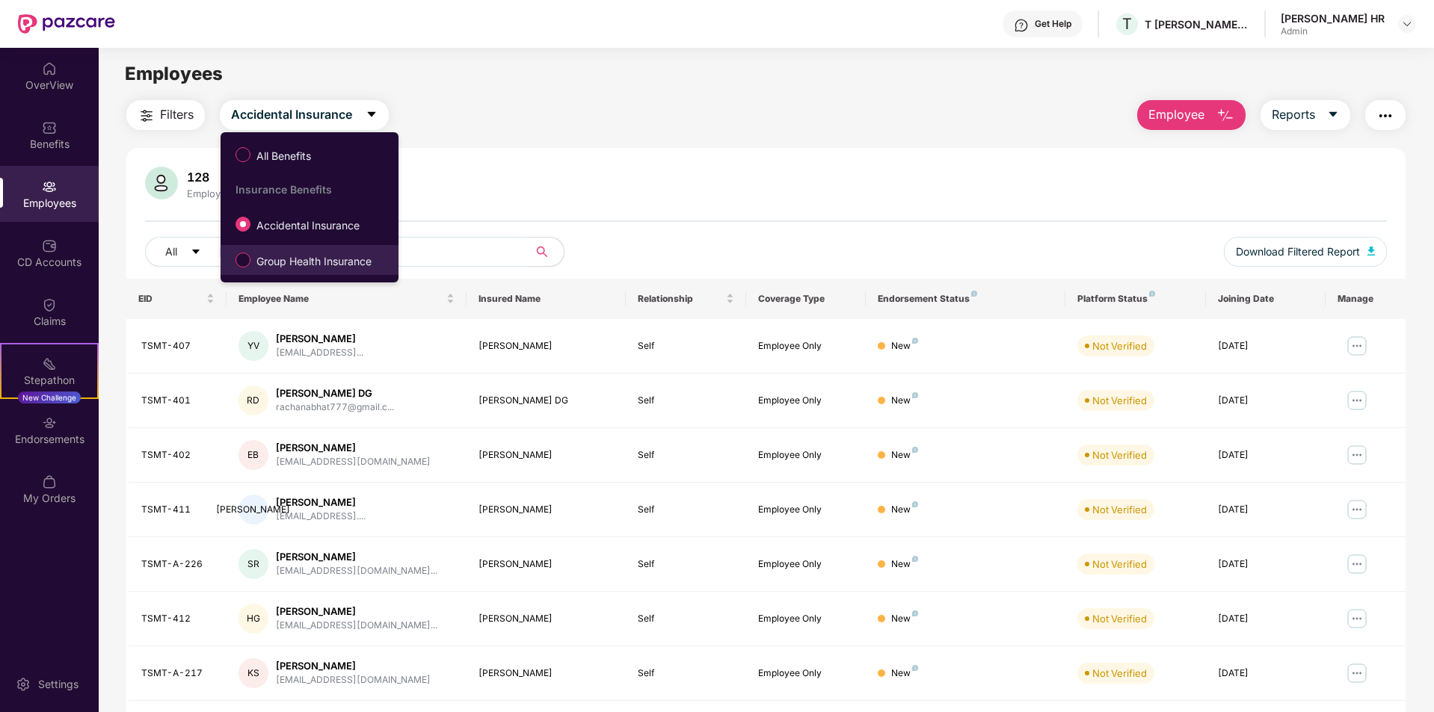
click at [316, 256] on span "Group Health Insurance" at bounding box center [313, 261] width 127 height 16
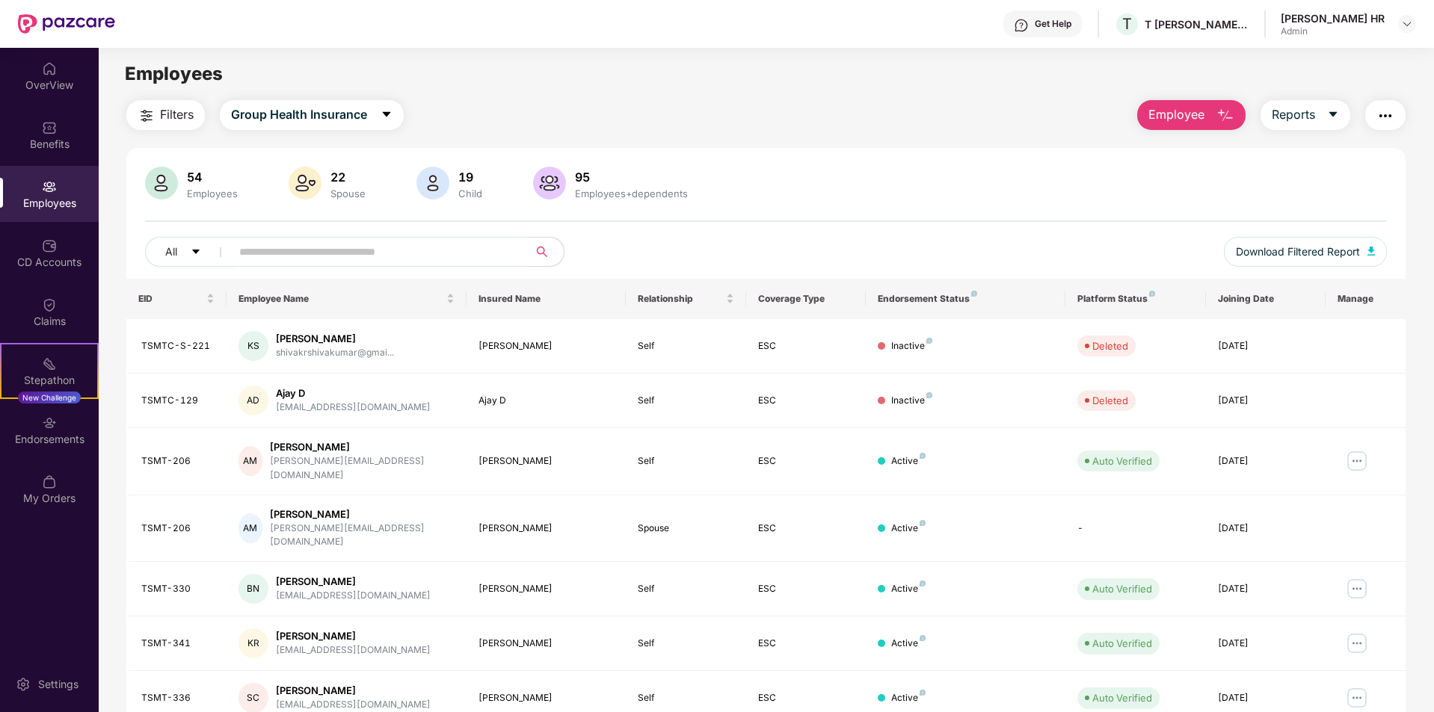
click at [335, 257] on input "text" at bounding box center [373, 252] width 268 height 22
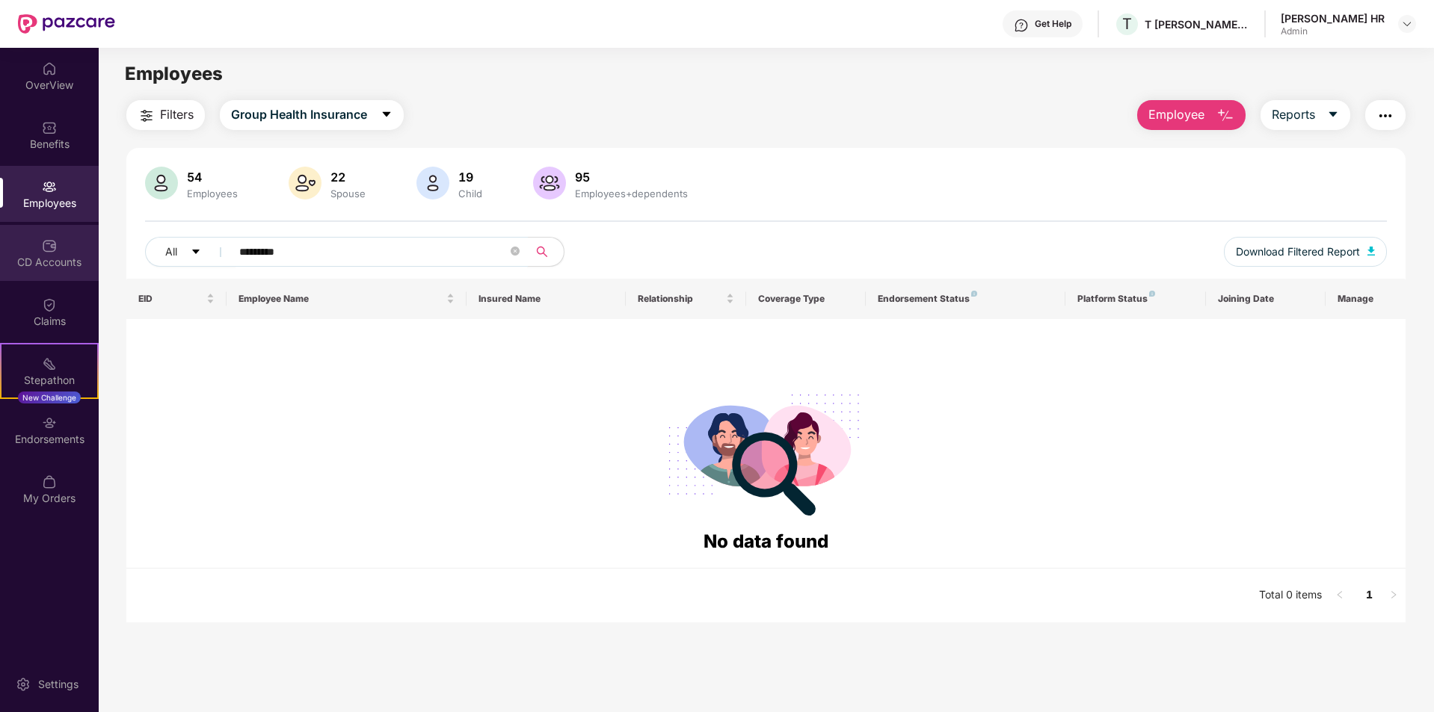
drag, startPoint x: 297, startPoint y: 252, endPoint x: 0, endPoint y: 262, distance: 297.0
click at [0, 262] on div "OverView Benefits Employees CD Accounts Claims Stepathon New Challenge Endorsem…" at bounding box center [717, 380] width 1434 height 665
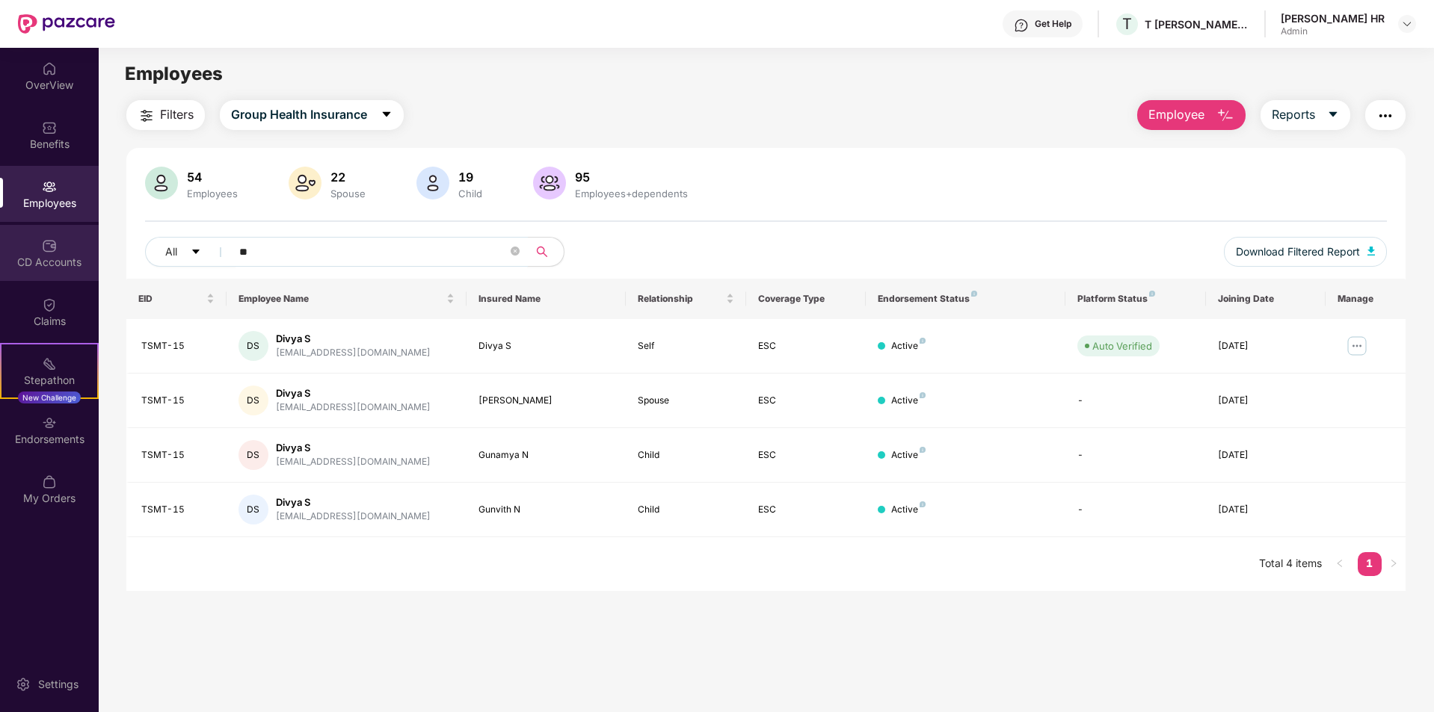
type input "*"
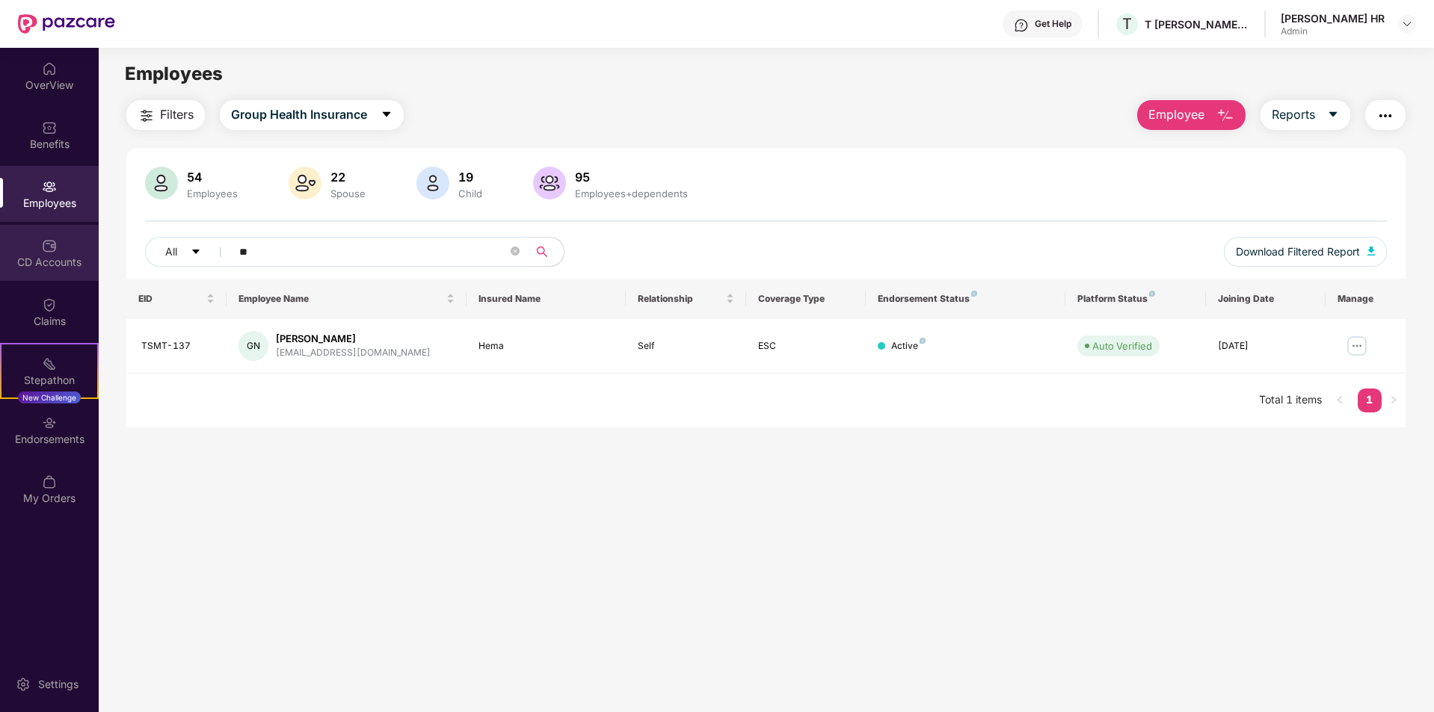
type input "*"
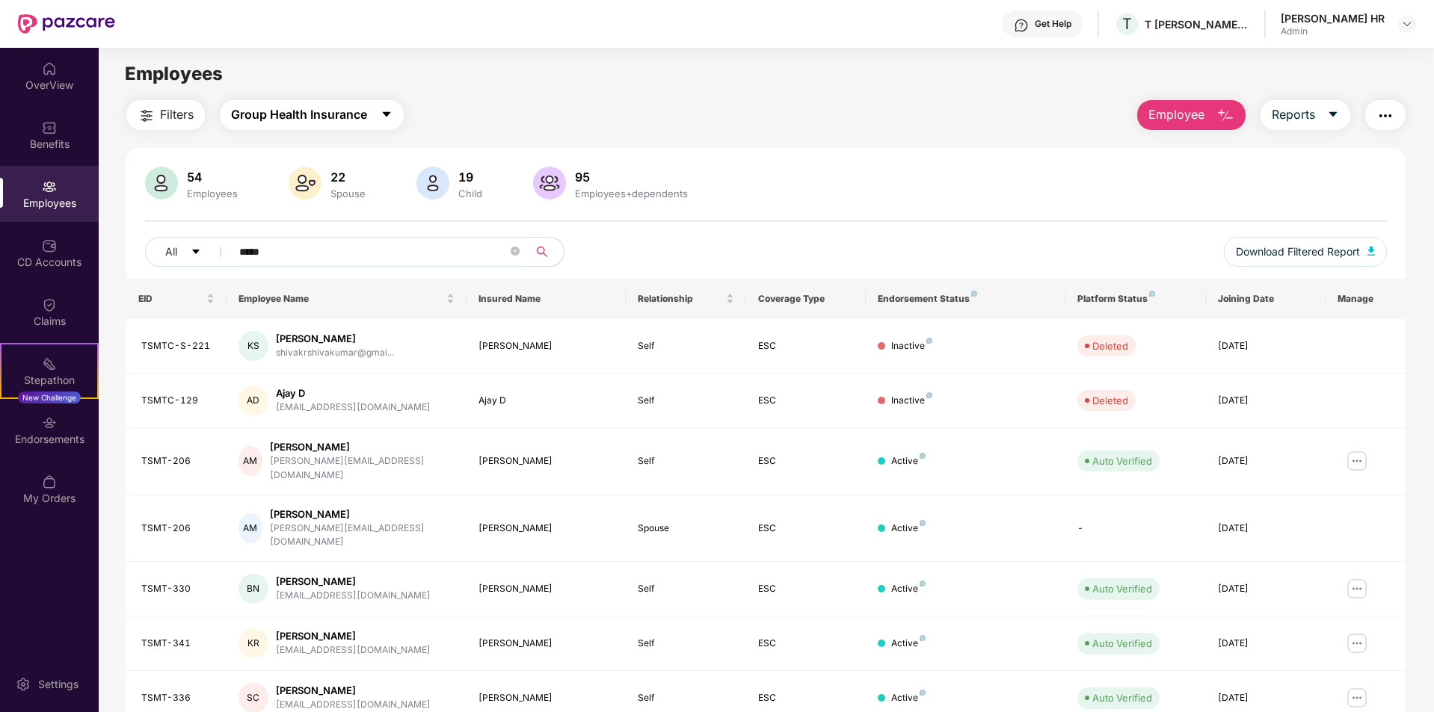
click at [344, 105] on button "Group Health Insurance" at bounding box center [312, 115] width 184 height 30
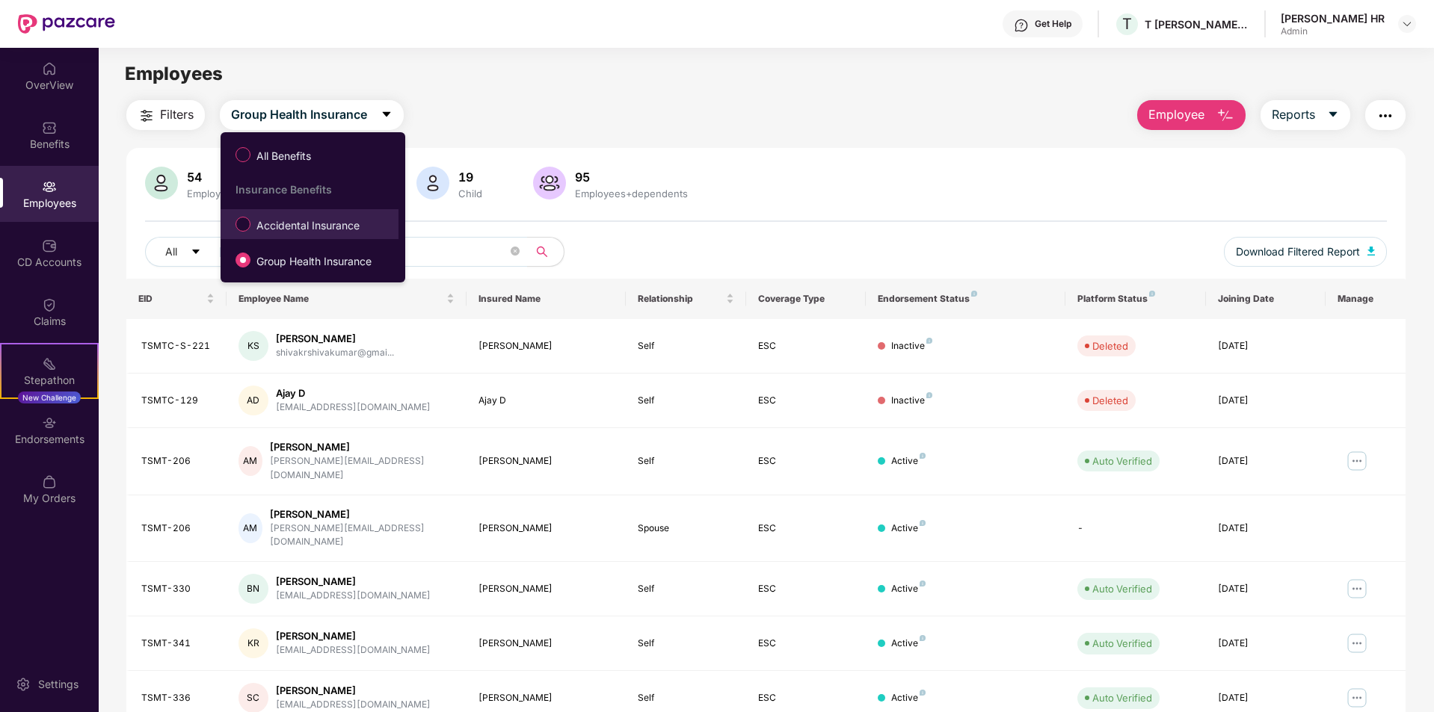
click at [319, 232] on span "Accidental Insurance" at bounding box center [307, 226] width 115 height 16
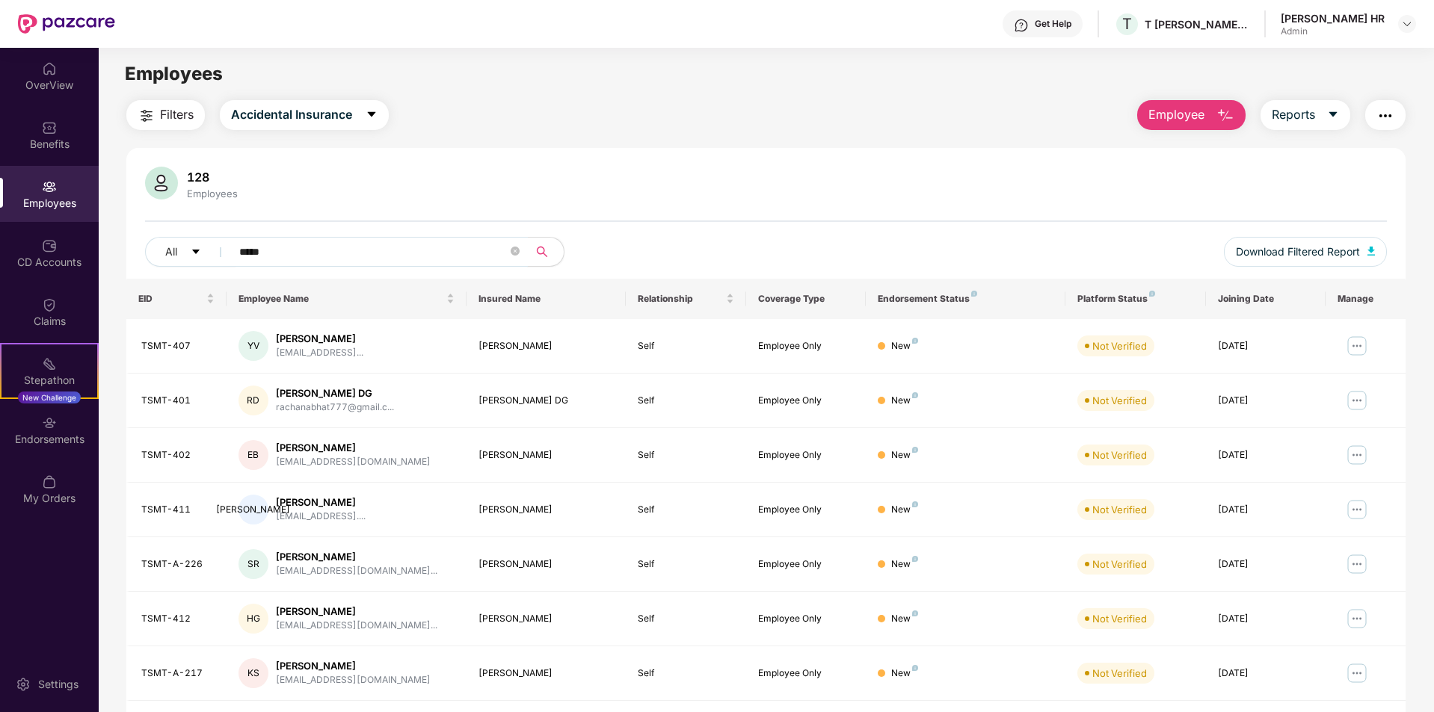
click at [291, 254] on input "*****" at bounding box center [373, 252] width 268 height 22
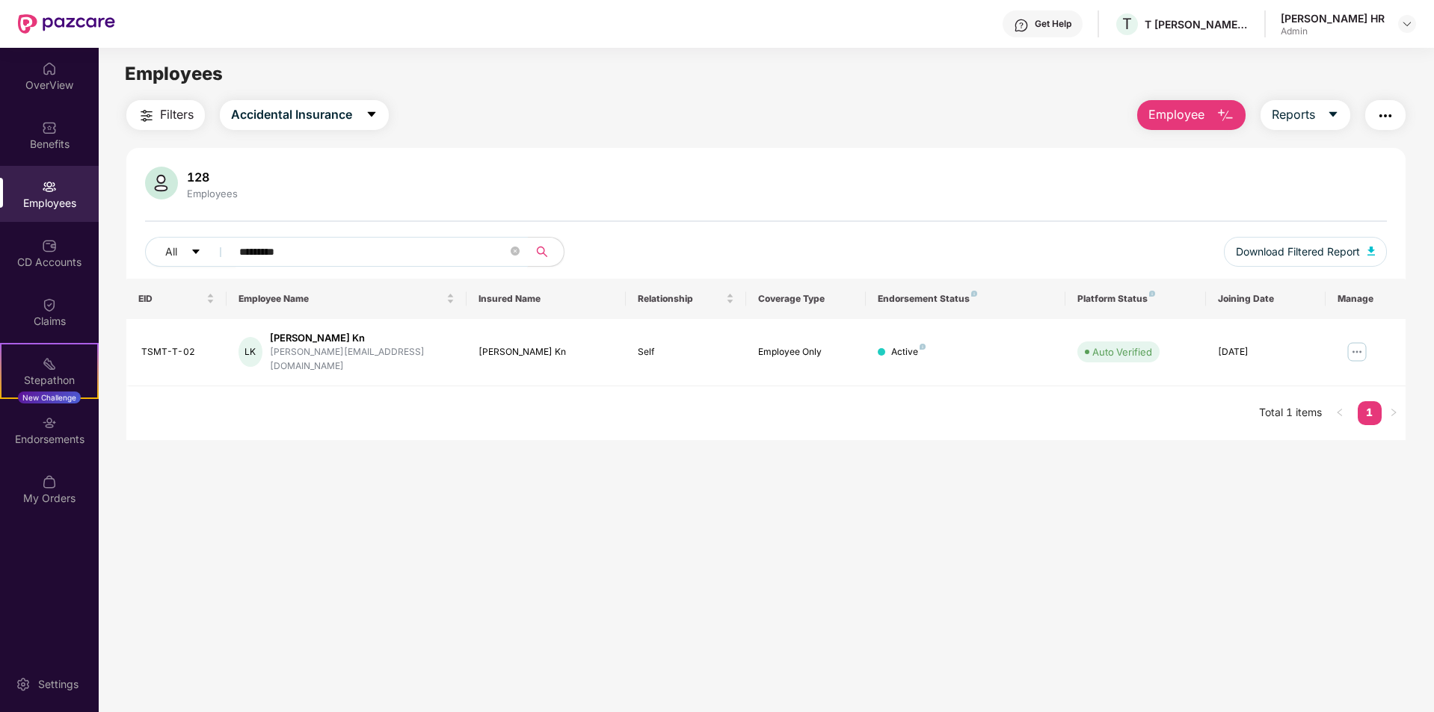
drag, startPoint x: 315, startPoint y: 253, endPoint x: 277, endPoint y: 257, distance: 38.4
click at [277, 257] on input "*********" at bounding box center [373, 252] width 268 height 22
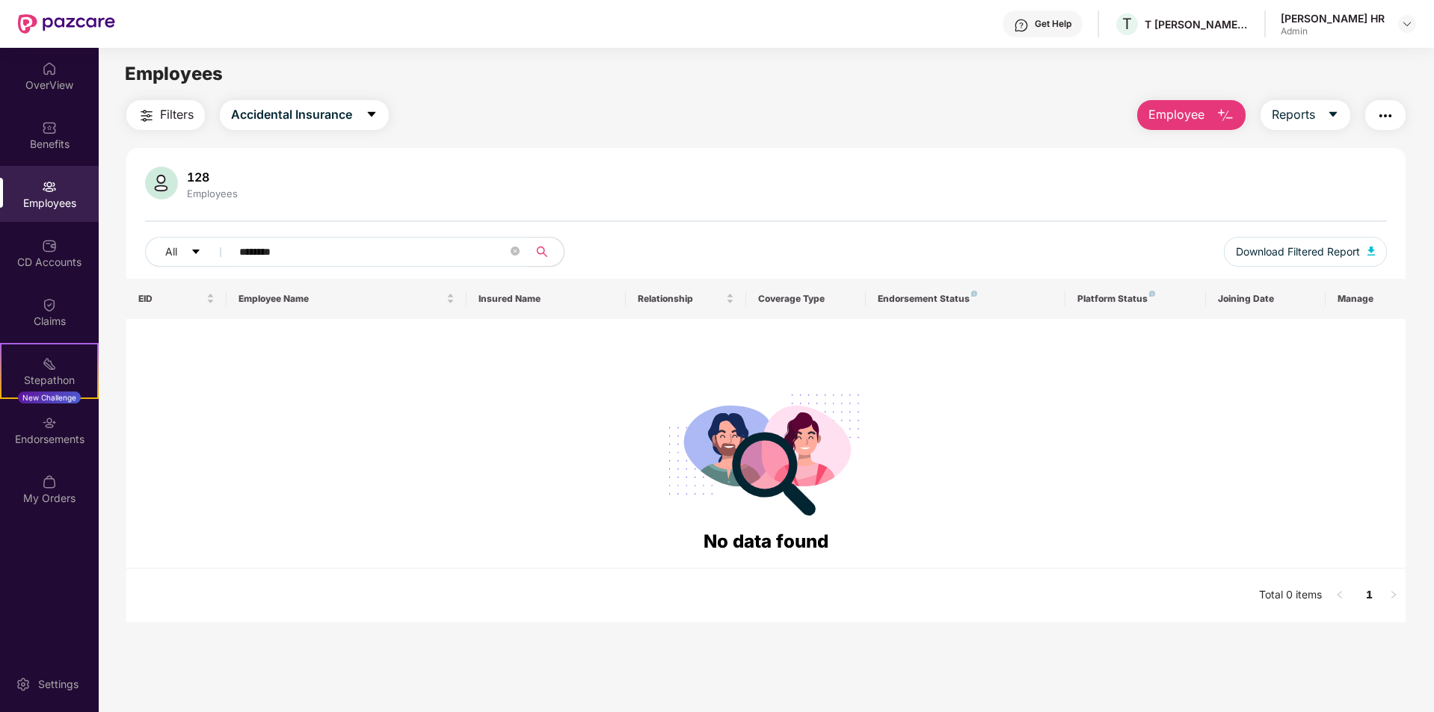
drag, startPoint x: 307, startPoint y: 246, endPoint x: 274, endPoint y: 256, distance: 34.3
click at [274, 256] on input "********" at bounding box center [373, 252] width 268 height 22
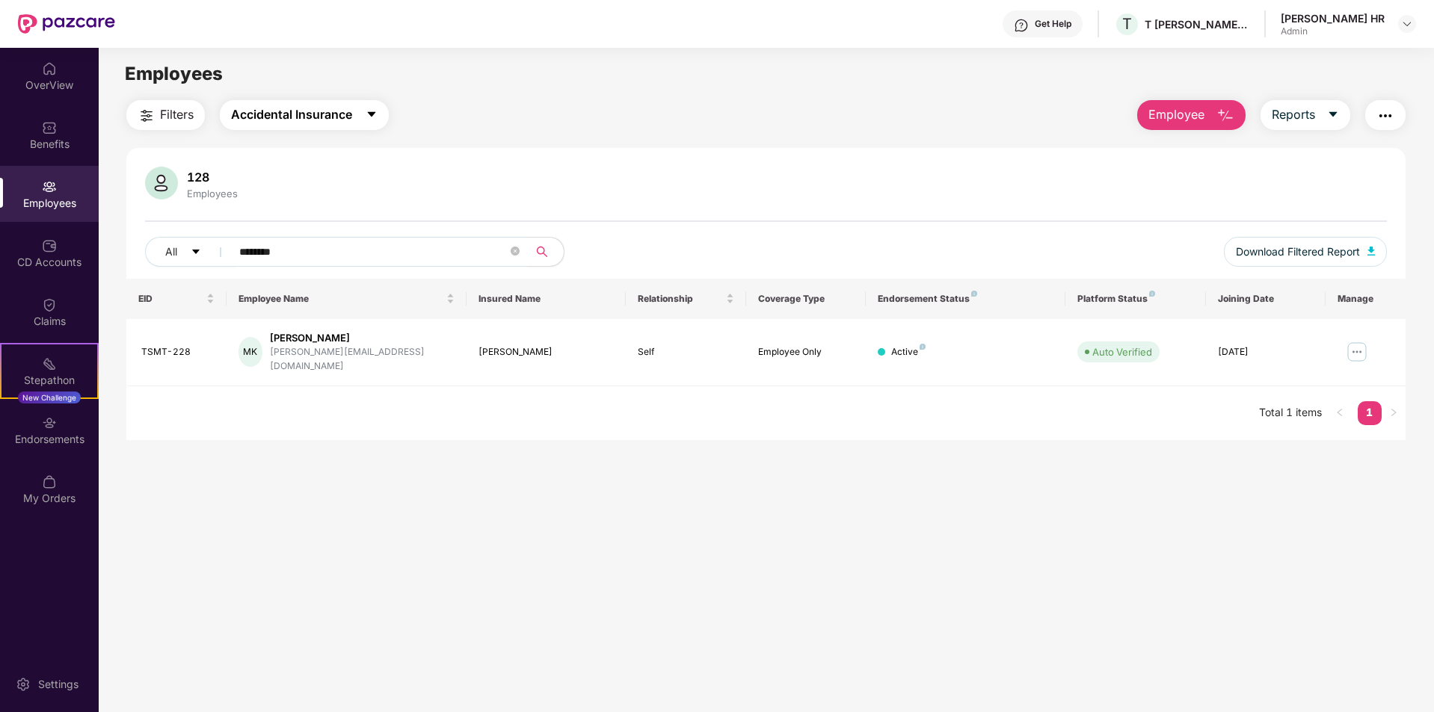
click at [335, 107] on span "Accidental Insurance" at bounding box center [291, 114] width 121 height 19
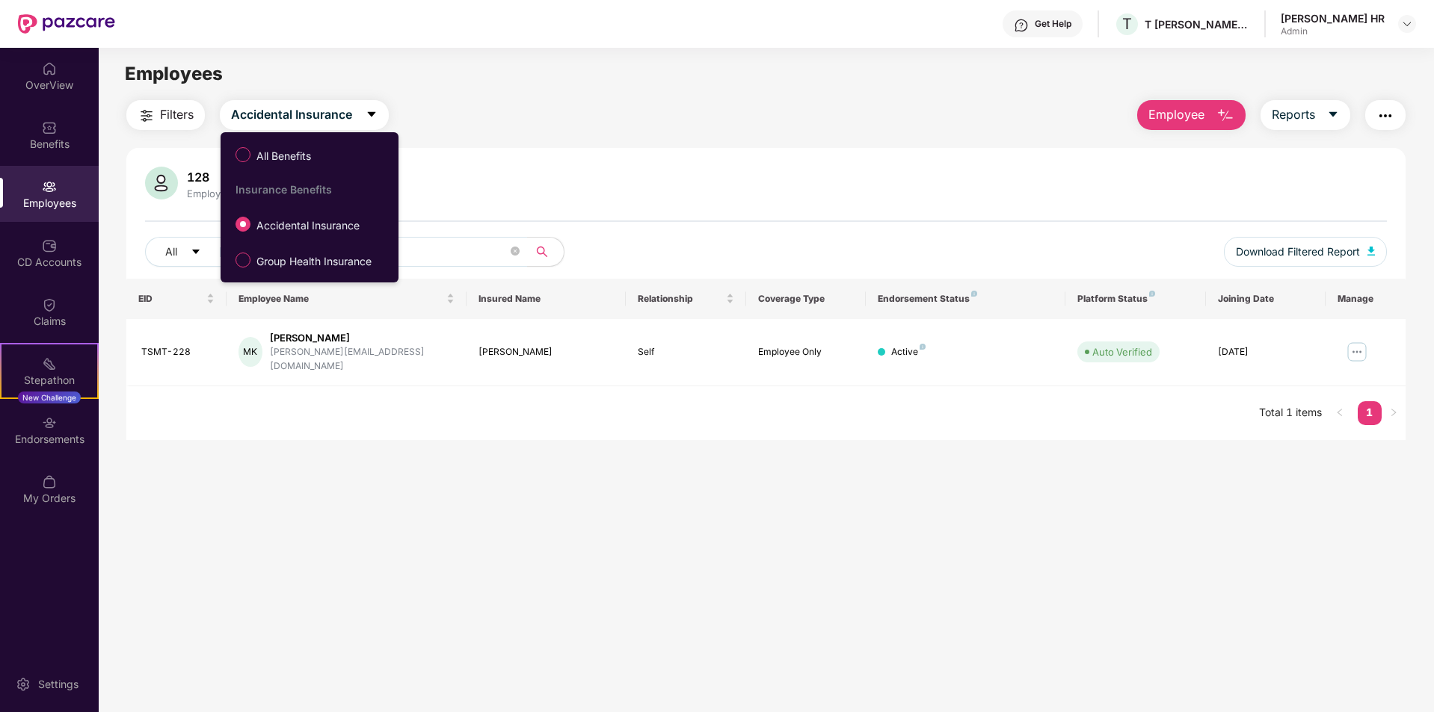
click at [517, 150] on div "128 Employees All ******** Download Filtered Report EID Employee Name Insured N…" at bounding box center [765, 294] width 1279 height 292
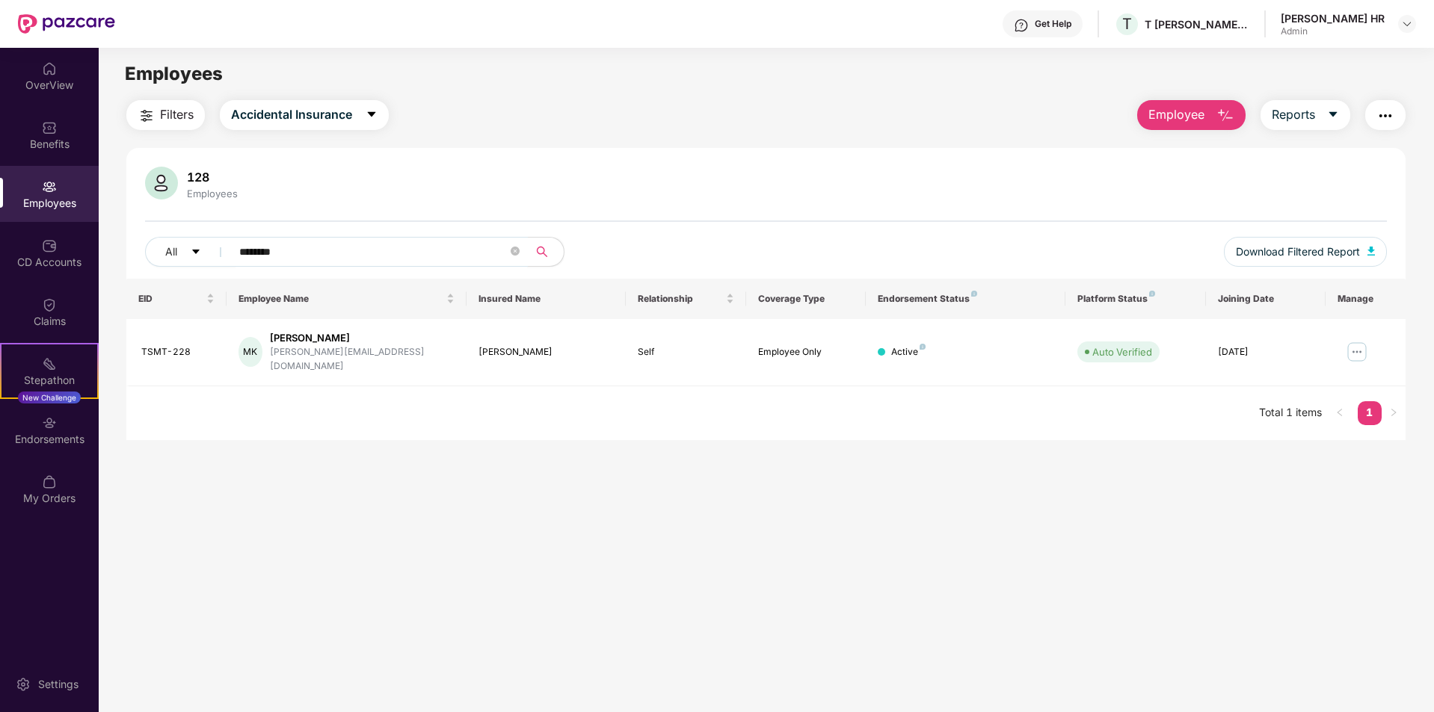
click at [366, 262] on input "********" at bounding box center [373, 252] width 268 height 22
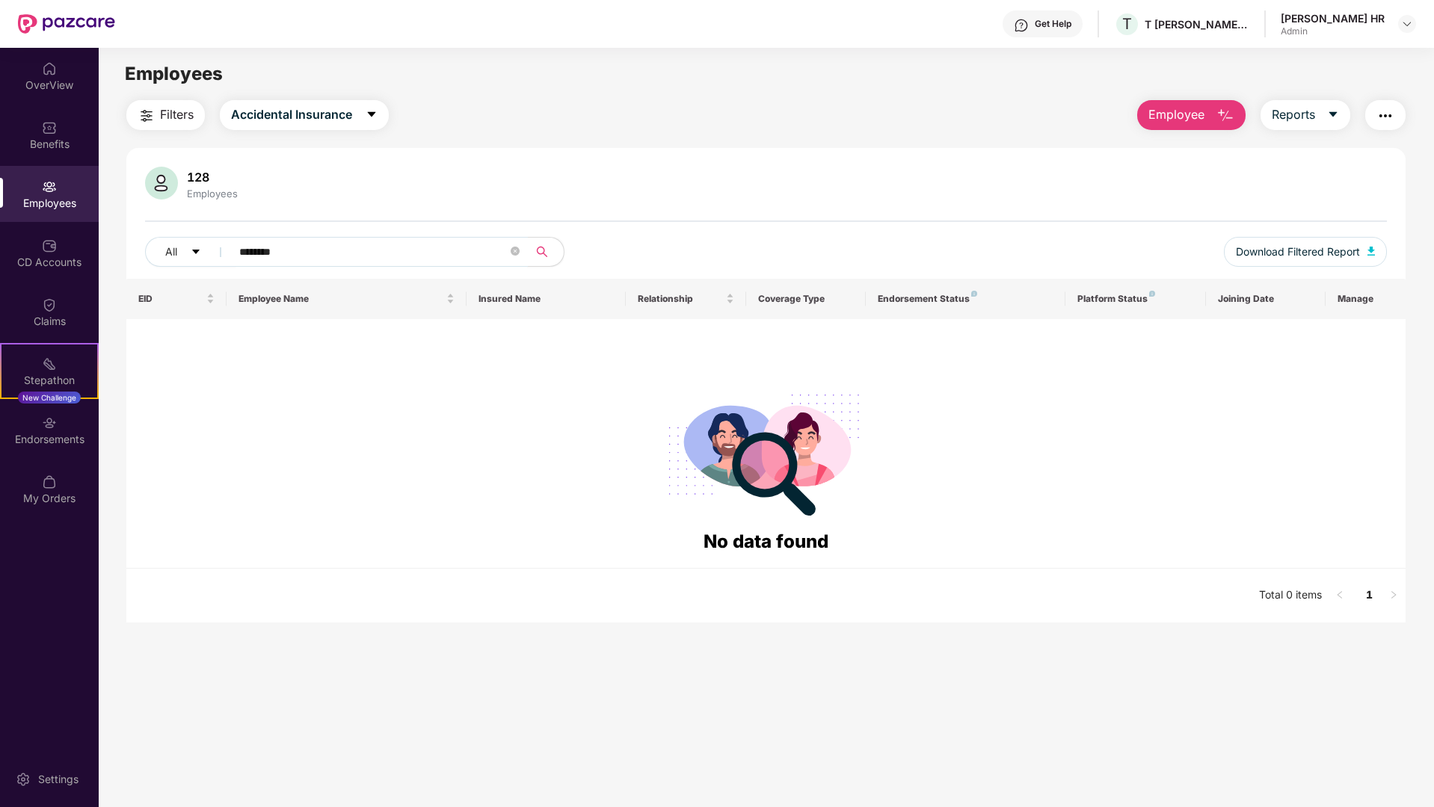
type input "*******"
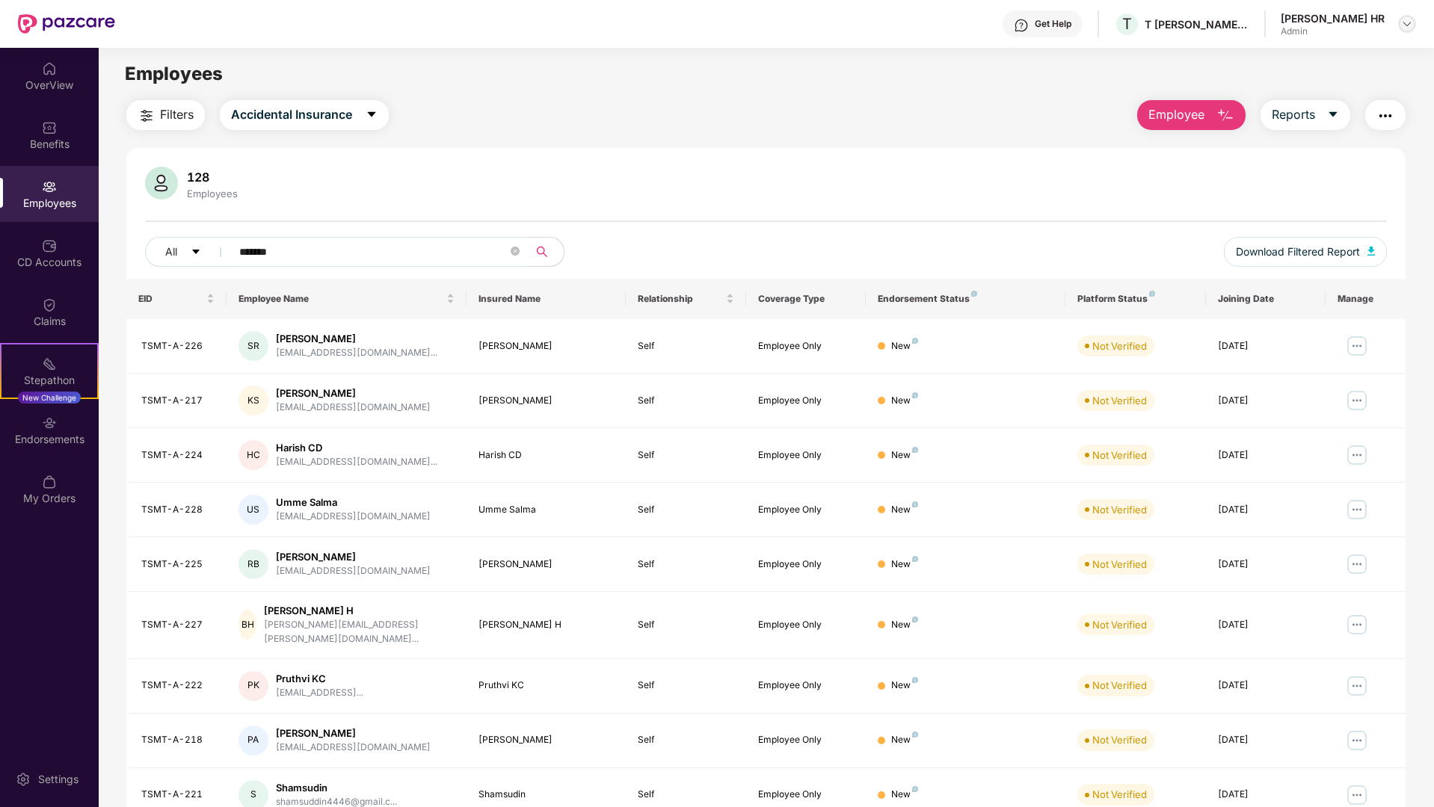
click at [1406, 27] on img at bounding box center [1407, 24] width 12 height 12
click at [1336, 90] on div "Switch Company" at bounding box center [1336, 88] width 194 height 29
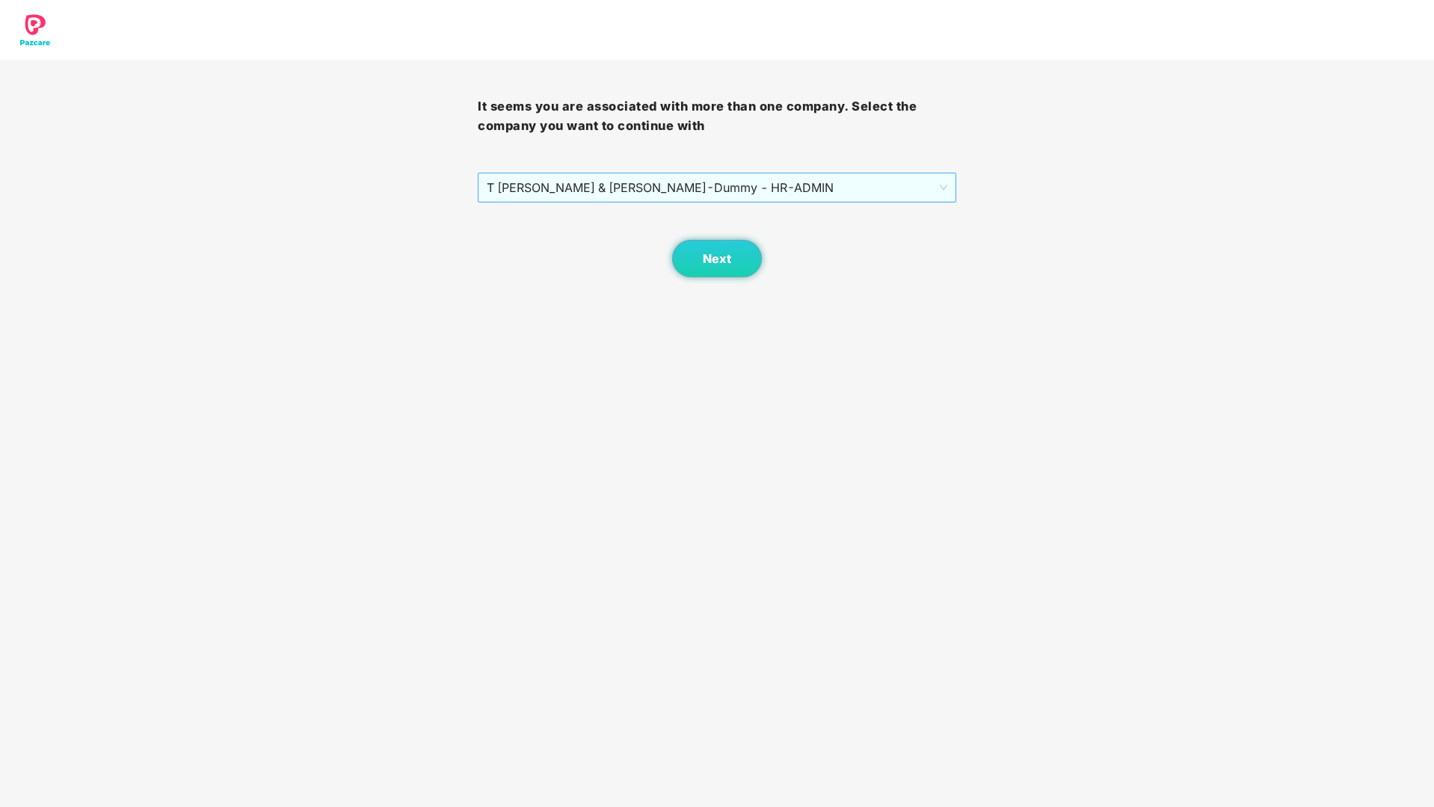
click at [739, 188] on span "T [PERSON_NAME] & TADIMALLA - Dummy - HR - ADMIN" at bounding box center [717, 187] width 460 height 28
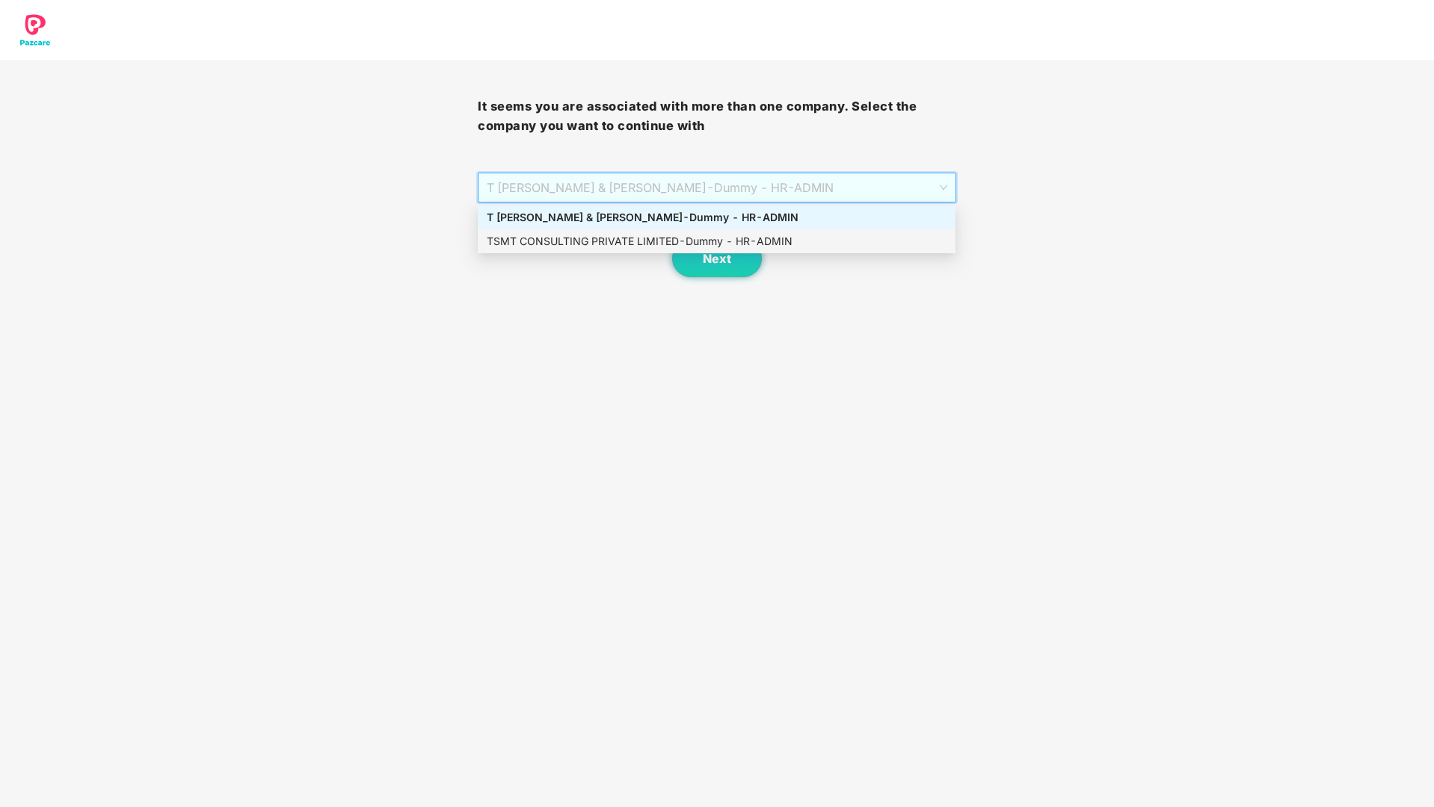
click at [584, 239] on div "TSMT CONSULTING PRIVATE LIMITED - Dummy - HR - ADMIN" at bounding box center [717, 241] width 460 height 16
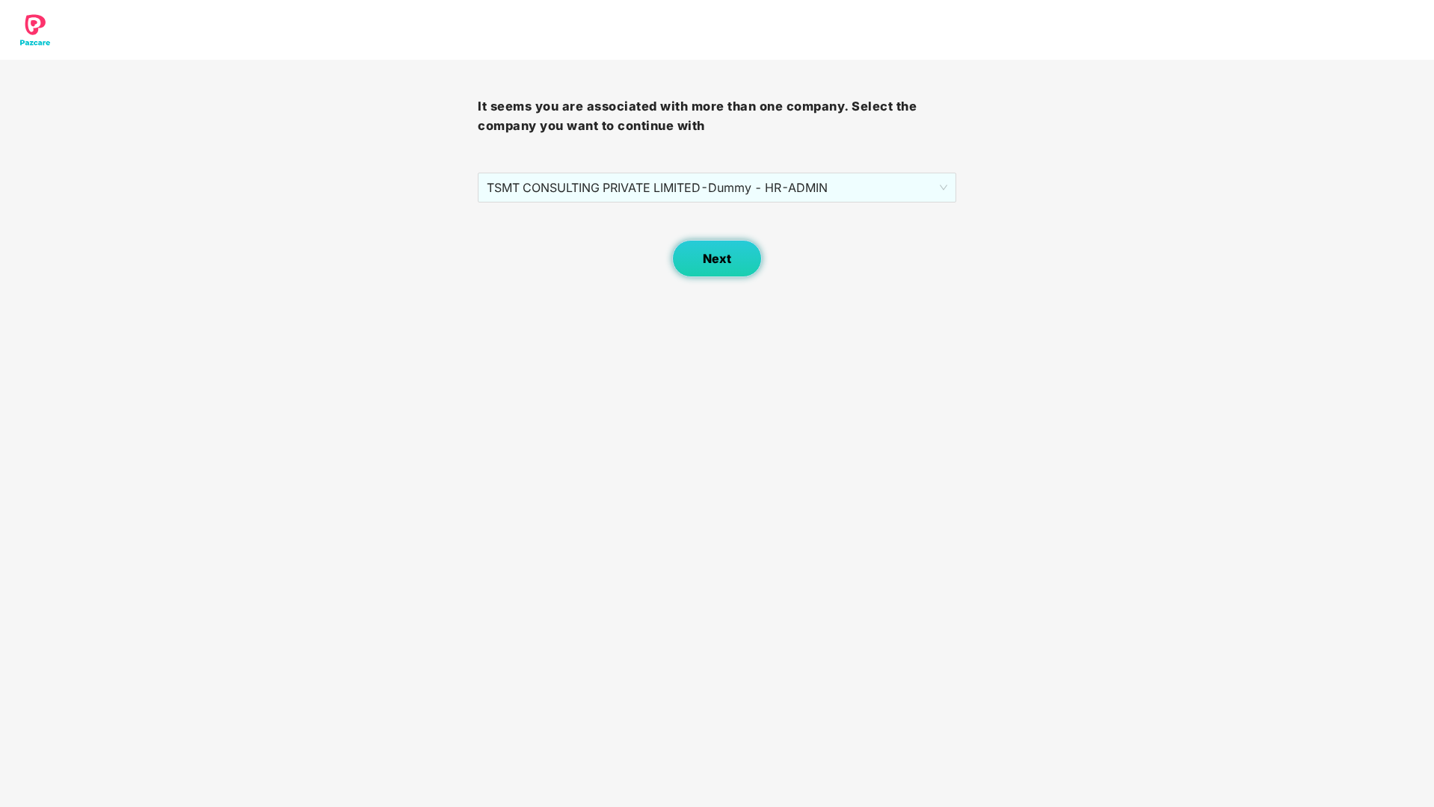
click at [730, 265] on span "Next" at bounding box center [717, 259] width 28 height 14
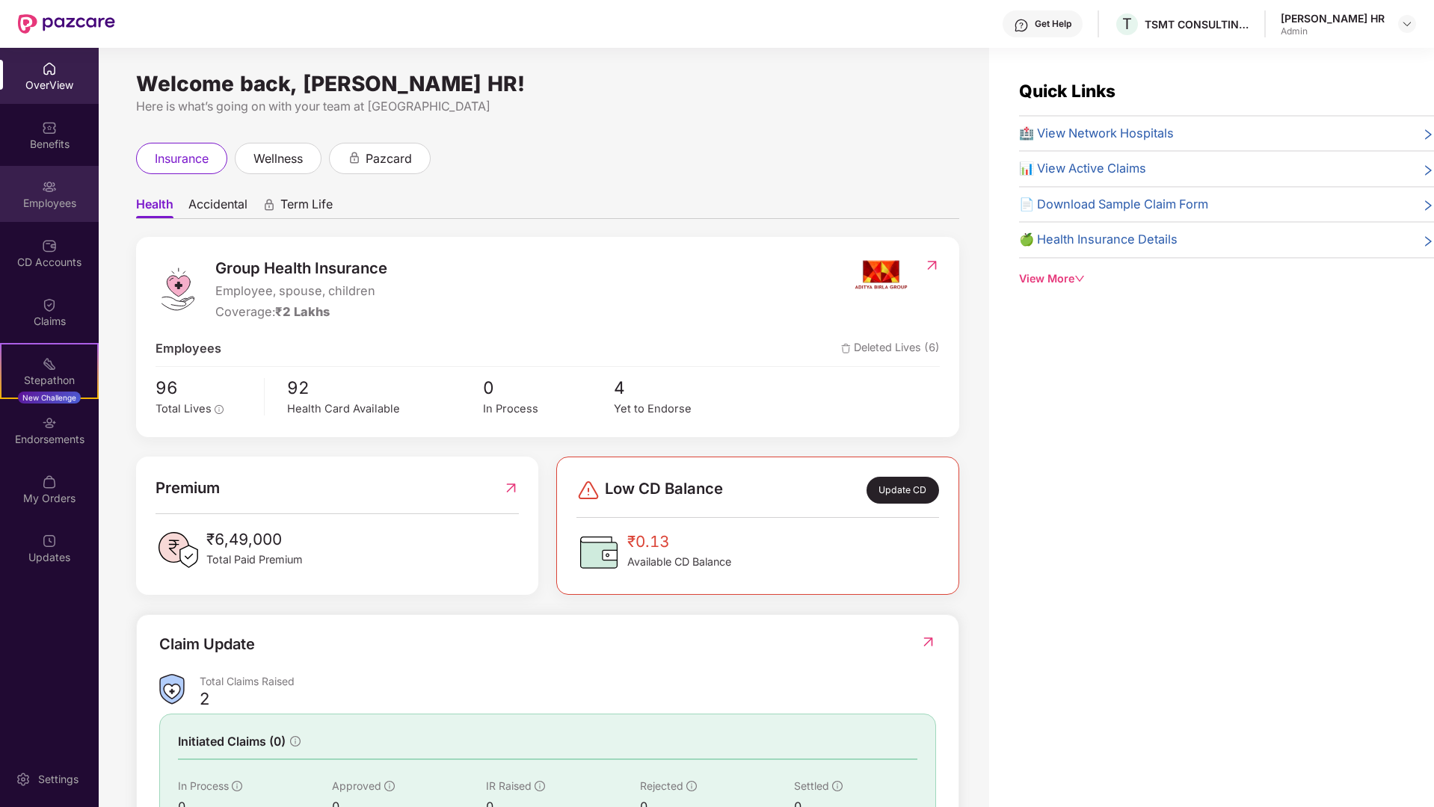
click at [48, 198] on div "Employees" at bounding box center [49, 203] width 99 height 15
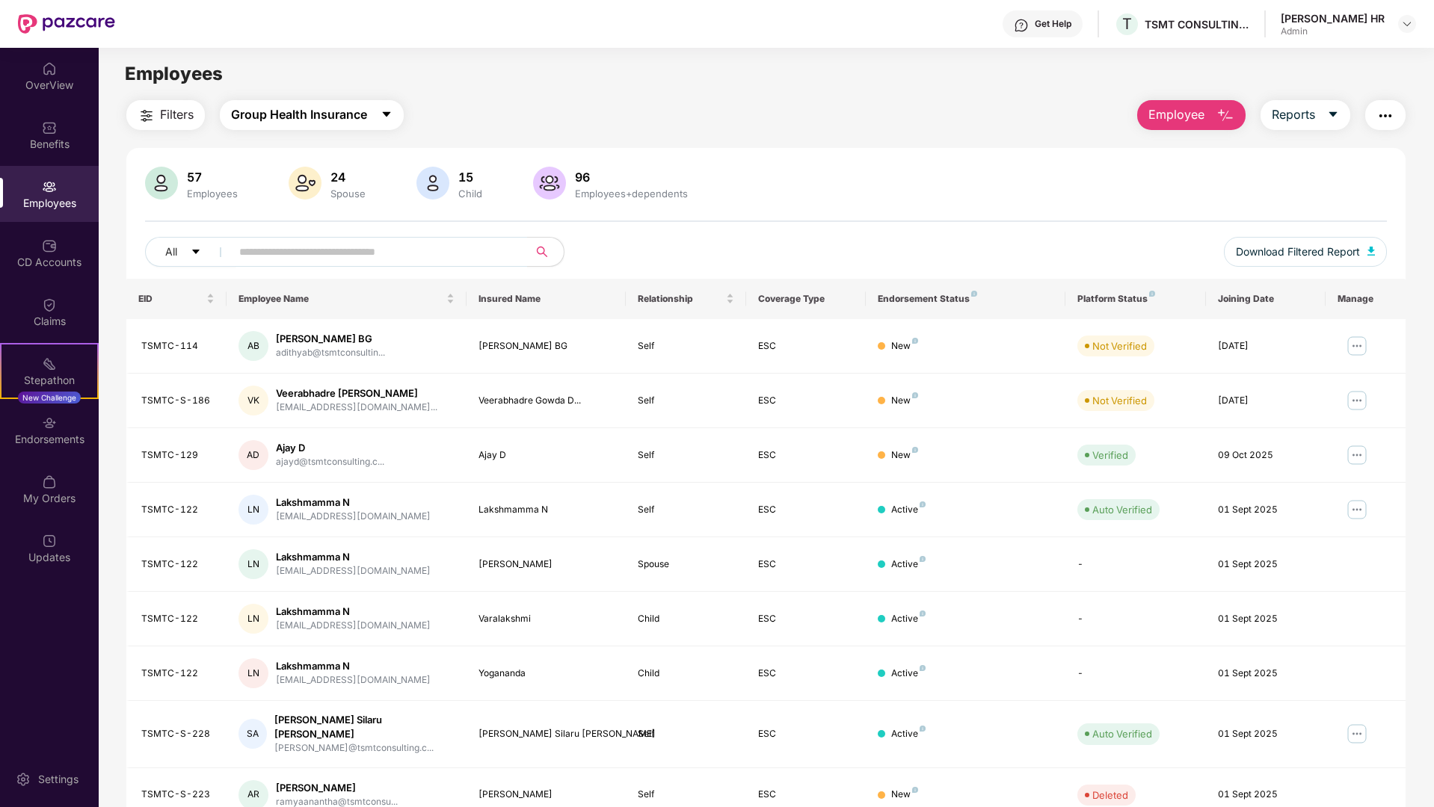
click at [305, 118] on span "Group Health Insurance" at bounding box center [299, 114] width 136 height 19
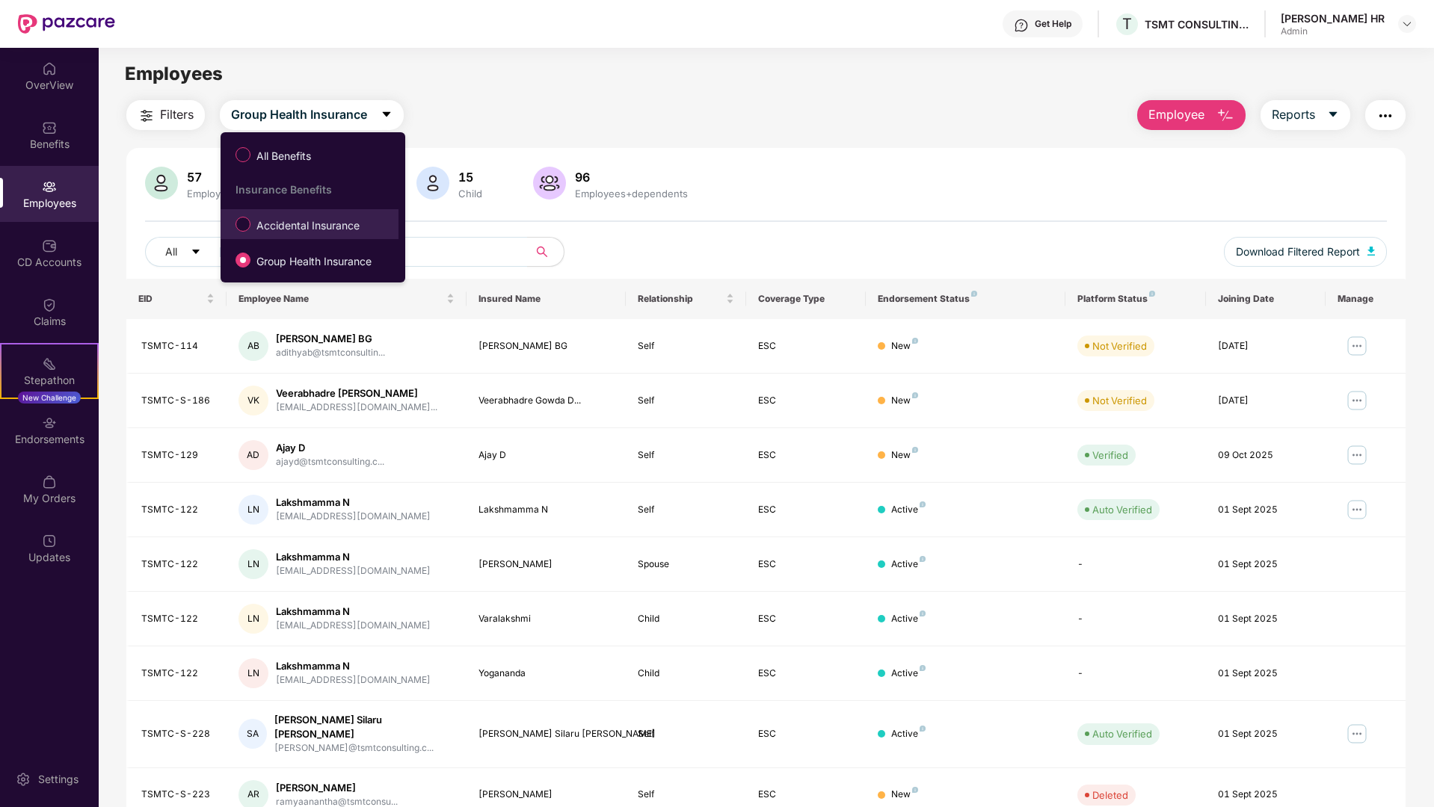
click at [284, 232] on span "Accidental Insurance" at bounding box center [307, 226] width 115 height 16
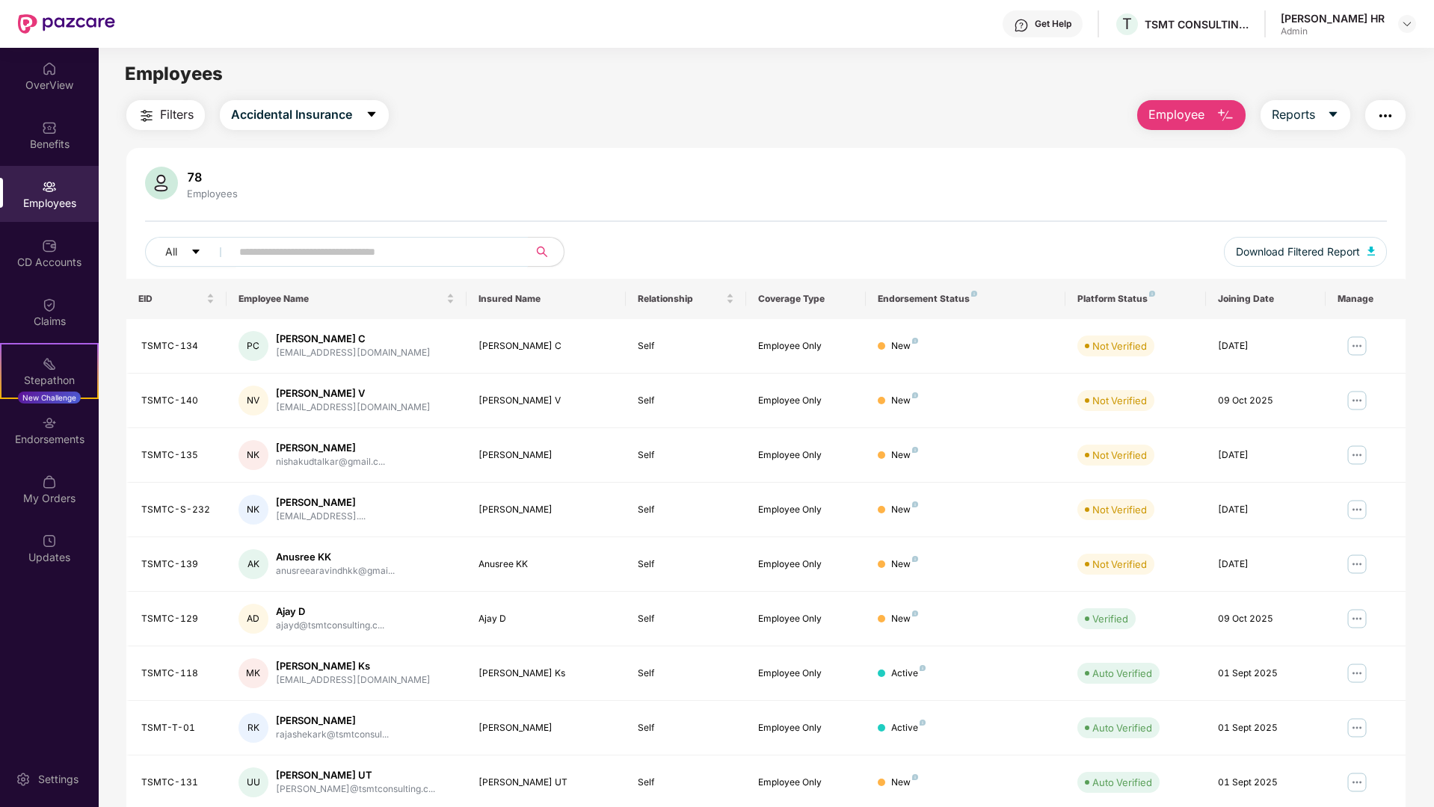
click at [265, 262] on input "text" at bounding box center [373, 252] width 268 height 22
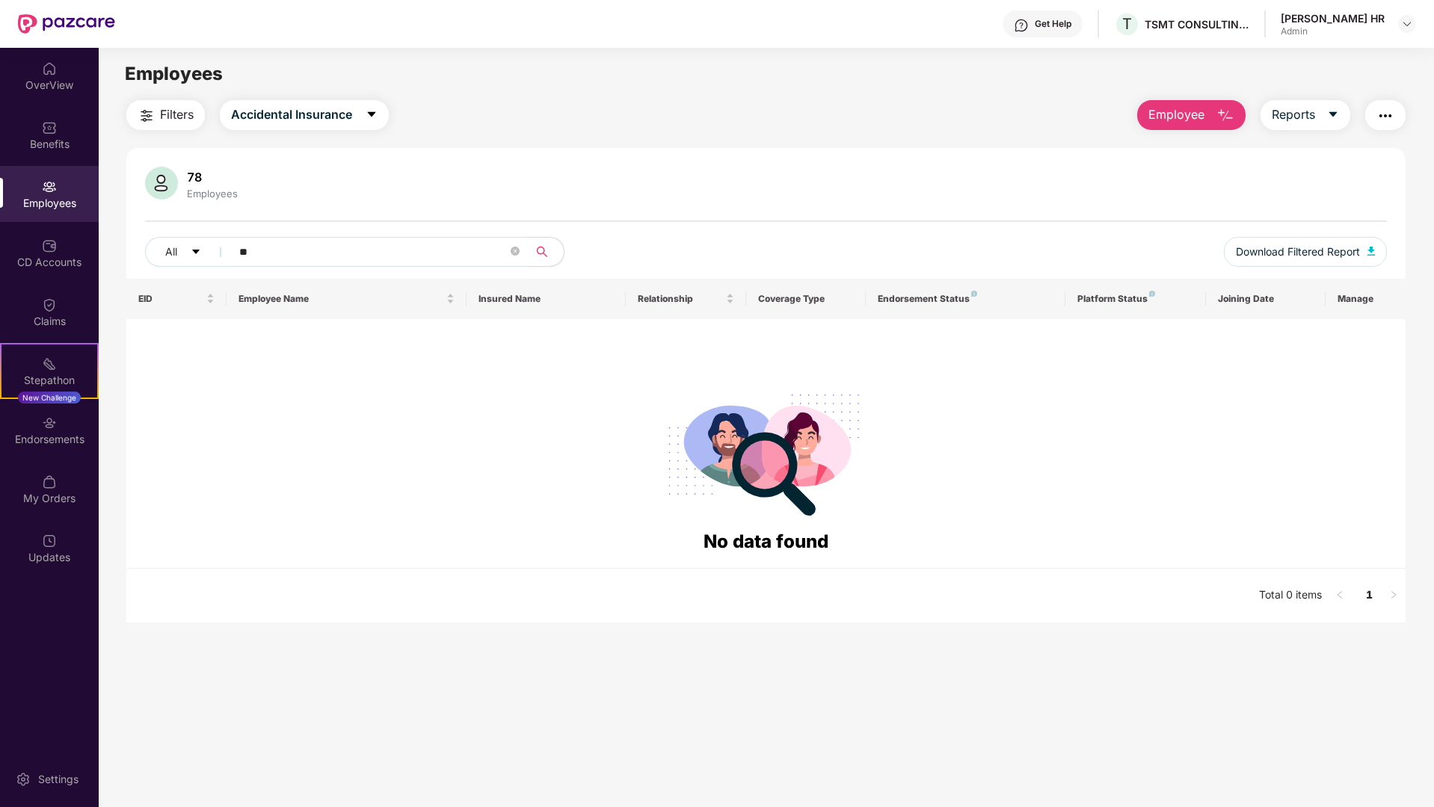
type input "*"
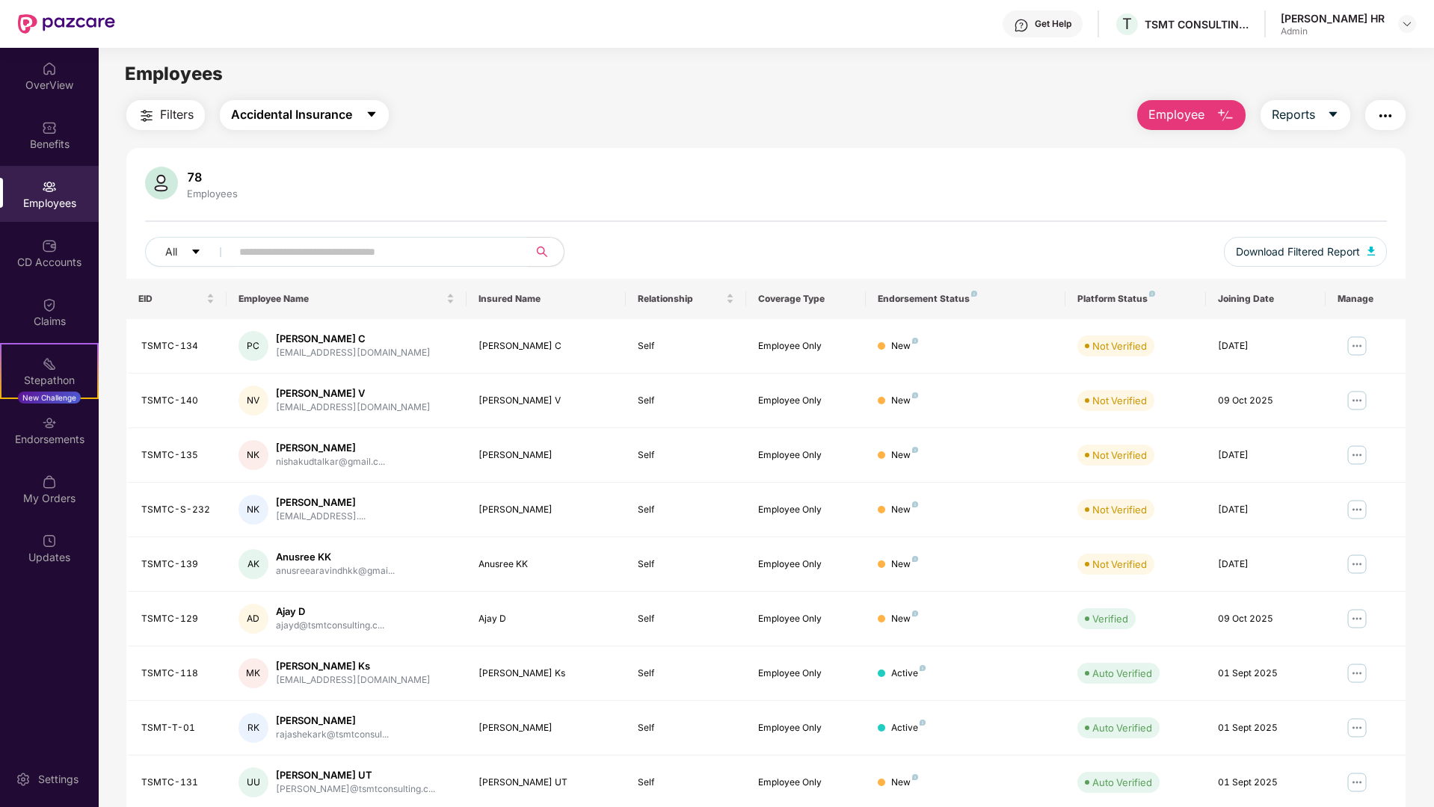
click at [363, 119] on button "Accidental Insurance" at bounding box center [304, 115] width 169 height 30
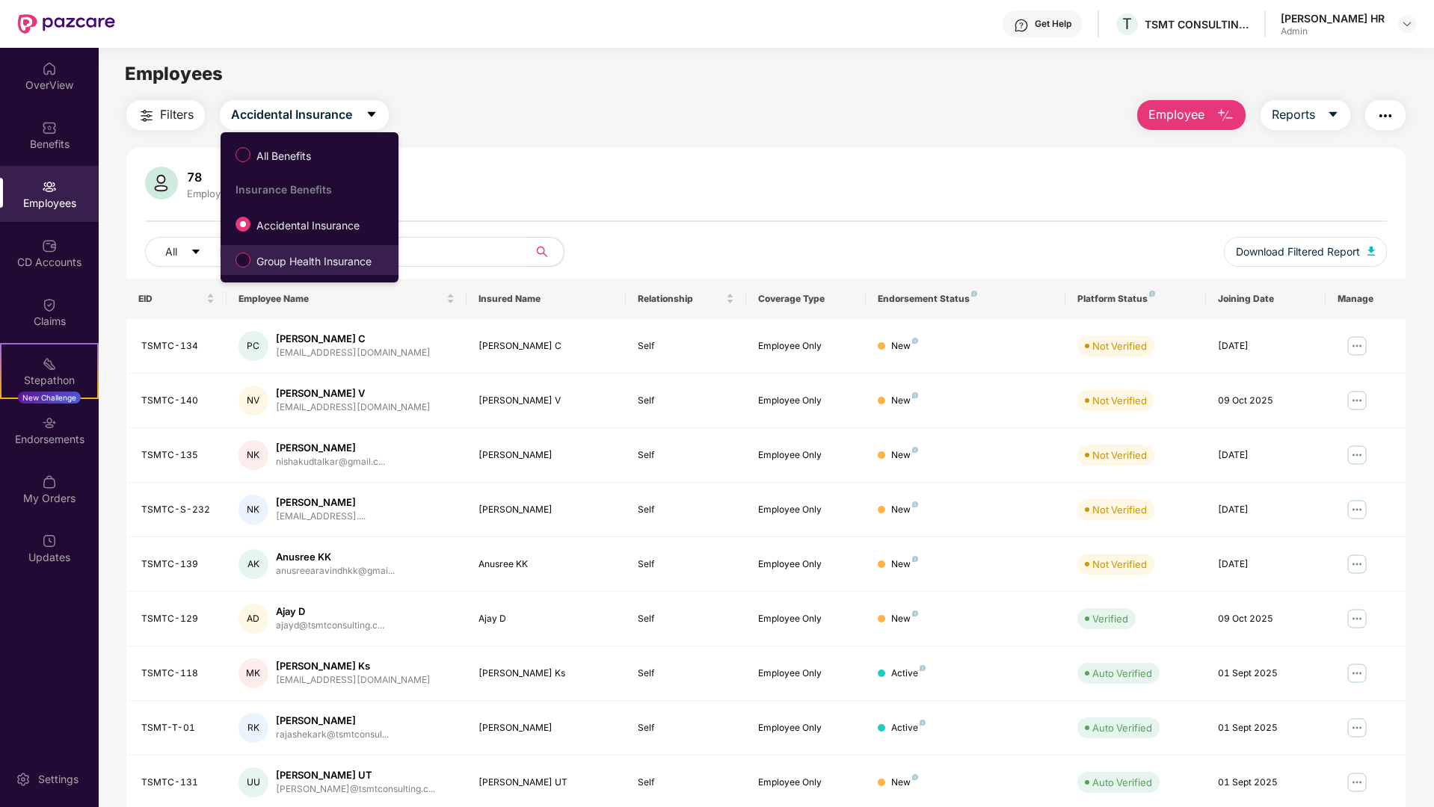
click at [312, 262] on span "Group Health Insurance" at bounding box center [313, 261] width 127 height 16
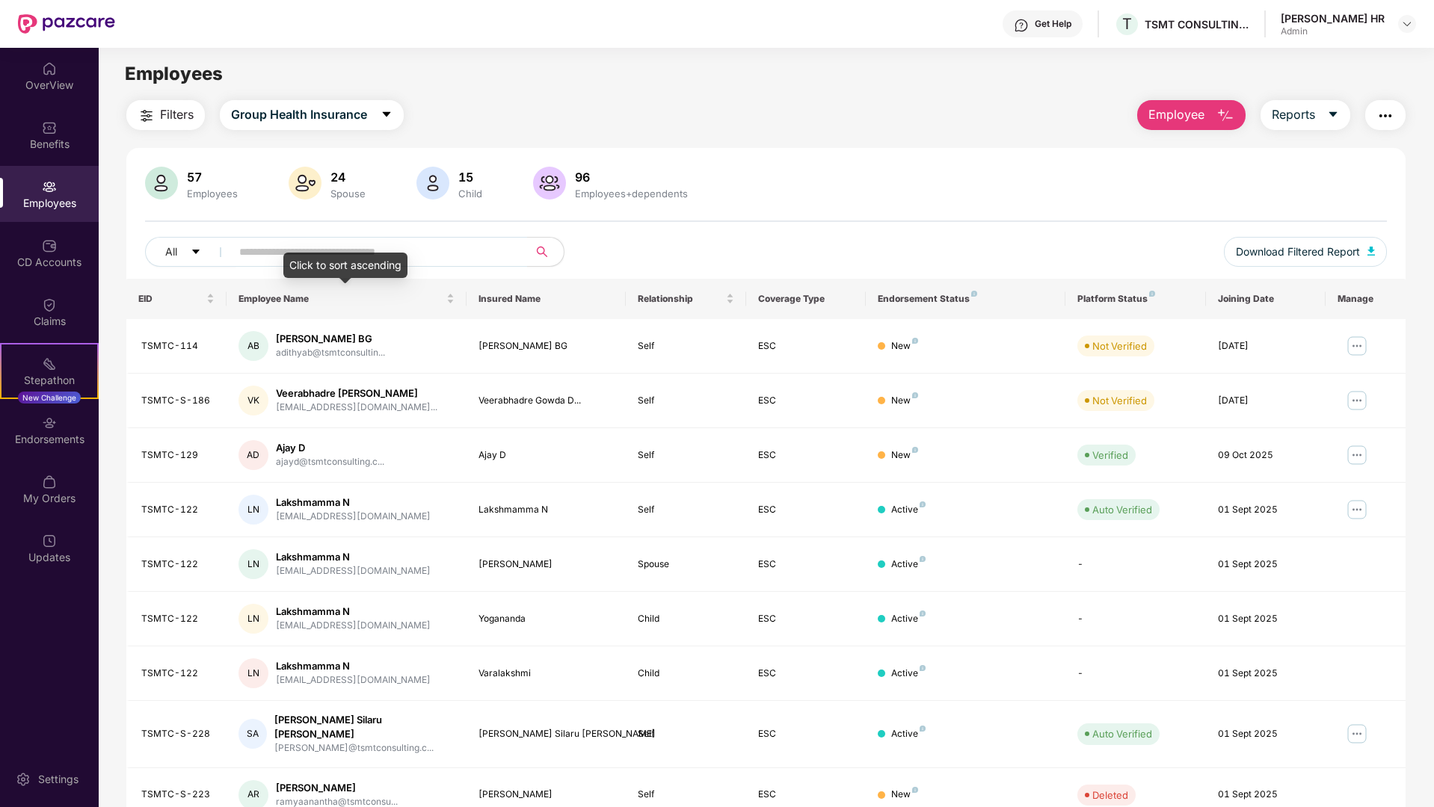
drag, startPoint x: 329, startPoint y: 265, endPoint x: 351, endPoint y: 257, distance: 23.2
click at [330, 265] on div "Click to sort ascending" at bounding box center [345, 265] width 124 height 25
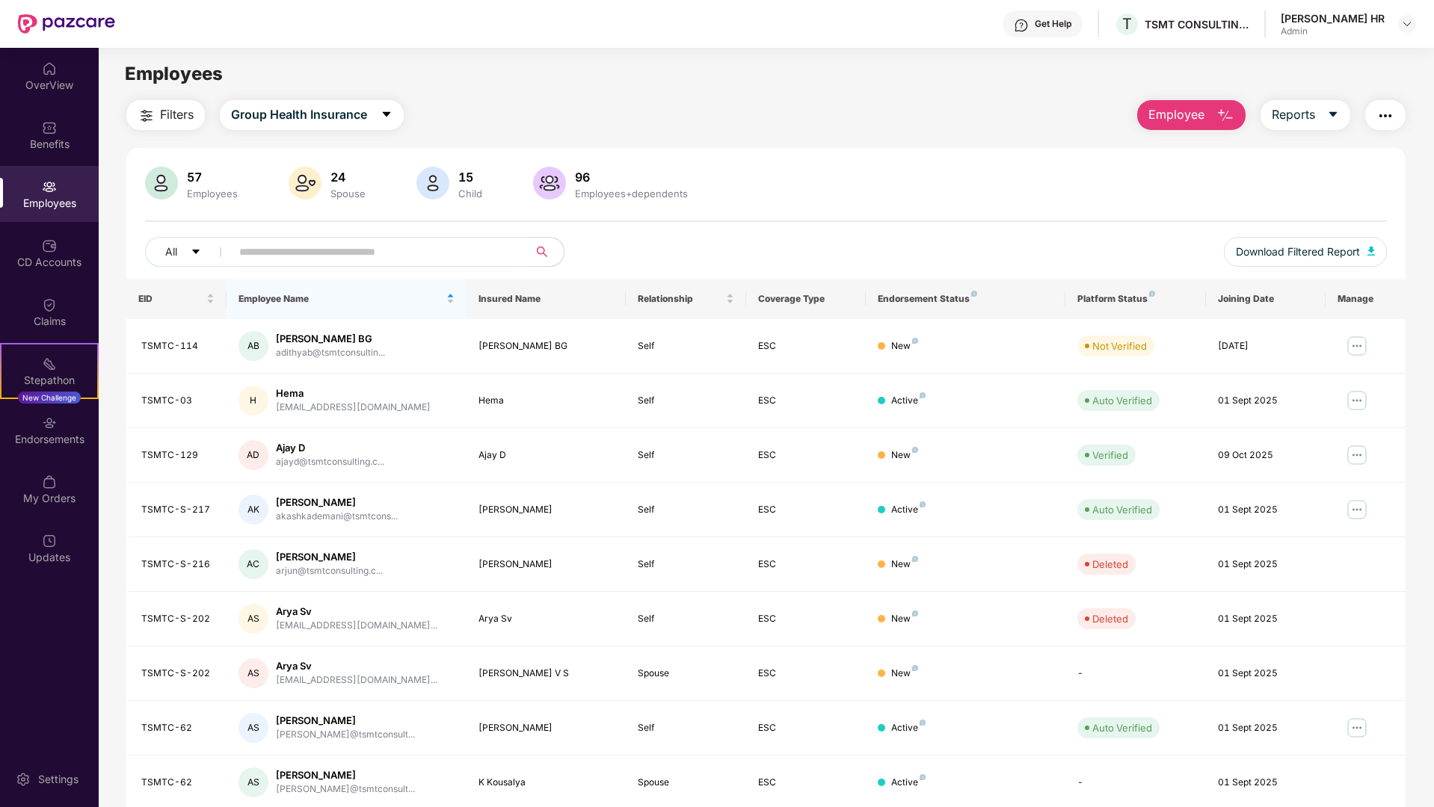
click at [378, 255] on input "text" at bounding box center [373, 252] width 268 height 22
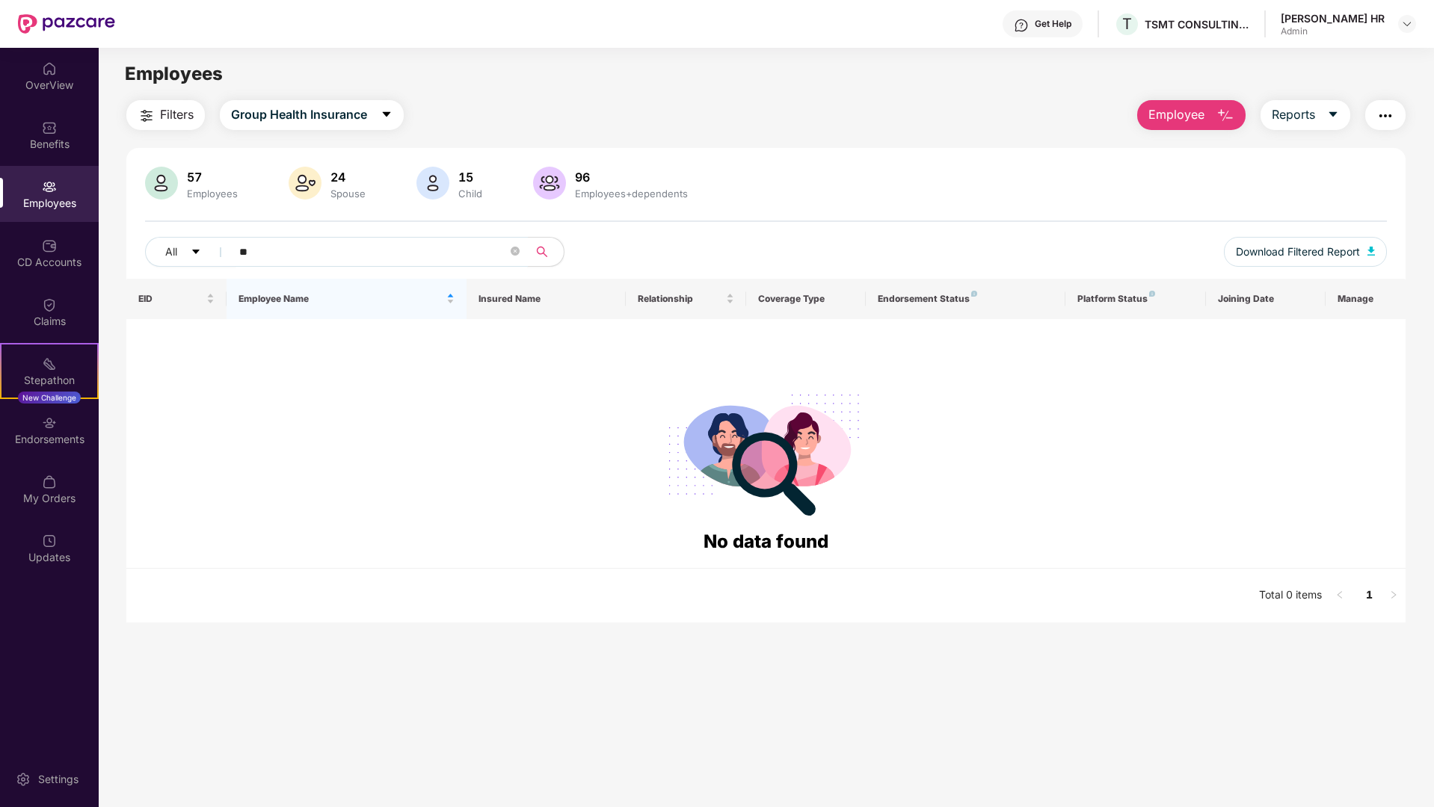
type input "*"
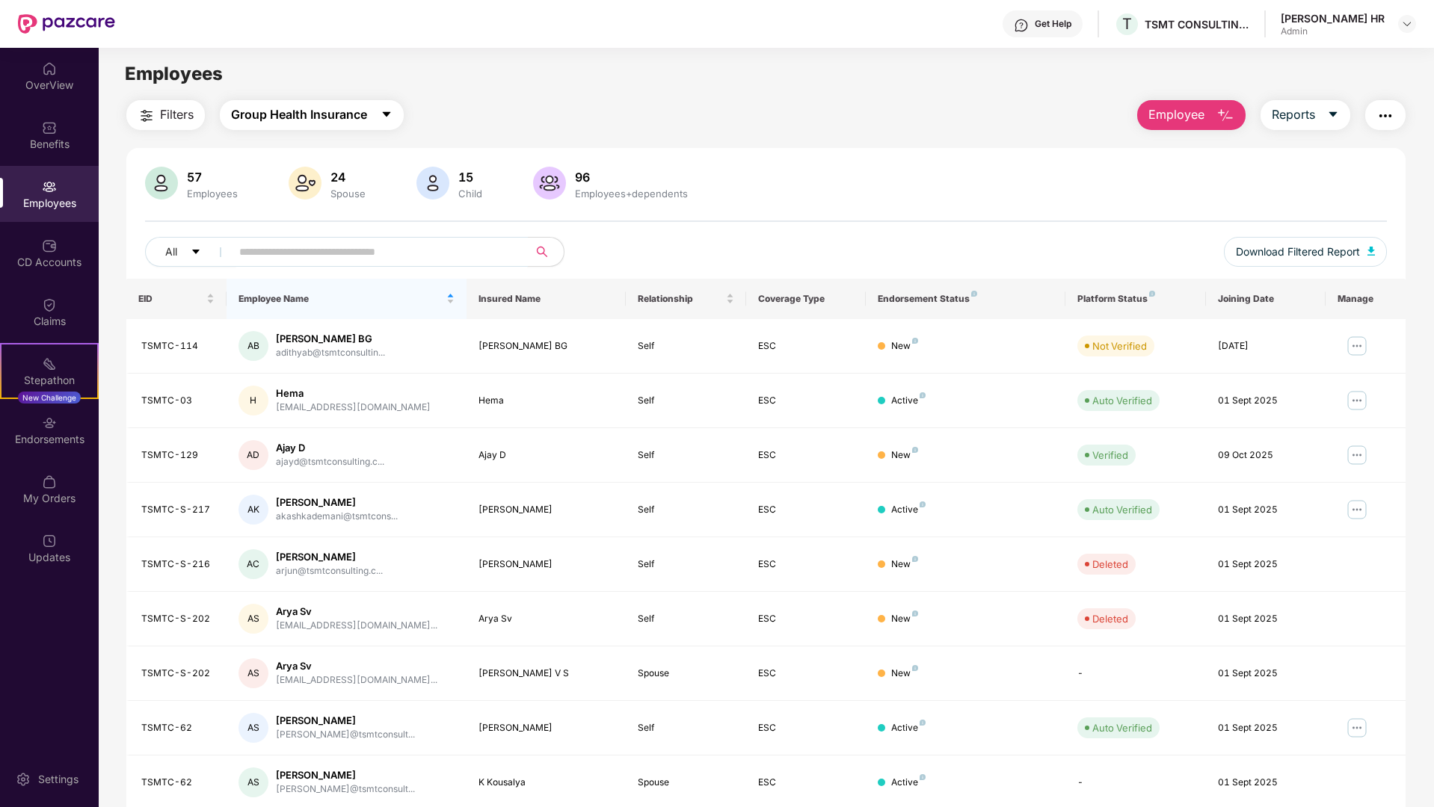
click at [370, 106] on button "Group Health Insurance" at bounding box center [312, 115] width 184 height 30
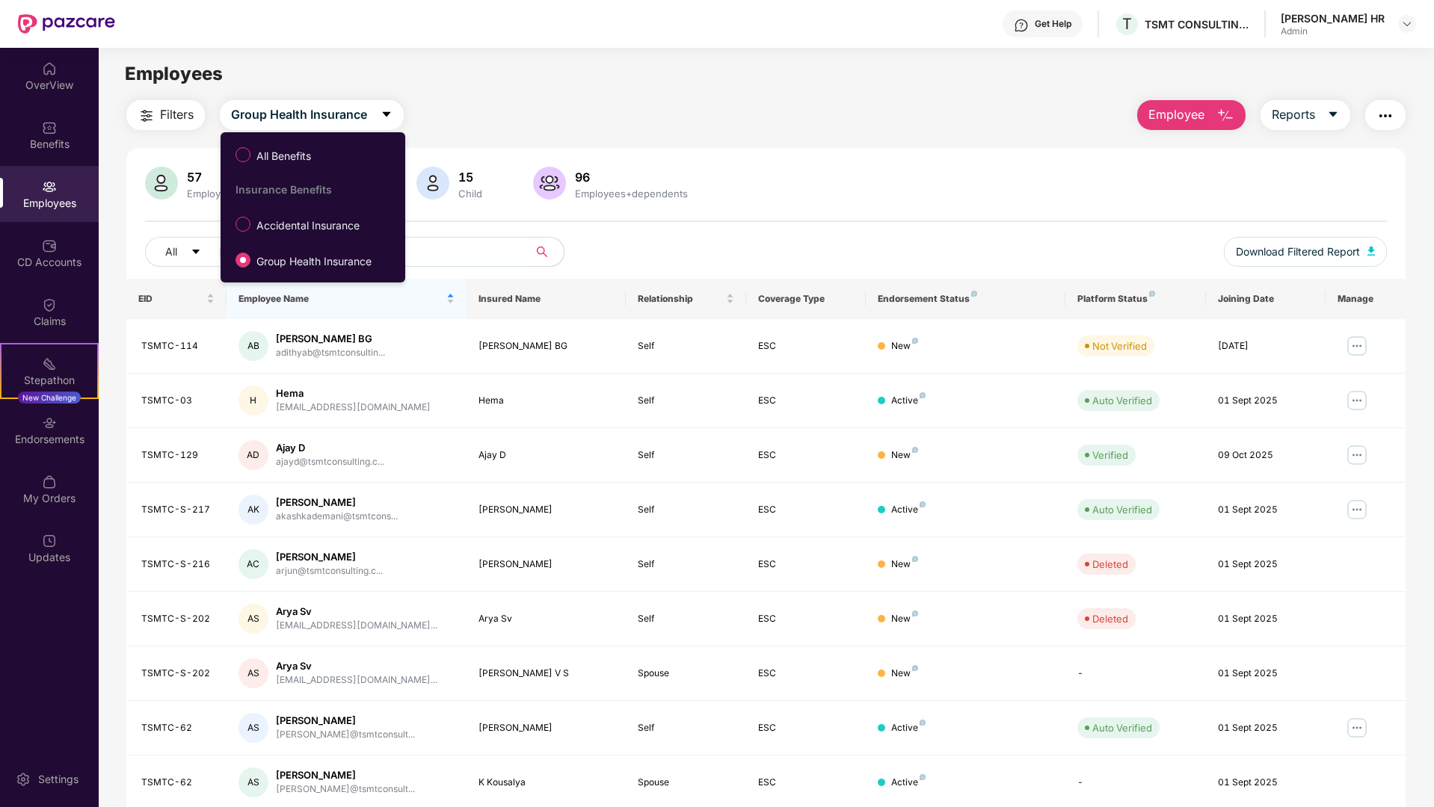
click at [597, 66] on div "Employees" at bounding box center [766, 74] width 1334 height 28
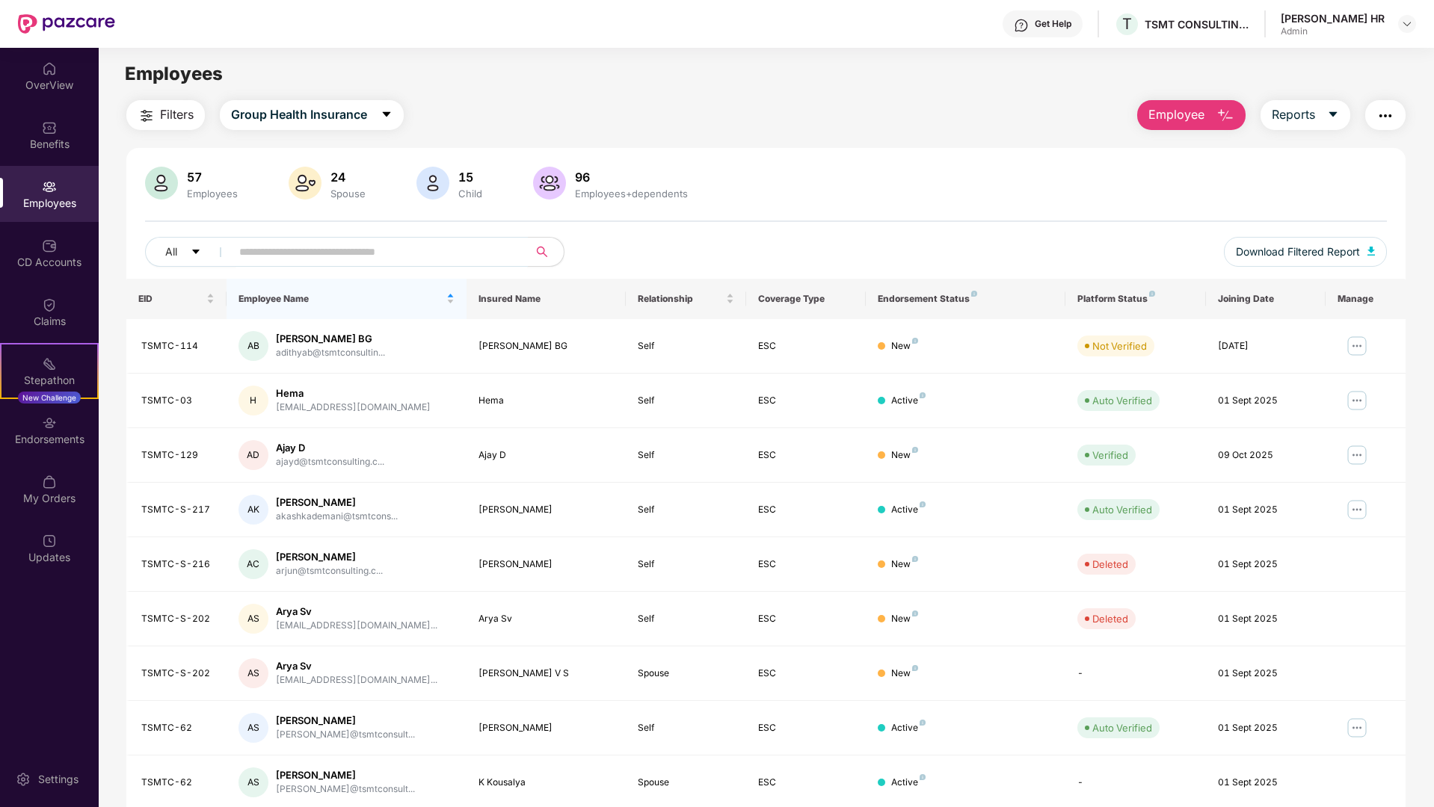
click at [318, 262] on input "text" at bounding box center [373, 252] width 268 height 22
click at [328, 128] on button "Group Health Insurance" at bounding box center [312, 115] width 184 height 30
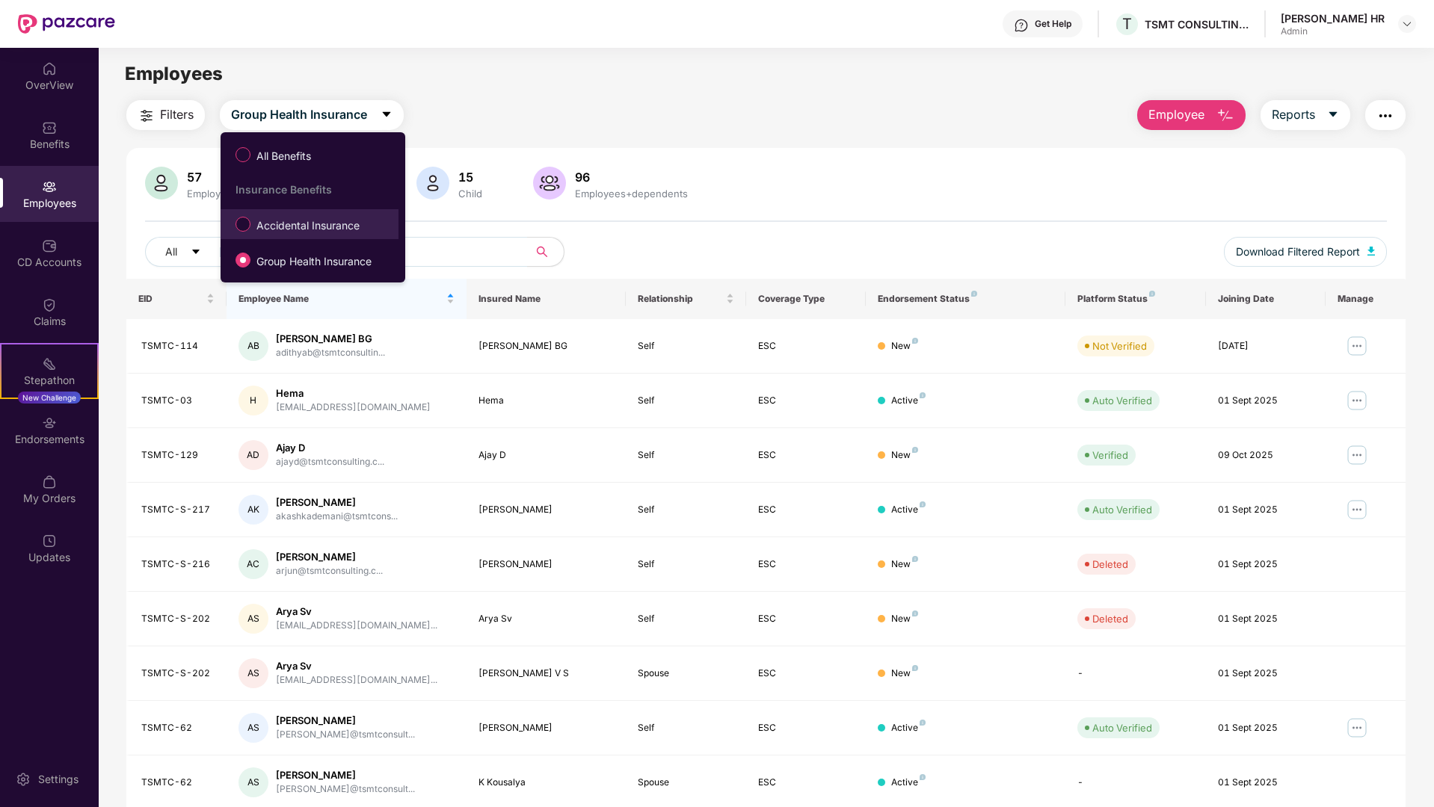
click at [301, 232] on span "Accidental Insurance" at bounding box center [307, 226] width 115 height 16
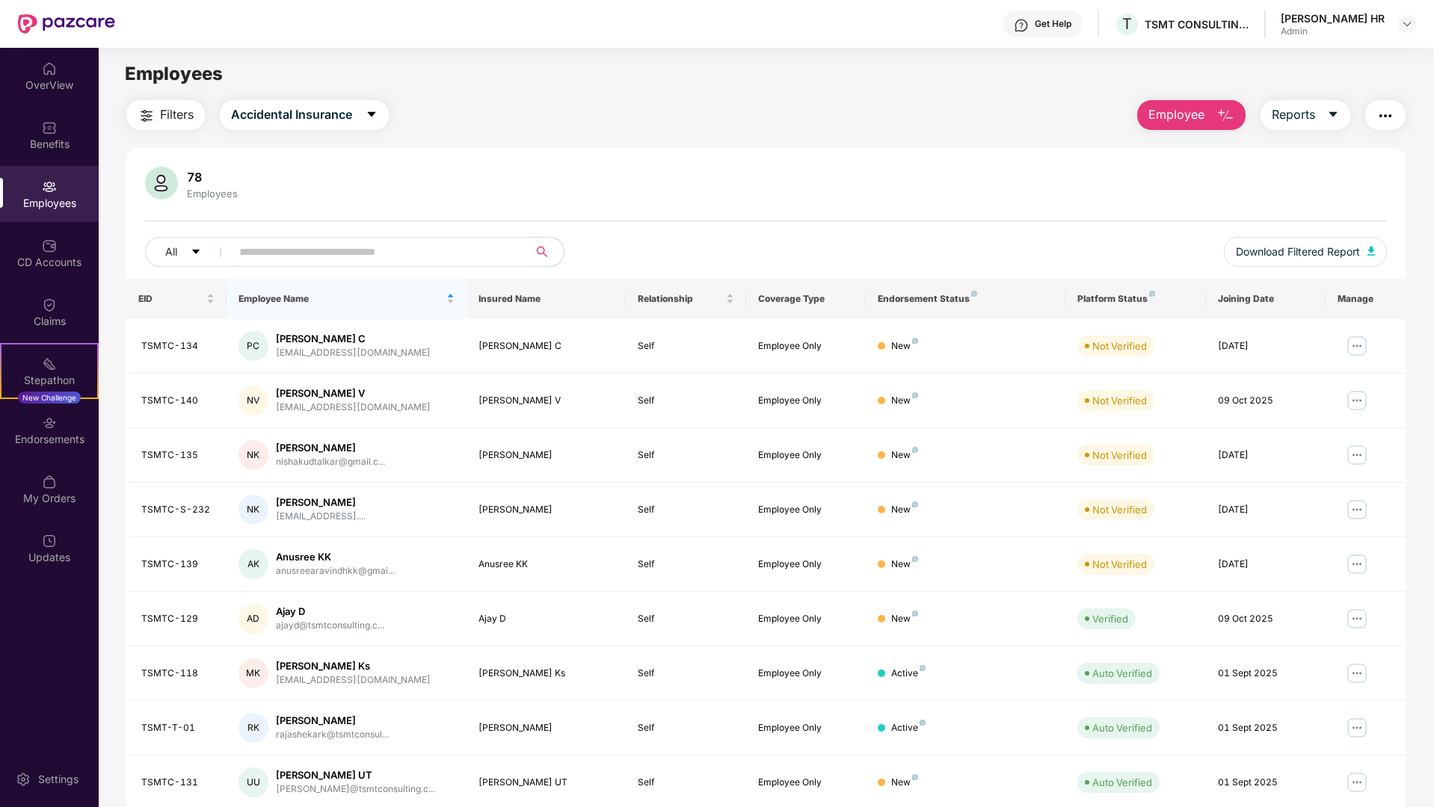
click at [321, 257] on input "text" at bounding box center [373, 252] width 268 height 22
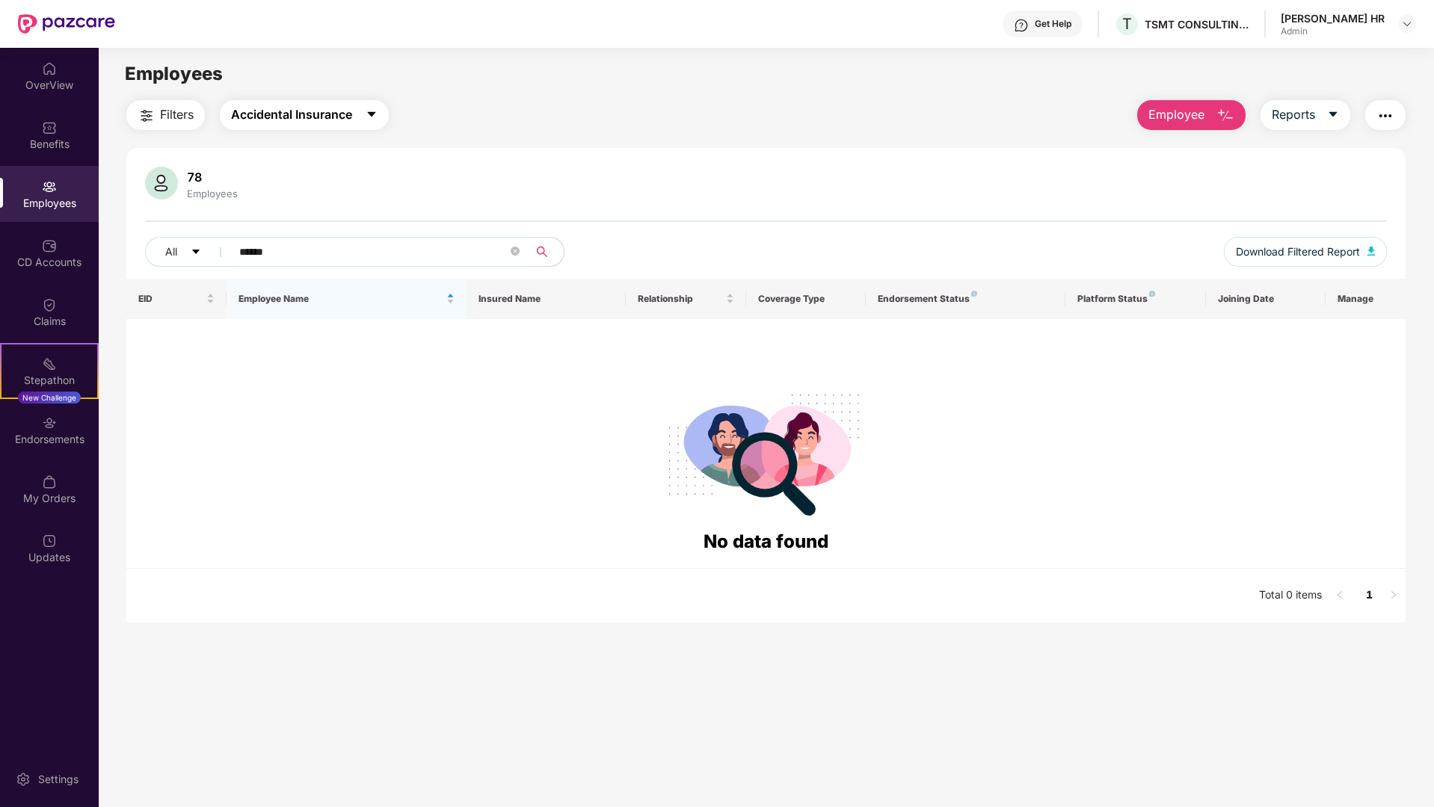
type input "******"
click at [345, 123] on span "Accidental Insurance" at bounding box center [291, 114] width 121 height 19
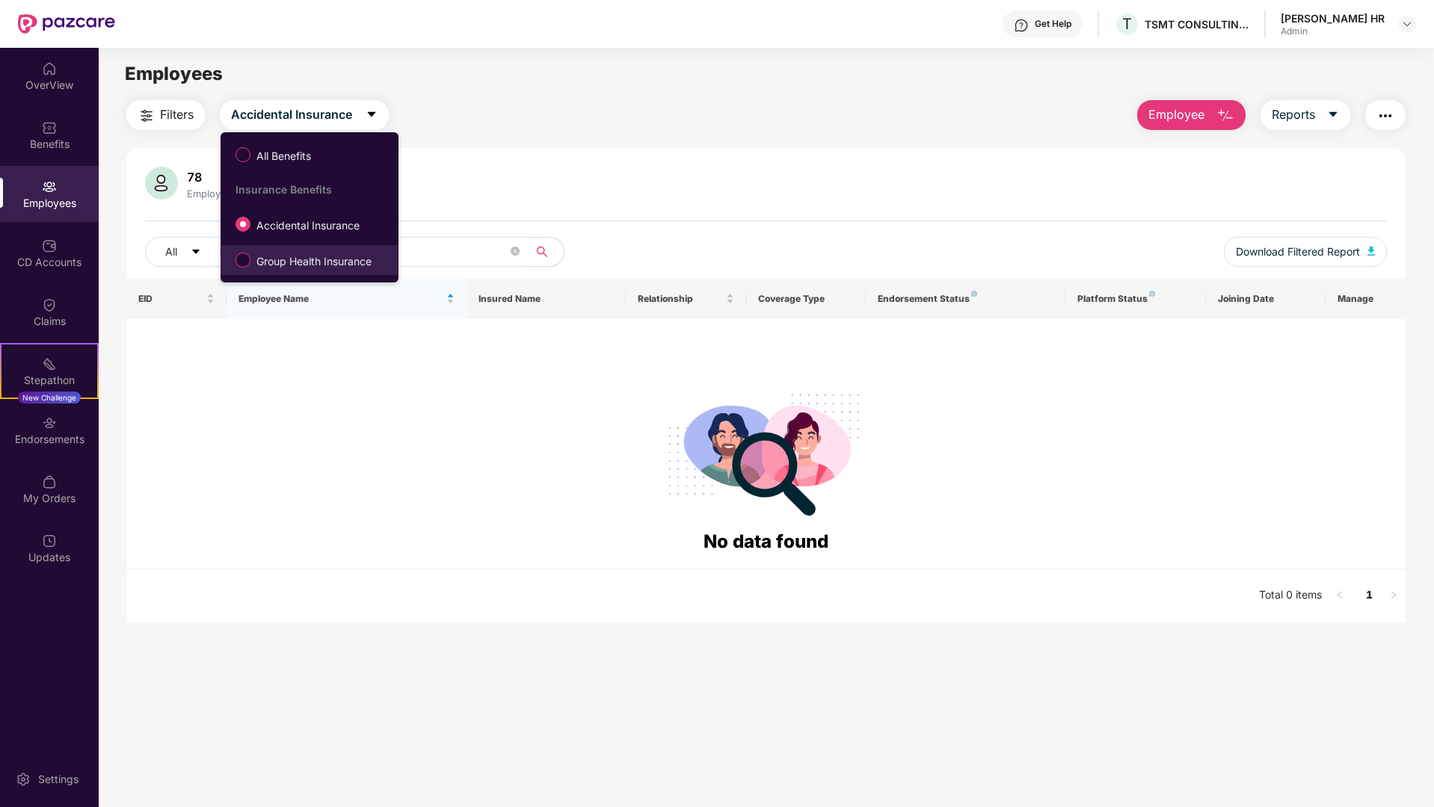
click at [305, 265] on span "Group Health Insurance" at bounding box center [313, 261] width 127 height 16
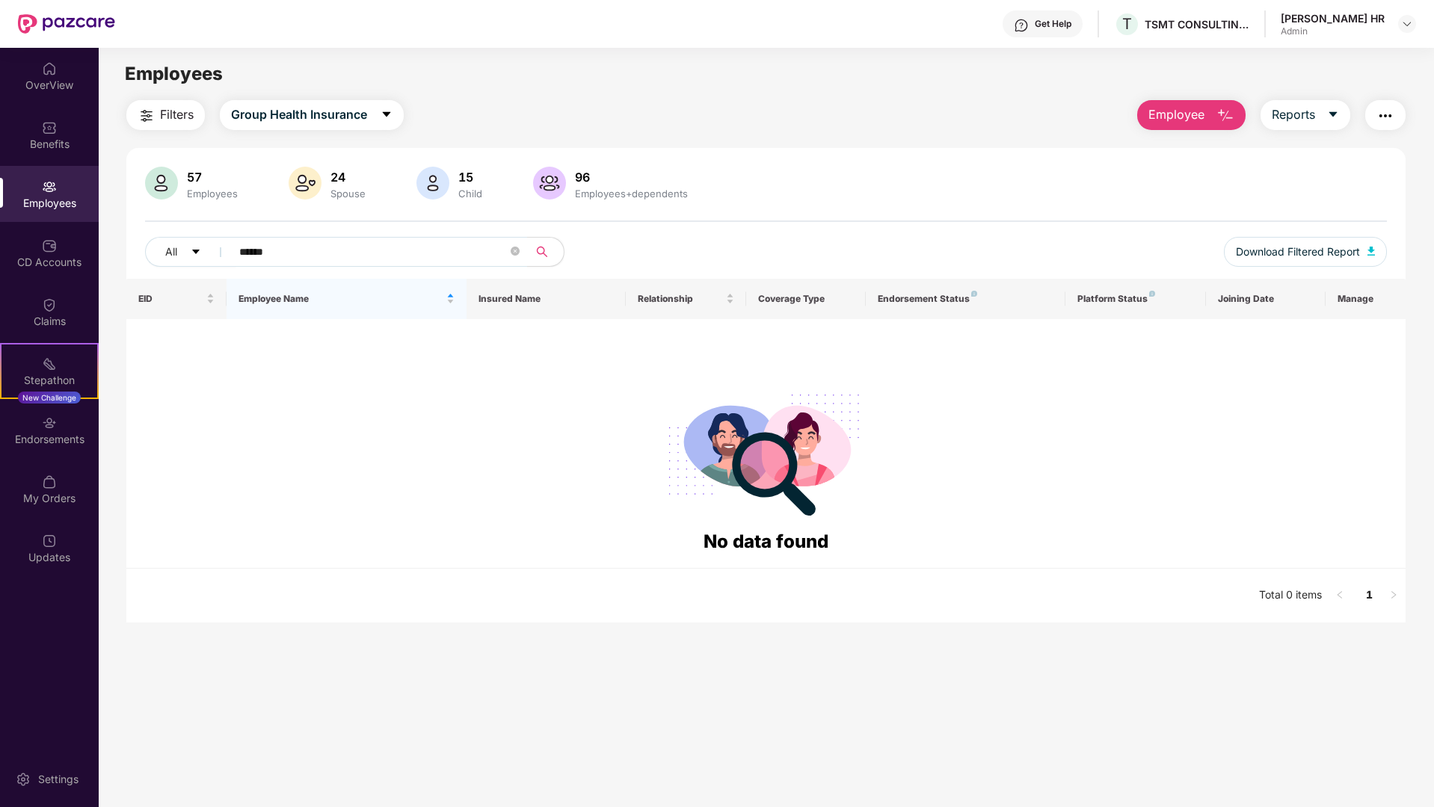
click at [51, 173] on div "Employees" at bounding box center [49, 194] width 99 height 56
click at [364, 123] on span "Group Health Insurance" at bounding box center [299, 114] width 136 height 19
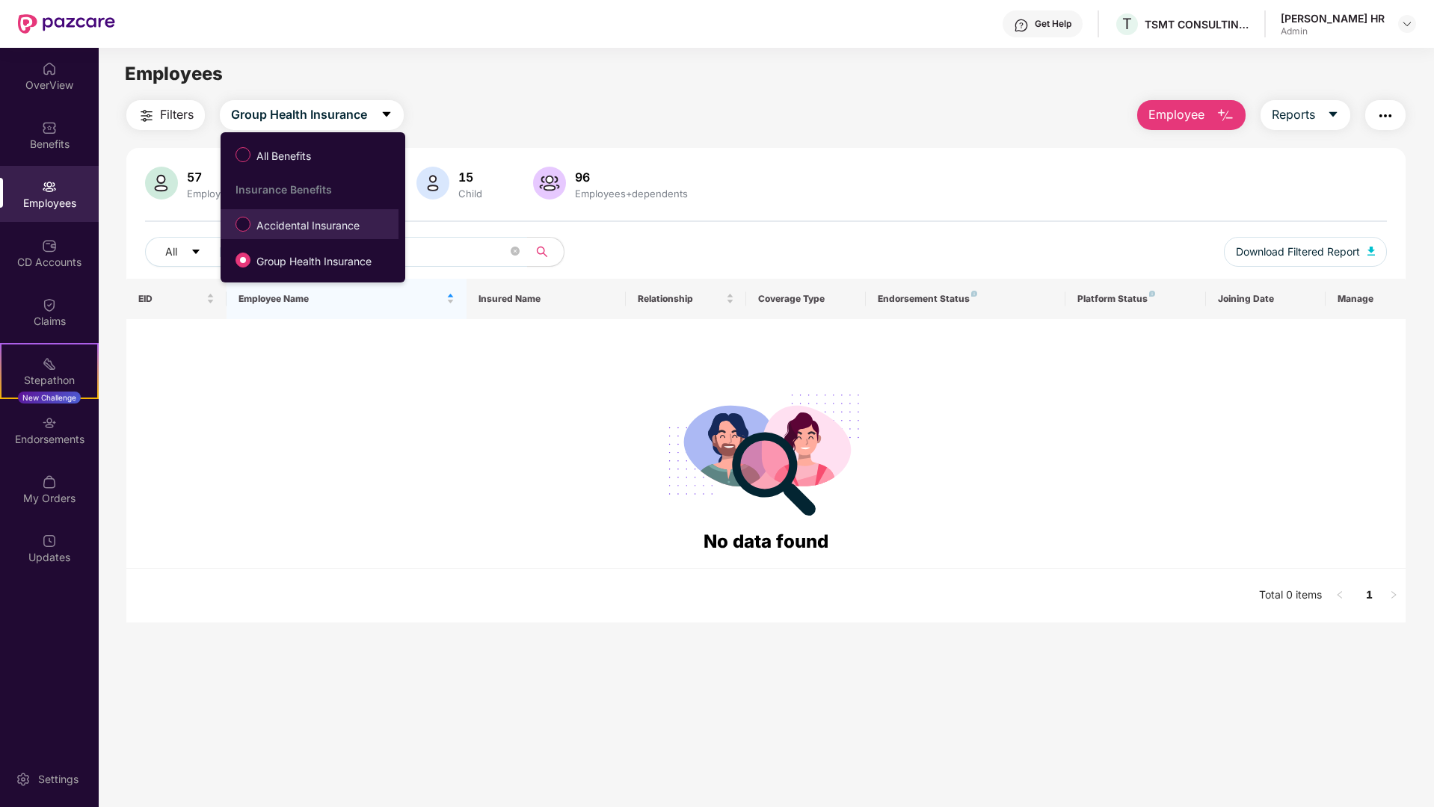
click at [309, 232] on span "Accidental Insurance" at bounding box center [307, 226] width 115 height 16
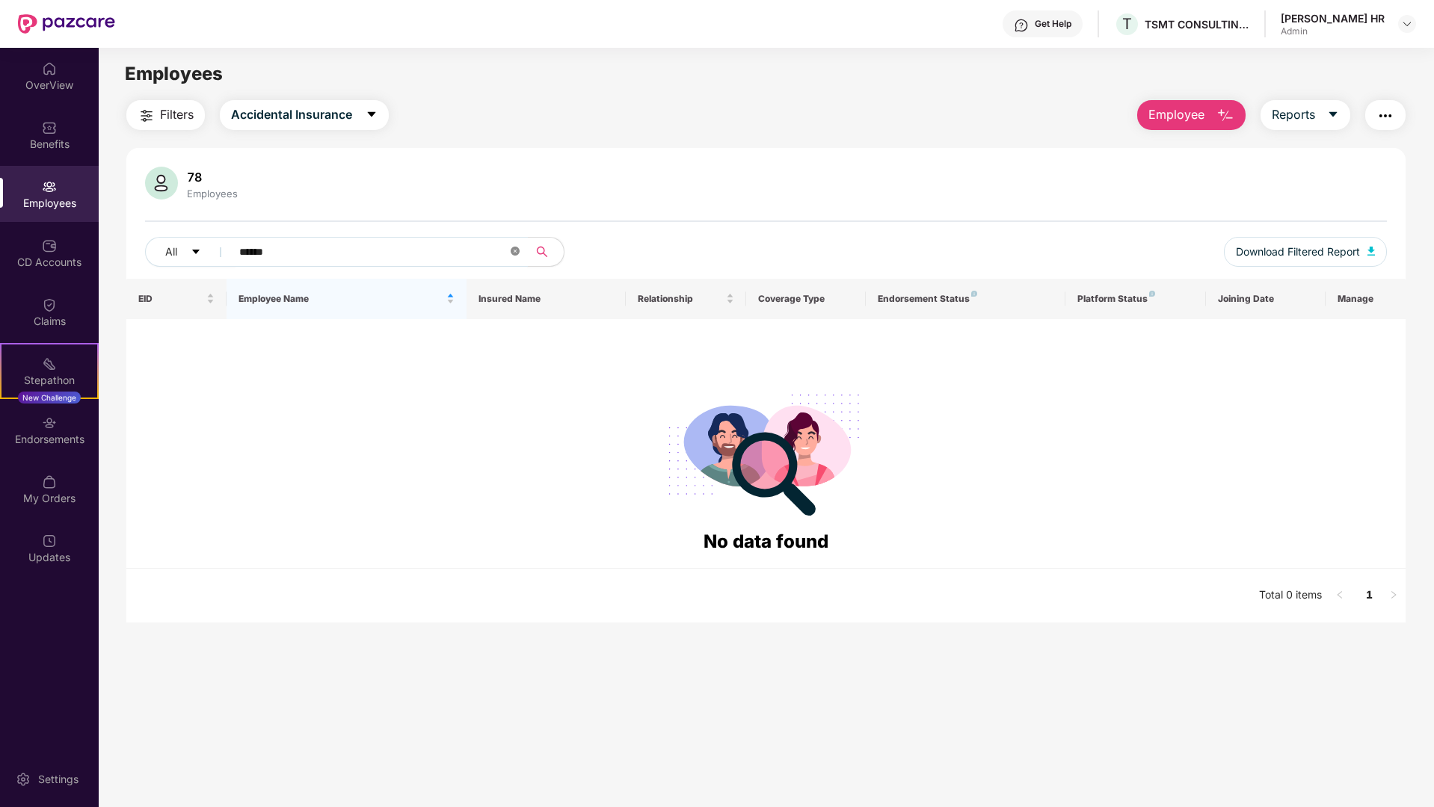
click at [517, 254] on icon "close-circle" at bounding box center [515, 251] width 9 height 9
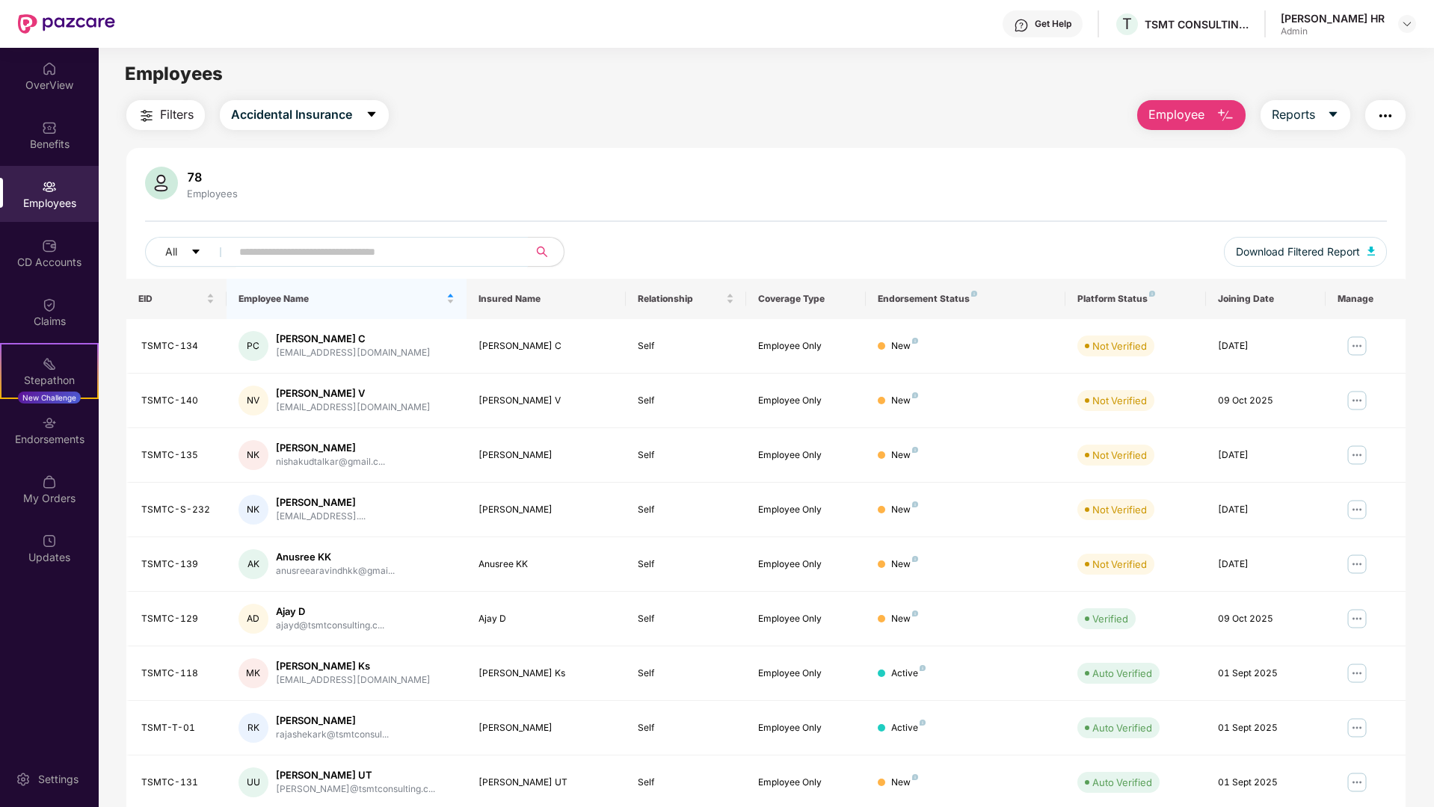
click at [330, 259] on input "text" at bounding box center [373, 252] width 268 height 22
type input "******"
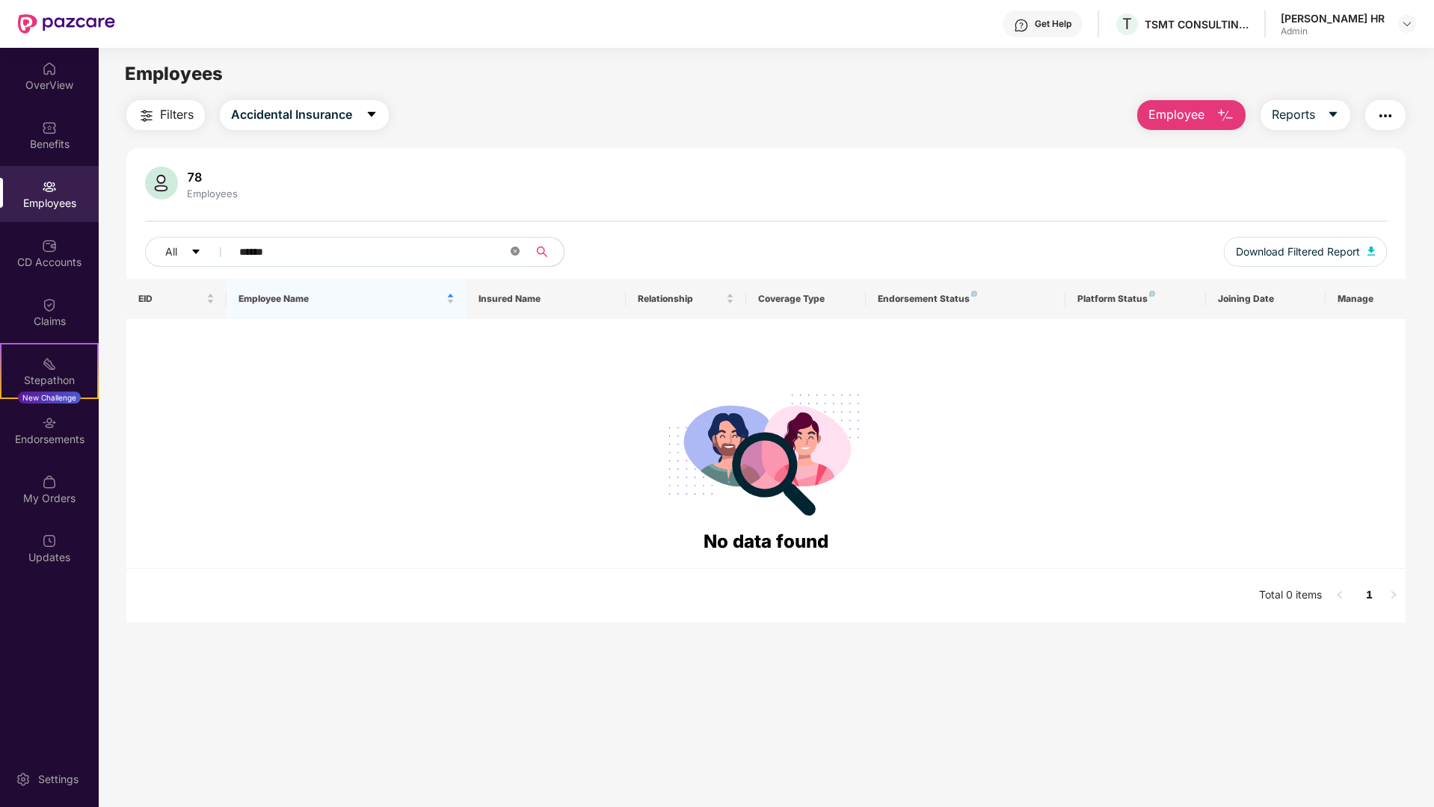
click at [514, 253] on icon "close-circle" at bounding box center [515, 251] width 9 height 9
type input "*******"
click at [351, 117] on span "Accidental Insurance" at bounding box center [291, 114] width 121 height 19
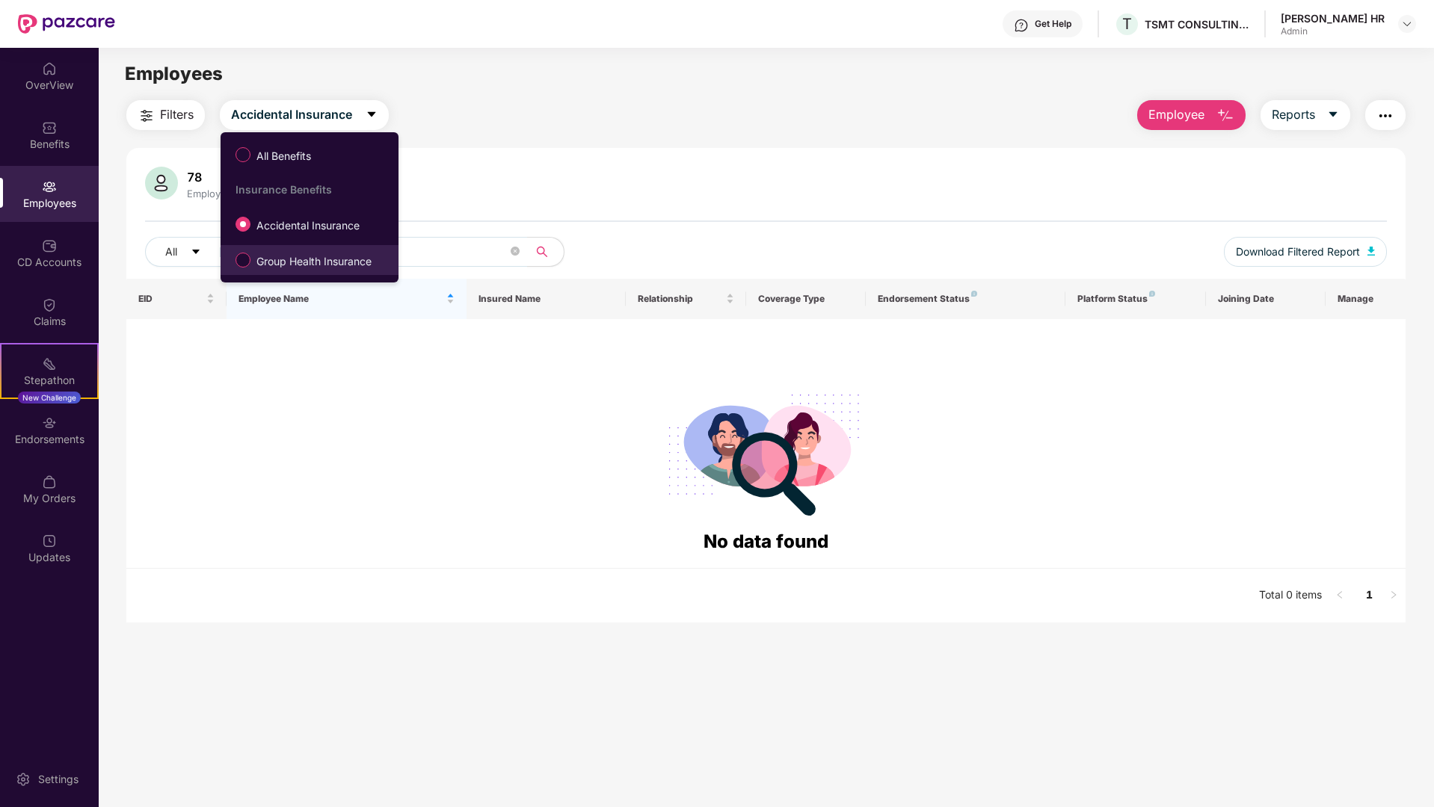
click at [283, 266] on span "Group Health Insurance" at bounding box center [313, 261] width 127 height 16
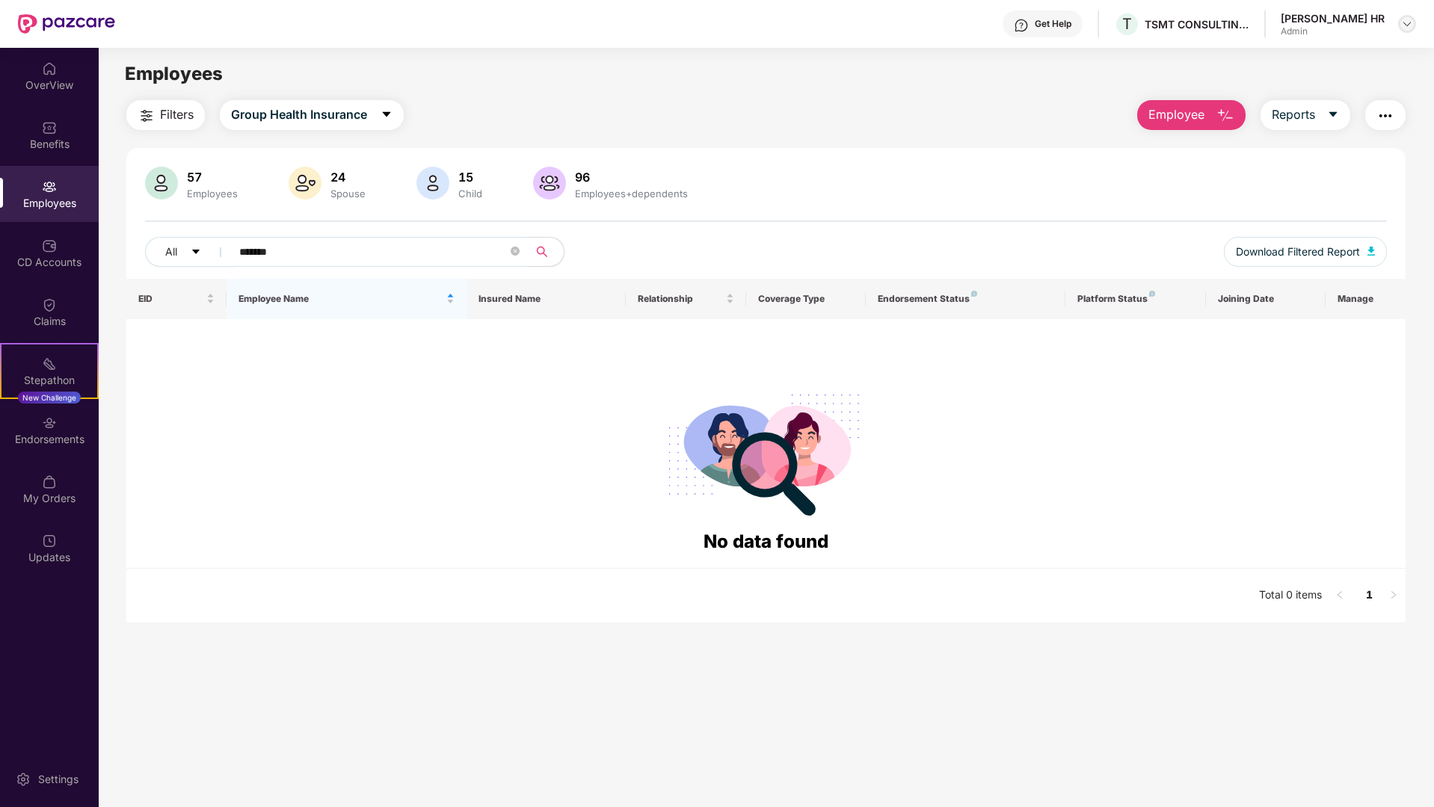
click at [1415, 24] on div at bounding box center [1407, 24] width 18 height 18
click at [1301, 108] on div "Logout" at bounding box center [1336, 117] width 194 height 29
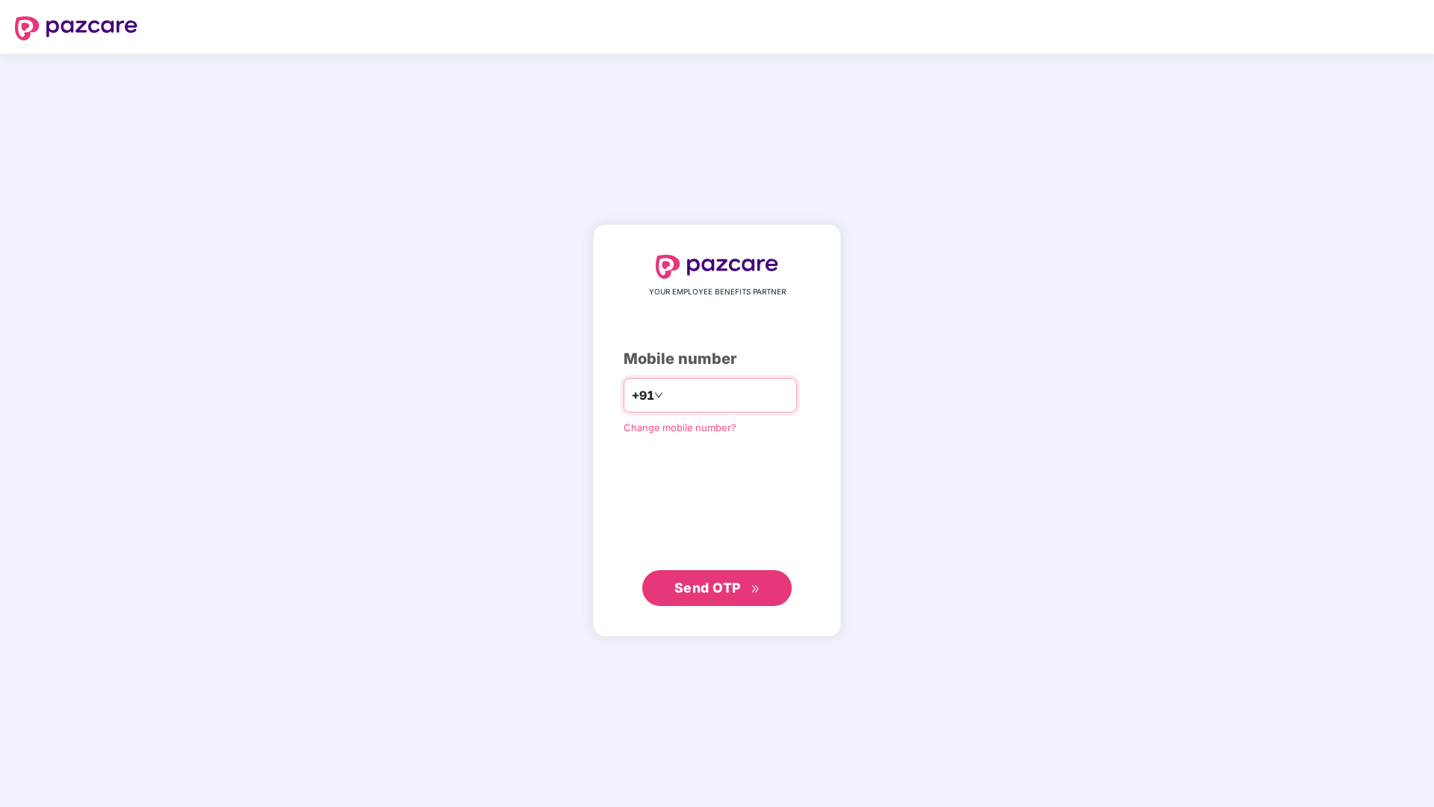
type input "**********"
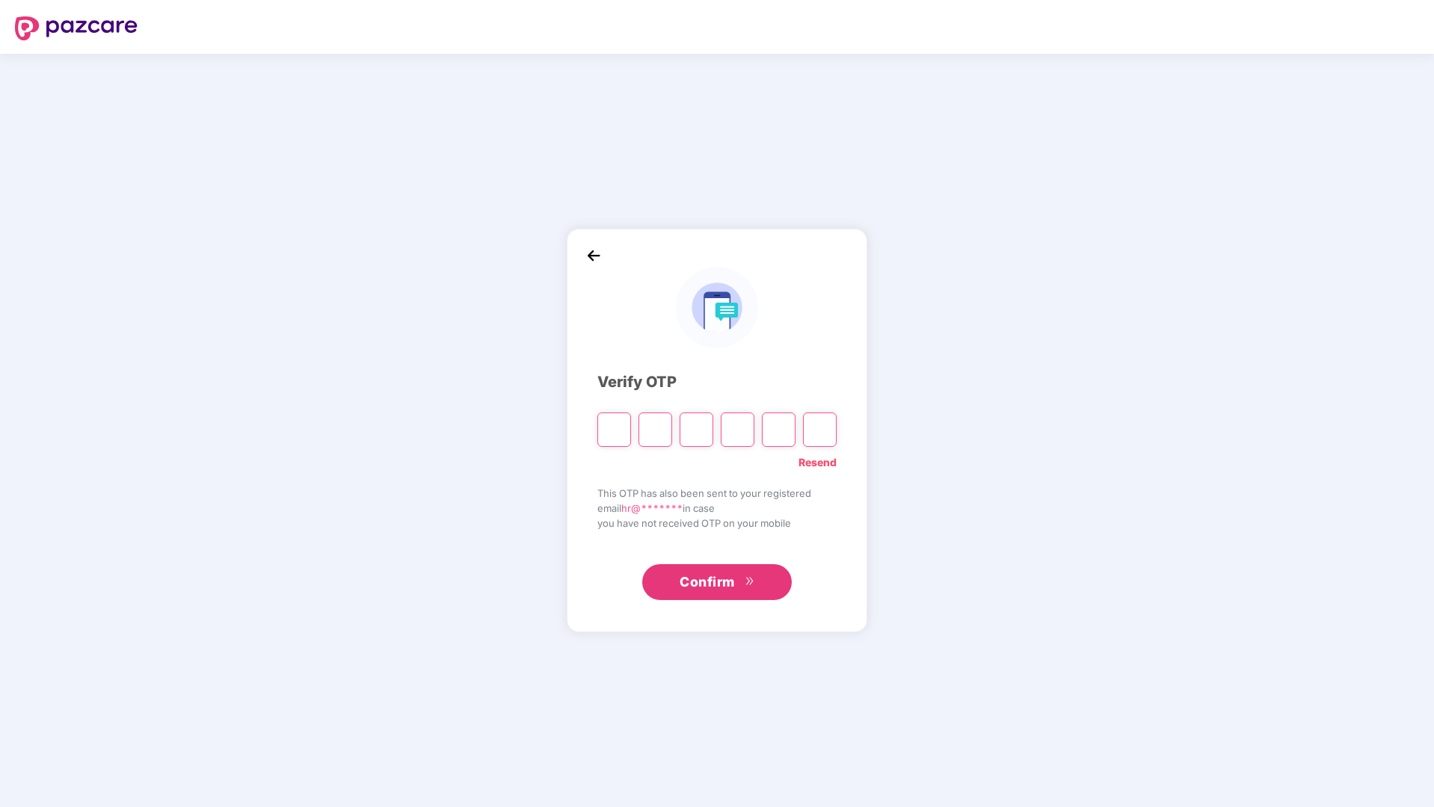
type input "*"
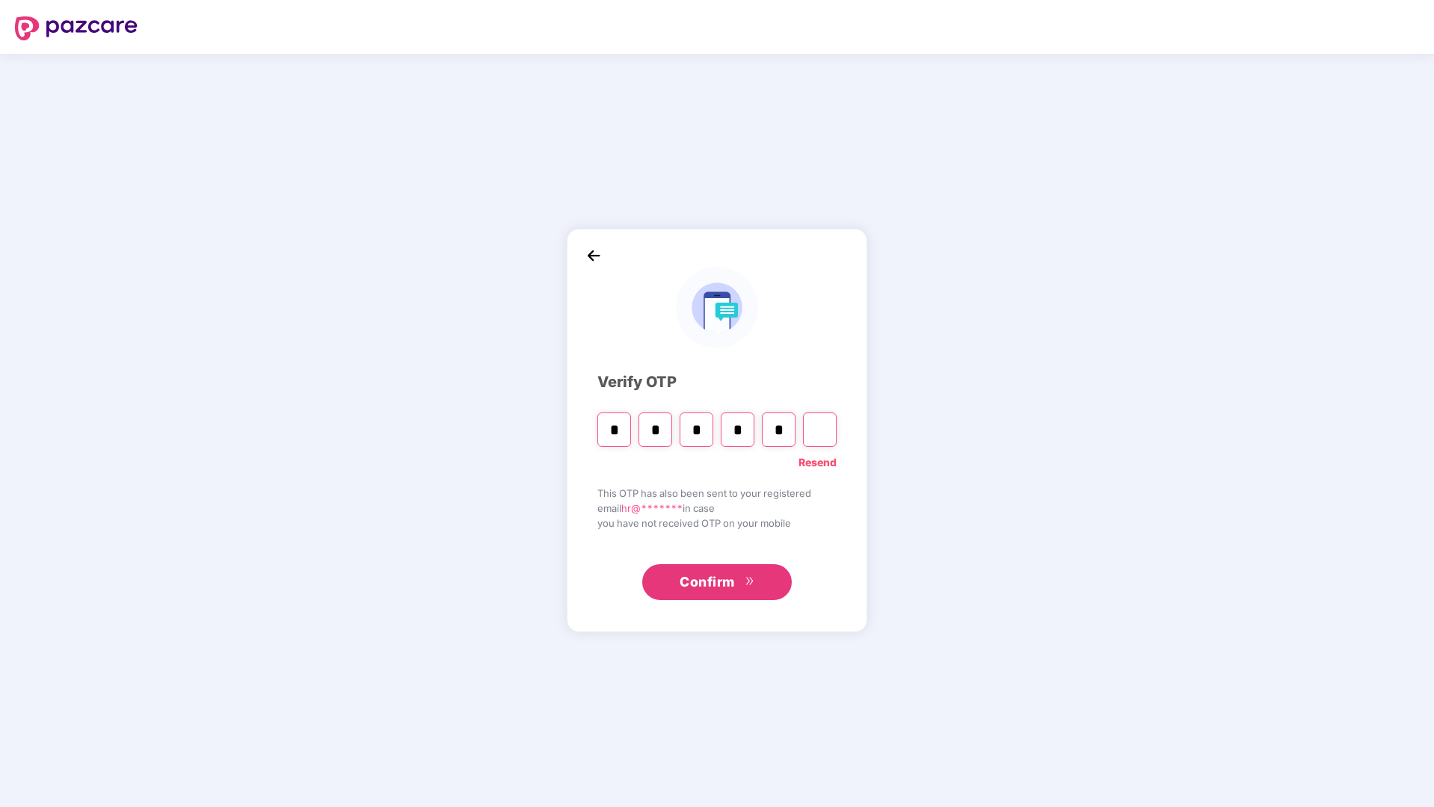
type input "*"
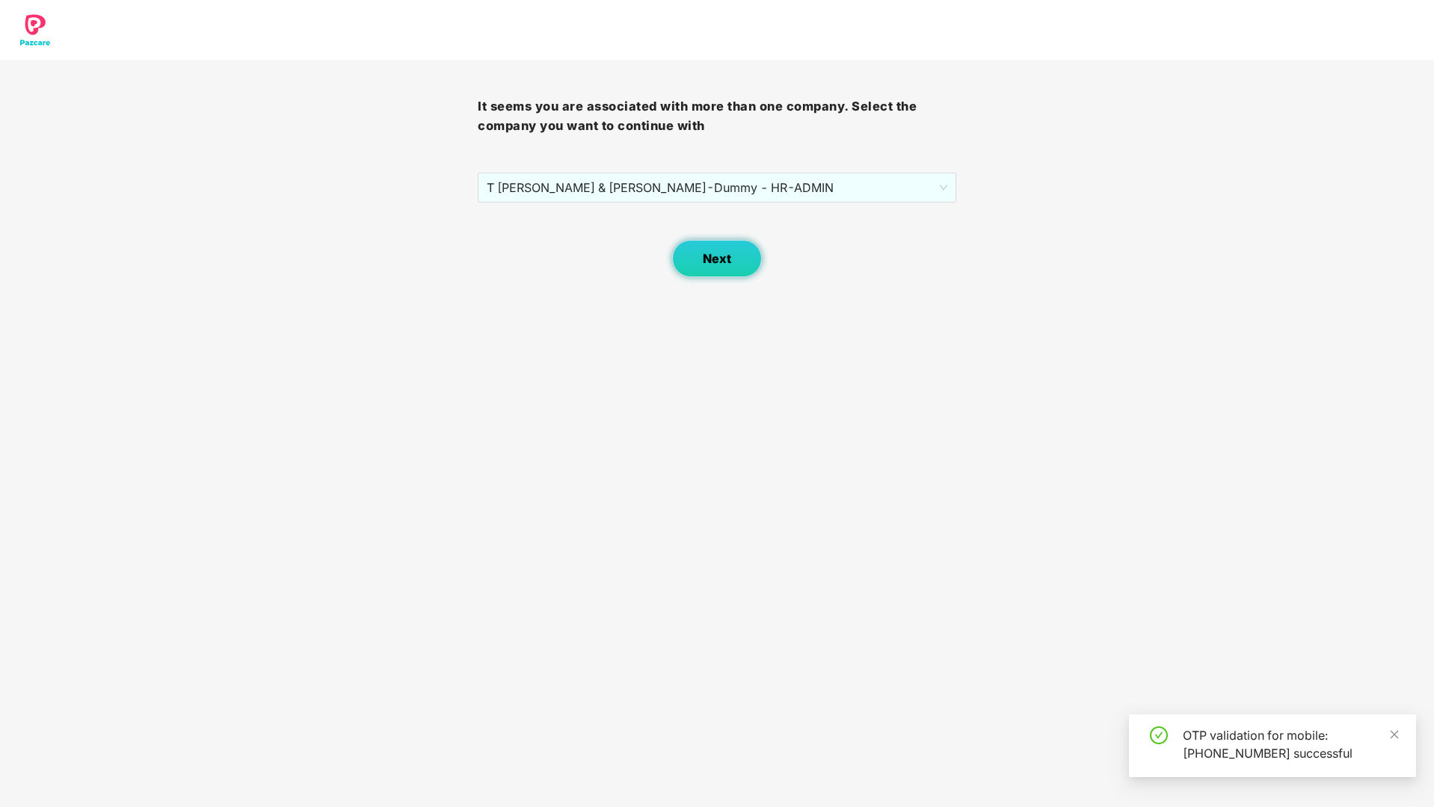
click at [732, 270] on button "Next" at bounding box center [717, 258] width 90 height 37
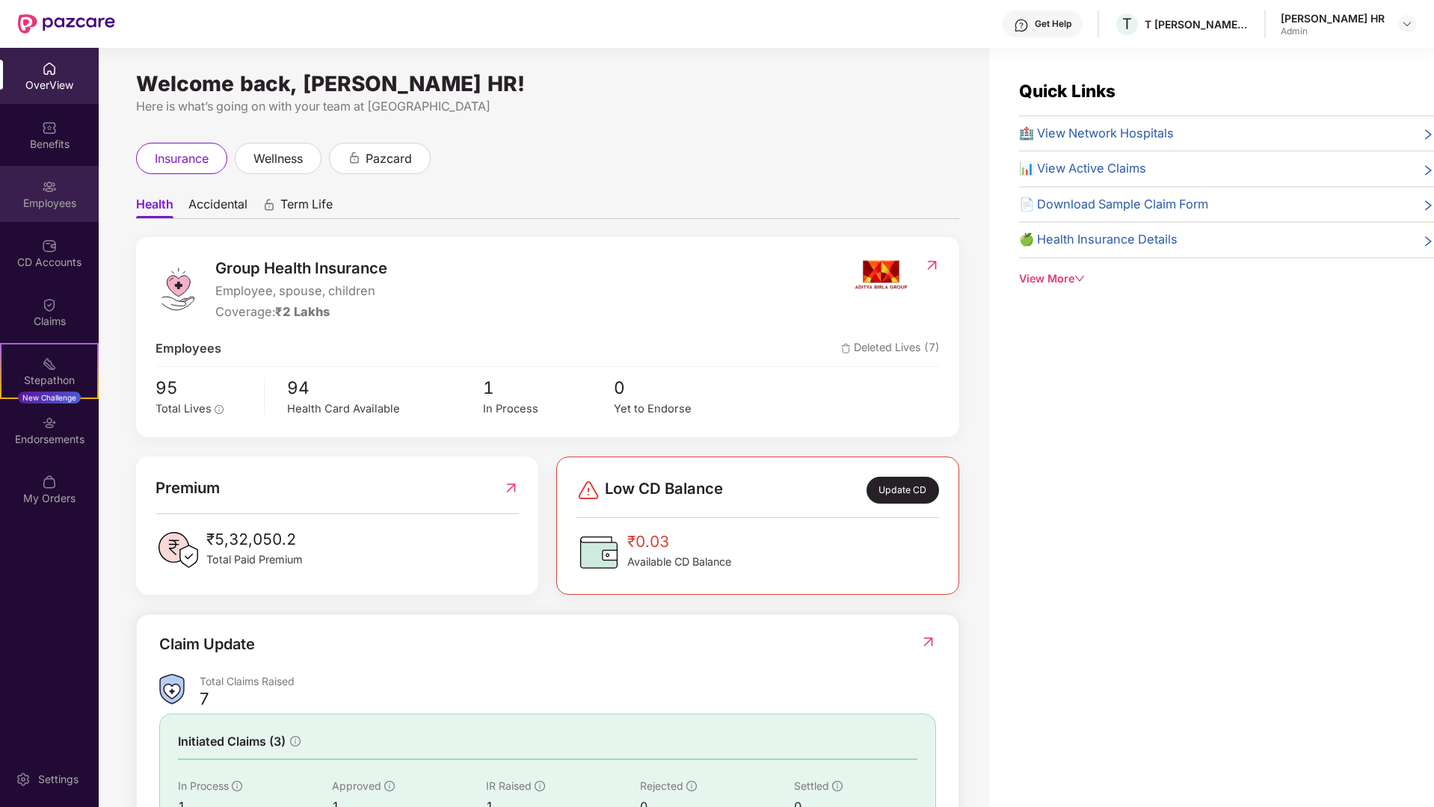
click at [49, 201] on div "Employees" at bounding box center [49, 203] width 99 height 15
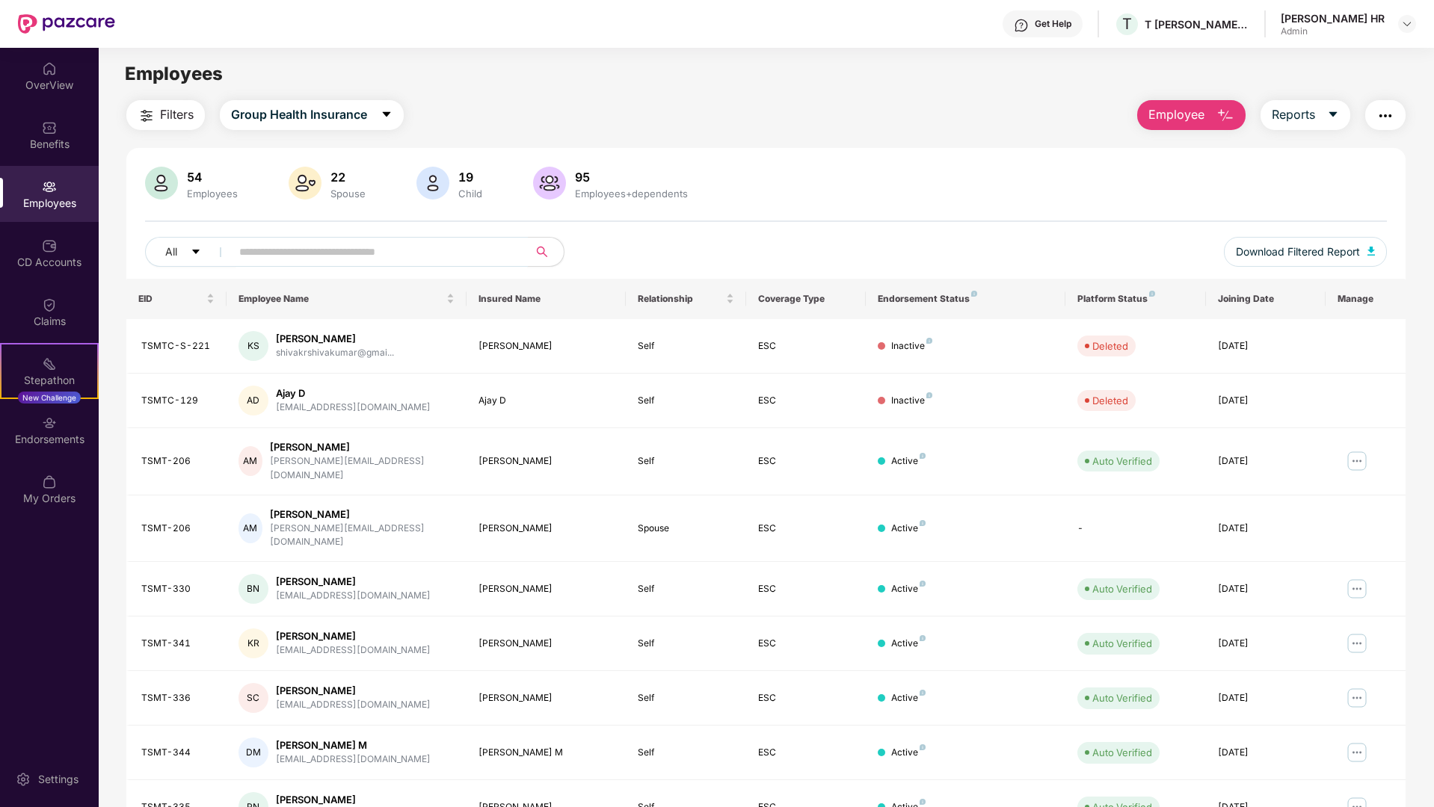
click at [289, 259] on input "text" at bounding box center [373, 252] width 268 height 22
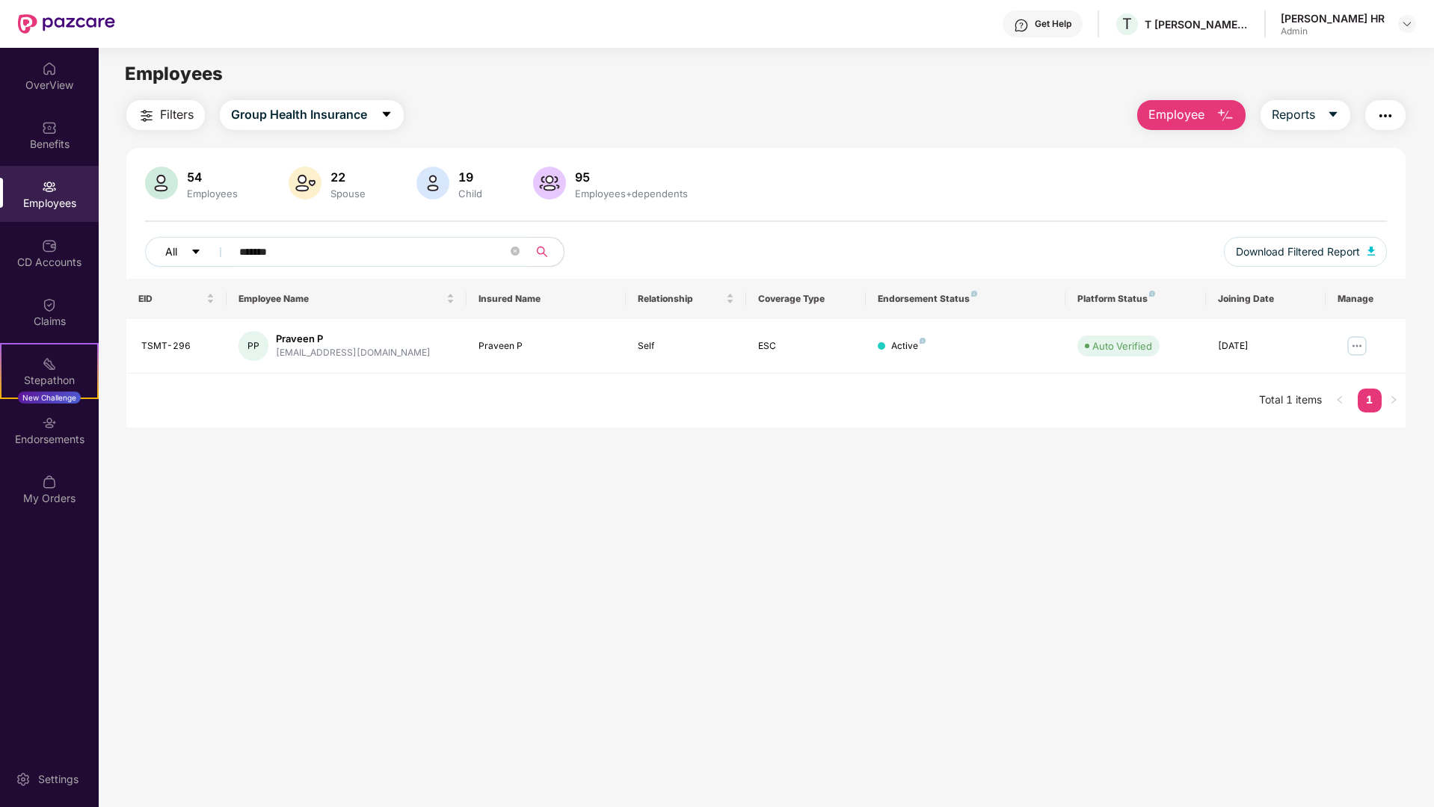
drag, startPoint x: 298, startPoint y: 241, endPoint x: 209, endPoint y: 243, distance: 89.7
click at [209, 243] on div "All *******" at bounding box center [507, 252] width 724 height 30
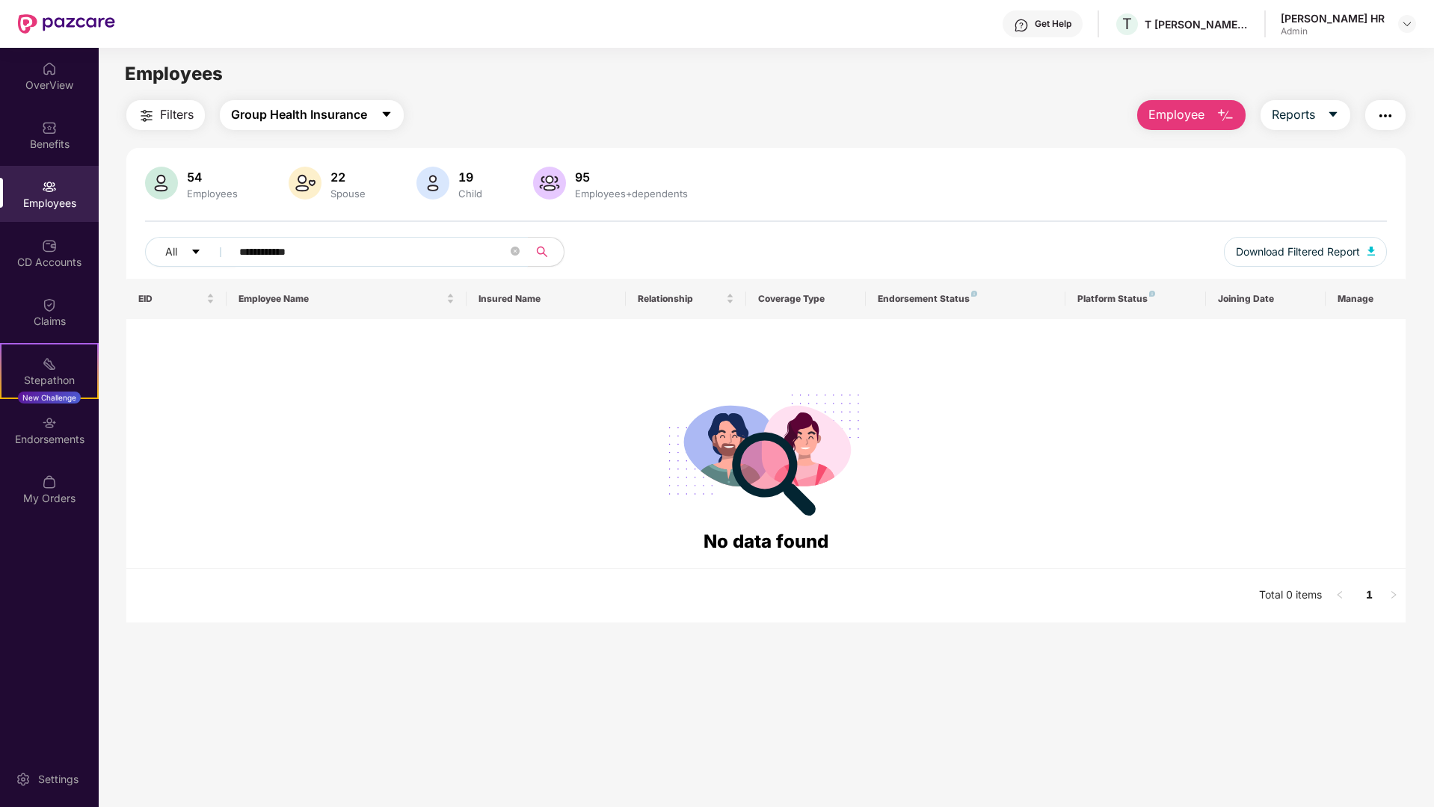
type input "**********"
click at [291, 113] on span "Group Health Insurance" at bounding box center [299, 114] width 136 height 19
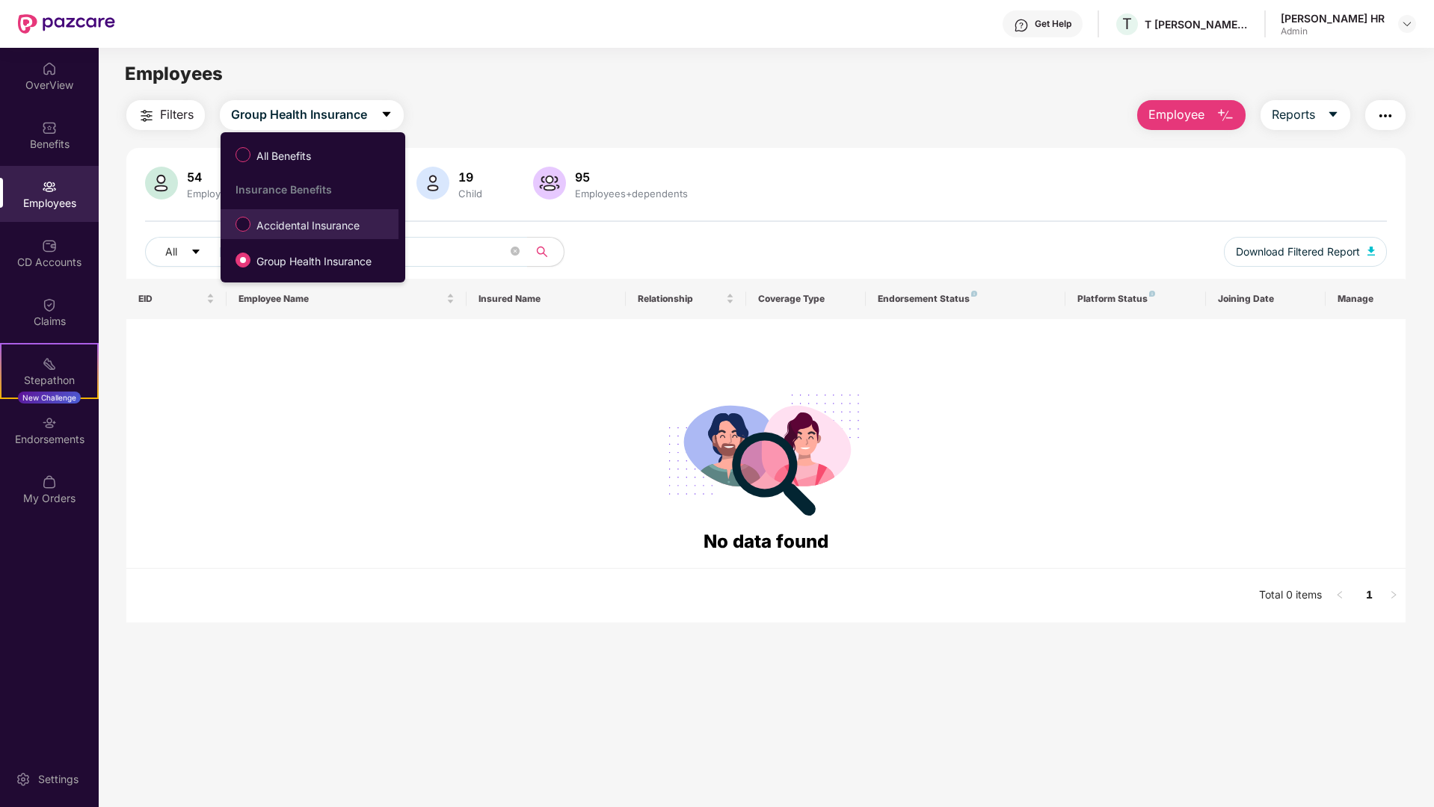
click at [284, 220] on span "Accidental Insurance" at bounding box center [307, 226] width 115 height 16
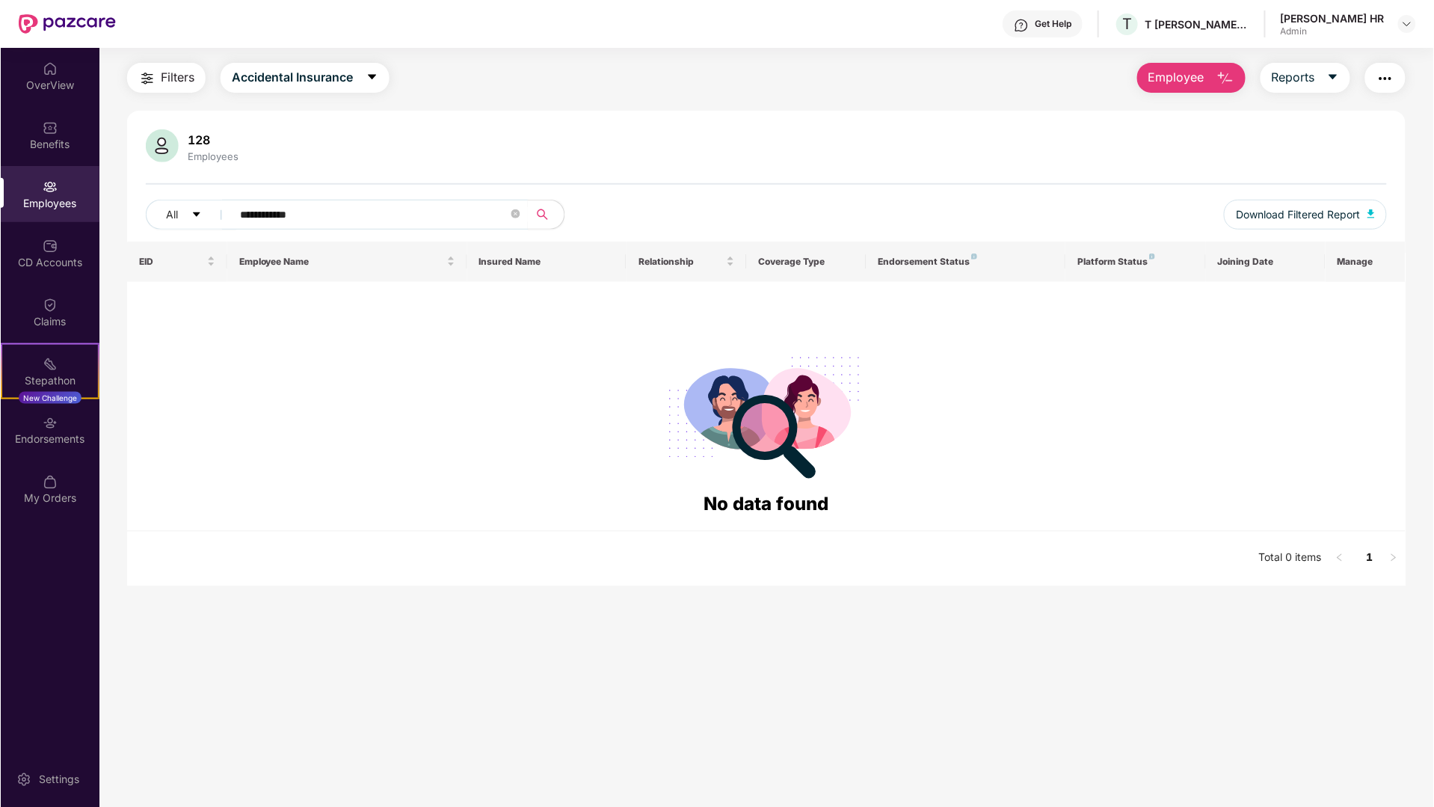
scroll to position [48, 0]
